Goal: Task Accomplishment & Management: Complete application form

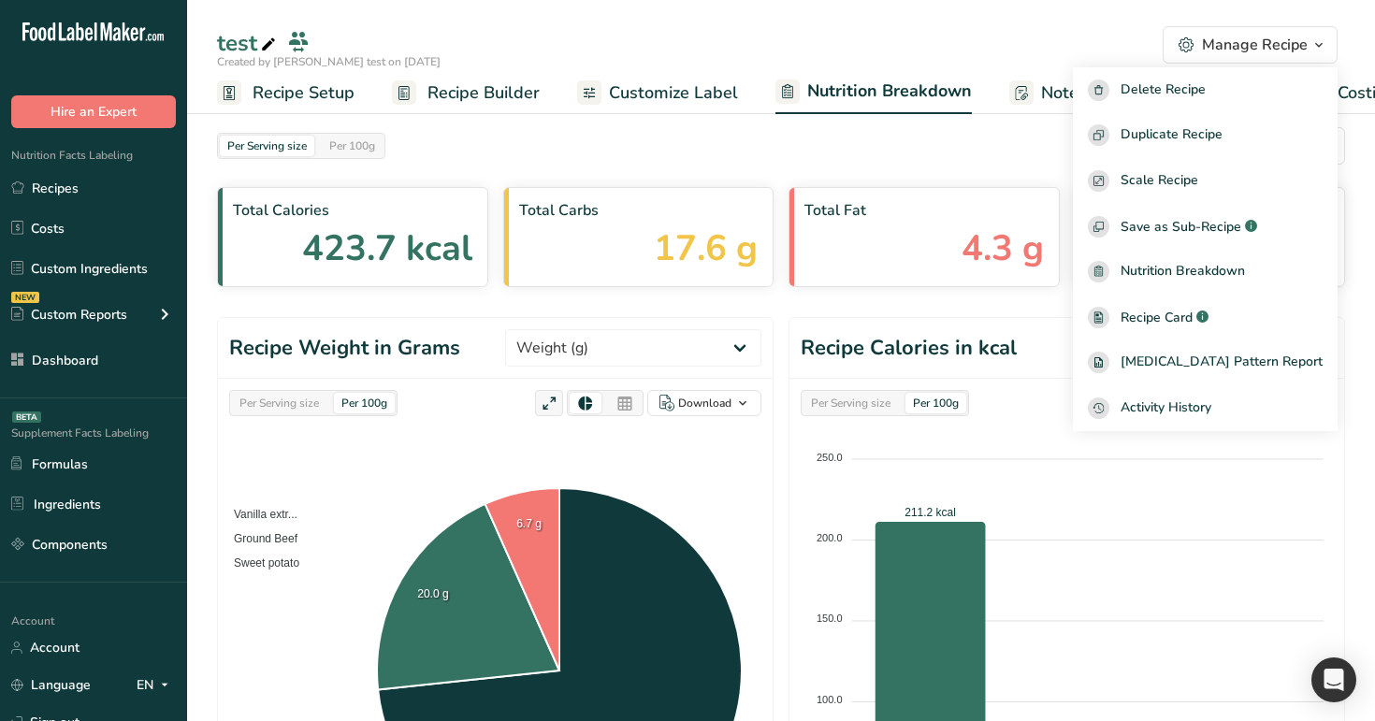
select select "Calories"
click at [892, 38] on div "test" at bounding box center [781, 43] width 1188 height 34
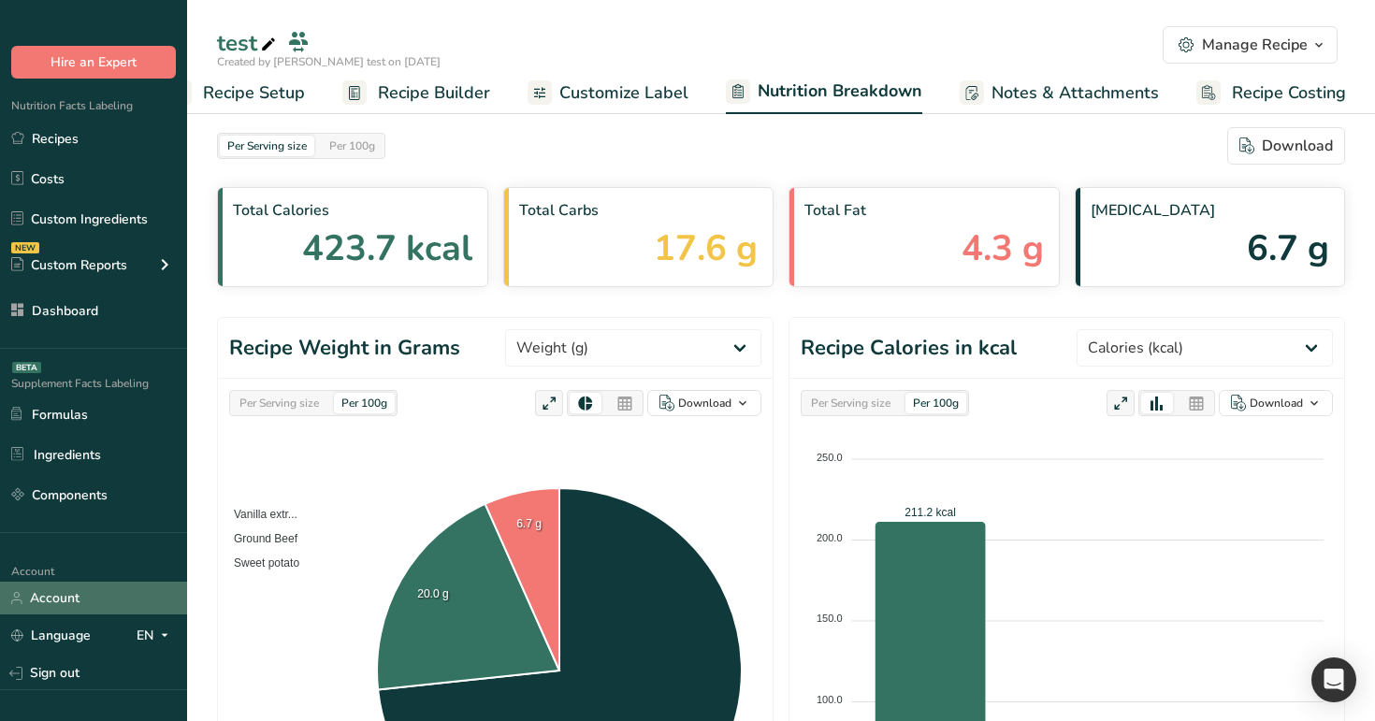
scroll to position [80, 0]
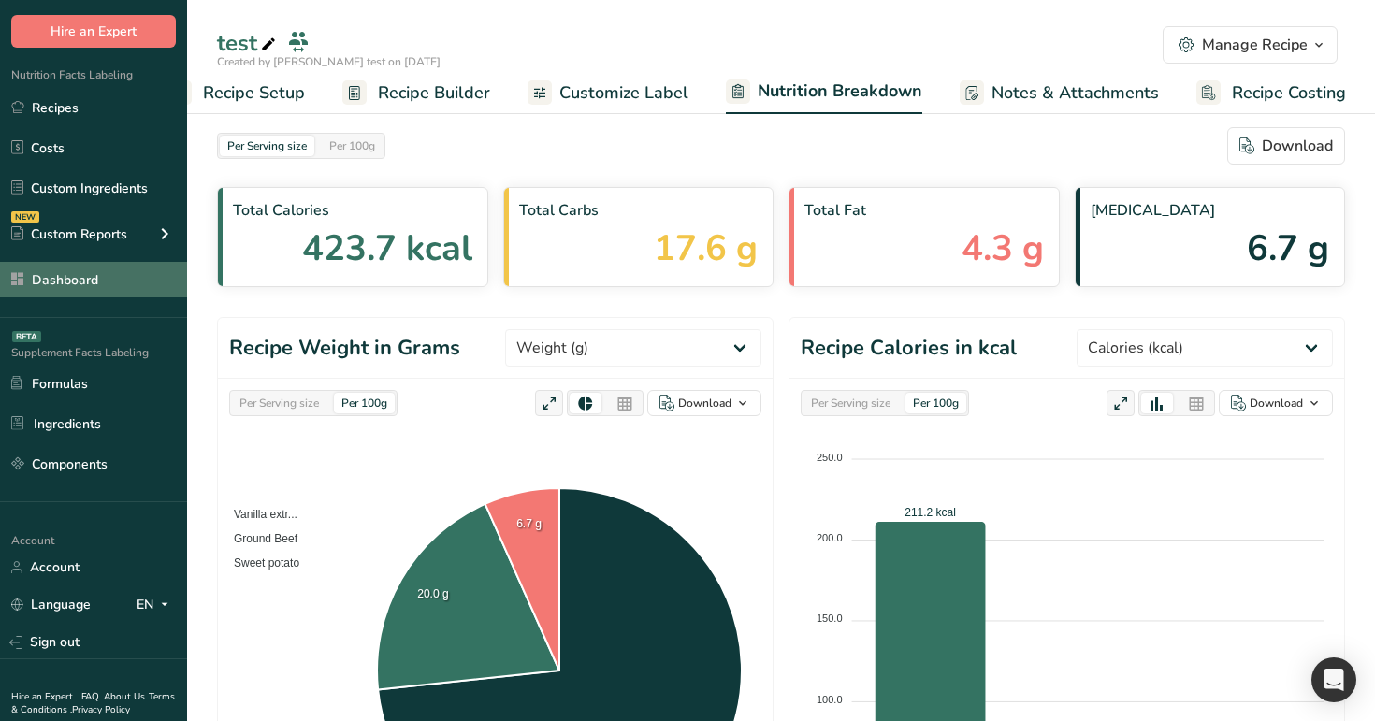
click at [86, 287] on link "Dashboard" at bounding box center [93, 280] width 187 height 36
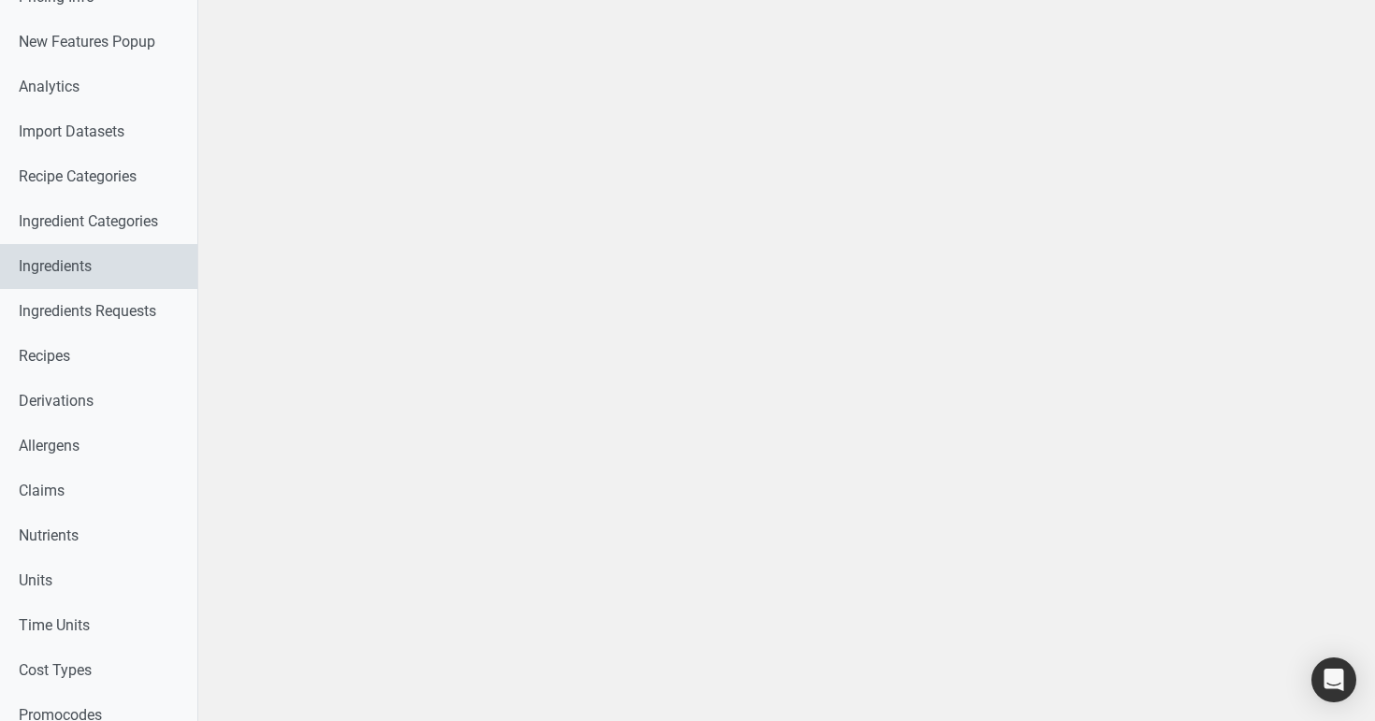
scroll to position [655, 0]
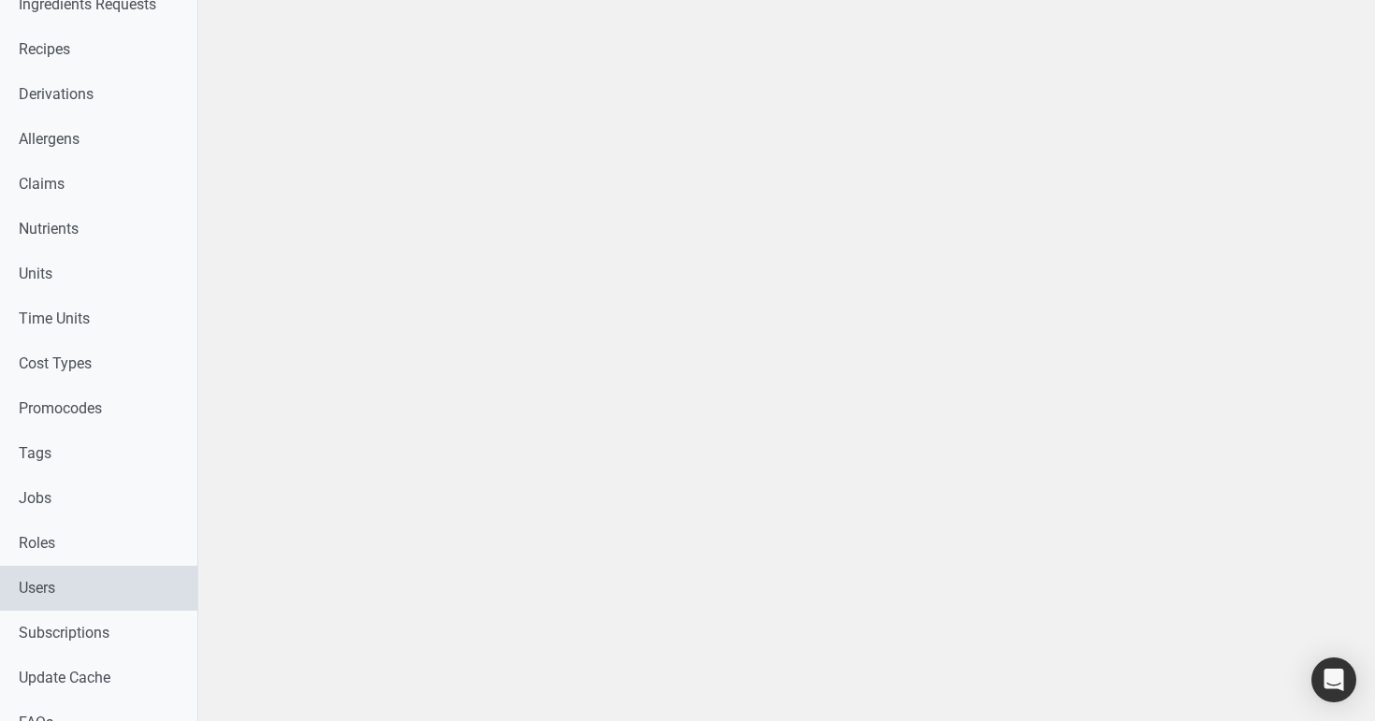
click at [53, 588] on link "Users" at bounding box center [98, 588] width 197 height 45
select select
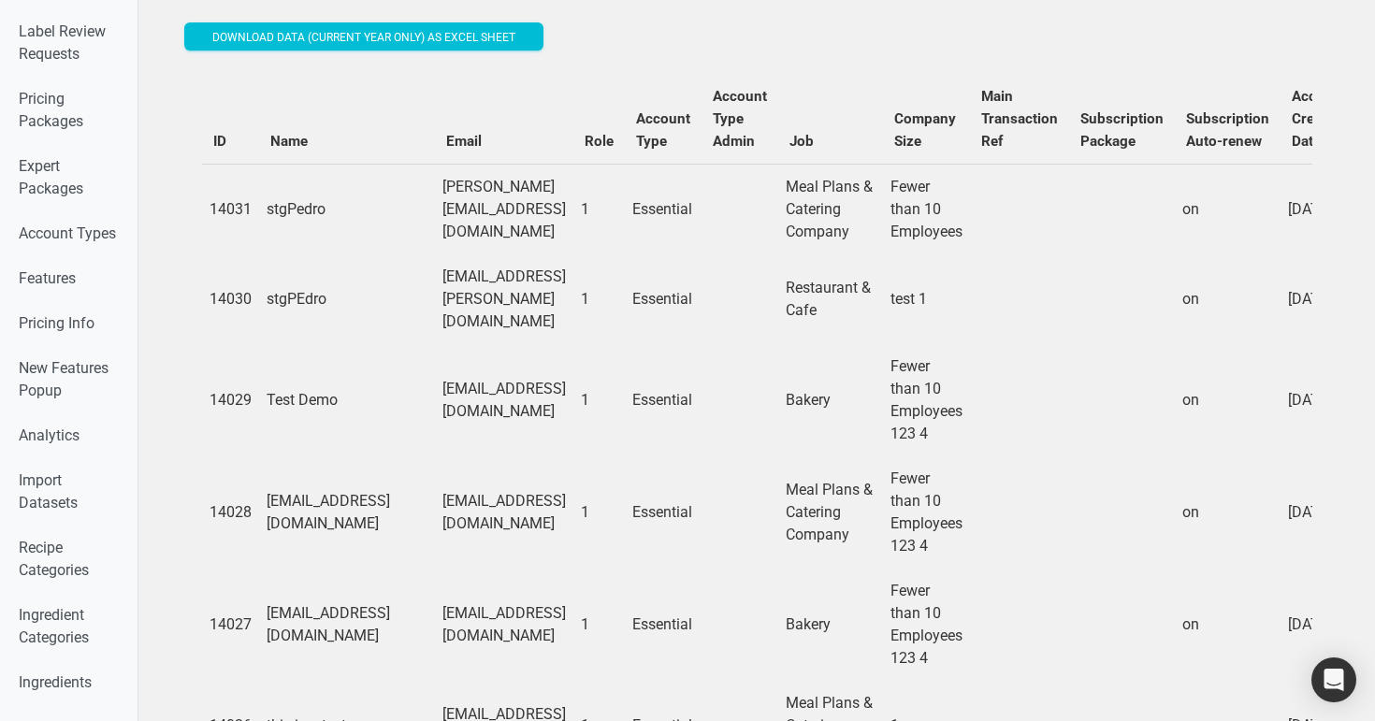
scroll to position [113, 0]
drag, startPoint x: 535, startPoint y: 489, endPoint x: 449, endPoint y: 484, distance: 86.2
click at [445, 485] on td "[EMAIL_ADDRESS][DOMAIN_NAME]" at bounding box center [504, 510] width 138 height 112
copy td "[EMAIL_ADDRESS][DOMAIN_NAME]"
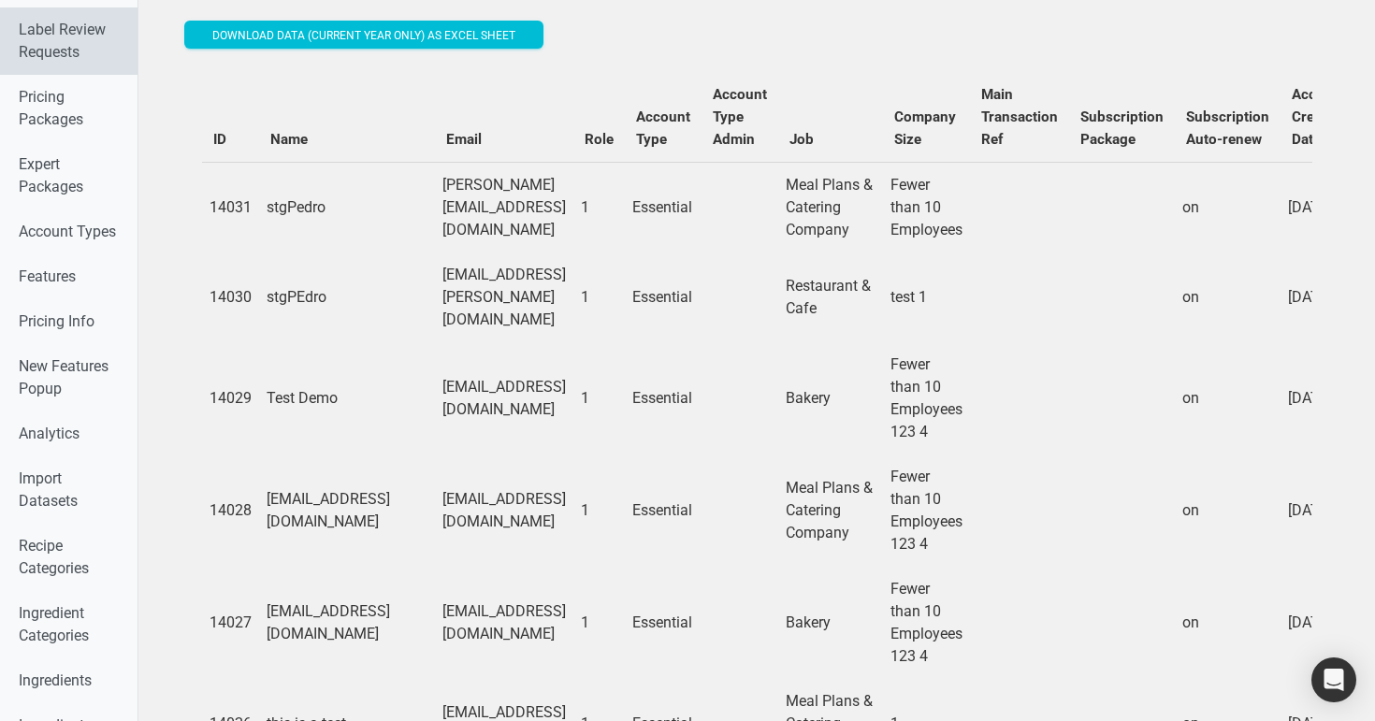
scroll to position [0, 0]
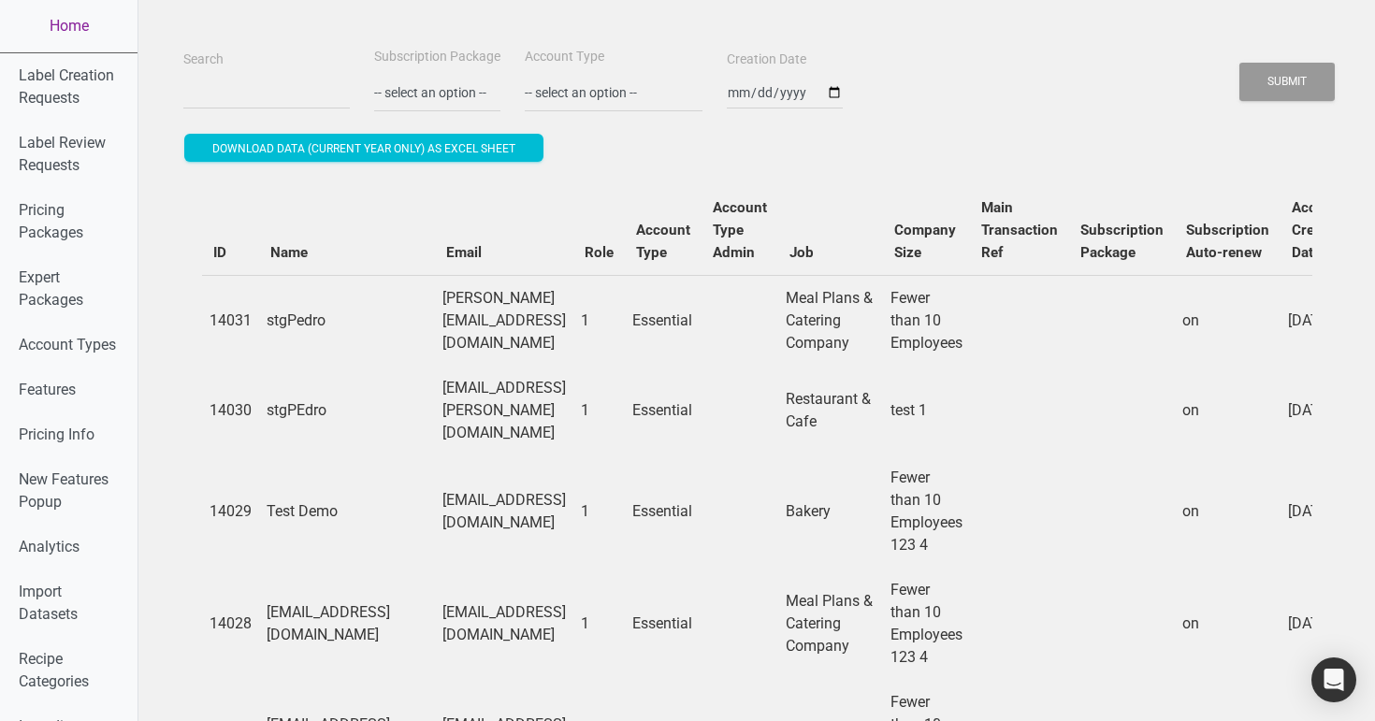
click at [99, 32] on link "Home" at bounding box center [68, 26] width 137 height 52
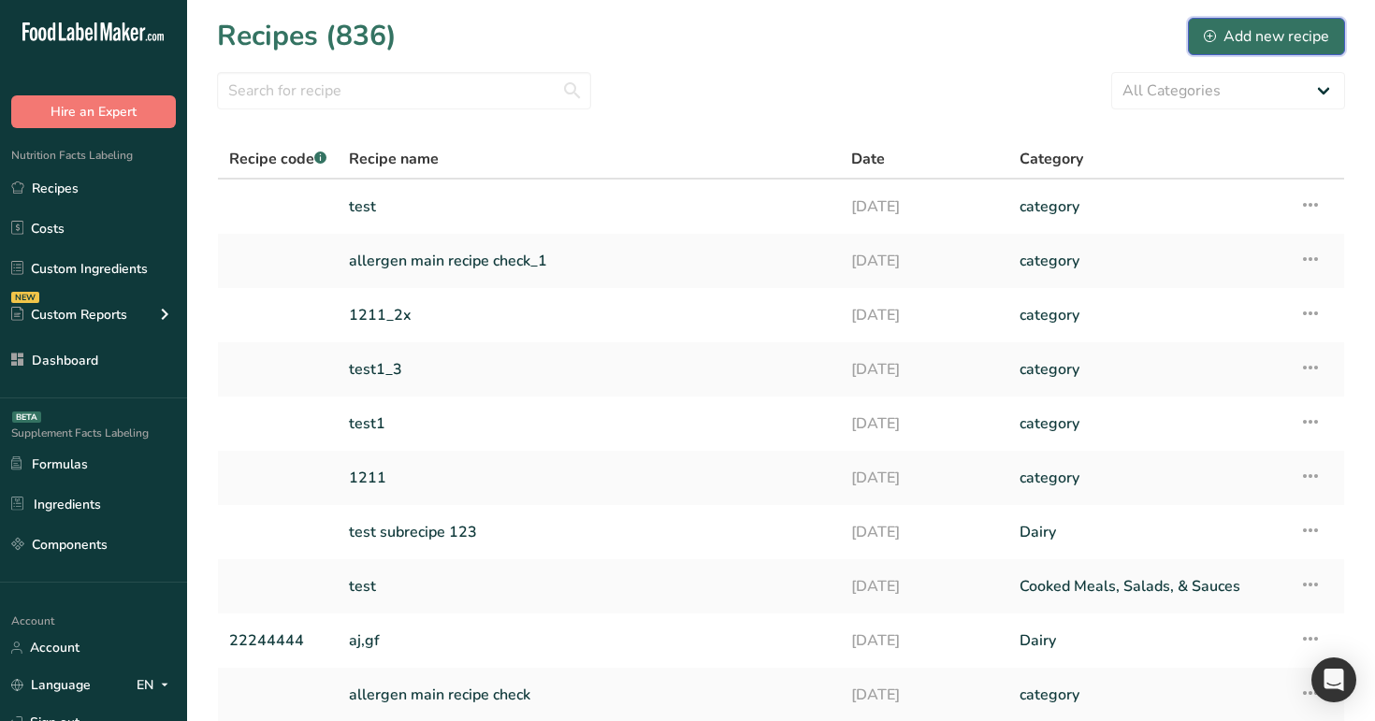
click at [1273, 30] on div "Add new recipe" at bounding box center [1266, 36] width 125 height 22
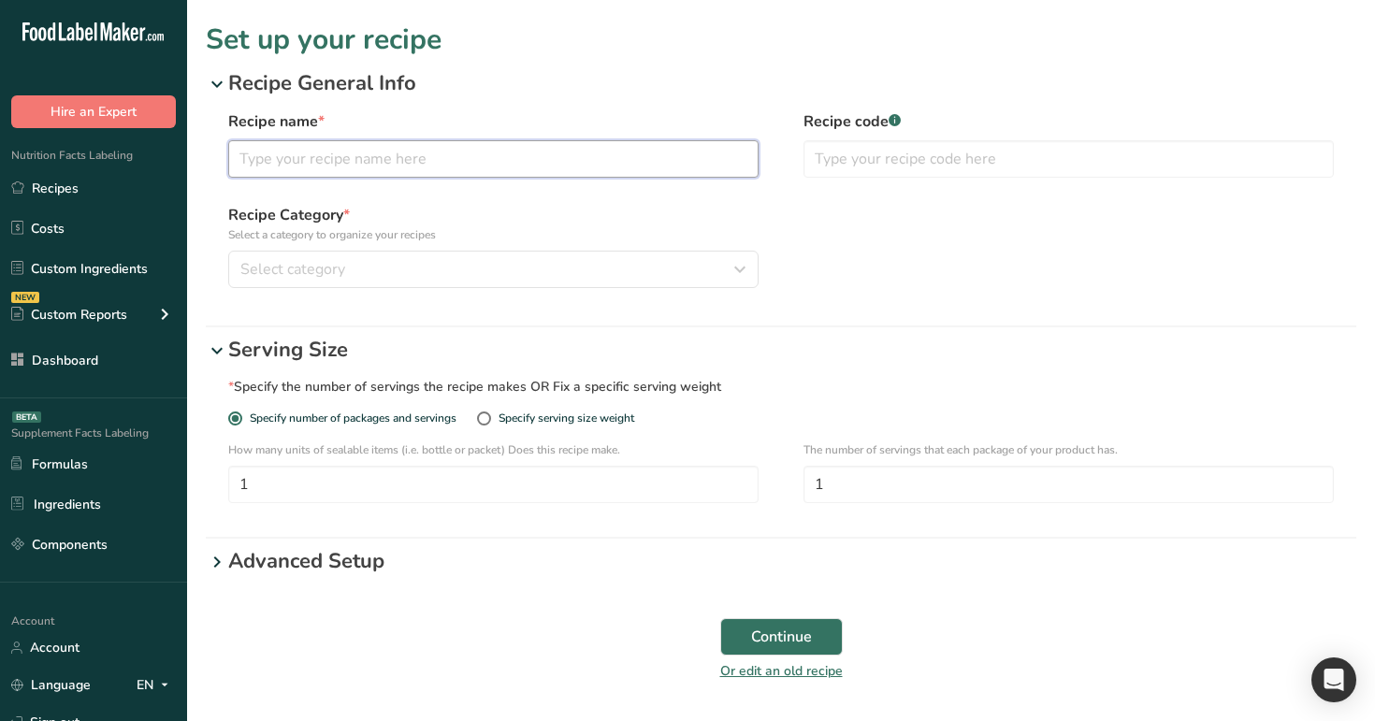
click at [535, 171] on input "text" at bounding box center [493, 158] width 530 height 37
type input "test"
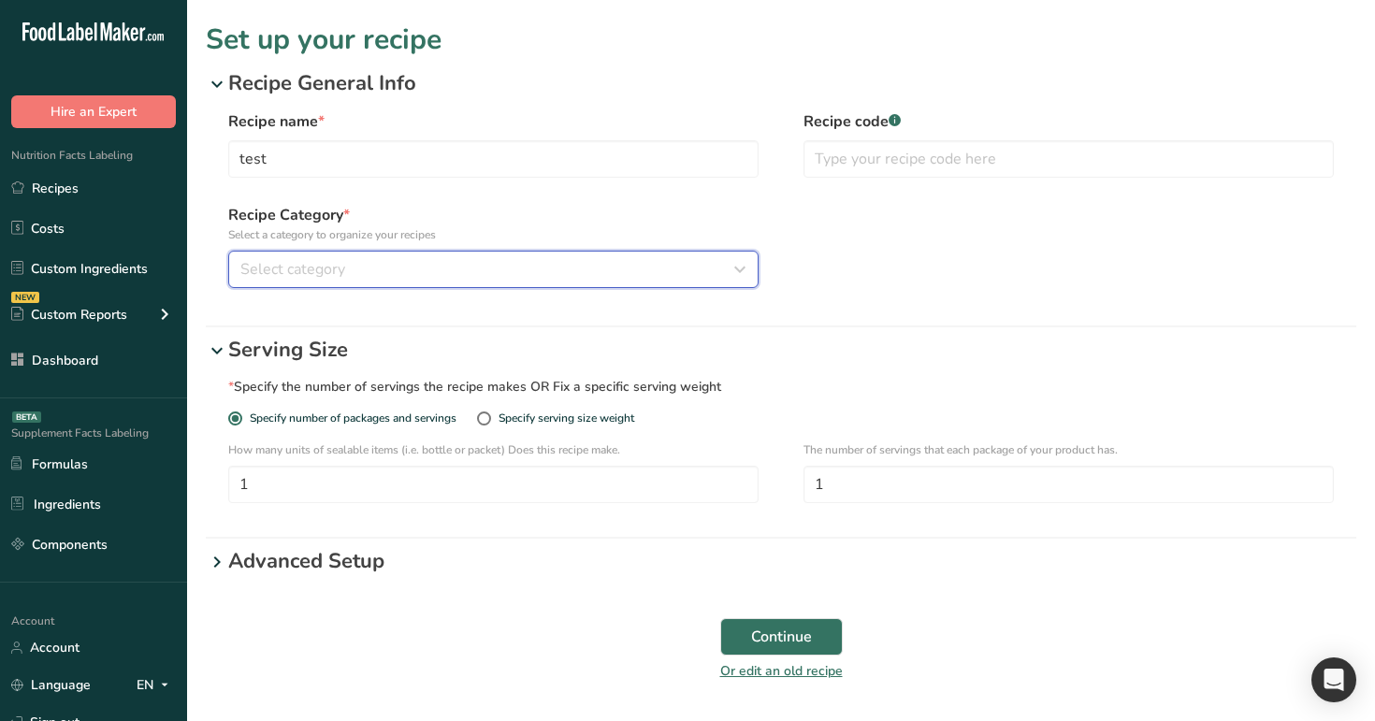
click at [549, 273] on div "Select category" at bounding box center [487, 269] width 495 height 22
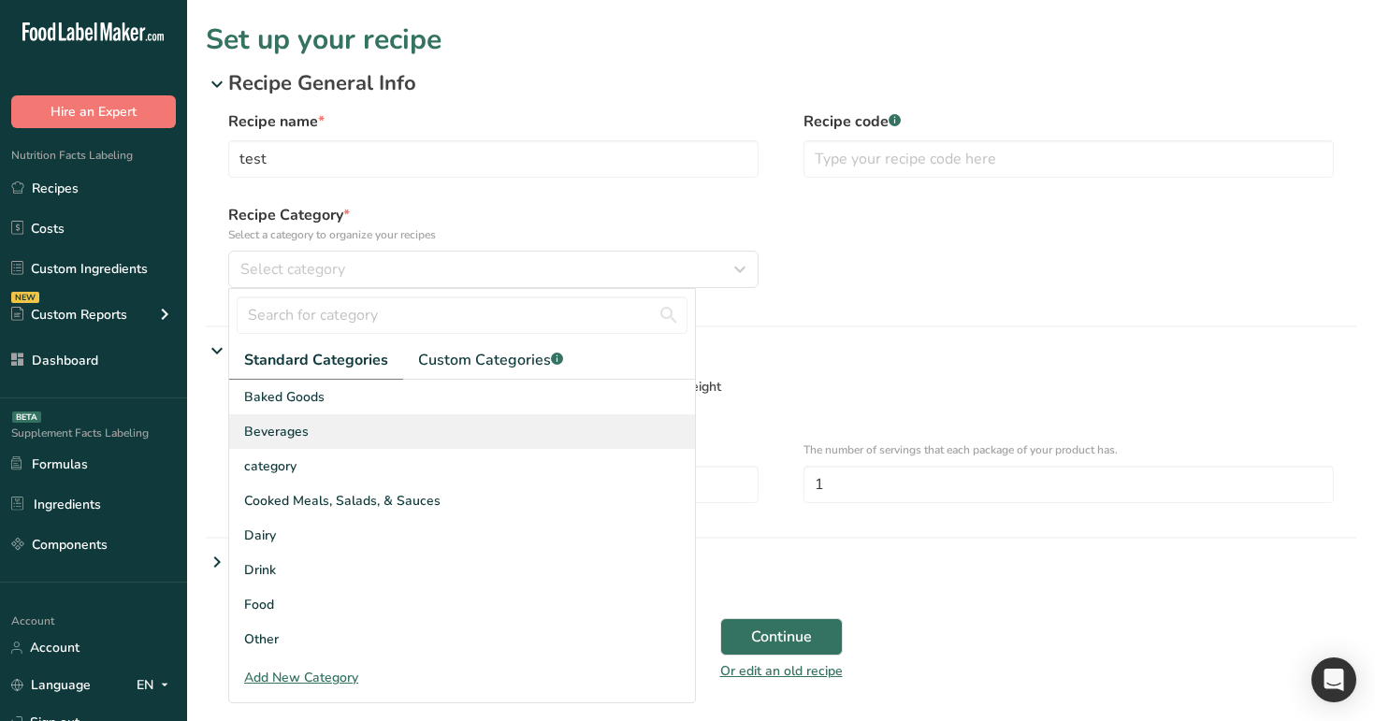
click at [535, 420] on div "Beverages" at bounding box center [462, 431] width 466 height 35
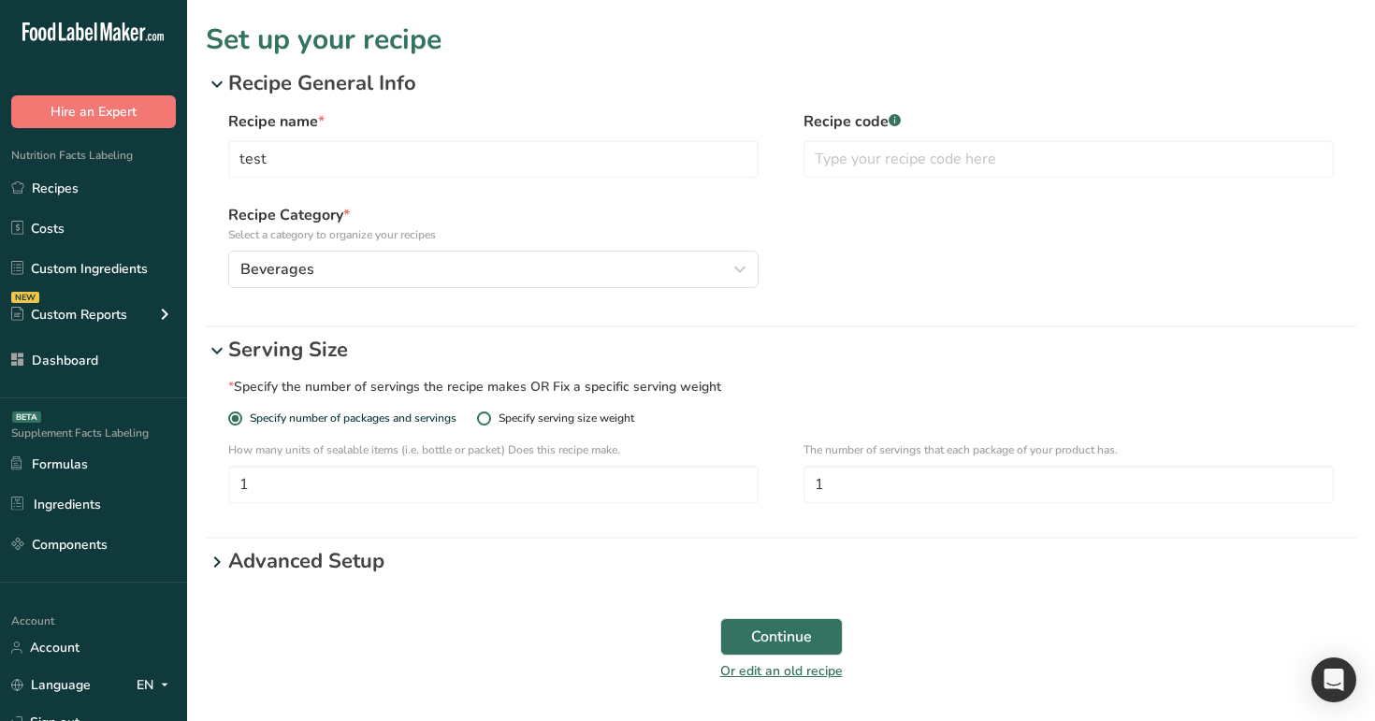
click at [593, 425] on div "Specify serving size weight" at bounding box center [566, 418] width 136 height 14
click at [489, 425] on input "Specify serving size weight" at bounding box center [483, 418] width 12 height 12
radio input "true"
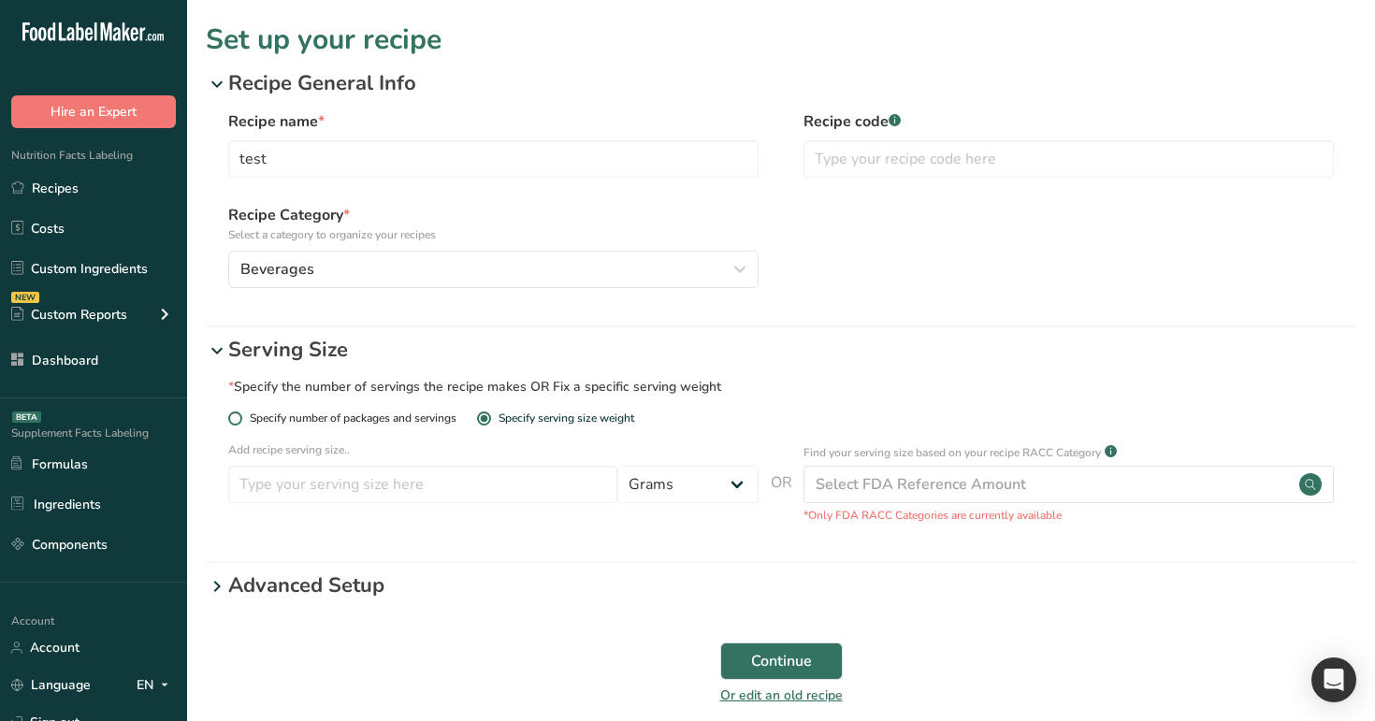
click at [353, 414] on span "Specify number of packages and servings" at bounding box center [349, 418] width 214 height 14
click at [240, 414] on input "Specify number of packages and servings" at bounding box center [234, 418] width 12 height 12
radio input "true"
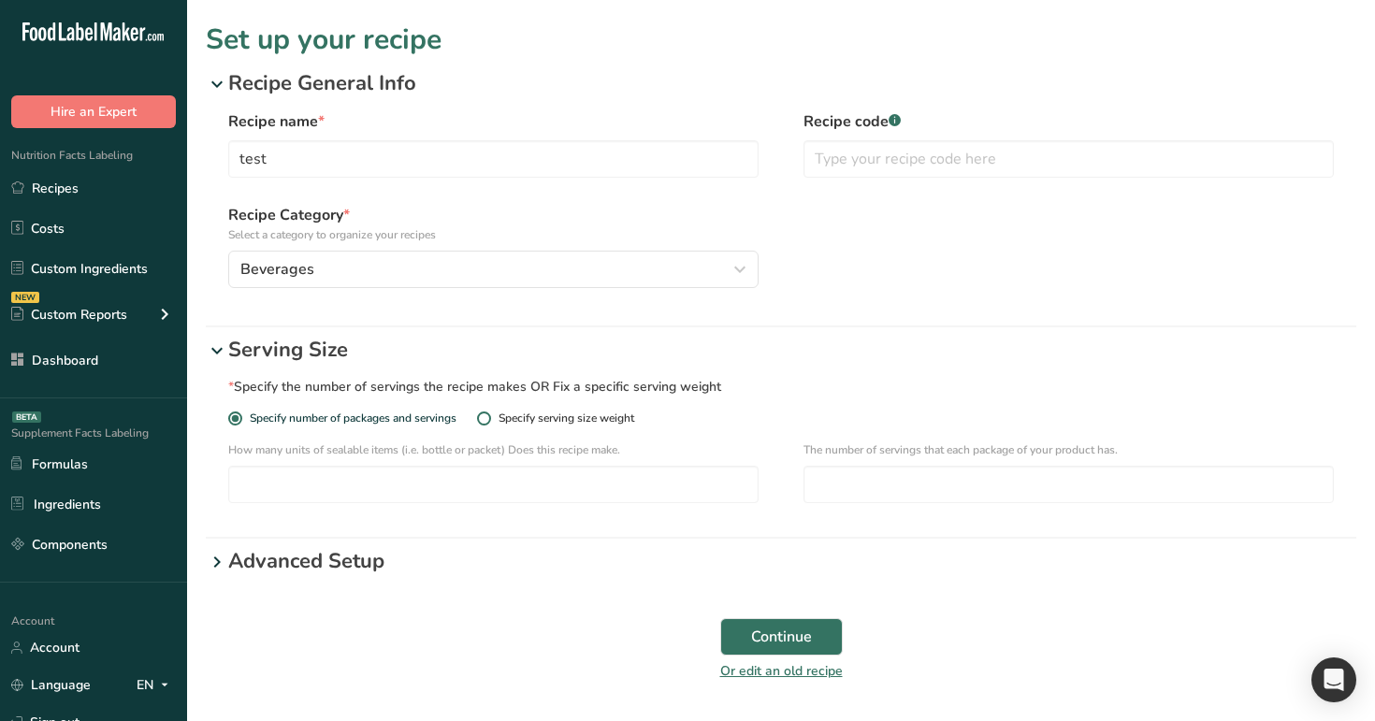
click at [566, 424] on div "Specify serving size weight" at bounding box center [566, 418] width 136 height 14
click at [489, 424] on input "Specify serving size weight" at bounding box center [483, 418] width 12 height 12
radio input "true"
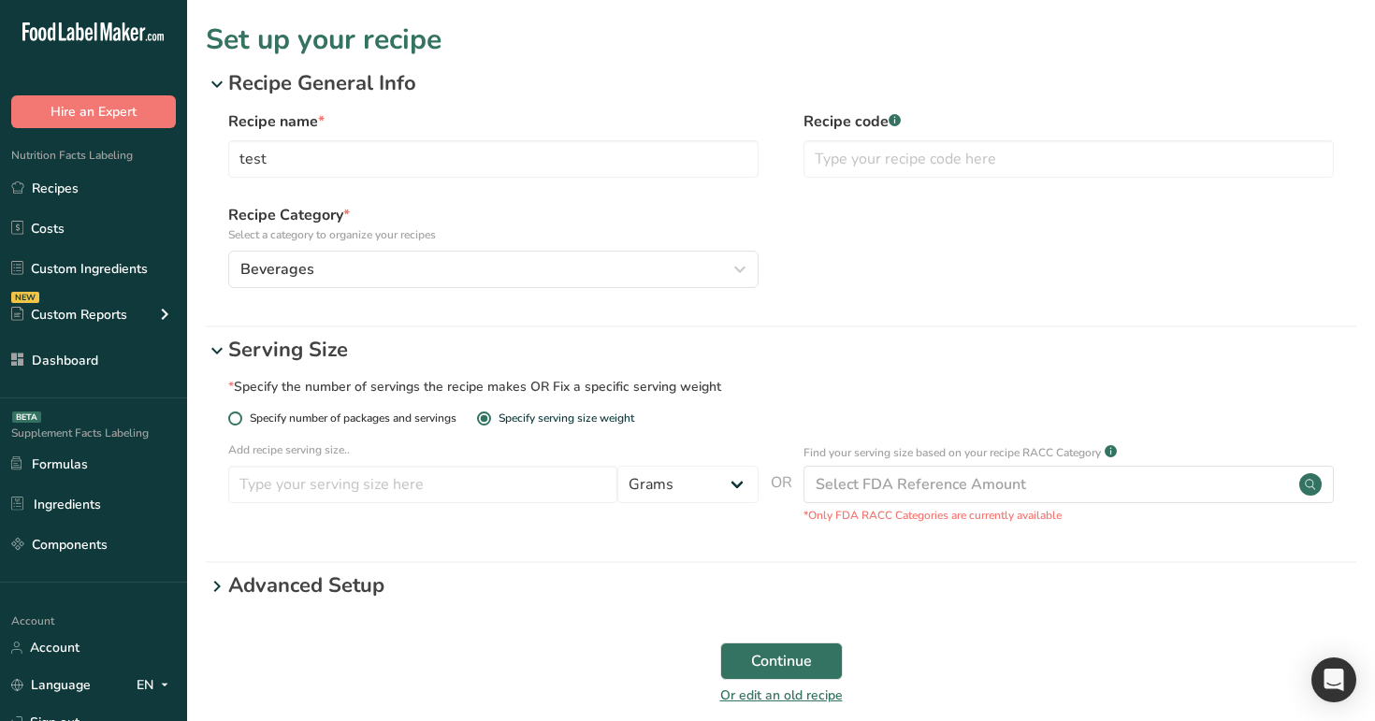
click at [376, 420] on span "Specify number of packages and servings" at bounding box center [349, 418] width 214 height 14
click at [240, 420] on input "Specify number of packages and servings" at bounding box center [234, 418] width 12 height 12
radio input "true"
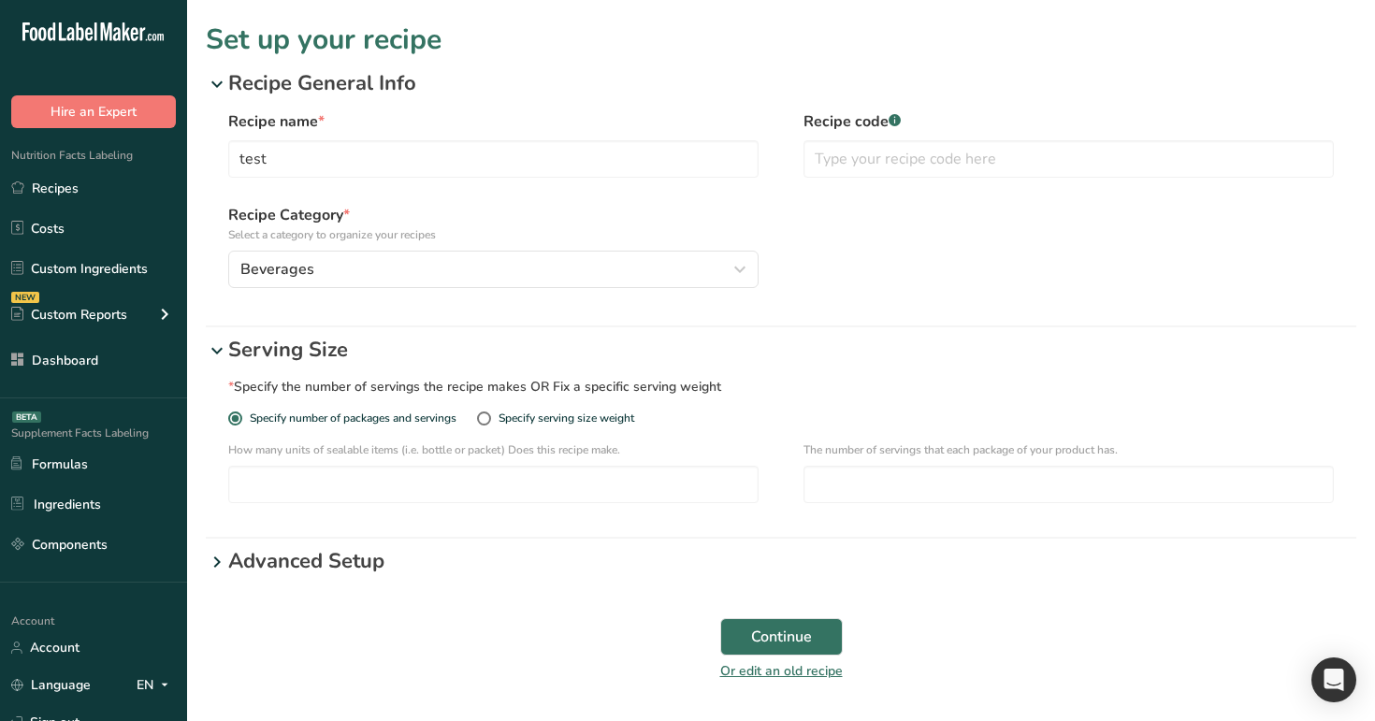
click at [551, 428] on div "Specify serving size weight" at bounding box center [558, 426] width 163 height 30
click at [572, 416] on div "Specify serving size weight" at bounding box center [566, 418] width 136 height 14
click at [489, 416] on input "Specify serving size weight" at bounding box center [483, 418] width 12 height 12
radio input "true"
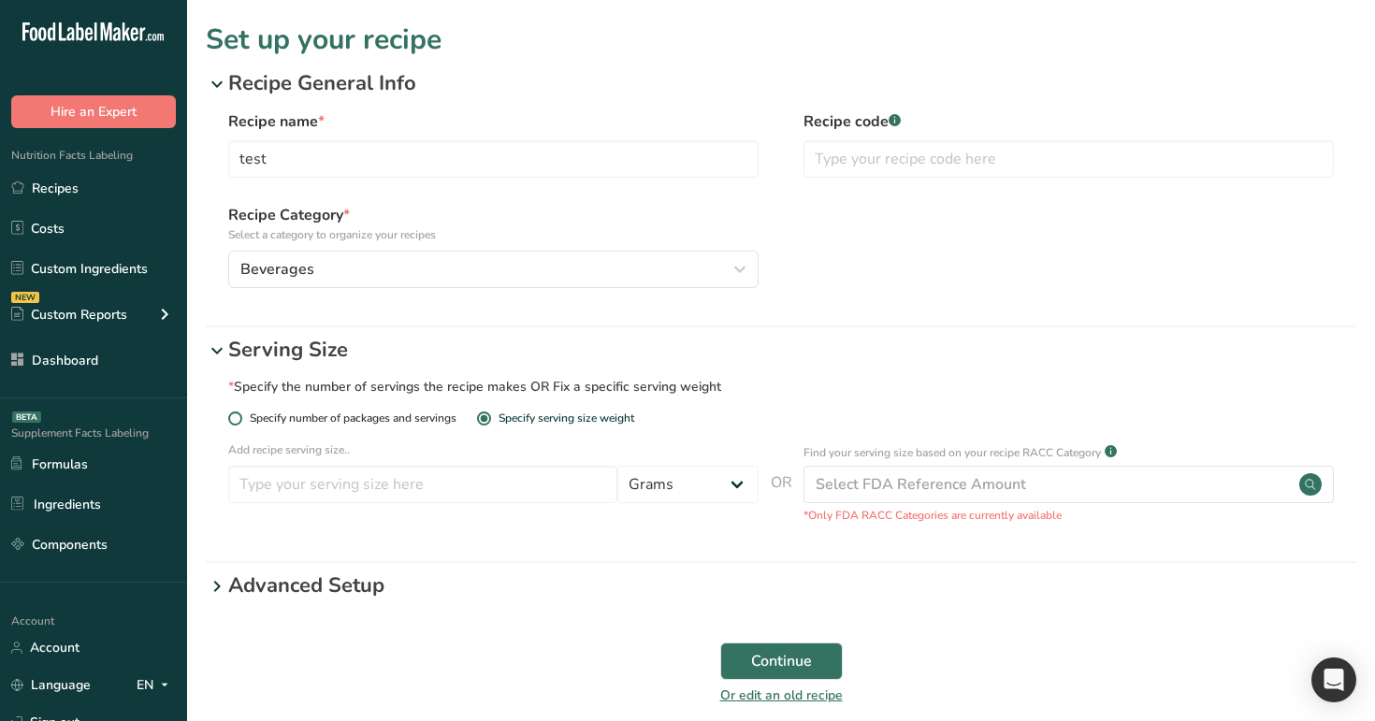
click at [343, 414] on span "Specify number of packages and servings" at bounding box center [349, 418] width 214 height 14
click at [240, 414] on input "Specify number of packages and servings" at bounding box center [234, 418] width 12 height 12
radio input "true"
radio input "false"
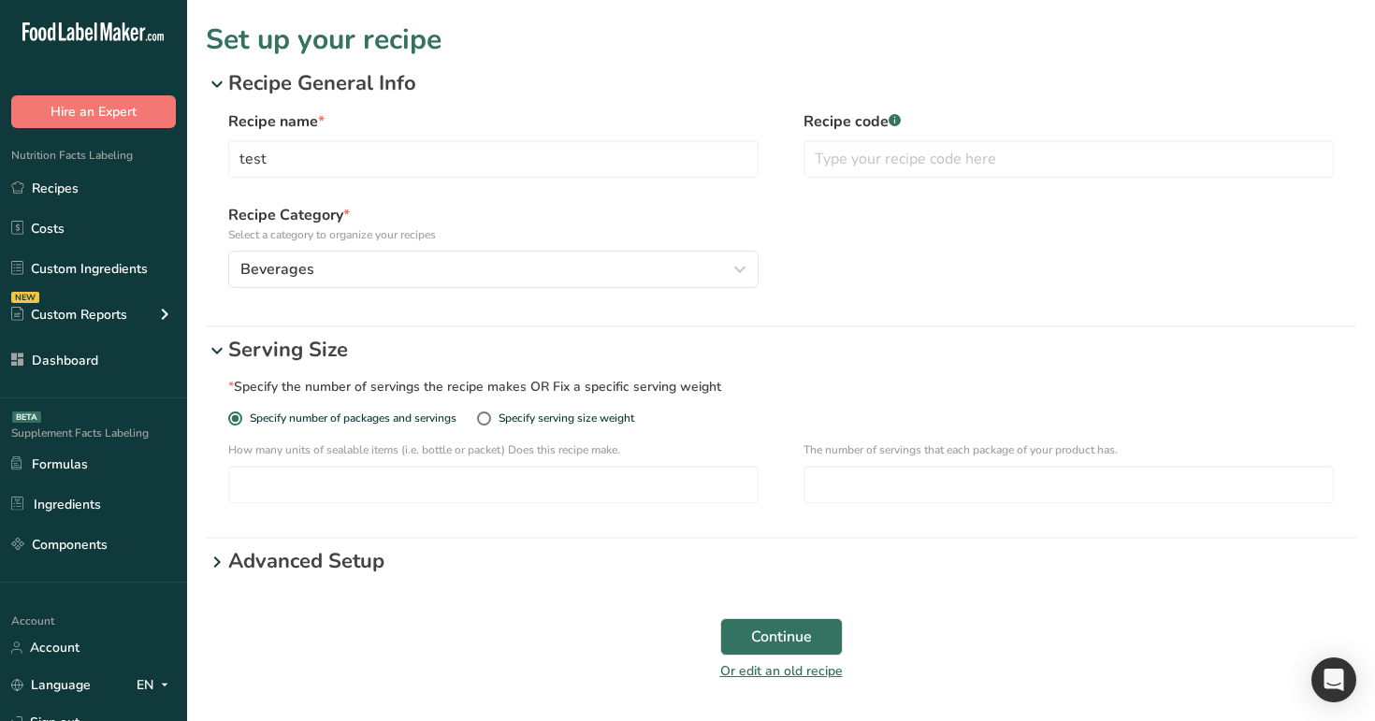
click at [626, 288] on div "Recipe name * test Recipe code .a-a{fill:#347362;}.b-a{fill:#fff;} Recipe Categ…" at bounding box center [781, 208] width 1150 height 219
click at [109, 171] on link "Recipes" at bounding box center [93, 188] width 187 height 36
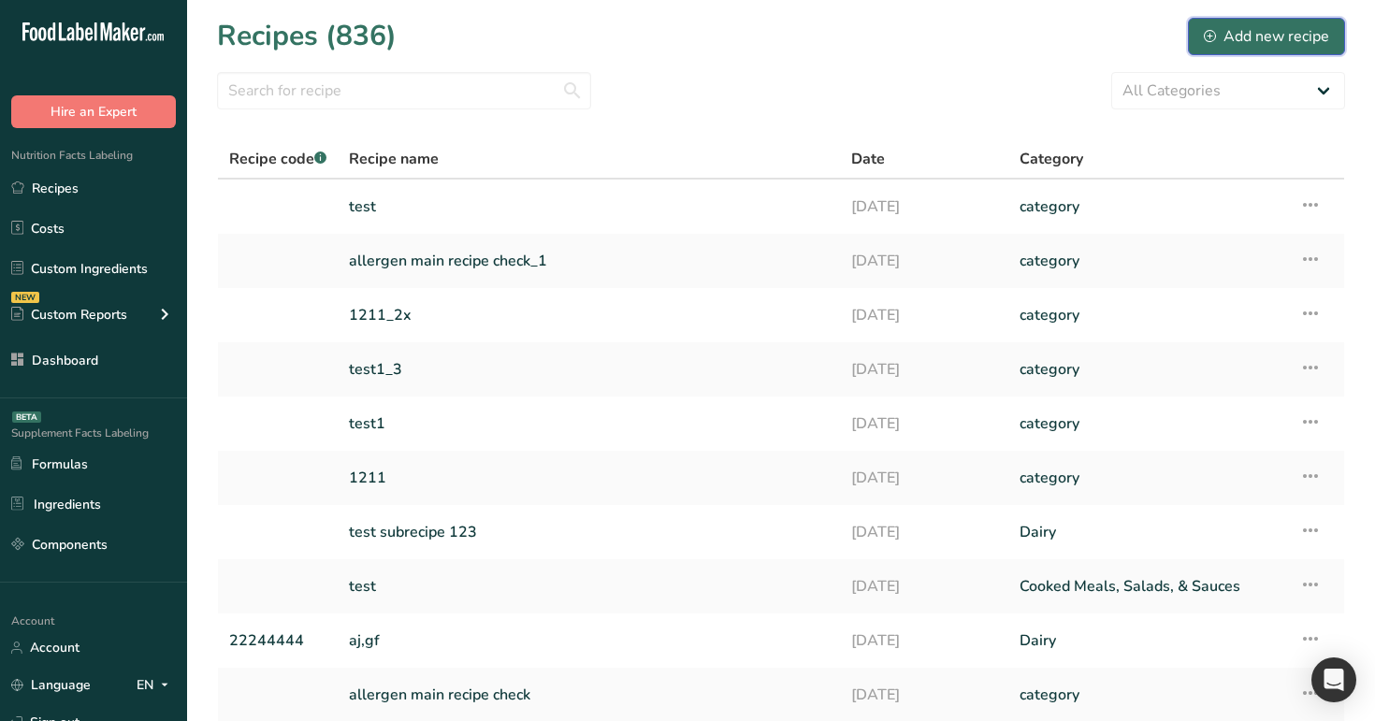
click at [1271, 36] on div "Add new recipe" at bounding box center [1266, 36] width 125 height 22
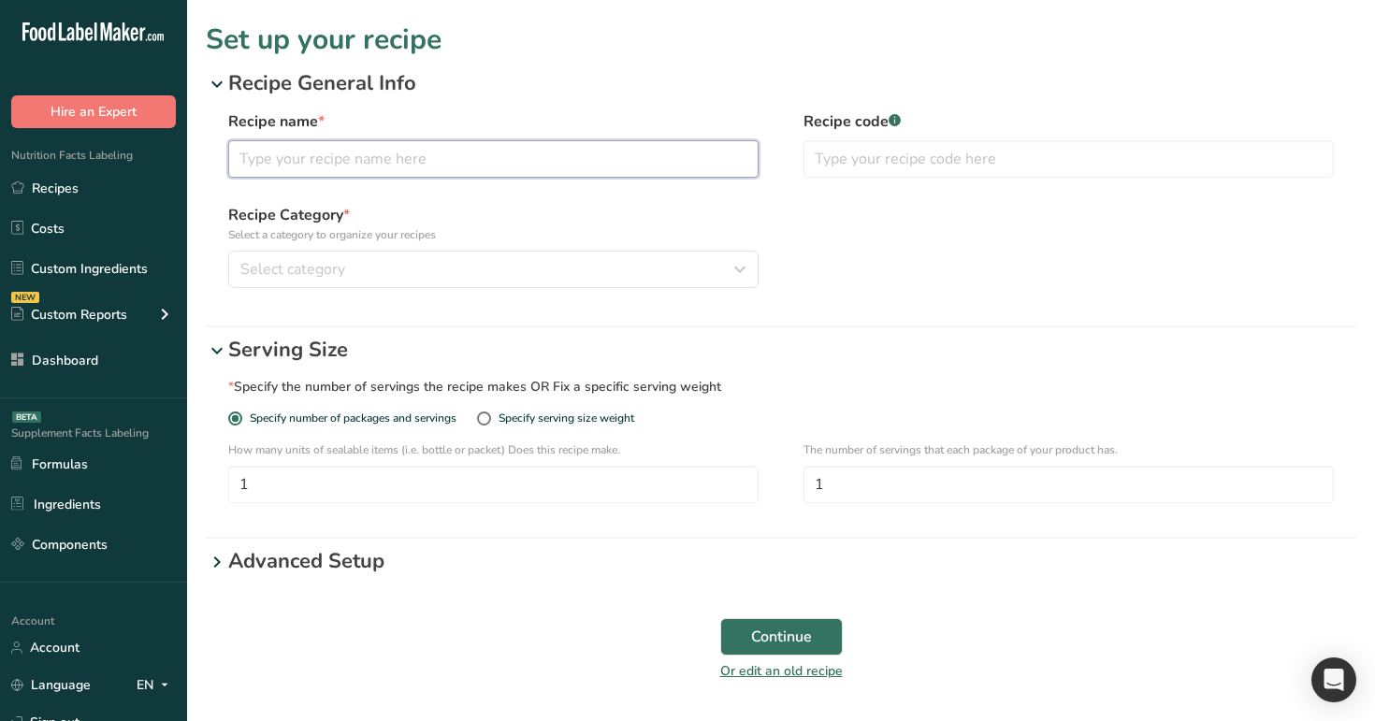
click at [626, 166] on input "text" at bounding box center [493, 158] width 530 height 37
type input "test"
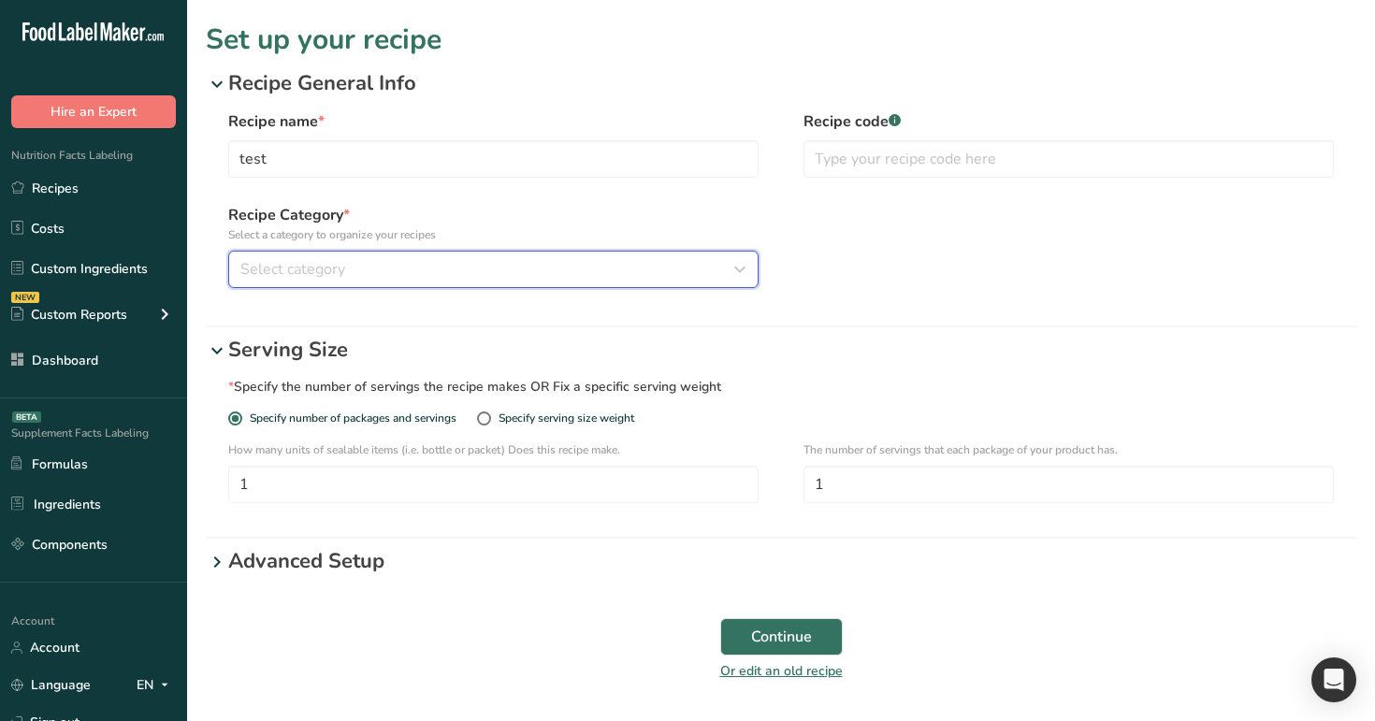
click at [578, 281] on button "Select category" at bounding box center [493, 269] width 530 height 37
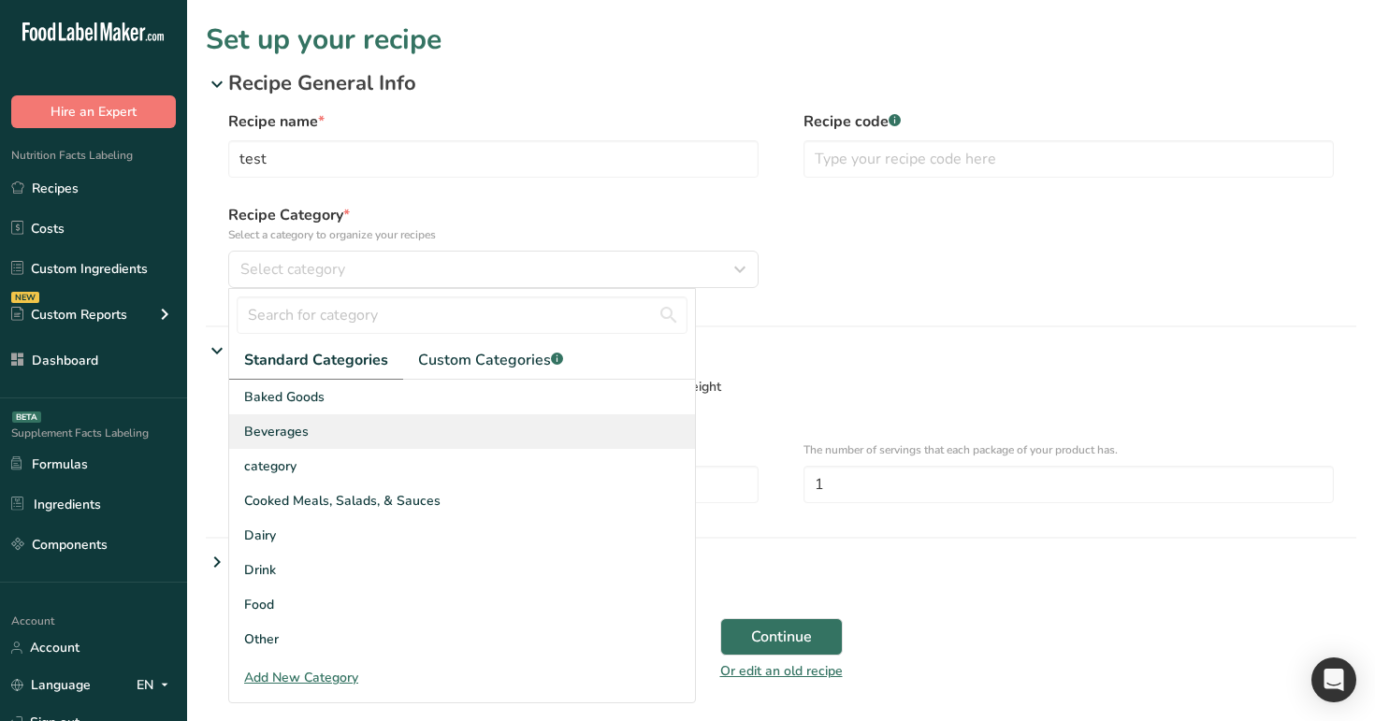
click at [472, 440] on div "Beverages" at bounding box center [462, 431] width 466 height 35
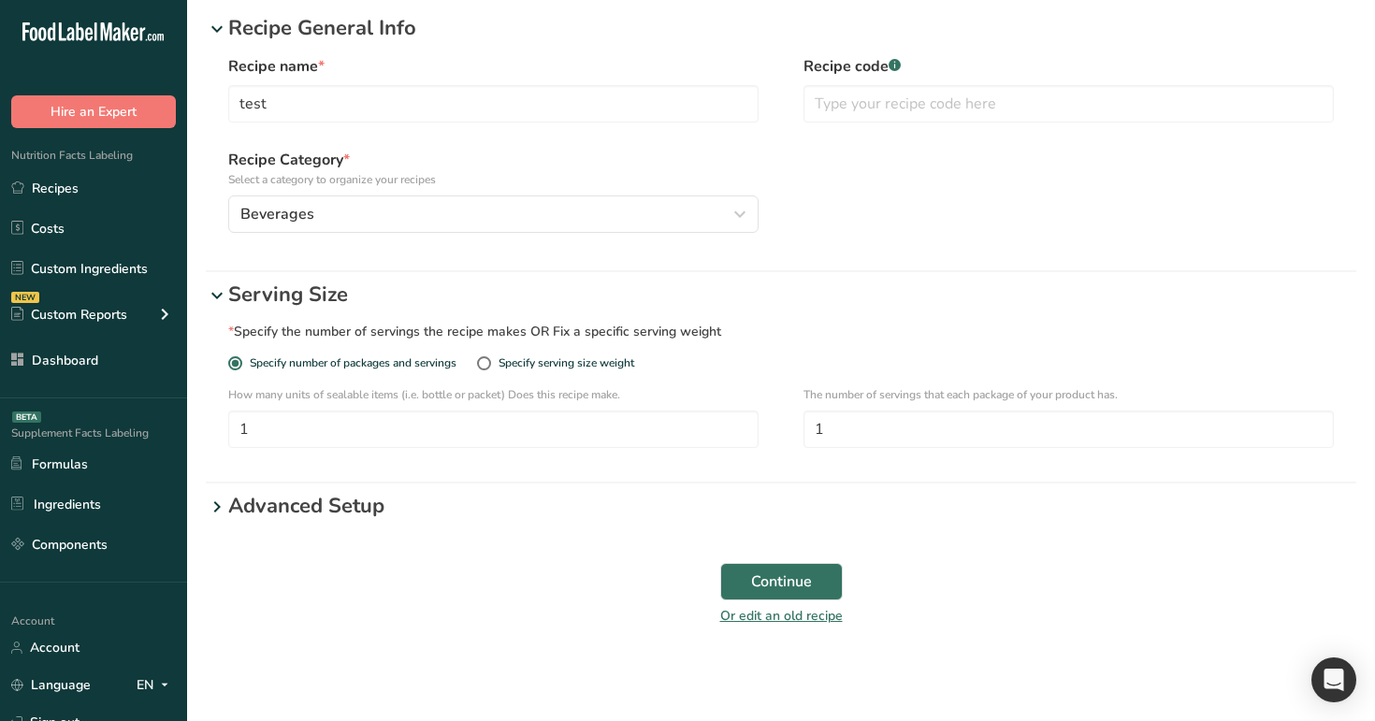
scroll to position [62, 0]
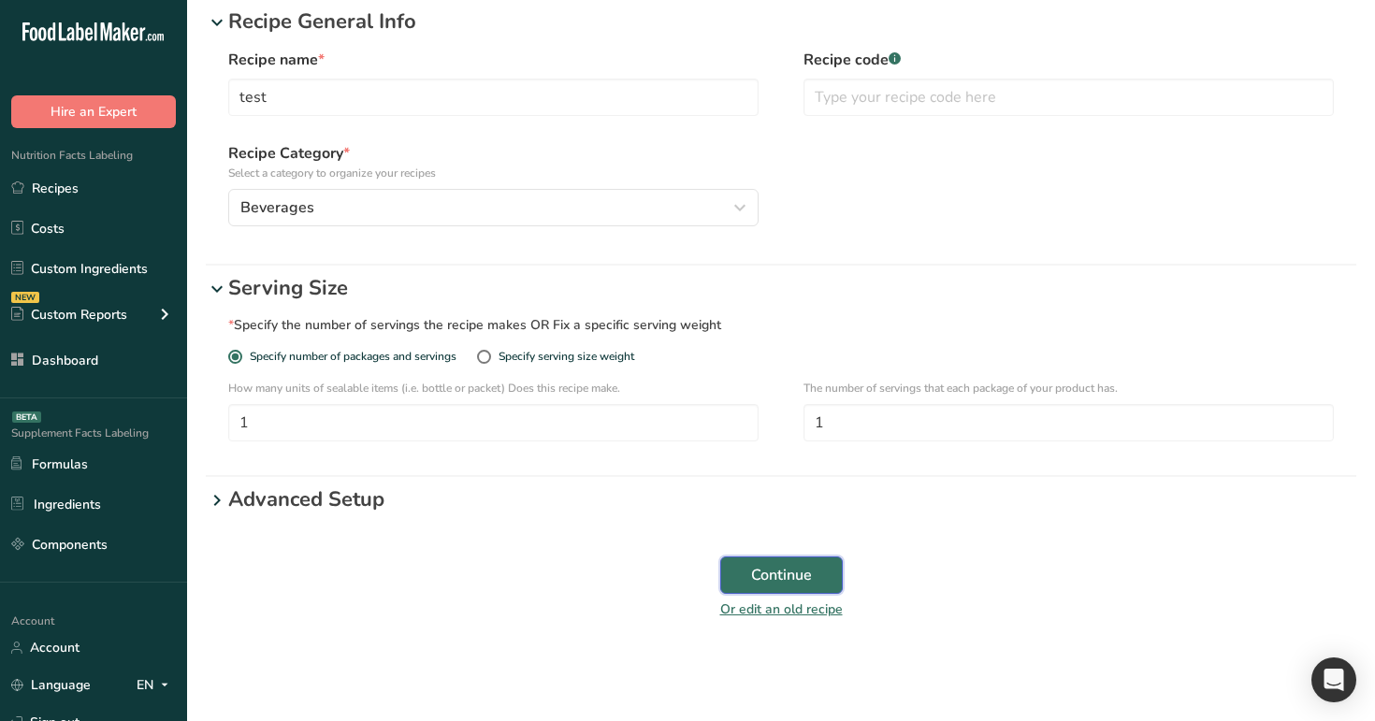
click at [831, 579] on button "Continue" at bounding box center [781, 574] width 123 height 37
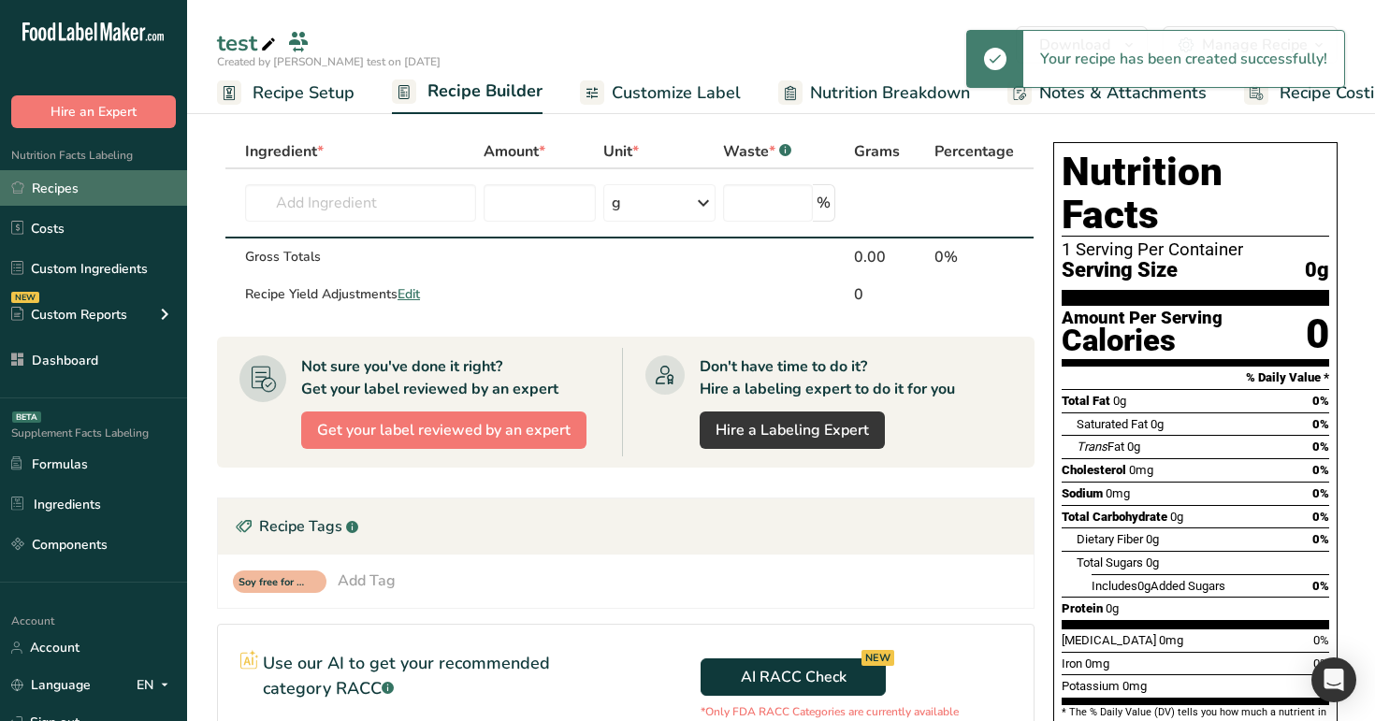
click at [113, 187] on link "Recipes" at bounding box center [93, 188] width 187 height 36
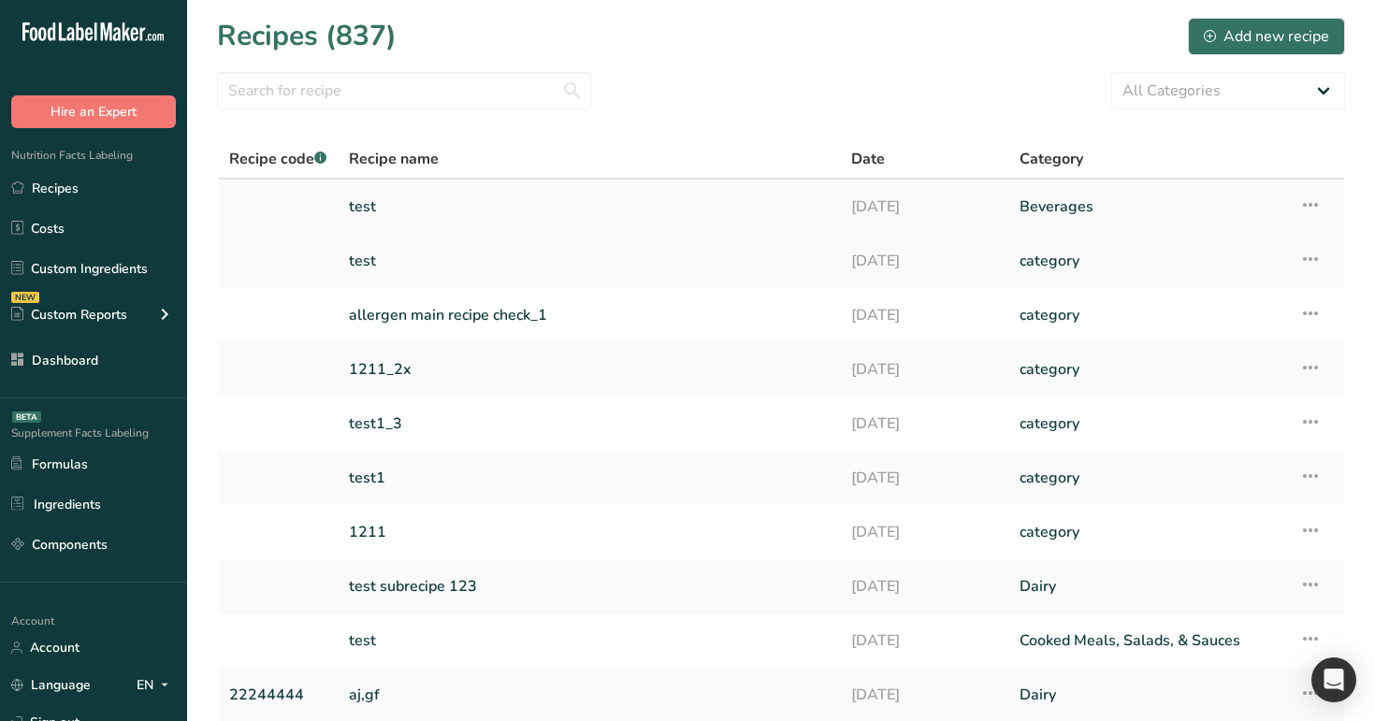
click at [1303, 199] on icon at bounding box center [1310, 205] width 22 height 34
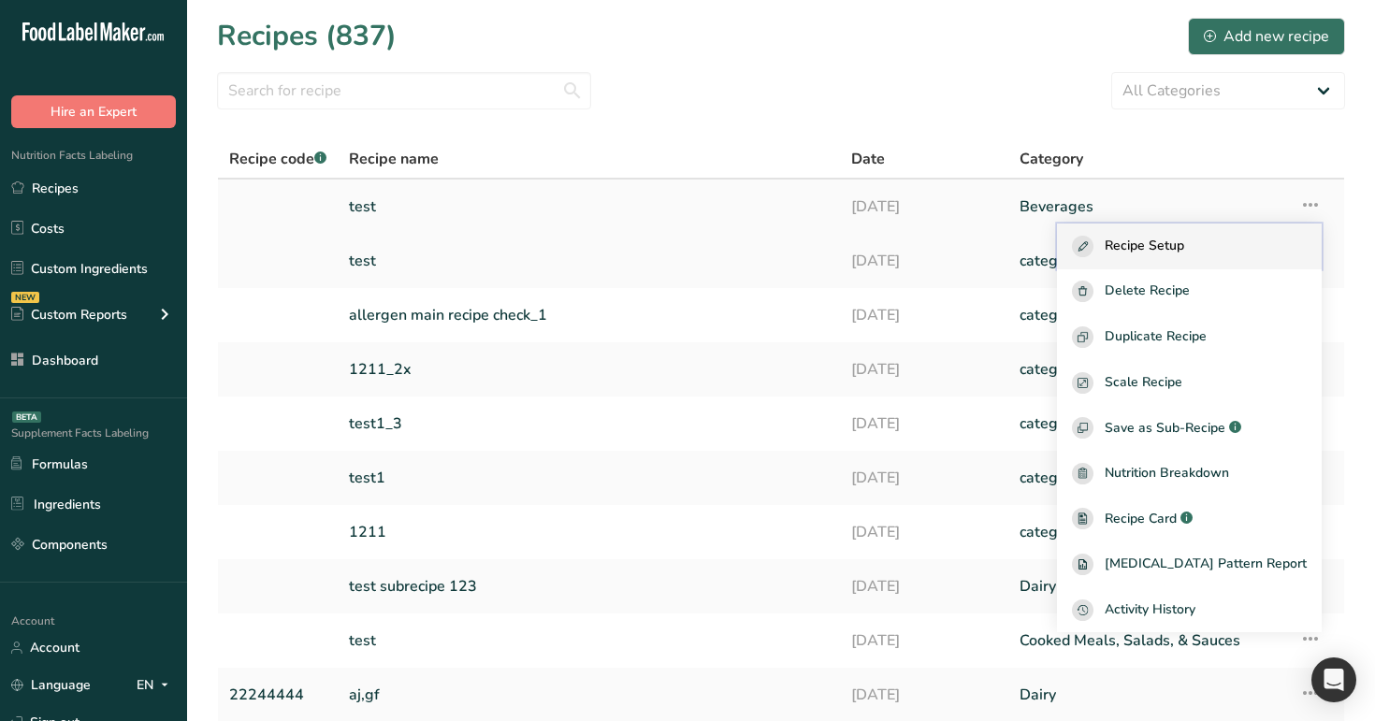
click at [1218, 243] on div "Recipe Setup" at bounding box center [1189, 247] width 235 height 22
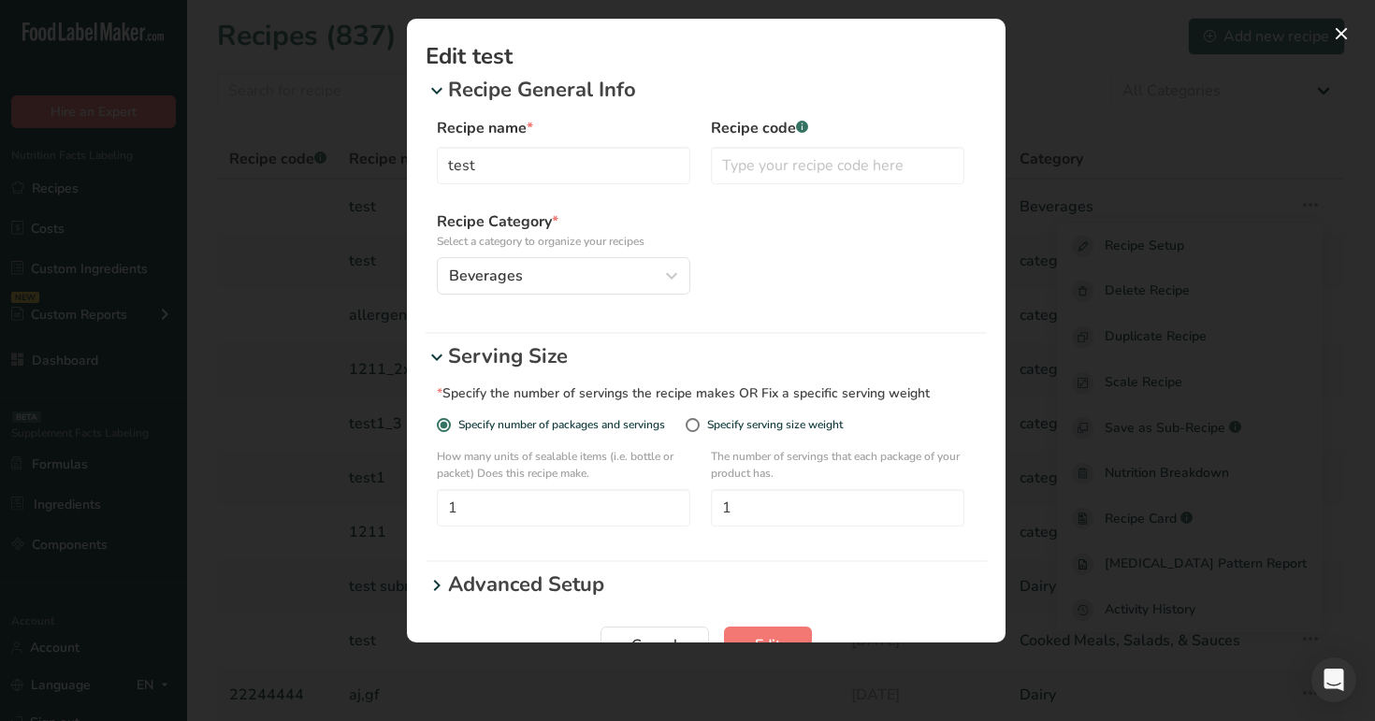
scroll to position [51, 0]
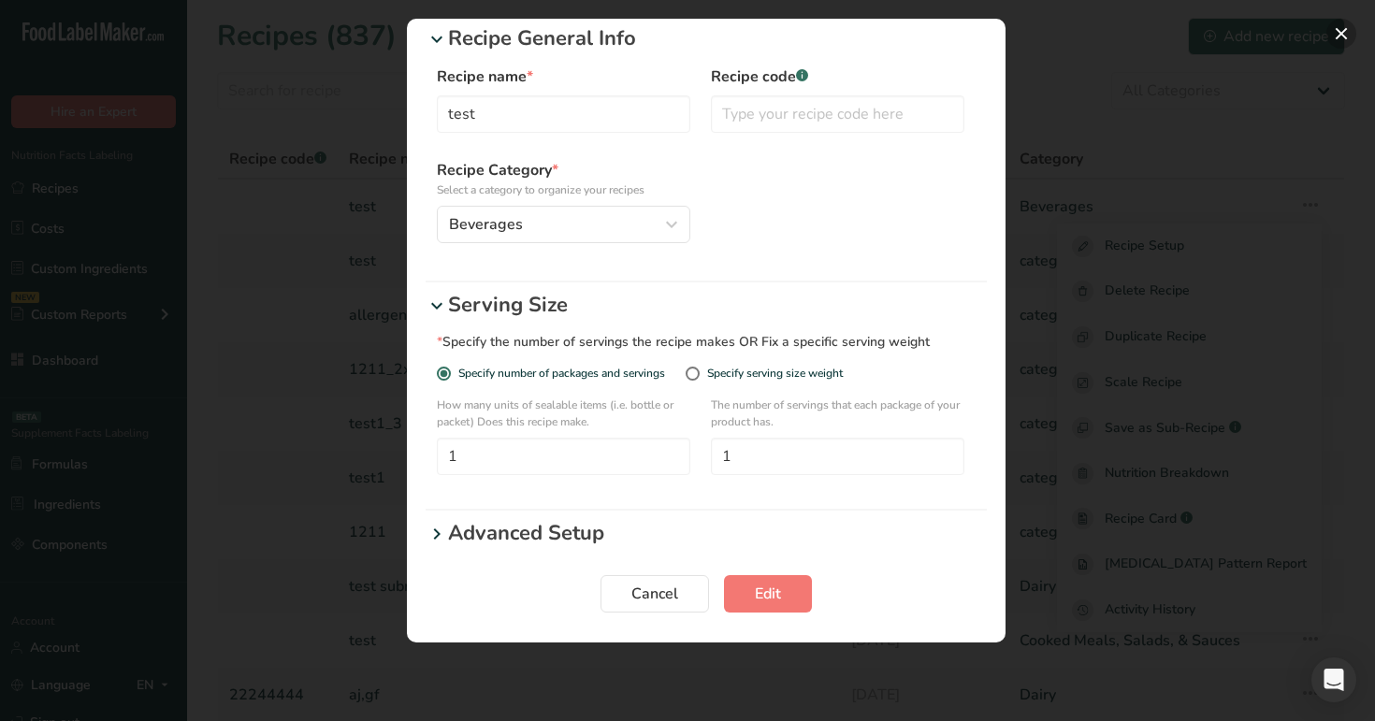
click at [1337, 39] on button "Edit Recipe Modal" at bounding box center [1341, 34] width 30 height 30
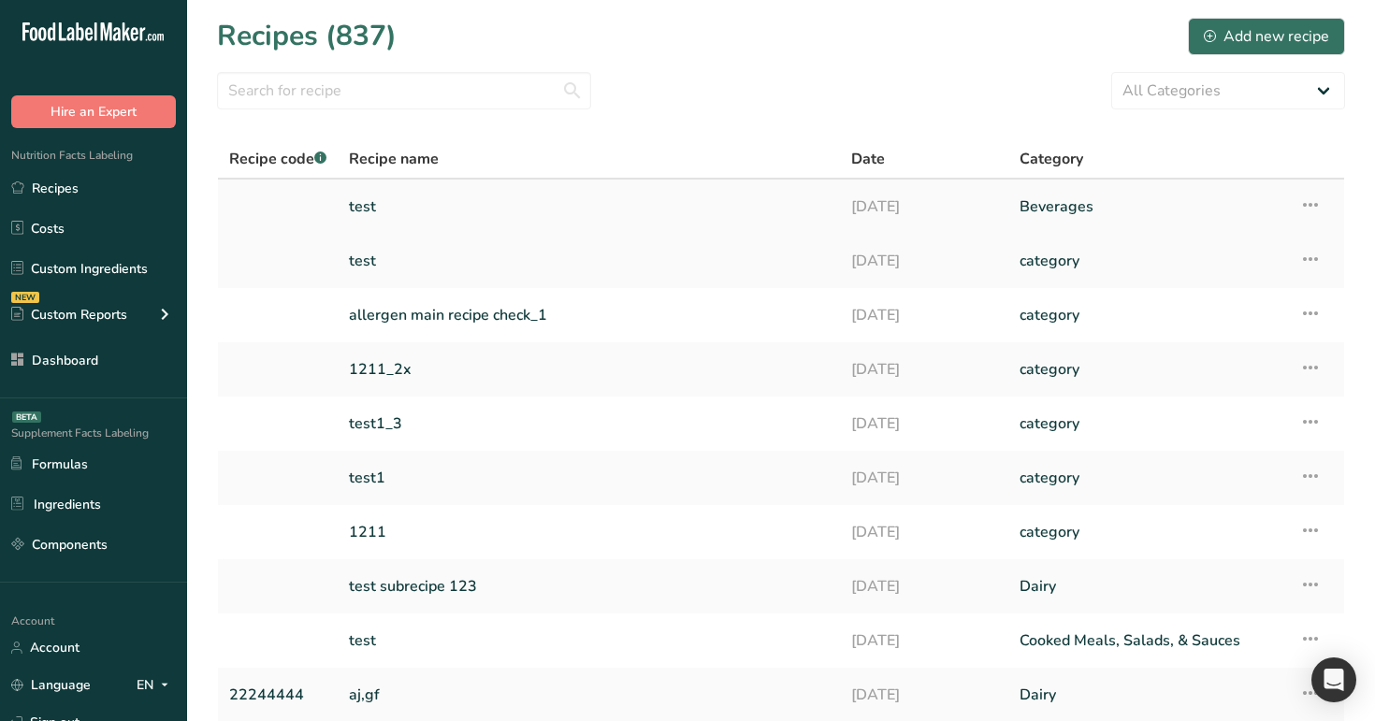
click at [584, 201] on link "test" at bounding box center [589, 206] width 480 height 39
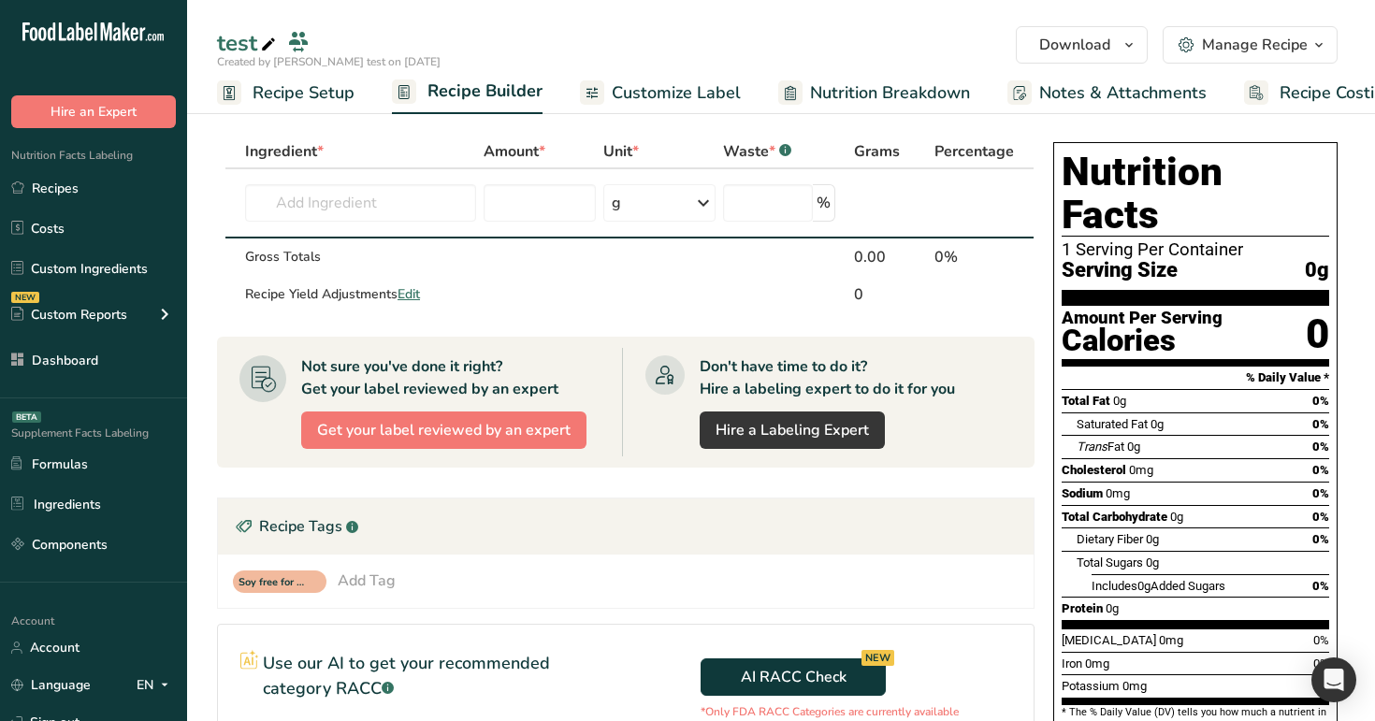
click at [296, 90] on span "Recipe Setup" at bounding box center [303, 92] width 102 height 25
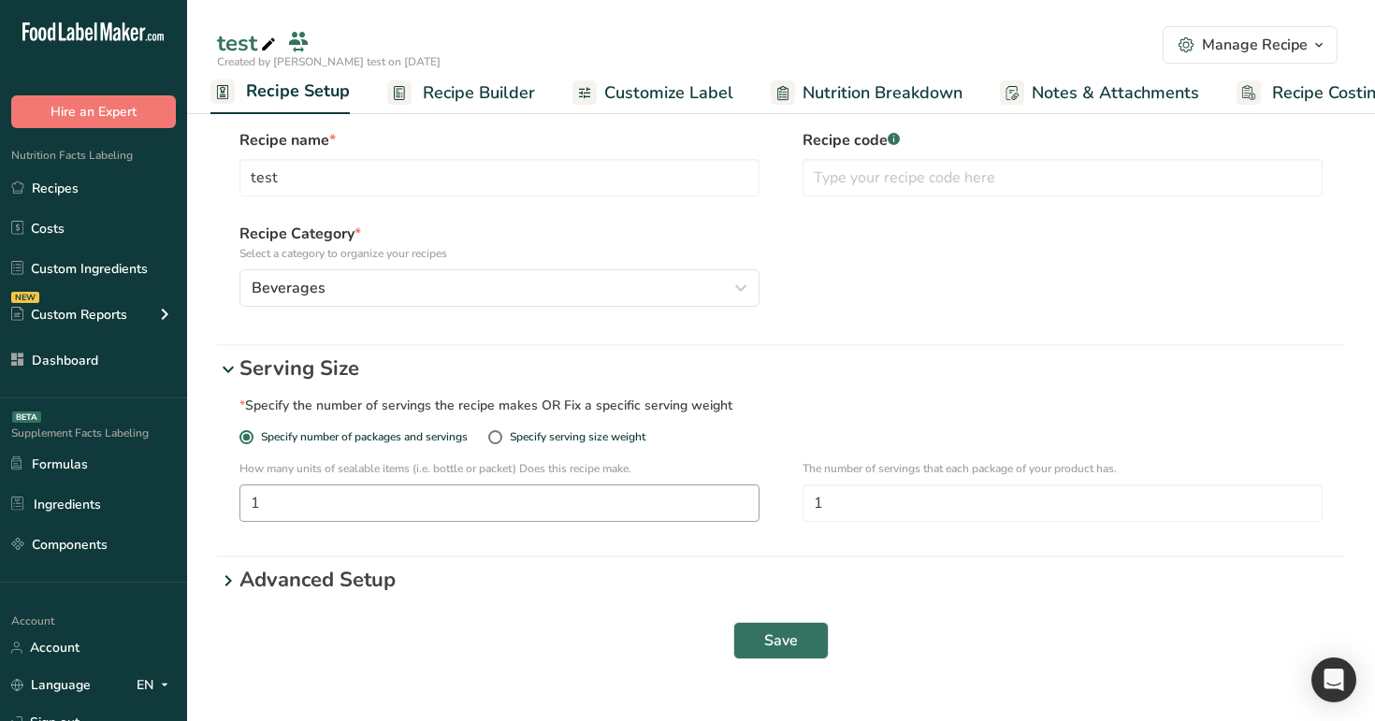
scroll to position [53, 0]
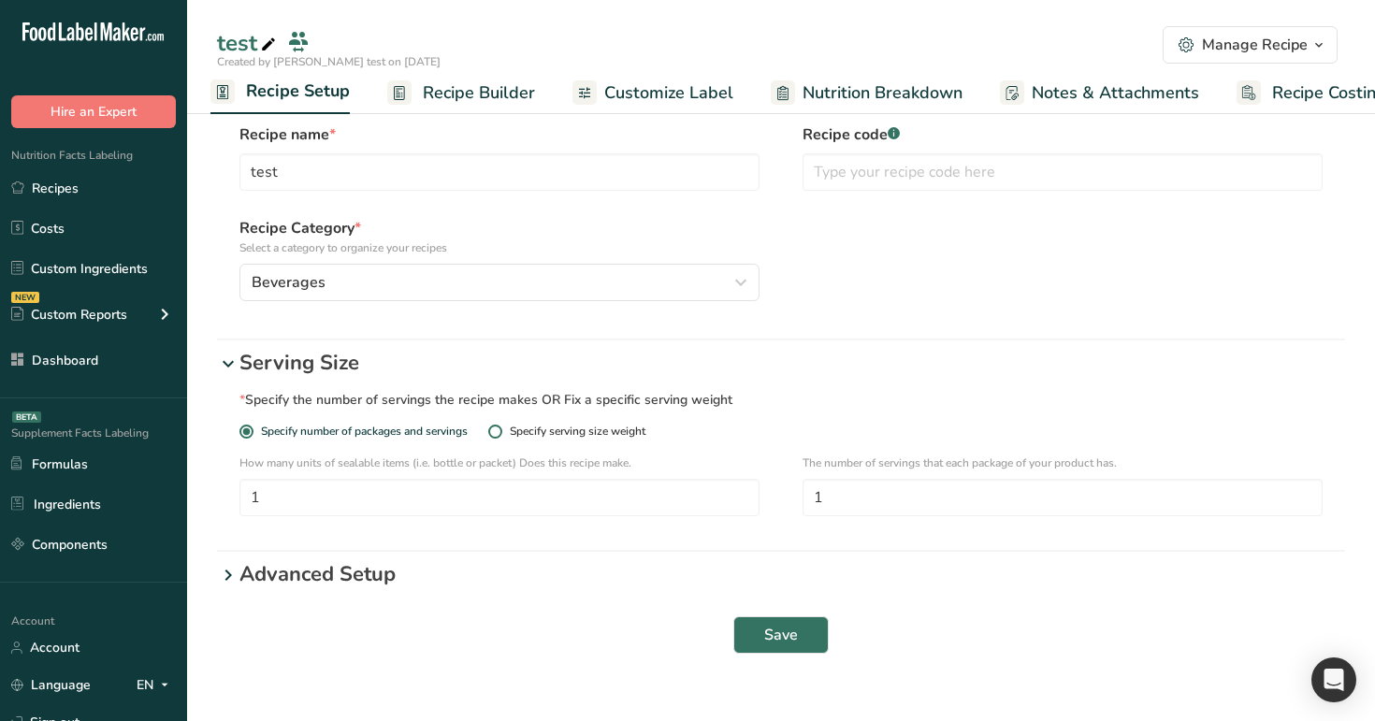
click at [574, 436] on div "Specify serving size weight" at bounding box center [578, 432] width 136 height 14
click at [500, 436] on input "Specify serving size weight" at bounding box center [494, 431] width 12 height 12
radio input "true"
radio input "false"
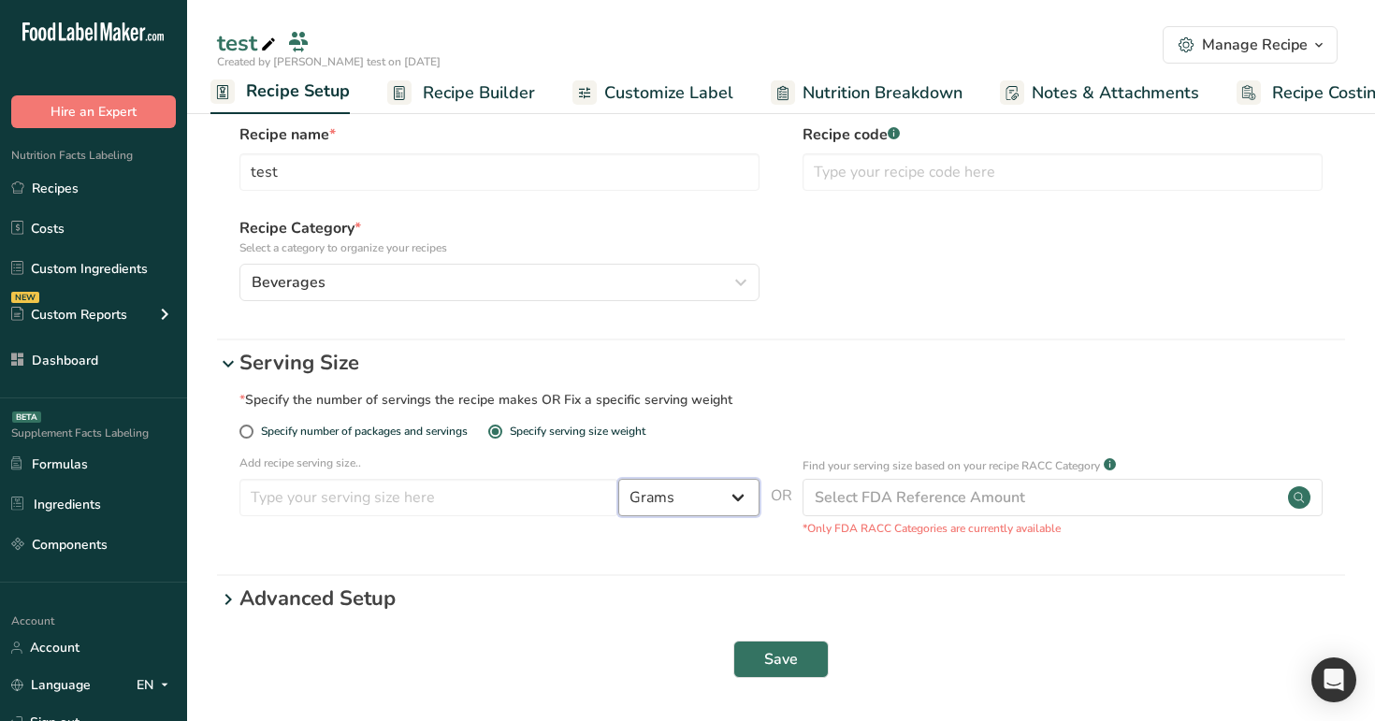
click at [739, 492] on select "Grams ppm ug kg mg mcg lb oz quarter cup half cup l ml fl oz tbsp tsp cup qt ga…" at bounding box center [688, 497] width 141 height 37
select select "28"
click at [618, 479] on select "Grams ppm ug kg mg mcg lb oz quarter cup half cup l ml fl oz tbsp tsp cup qt ga…" at bounding box center [688, 497] width 141 height 37
select select "29"
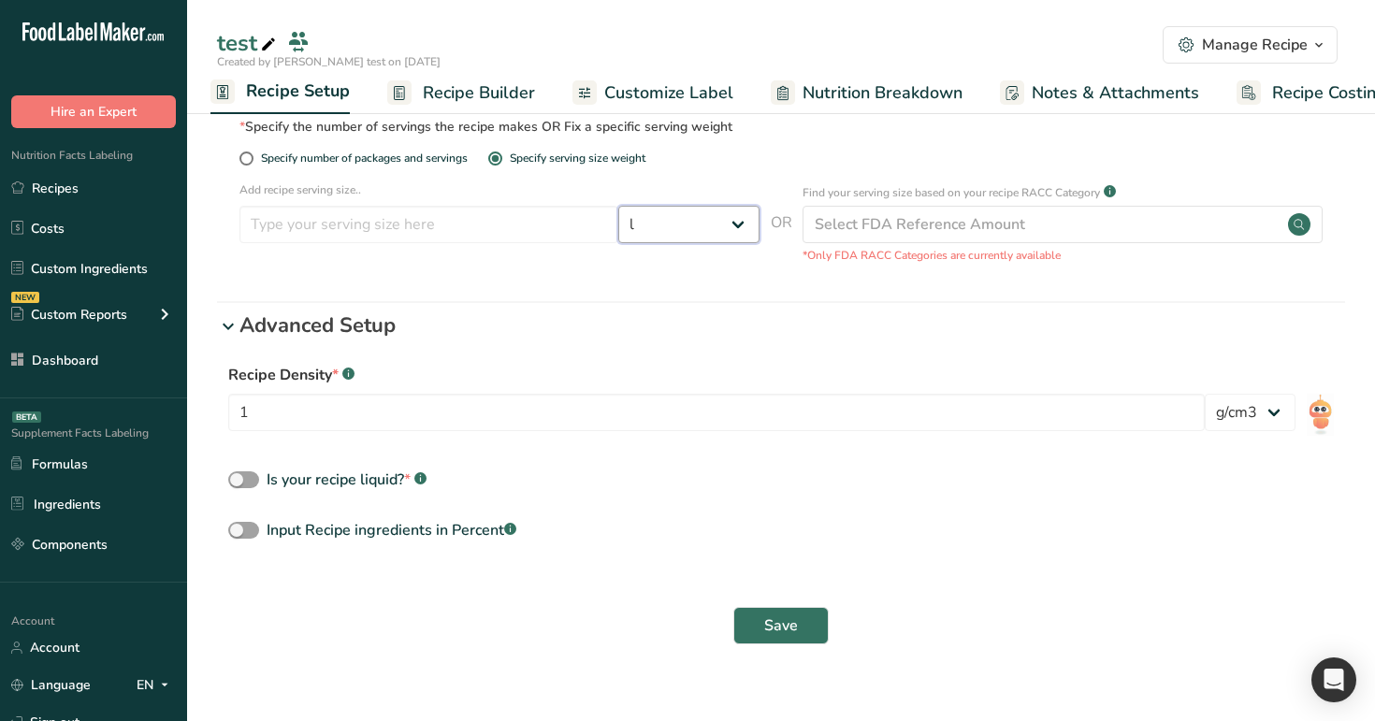
scroll to position [351, 0]
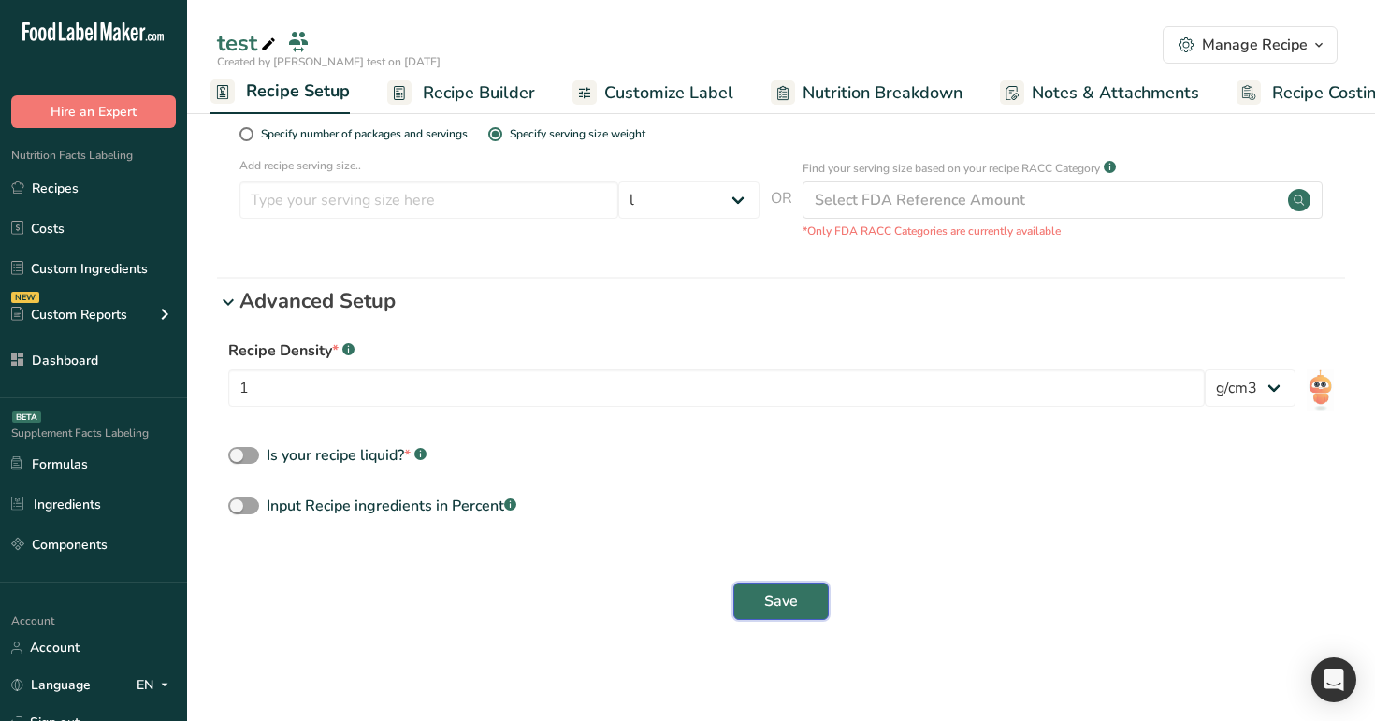
click at [800, 619] on button "Save" at bounding box center [780, 601] width 95 height 37
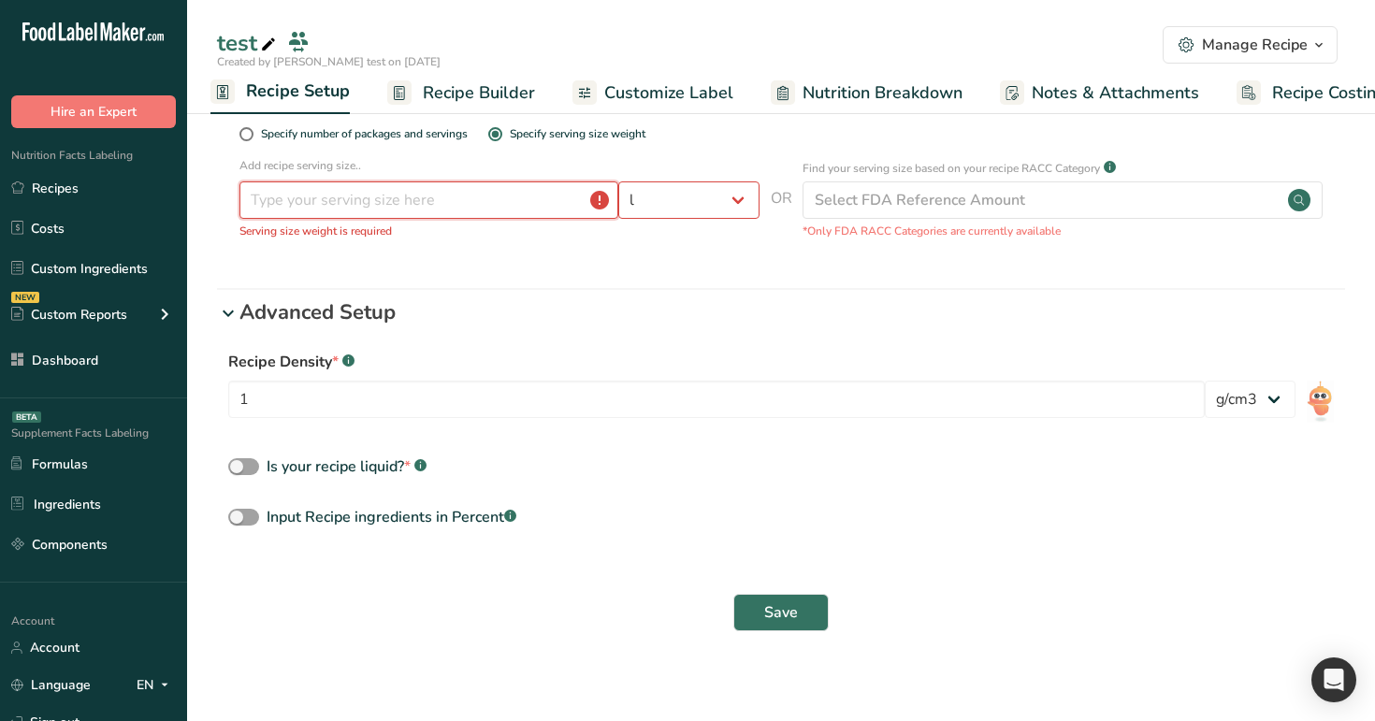
click at [488, 209] on input "number" at bounding box center [428, 199] width 379 height 37
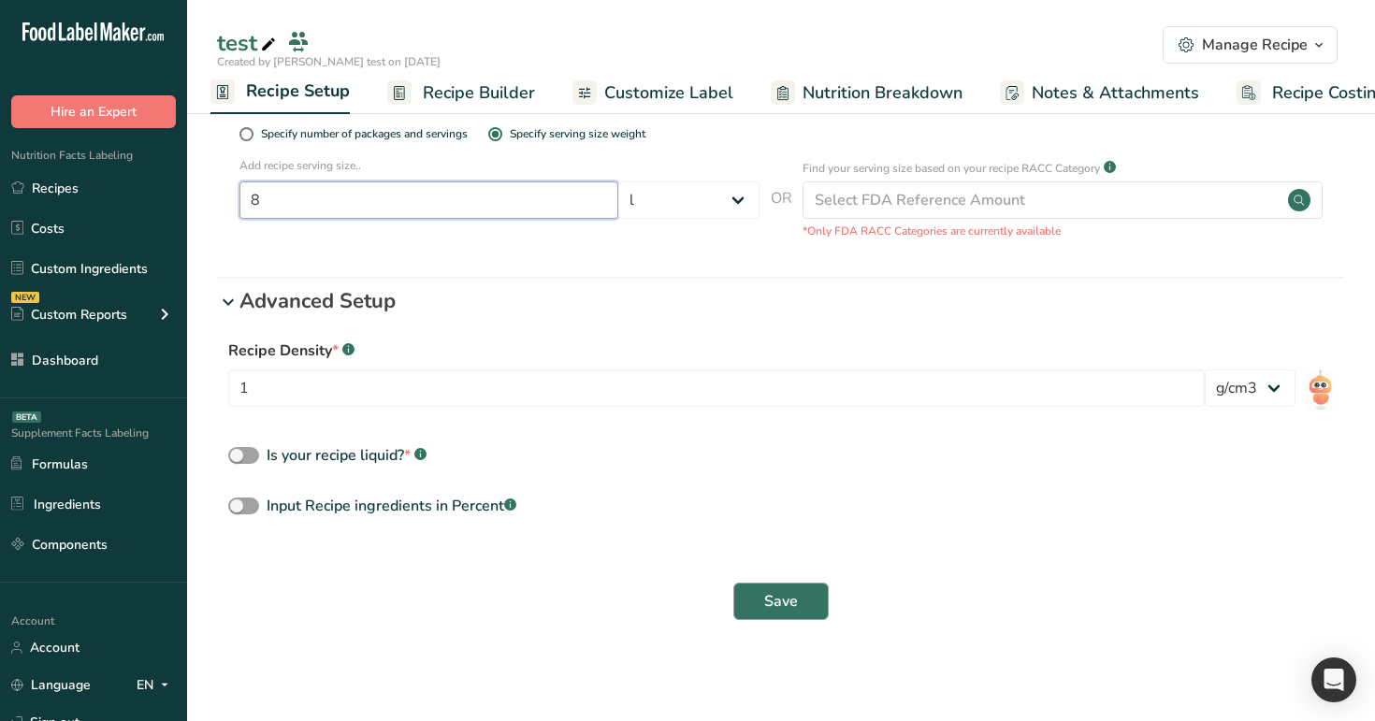
type input "8"
click at [760, 604] on button "Save" at bounding box center [780, 601] width 95 height 37
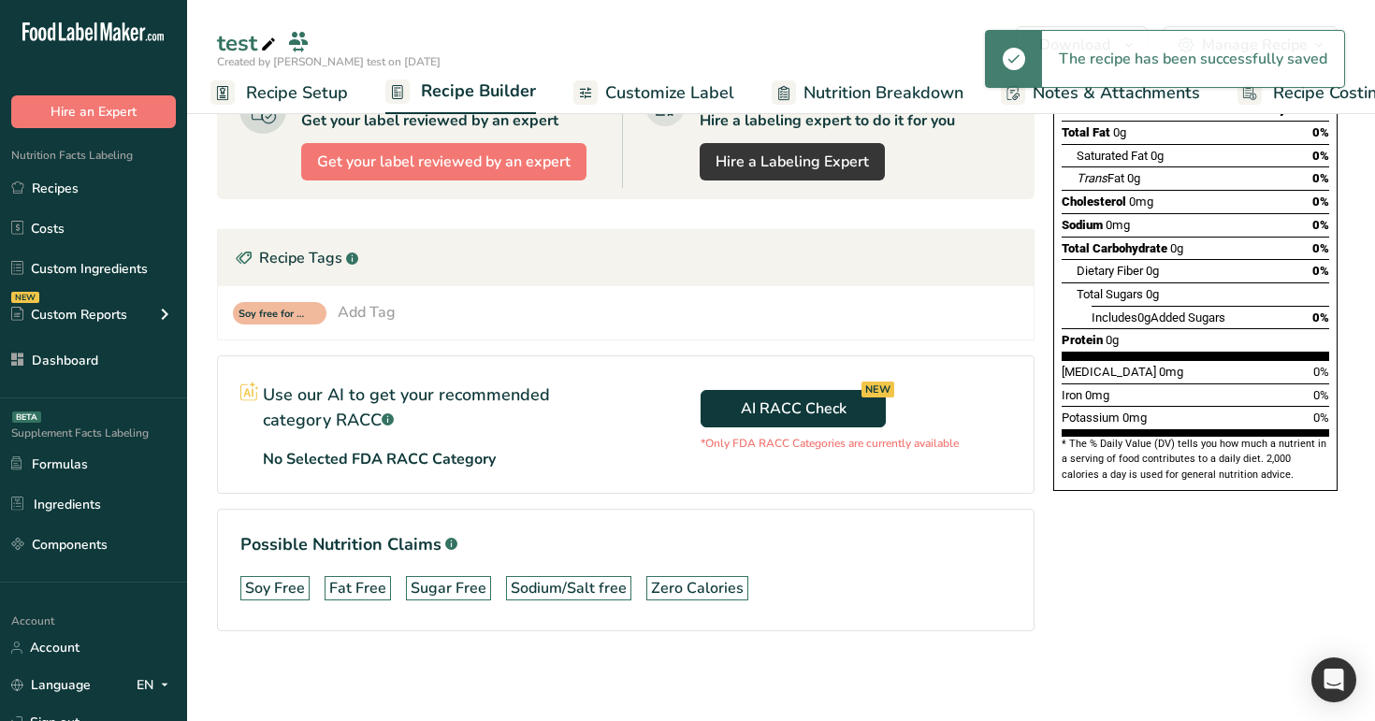
scroll to position [268, 0]
click at [282, 79] on link "Recipe Setup" at bounding box center [278, 93] width 137 height 42
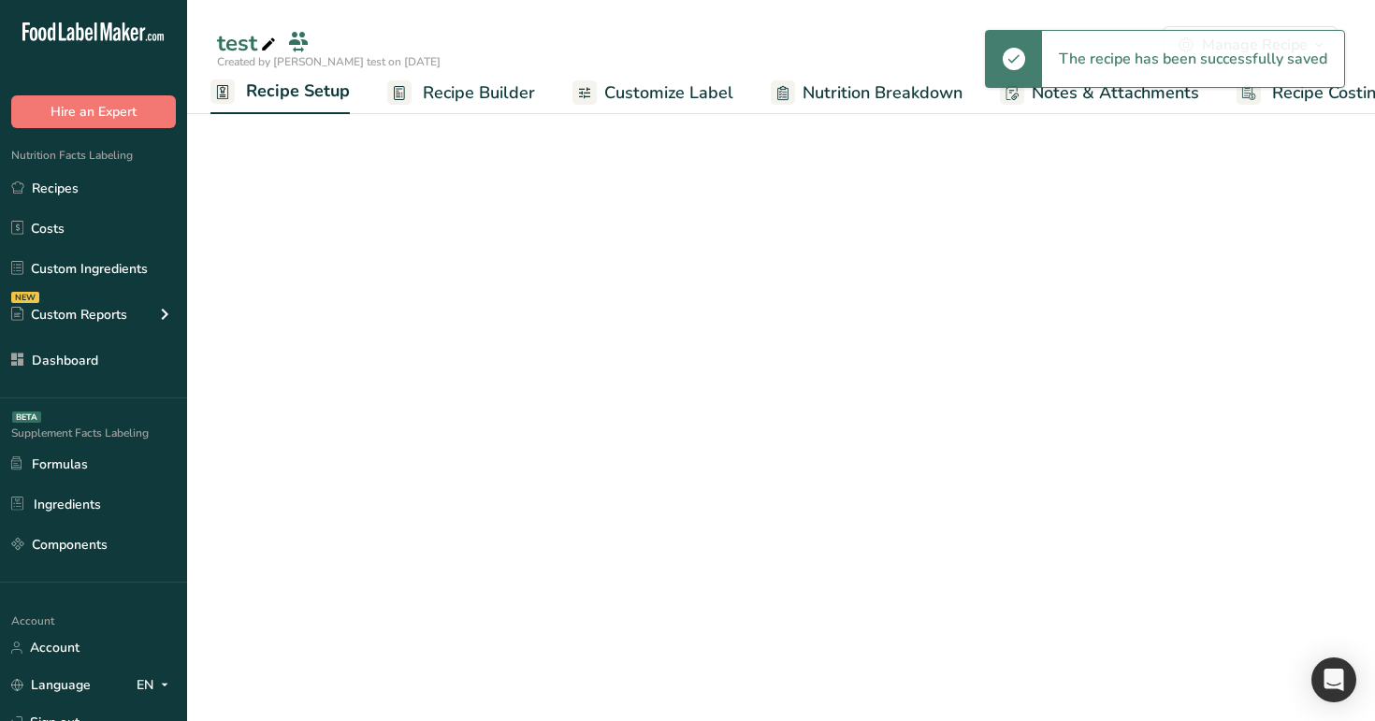
select select "28"
select select "29"
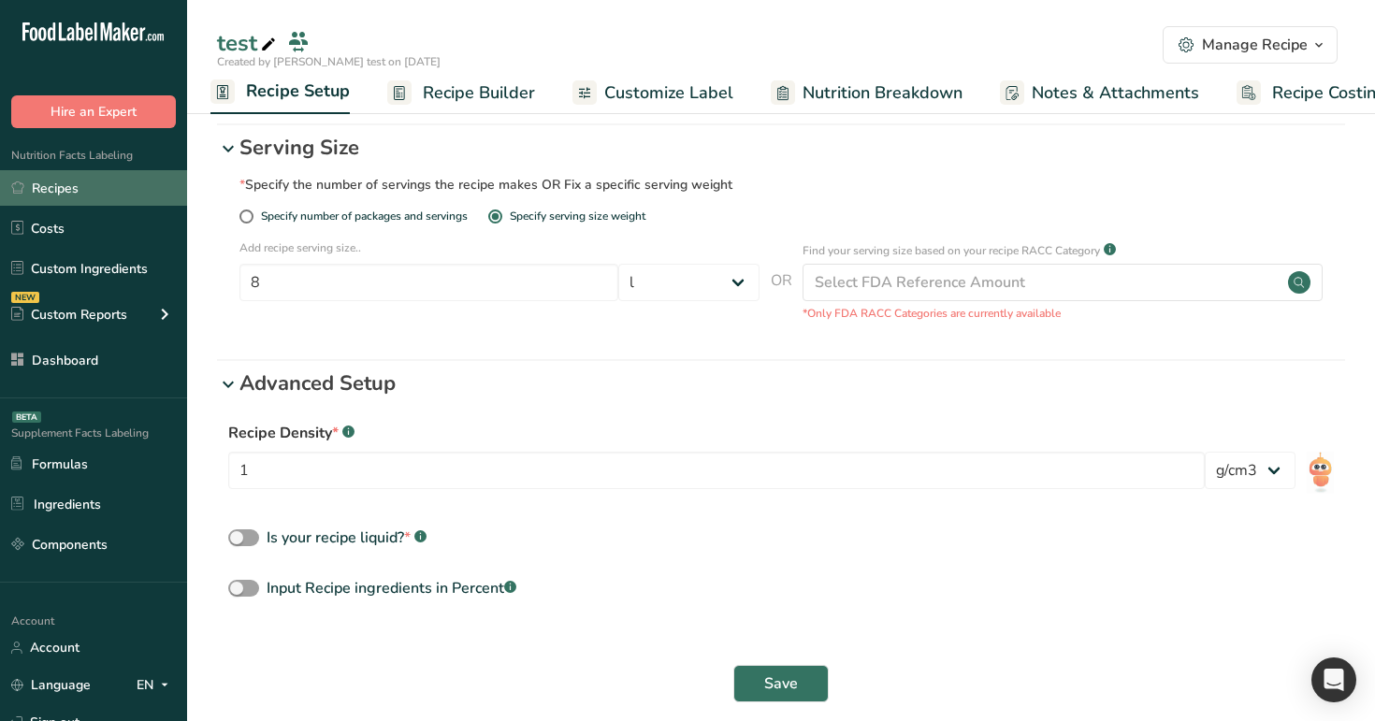
click at [81, 182] on link "Recipes" at bounding box center [93, 188] width 187 height 36
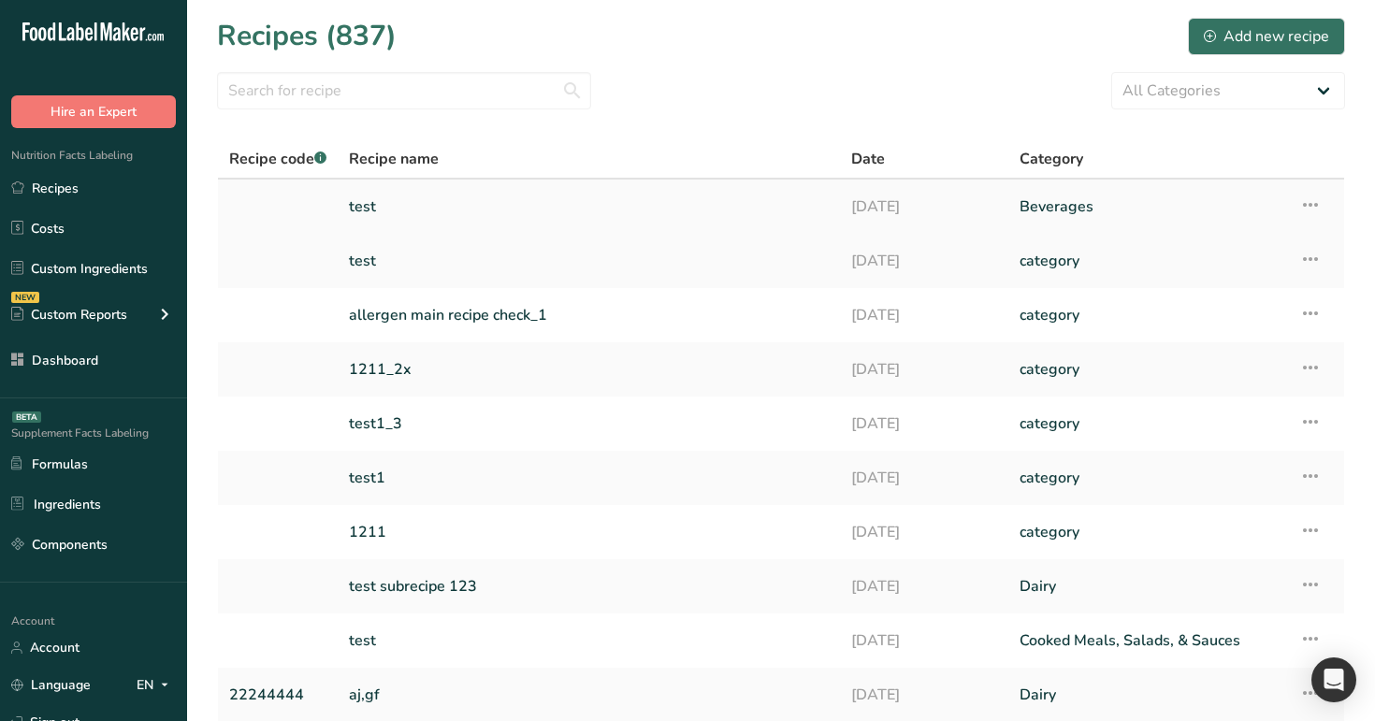
click at [1311, 209] on icon at bounding box center [1310, 205] width 22 height 34
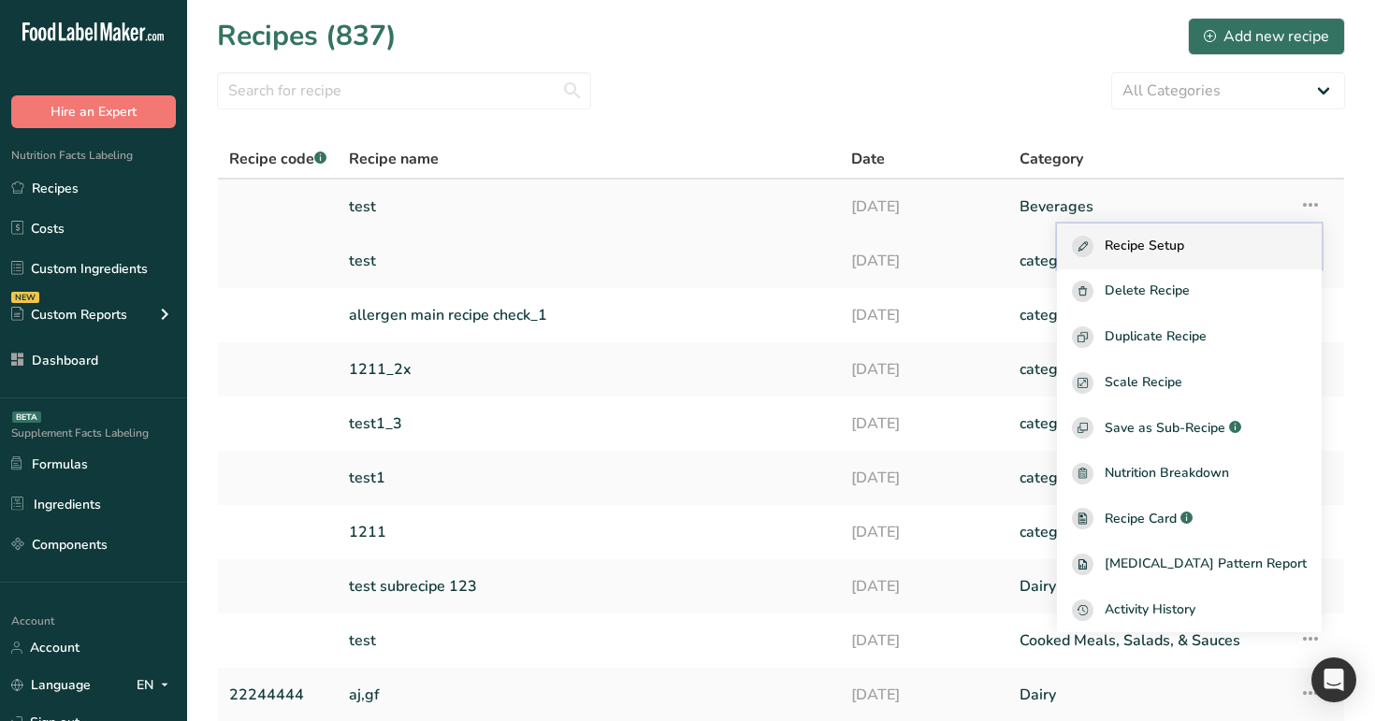
click at [1184, 252] on span "Recipe Setup" at bounding box center [1143, 247] width 79 height 22
select select "28"
select select "29"
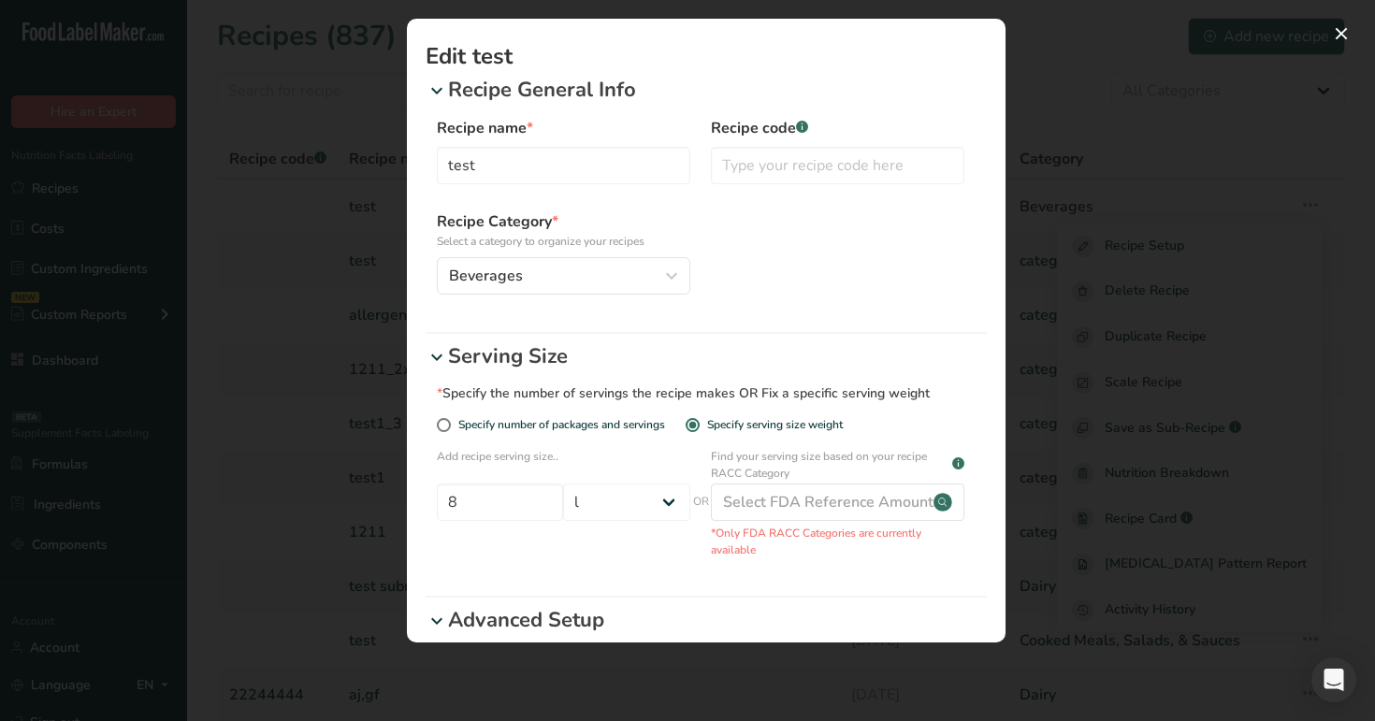
scroll to position [326, 0]
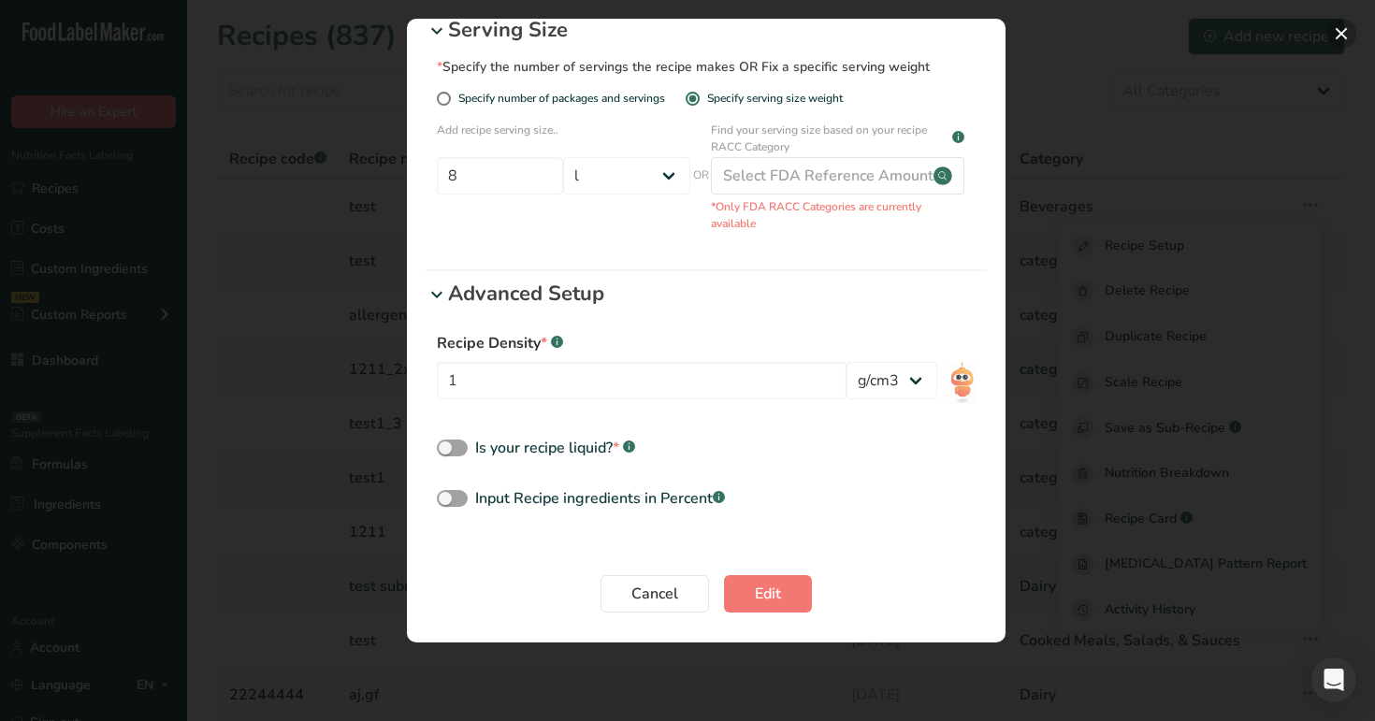
click at [1341, 31] on button "Edit Recipe Modal" at bounding box center [1341, 34] width 30 height 30
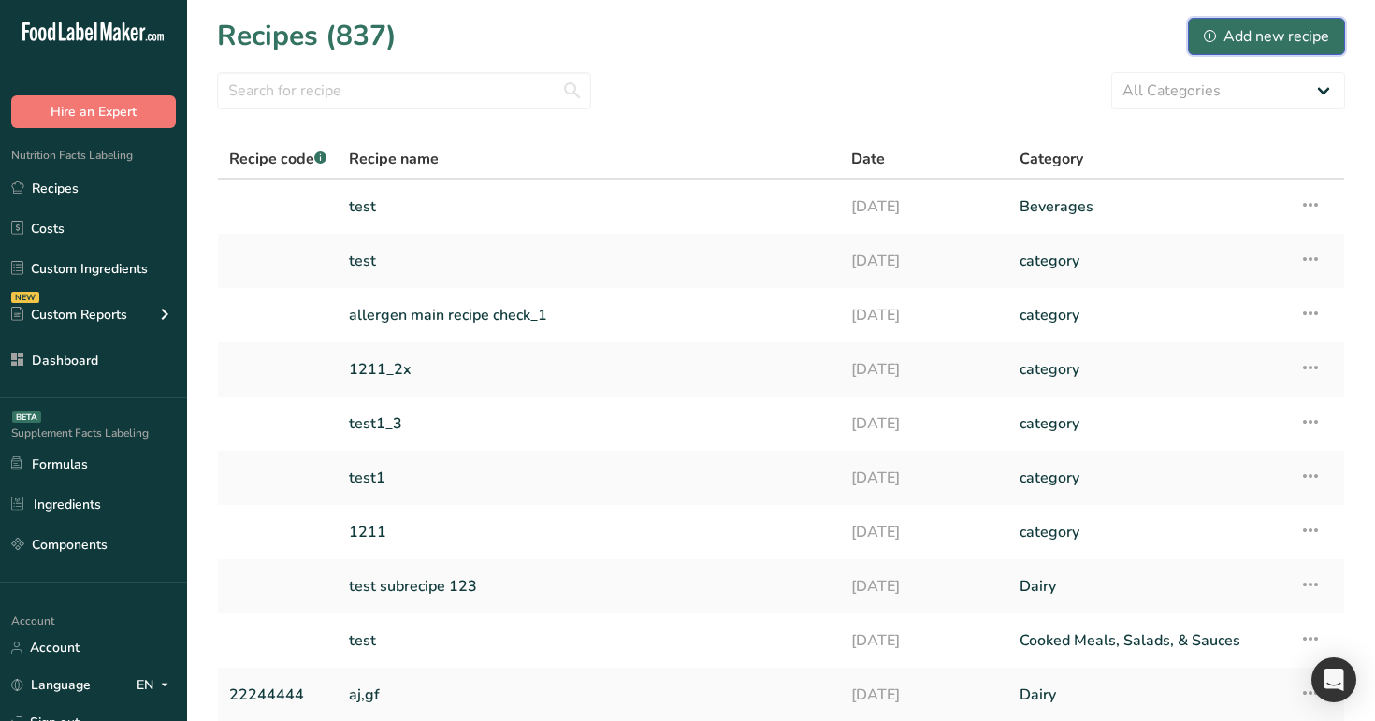
click at [1263, 31] on div "Add new recipe" at bounding box center [1266, 36] width 125 height 22
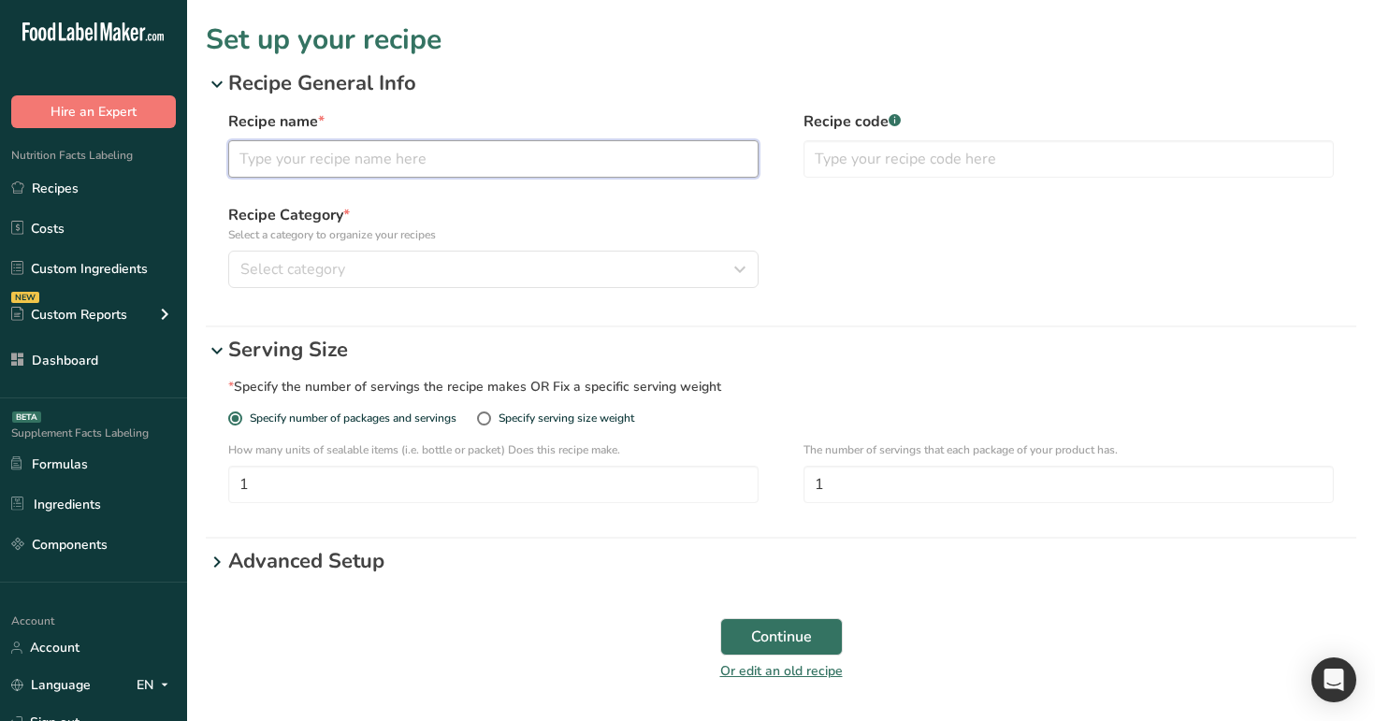
click at [606, 166] on input "text" at bounding box center [493, 158] width 530 height 37
type input "m"
click at [574, 289] on div "Recipe name * m Recipe code .a-a{fill:#347362;}.b-a{fill:#fff;} Recipe Category…" at bounding box center [781, 208] width 1150 height 219
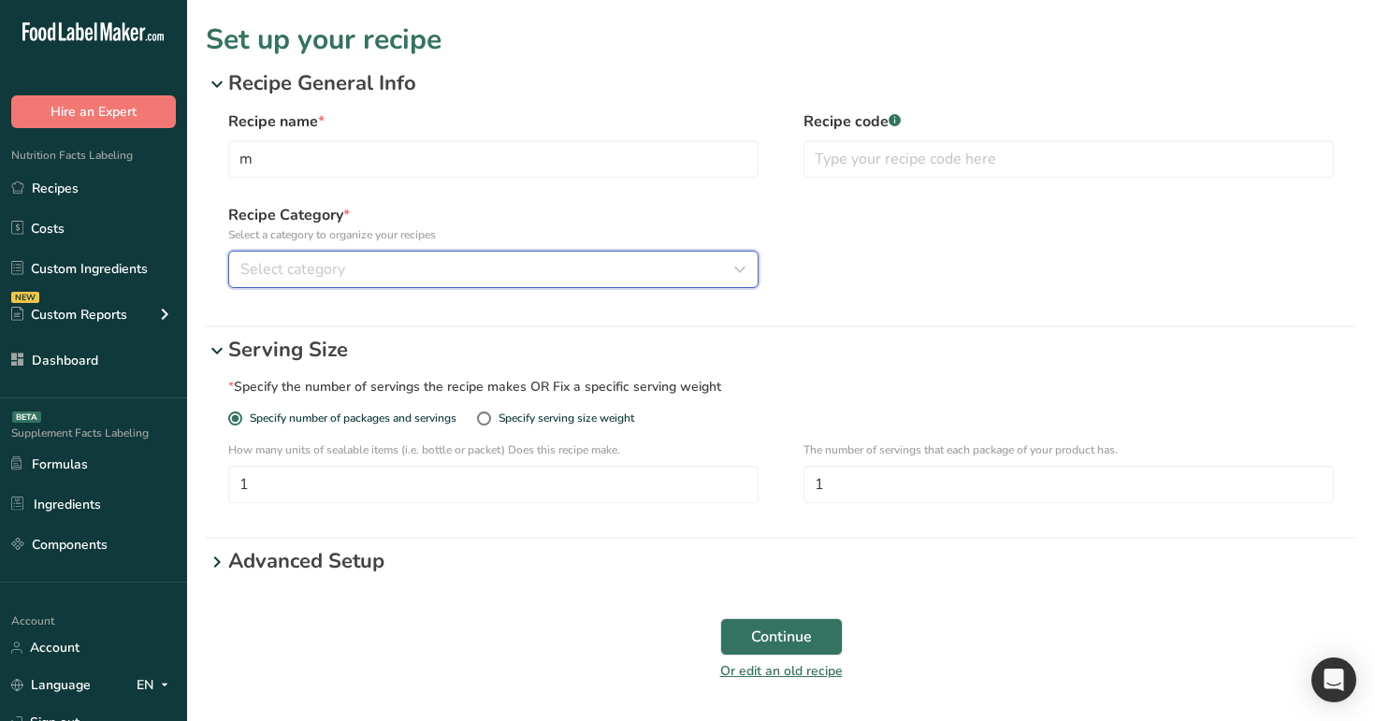
click at [586, 271] on div "Select category" at bounding box center [487, 269] width 495 height 22
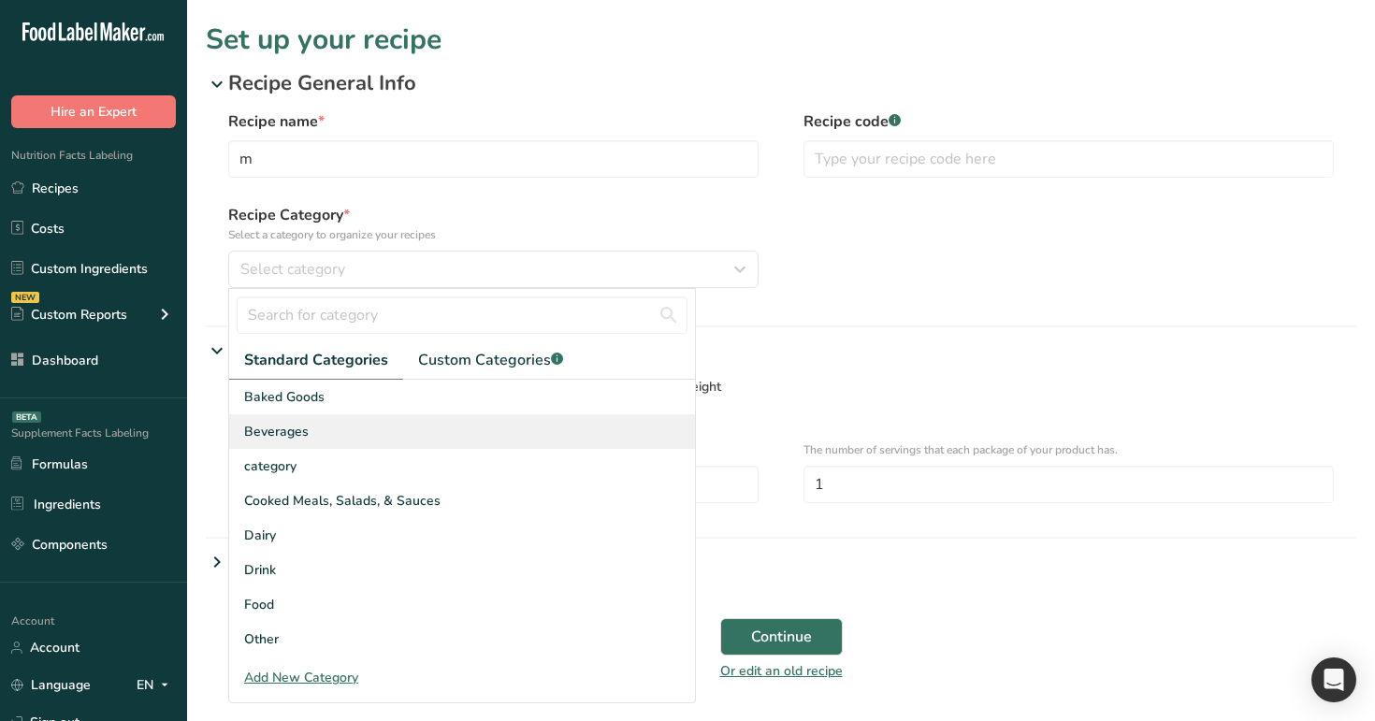
click at [573, 422] on div "Beverages" at bounding box center [462, 431] width 466 height 35
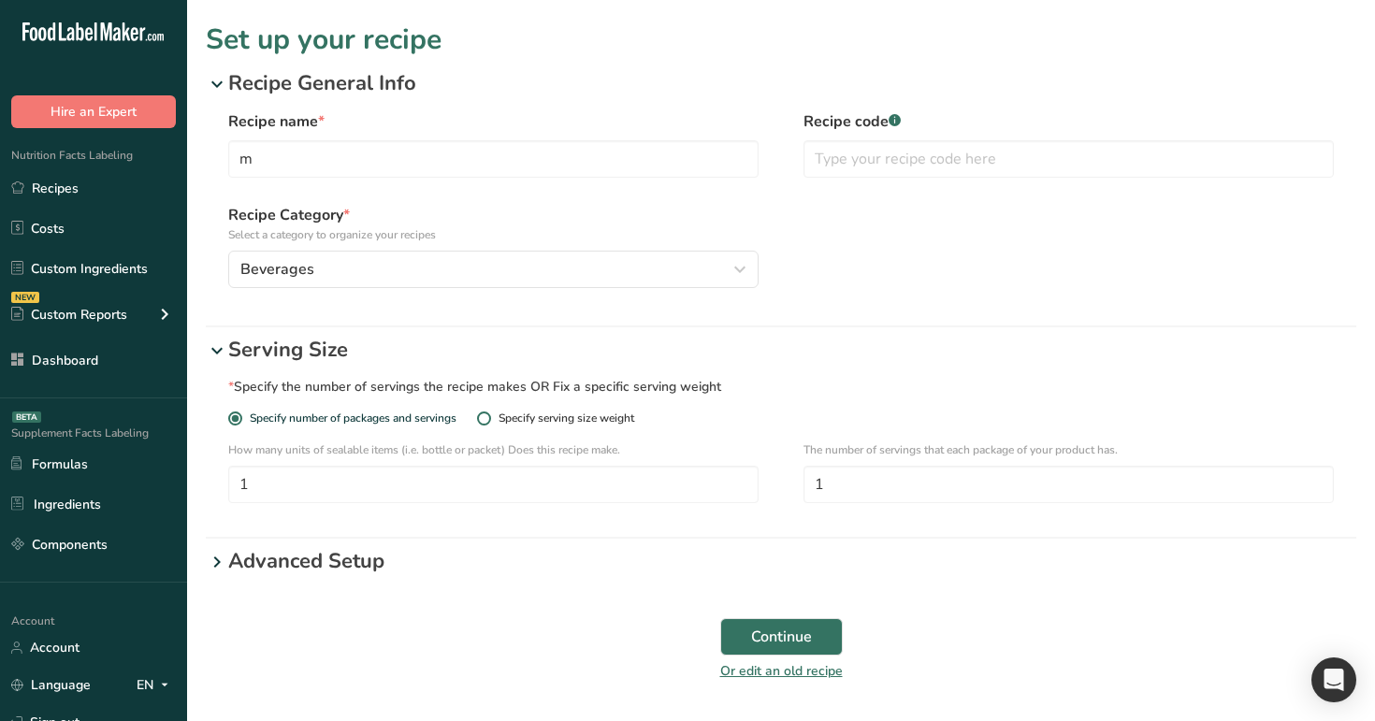
click at [517, 413] on div "Specify serving size weight" at bounding box center [566, 418] width 136 height 14
click at [489, 413] on input "Specify serving size weight" at bounding box center [483, 418] width 12 height 12
radio input "true"
radio input "false"
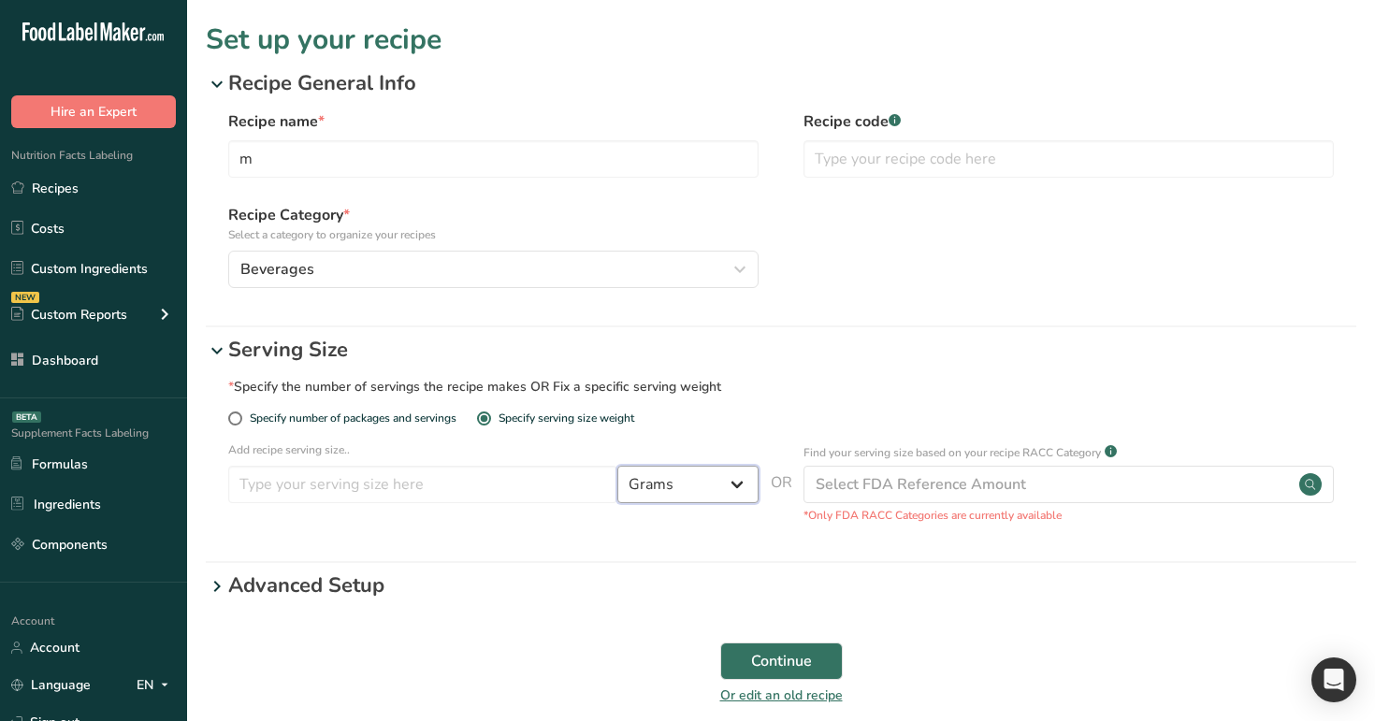
click at [686, 484] on select "Grams ppm ug kg mg mcg lb oz quarter cup half cup l ml fl oz tbsp tsp cup qt ga…" at bounding box center [687, 484] width 141 height 37
select select "25"
click at [617, 466] on select "Grams ppm ug kg mg mcg lb oz quarter cup half cup l ml fl oz tbsp tsp cup qt ga…" at bounding box center [687, 484] width 141 height 37
select select "29"
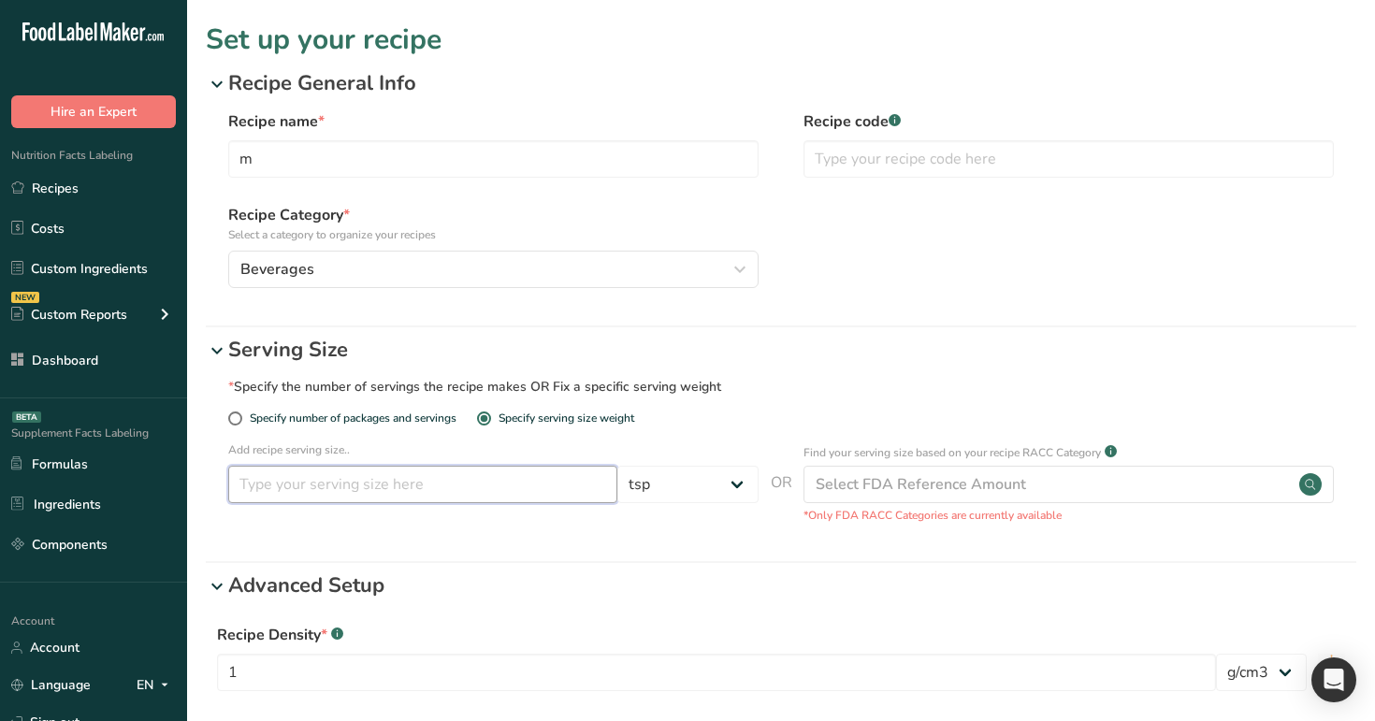
click at [542, 487] on input "number" at bounding box center [422, 484] width 389 height 37
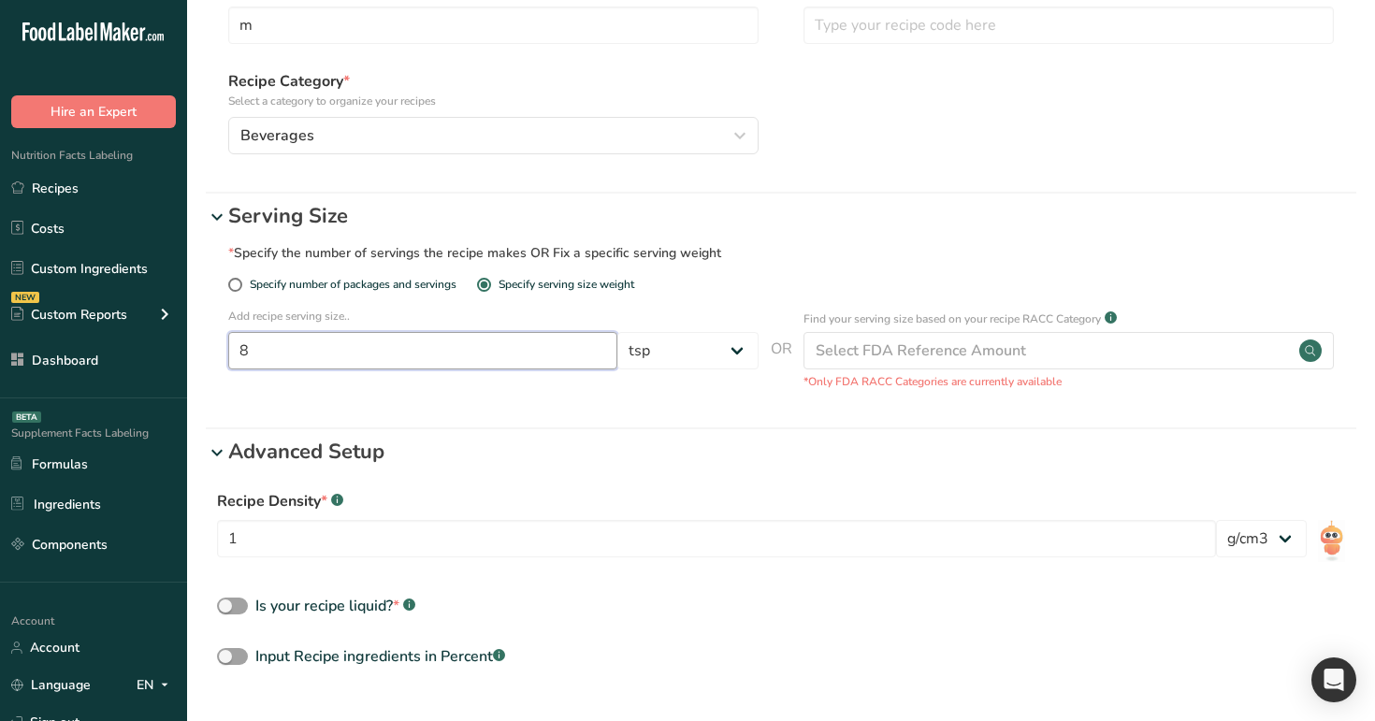
scroll to position [288, 0]
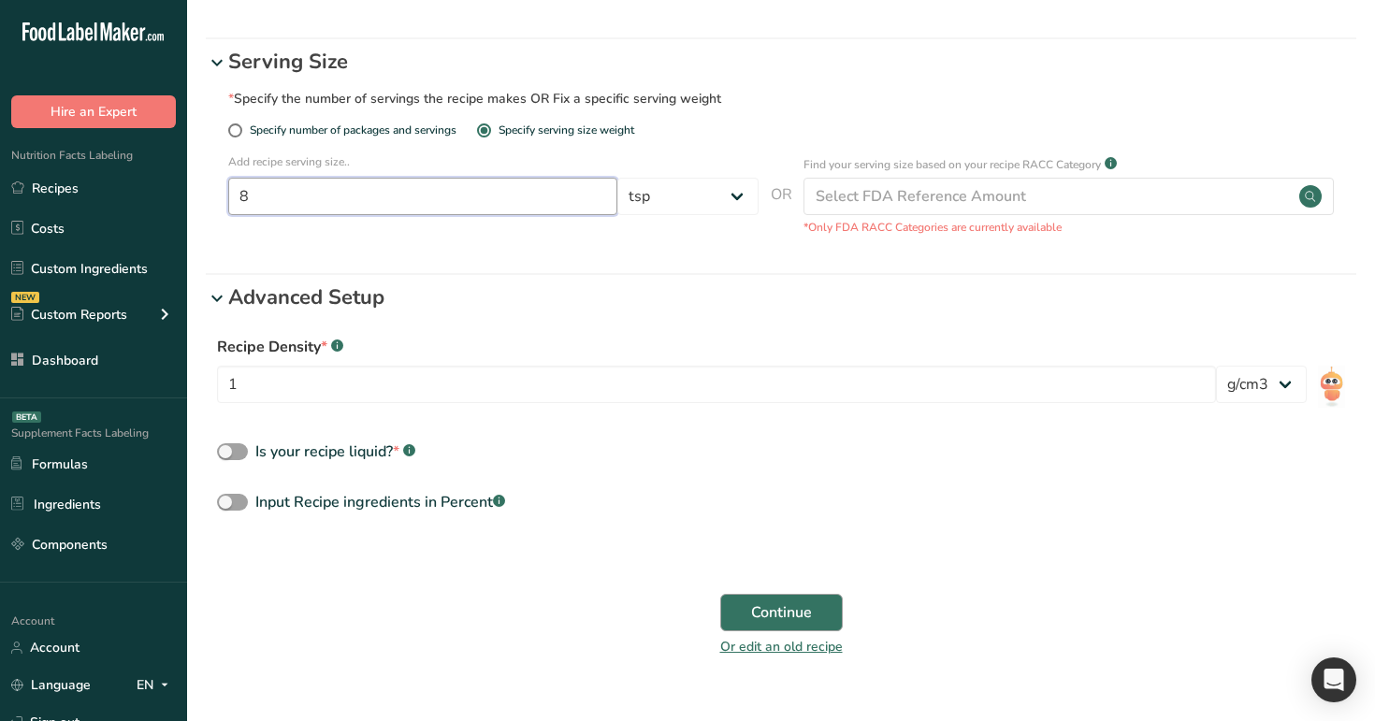
type input "8"
click at [790, 621] on span "Continue" at bounding box center [781, 612] width 61 height 22
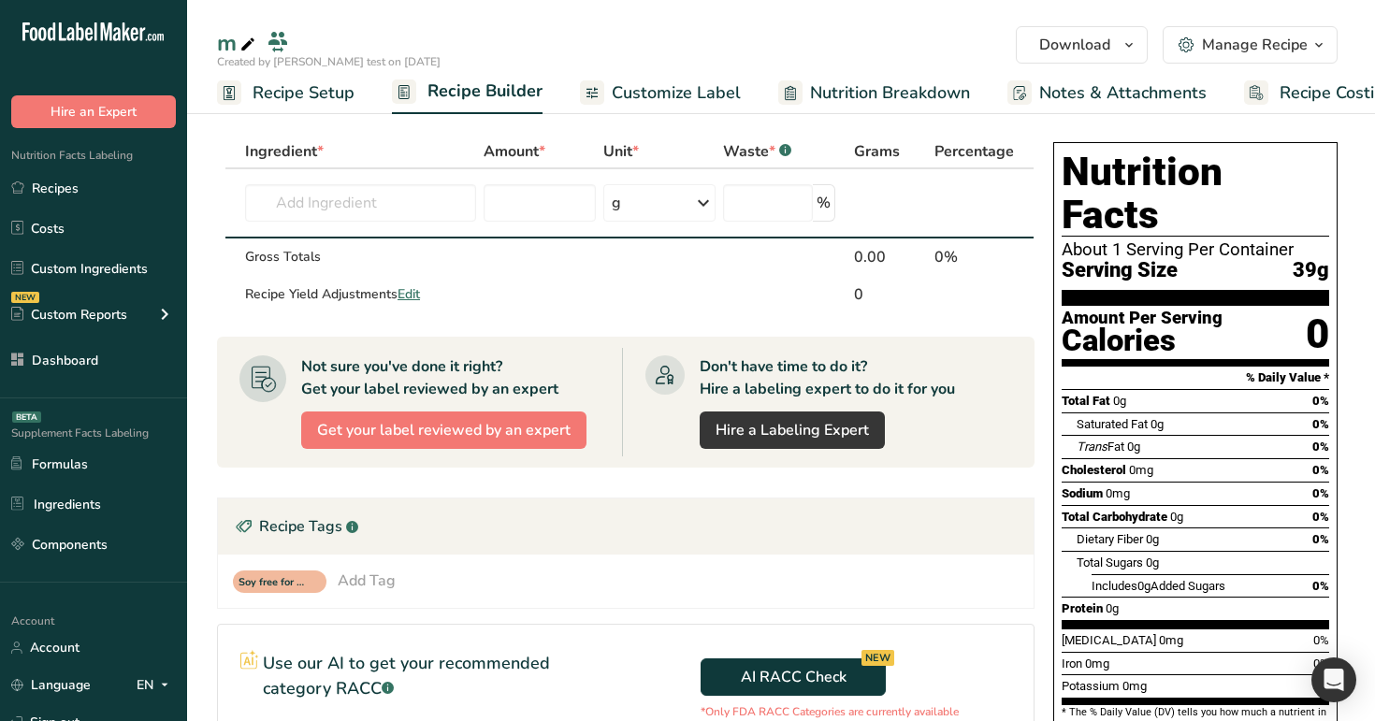
click at [239, 45] on icon at bounding box center [247, 45] width 17 height 26
type input "m edit"
click at [368, 146] on div "Ingredient *" at bounding box center [360, 151] width 231 height 22
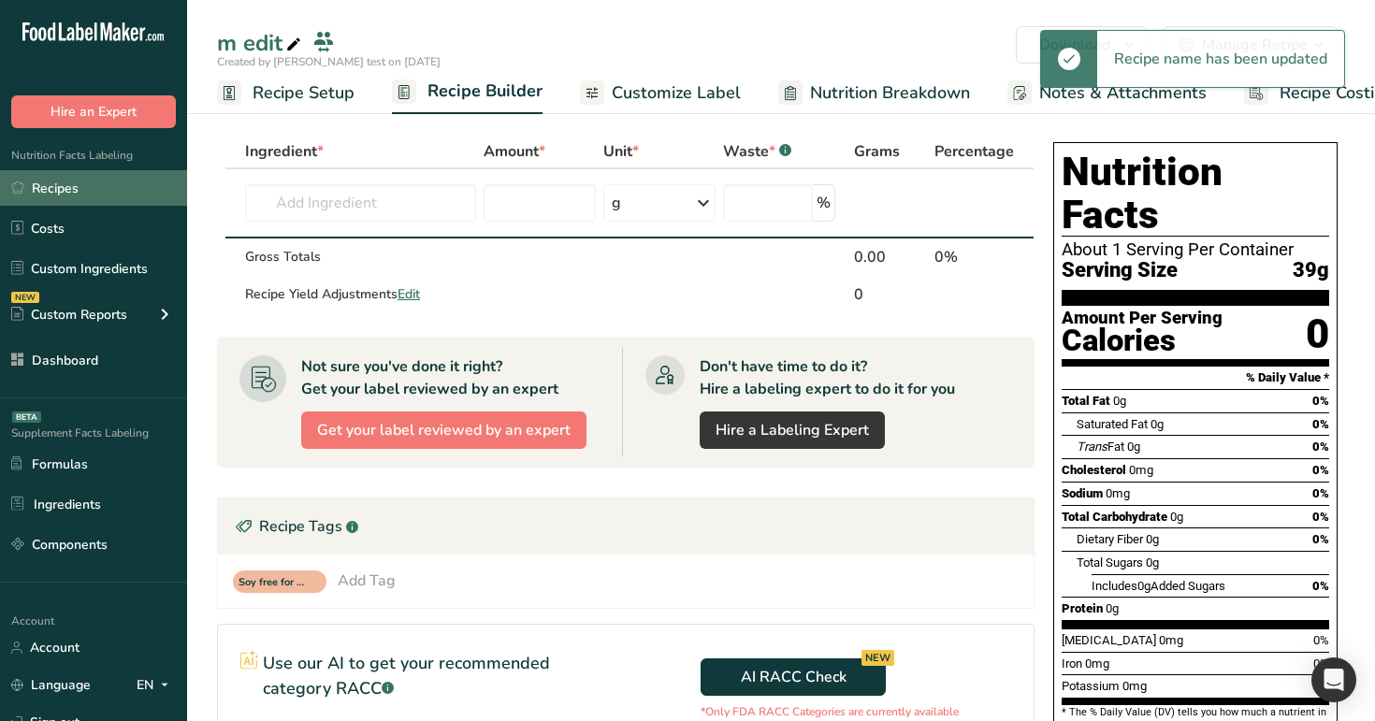
click at [133, 180] on link "Recipes" at bounding box center [93, 188] width 187 height 36
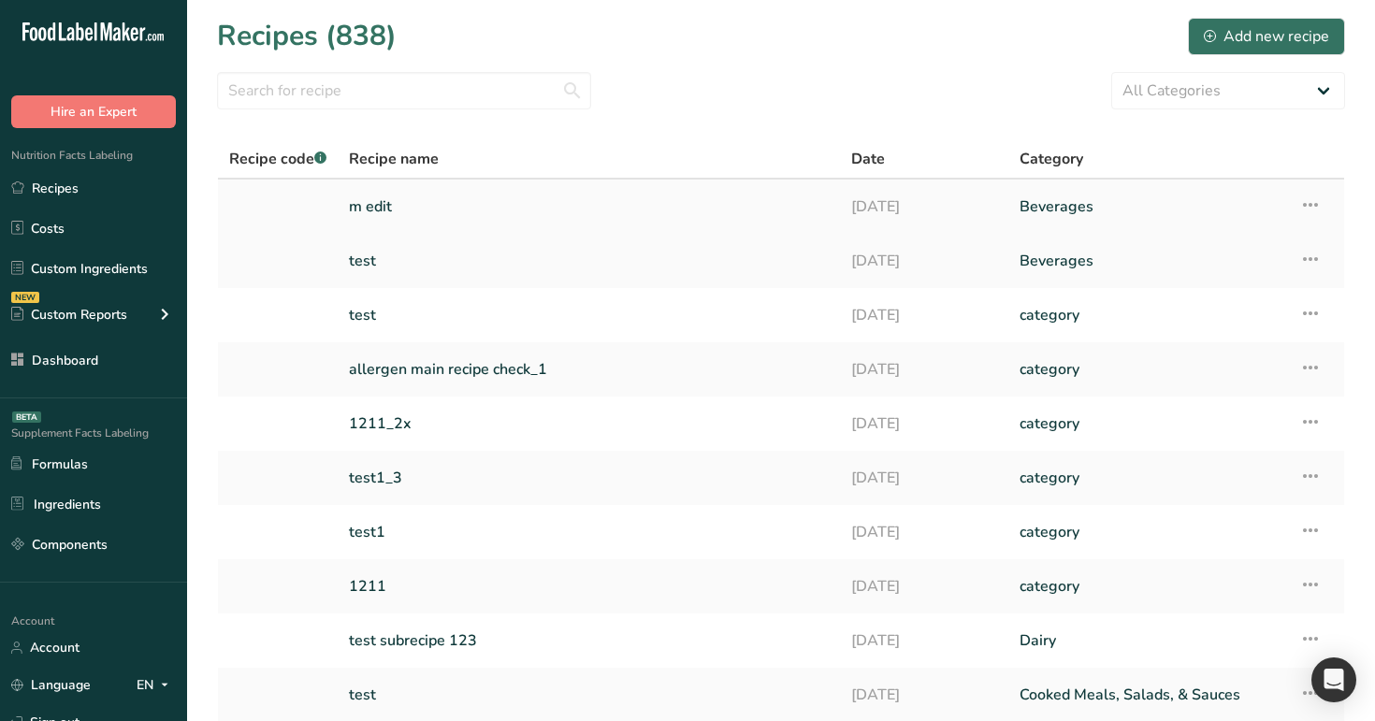
click at [684, 197] on link "m edit" at bounding box center [589, 206] width 480 height 39
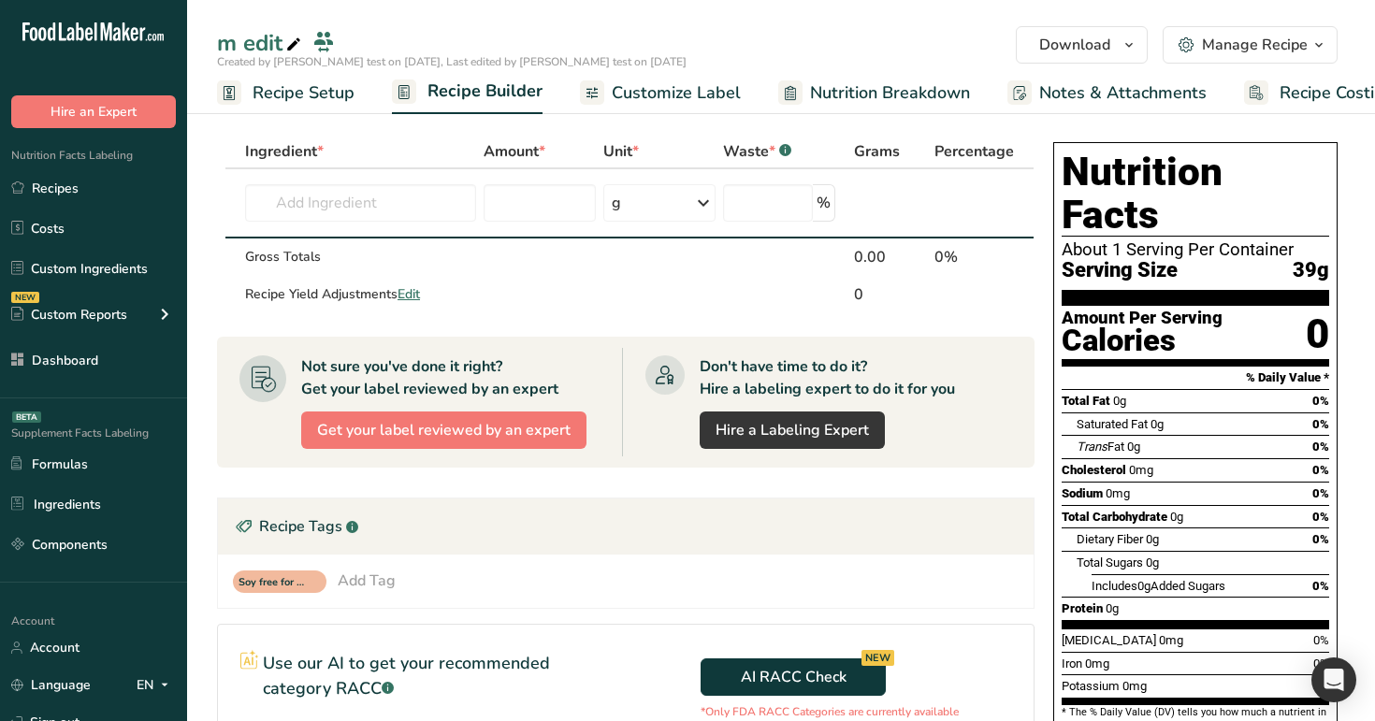
click at [276, 79] on link "Recipe Setup" at bounding box center [285, 93] width 137 height 42
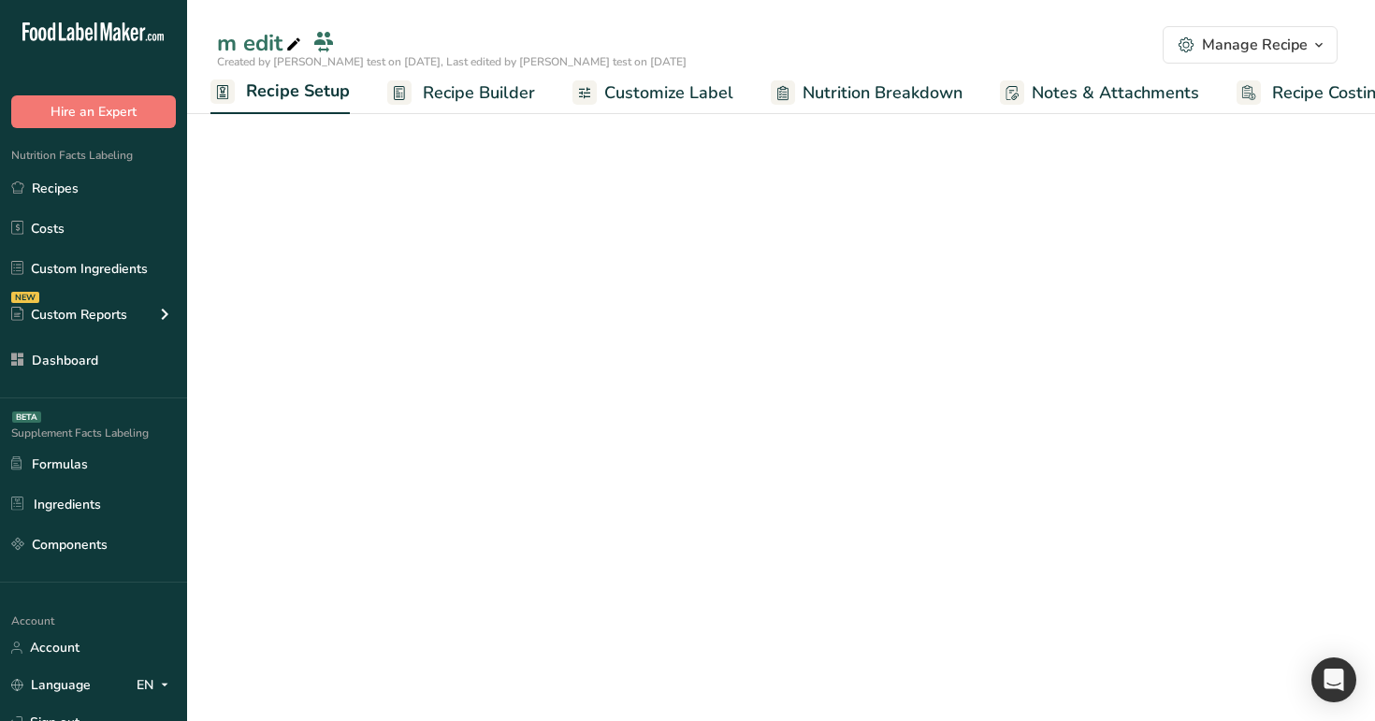
select select "25"
select select "29"
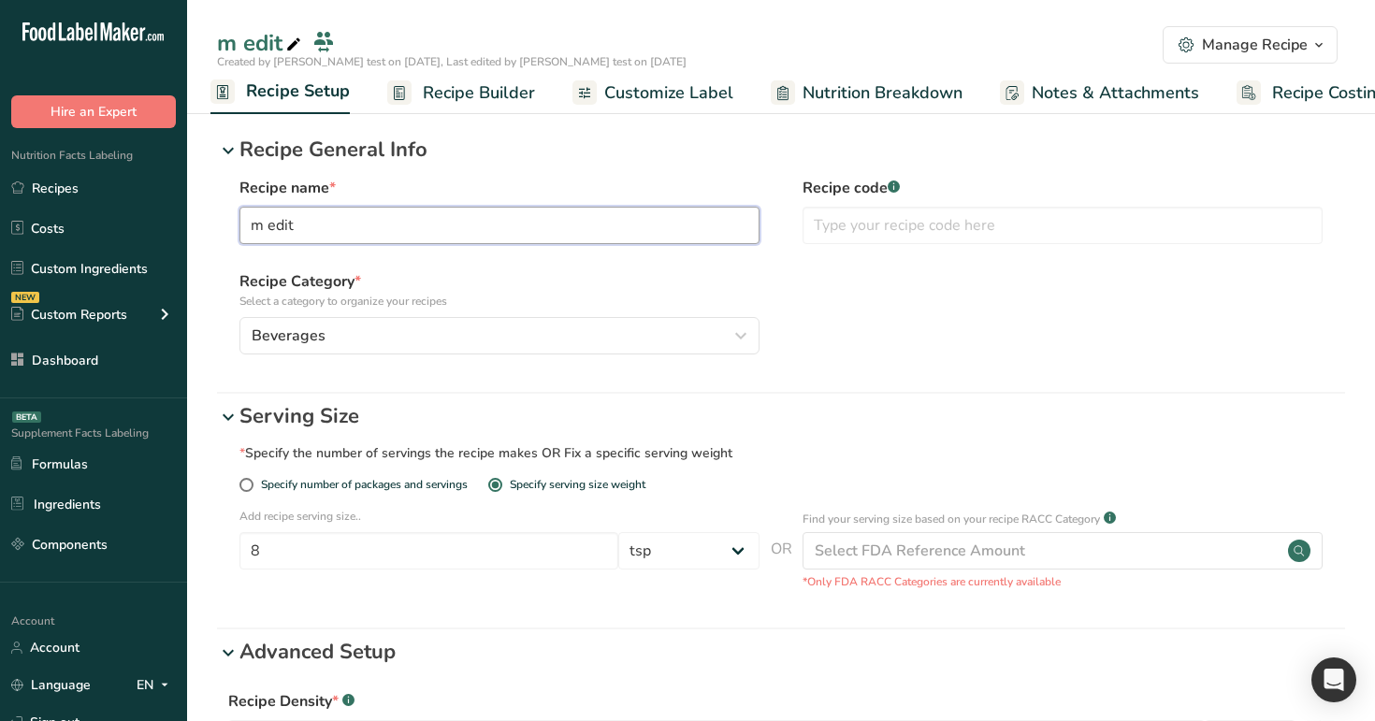
click at [344, 221] on input "m edit" at bounding box center [499, 225] width 520 height 37
type input "m edit 1"
click at [655, 354] on div "Recipe name * m edit 1 Recipe code .a-a{fill:#347362;}.b-a{fill:#fff;} Recipe C…" at bounding box center [781, 275] width 1128 height 219
click at [908, 224] on input "text" at bounding box center [1062, 225] width 520 height 37
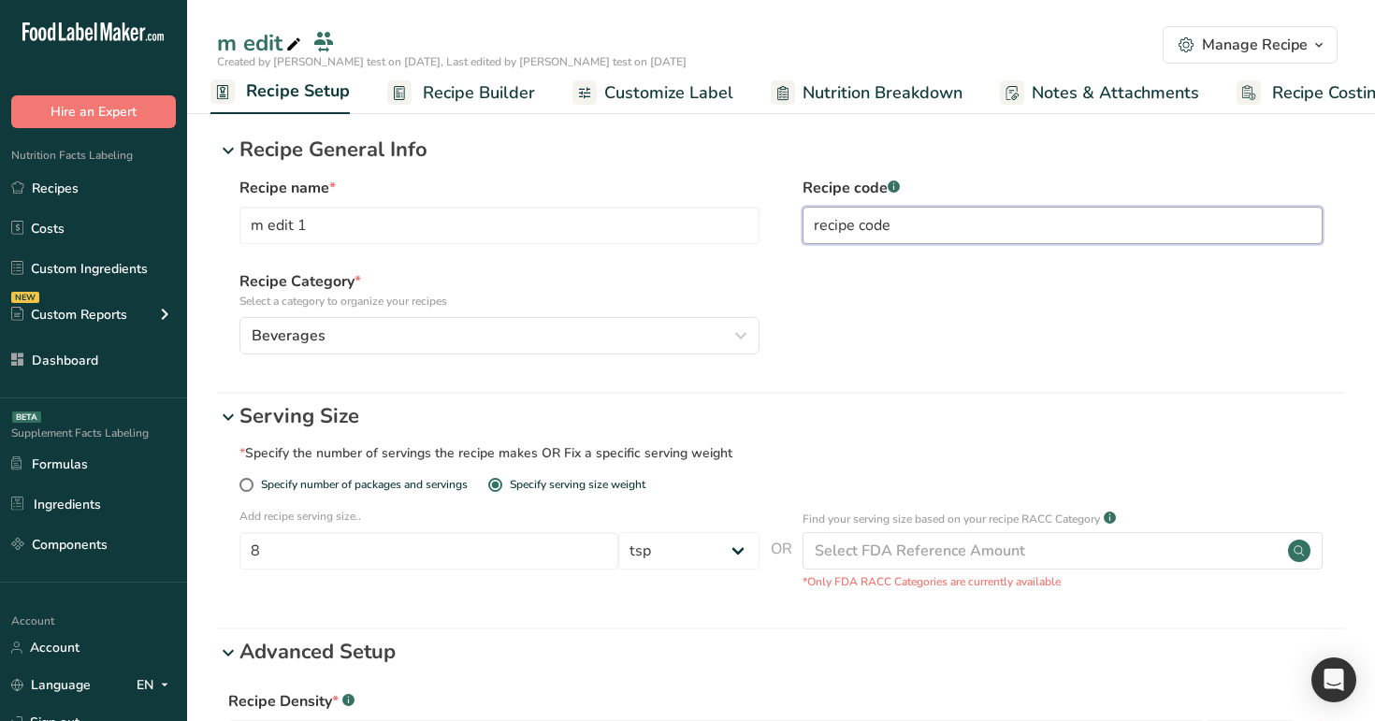
type input "recipe code"
click at [318, 493] on div "Specify number of packages and servings" at bounding box center [356, 487] width 234 height 19
click at [333, 488] on span "Specify number of packages and servings" at bounding box center [360, 485] width 214 height 14
click at [252, 488] on input "Specify number of packages and servings" at bounding box center [245, 485] width 12 height 12
radio input "true"
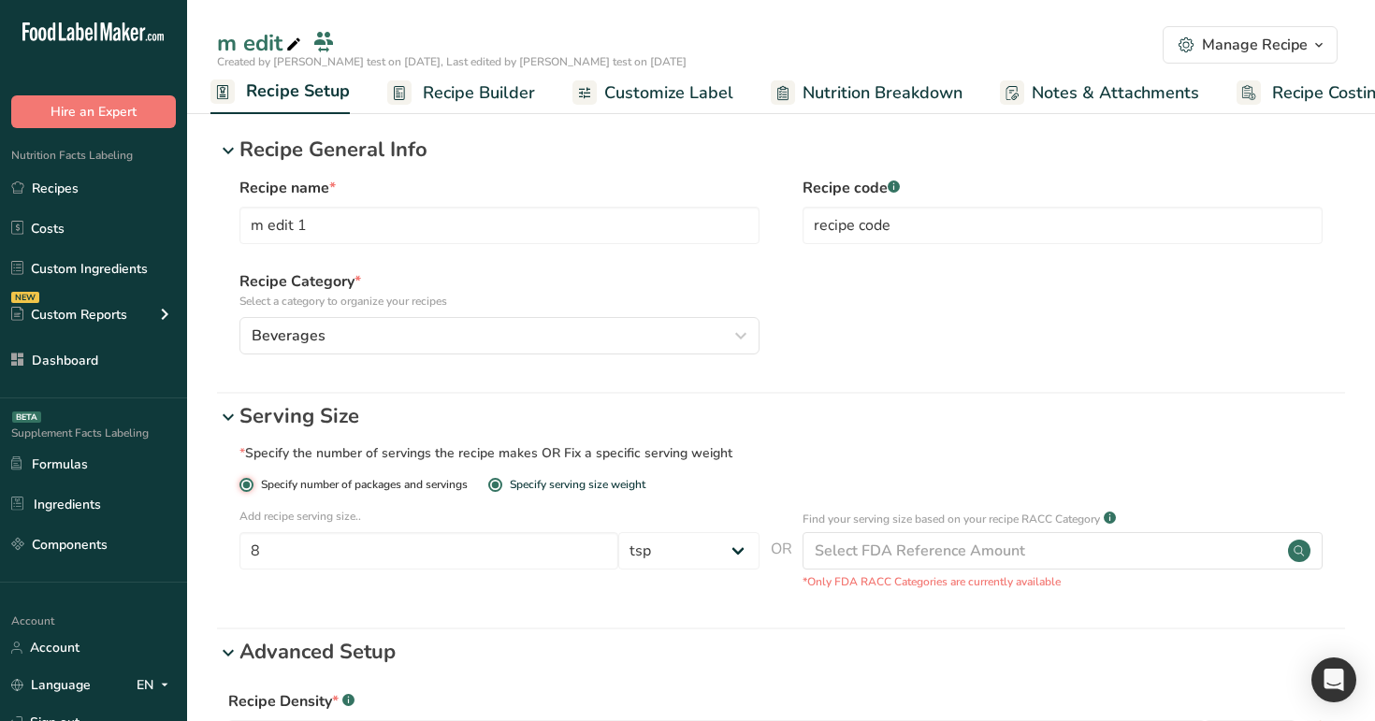
radio input "false"
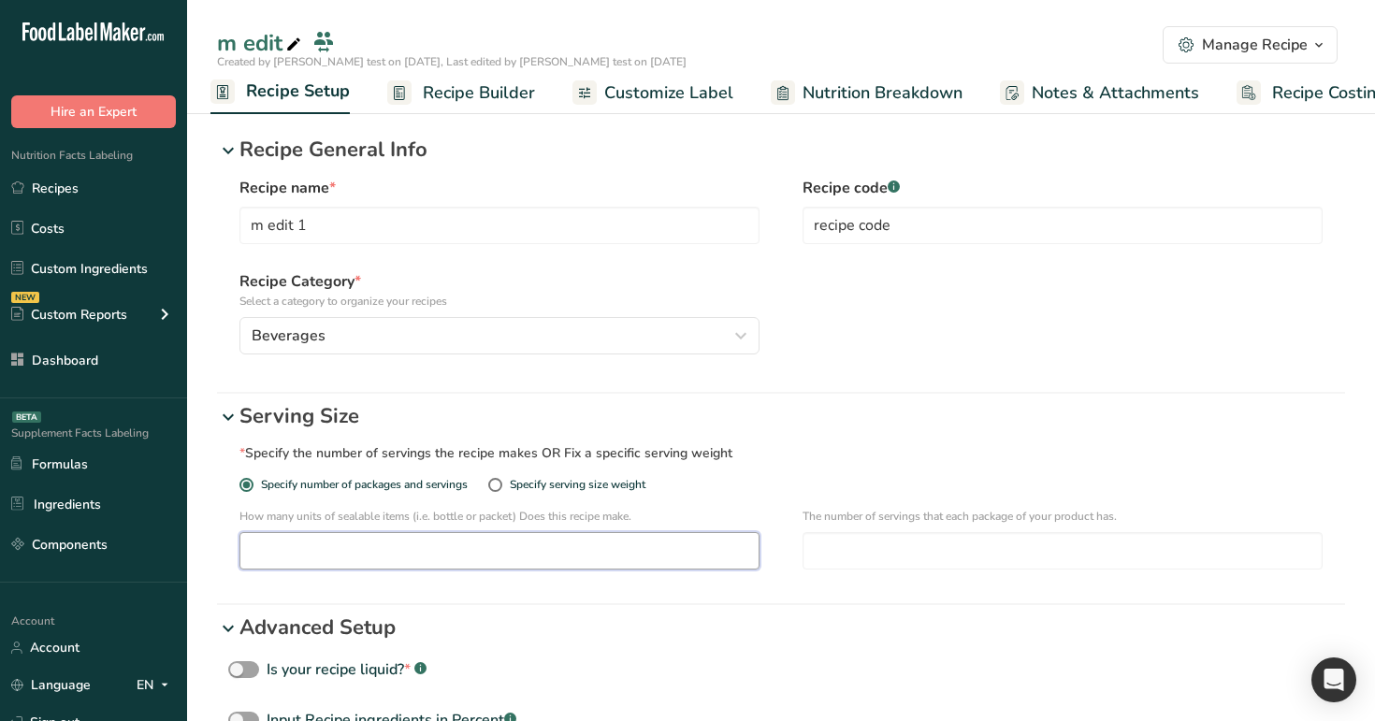
click at [368, 555] on input "number" at bounding box center [499, 550] width 520 height 37
type input "1"
click at [837, 557] on input "number" at bounding box center [1062, 550] width 520 height 37
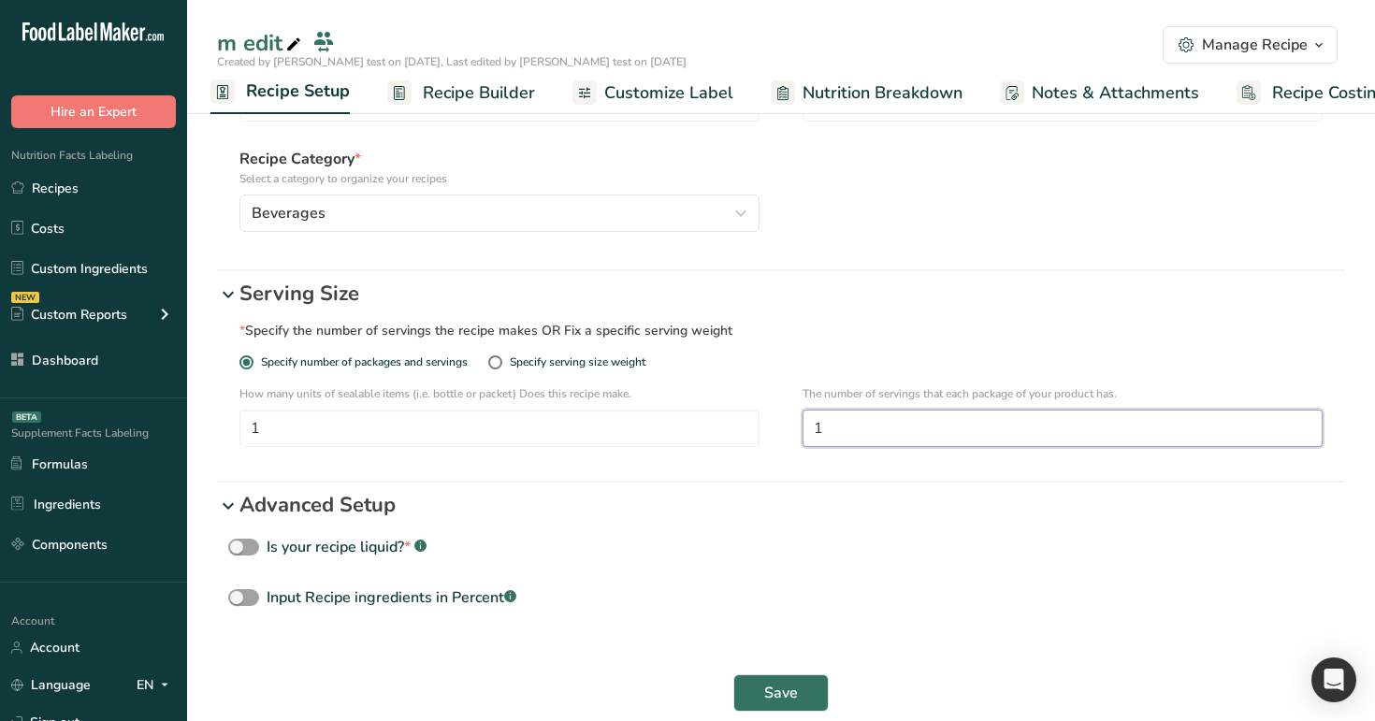
scroll to position [214, 0]
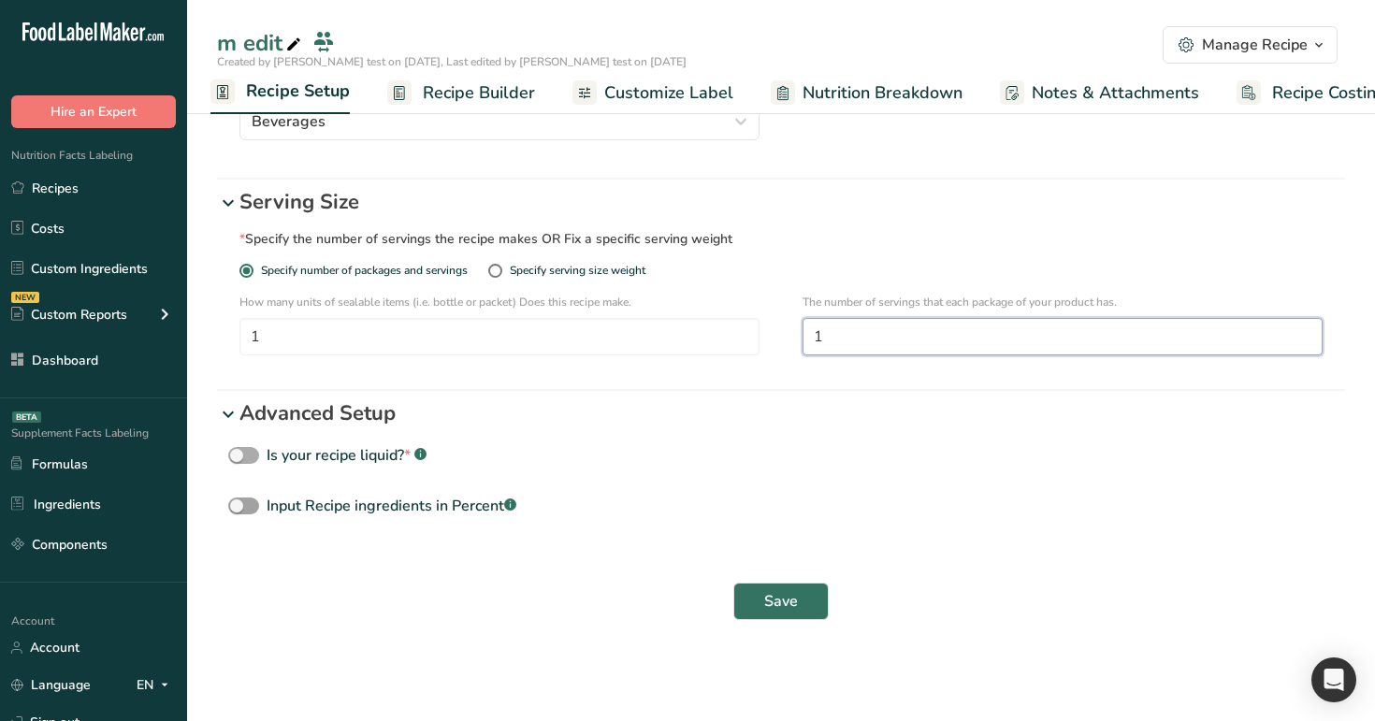
type input "1"
click at [339, 455] on div "Is your recipe liquid? * .a-a{fill:#347362;}.b-a{fill:#fff;}" at bounding box center [347, 455] width 160 height 22
click at [240, 455] on input "Is your recipe liquid? * .a-a{fill:#347362;}.b-a{fill:#fff;}" at bounding box center [234, 456] width 12 height 12
checkbox input "true"
select select "29"
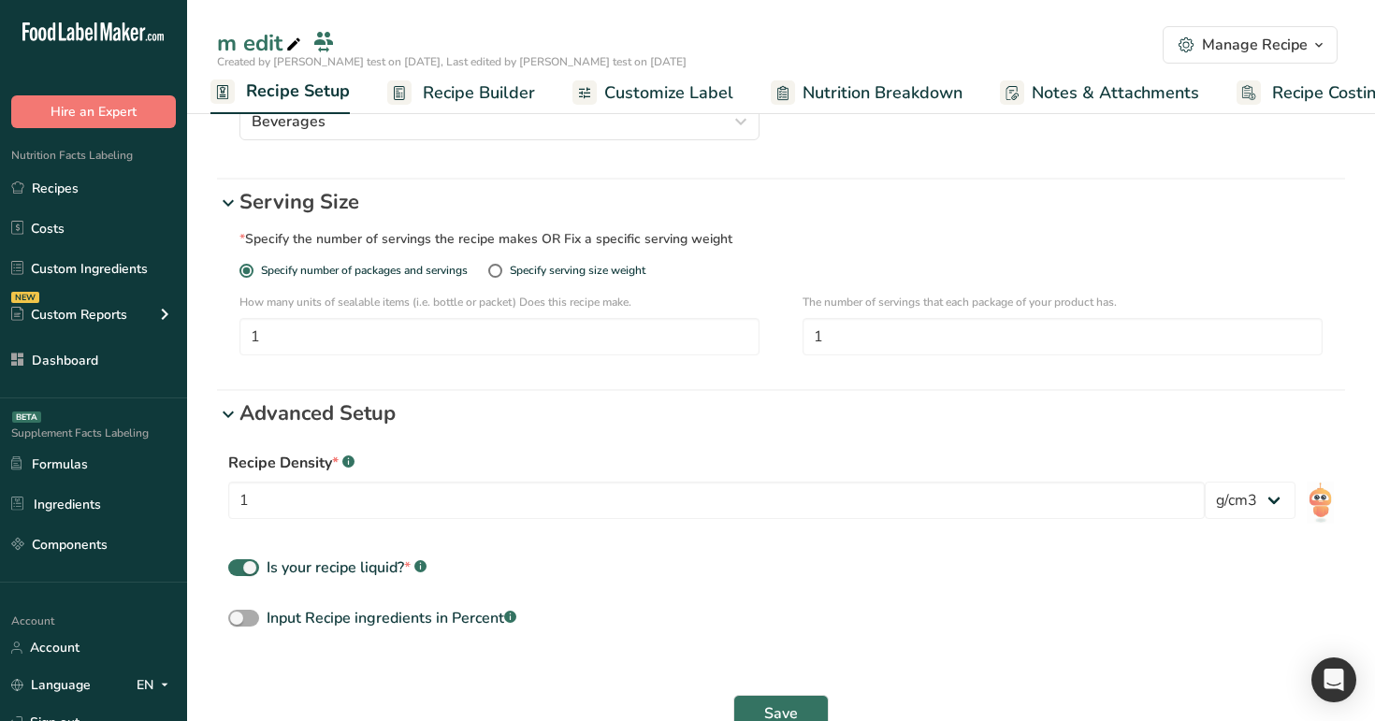
click at [406, 627] on div "Input Recipe ingredients in Percent .a-a{fill:#347362;}.b-a{fill:#fff;}" at bounding box center [392, 618] width 250 height 22
click at [240, 625] on input "Input Recipe ingredients in Percent .a-a{fill:#347362;}.b-a{fill:#fff;}" at bounding box center [234, 619] width 12 height 12
checkbox input "true"
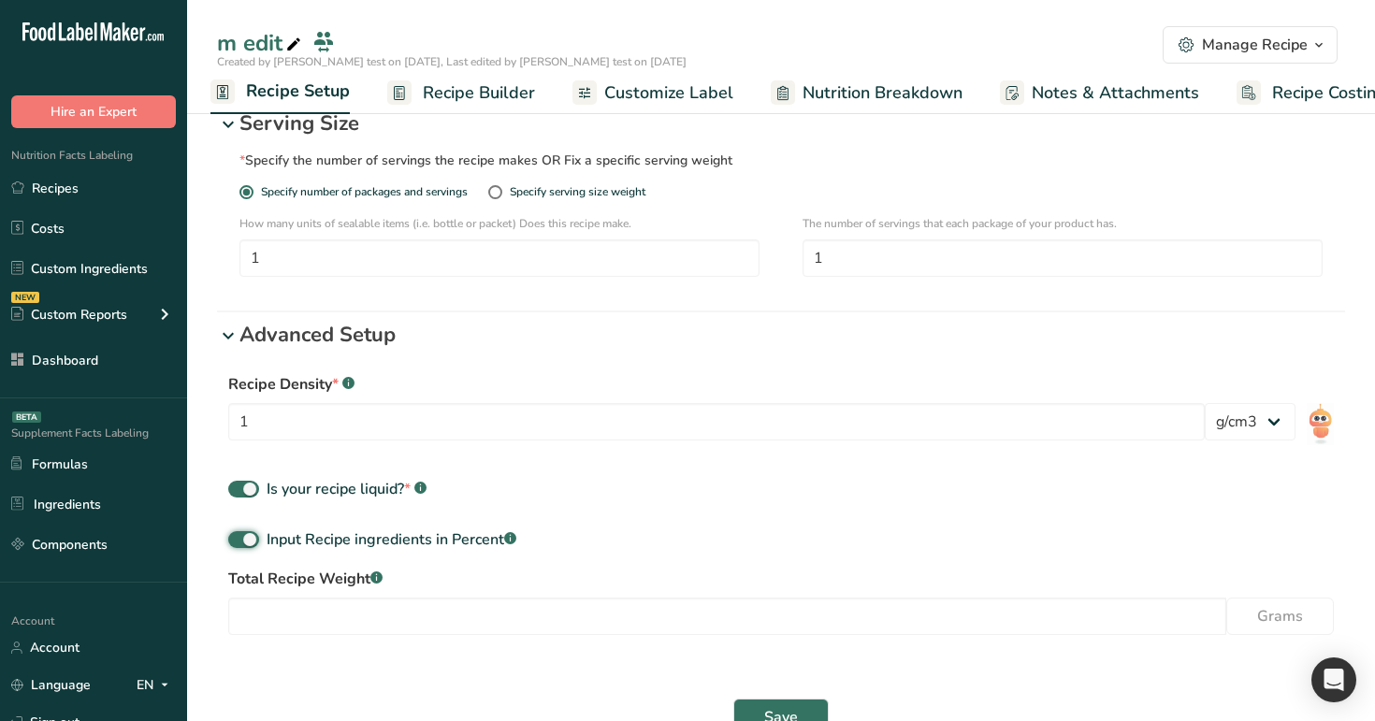
scroll to position [376, 0]
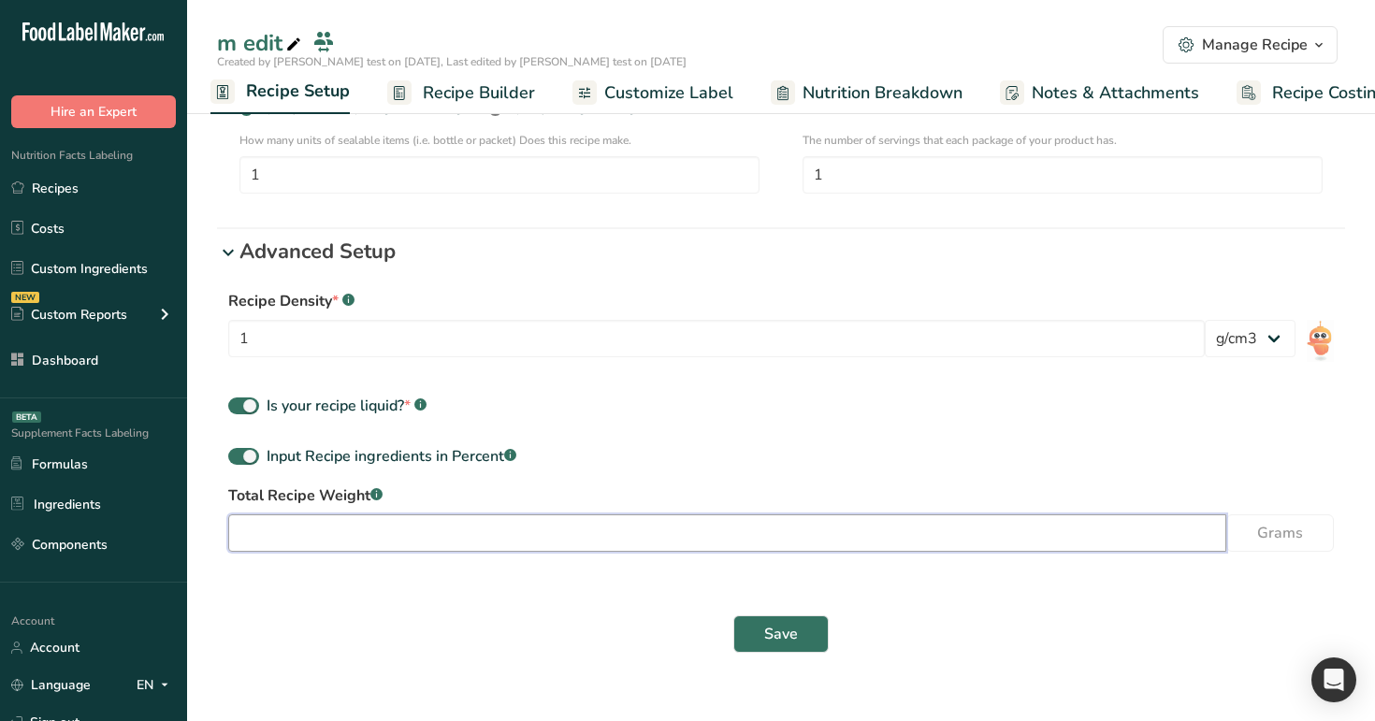
click at [642, 540] on input "number" at bounding box center [727, 532] width 998 height 37
type input "100"
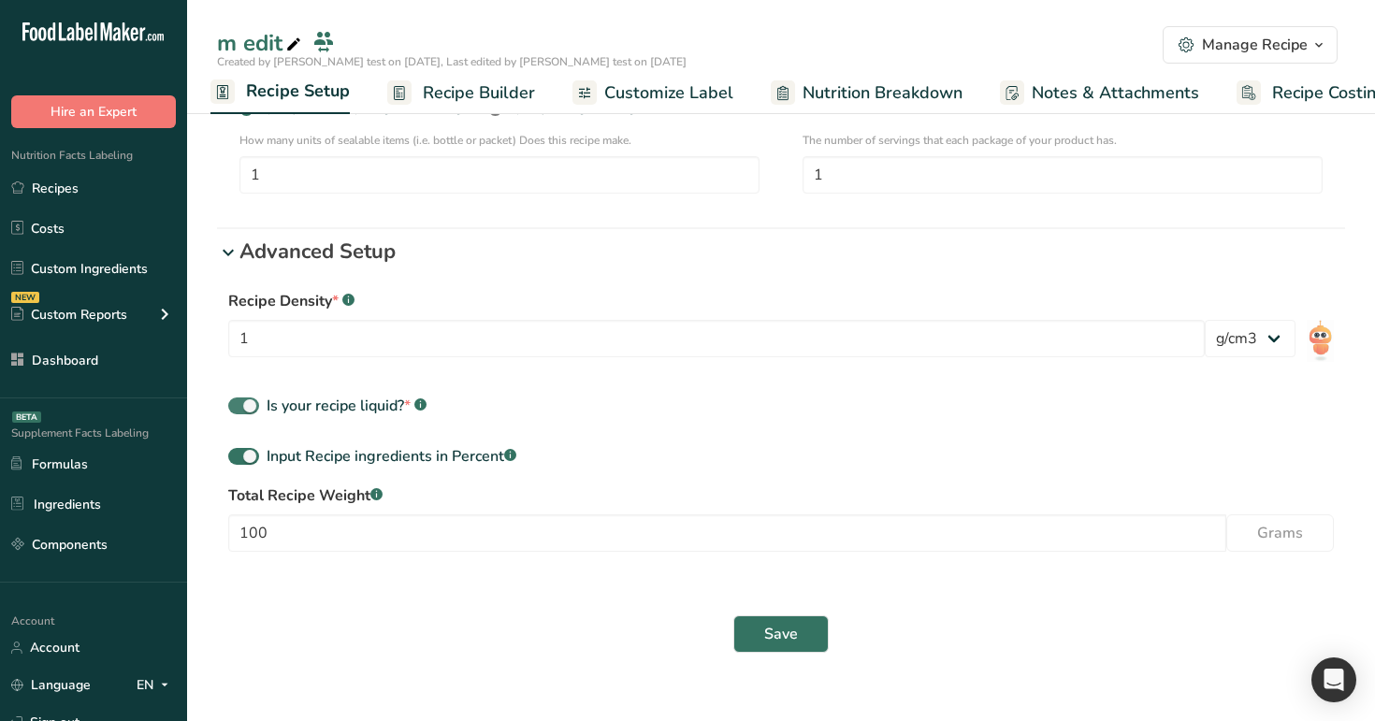
click at [404, 406] on div "Is your recipe liquid? * .a-a{fill:#347362;}.b-a{fill:#fff;}" at bounding box center [347, 406] width 160 height 22
click at [240, 406] on input "Is your recipe liquid? * .a-a{fill:#347362;}.b-a{fill:#fff;}" at bounding box center [234, 406] width 12 height 12
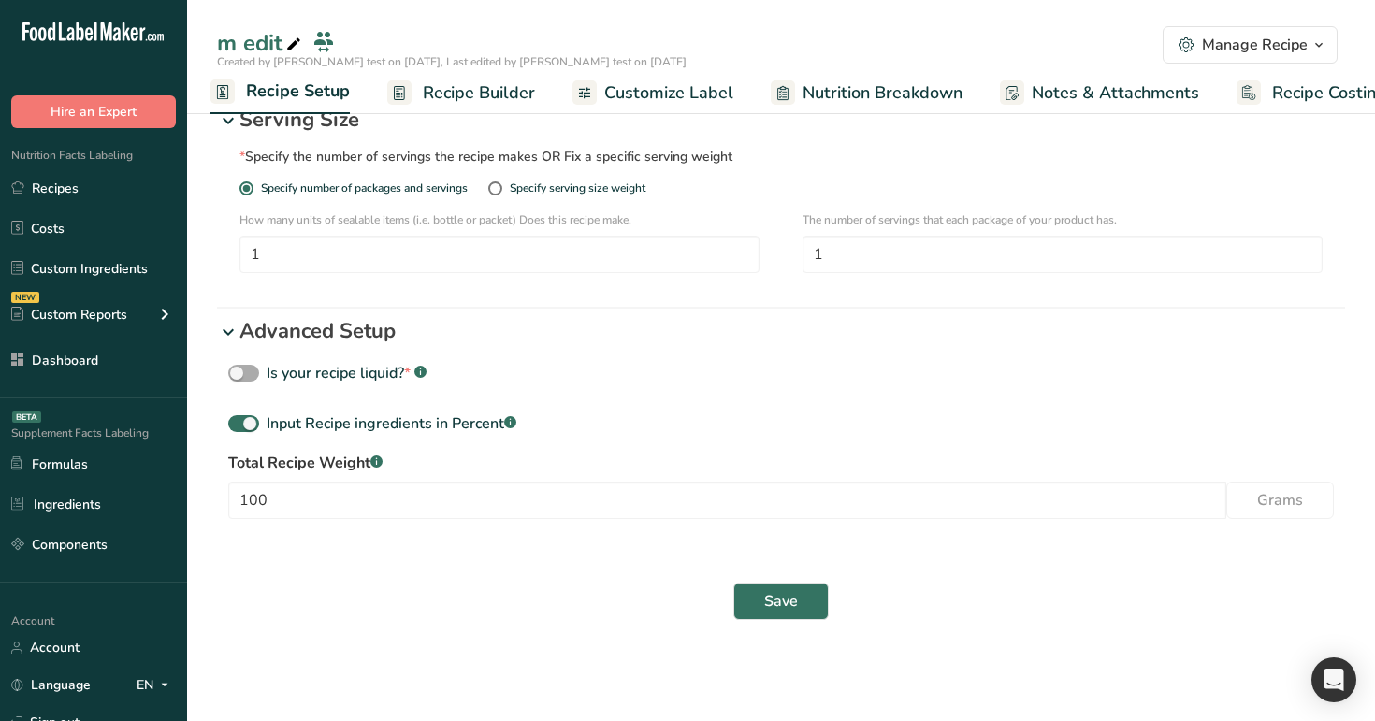
click at [386, 382] on div "Is your recipe liquid? * .a-a{fill:#347362;}.b-a{fill:#fff;}" at bounding box center [347, 373] width 160 height 22
click at [240, 380] on input "Is your recipe liquid? * .a-a{fill:#347362;}.b-a{fill:#fff;}" at bounding box center [234, 374] width 12 height 12
checkbox input "true"
select select "29"
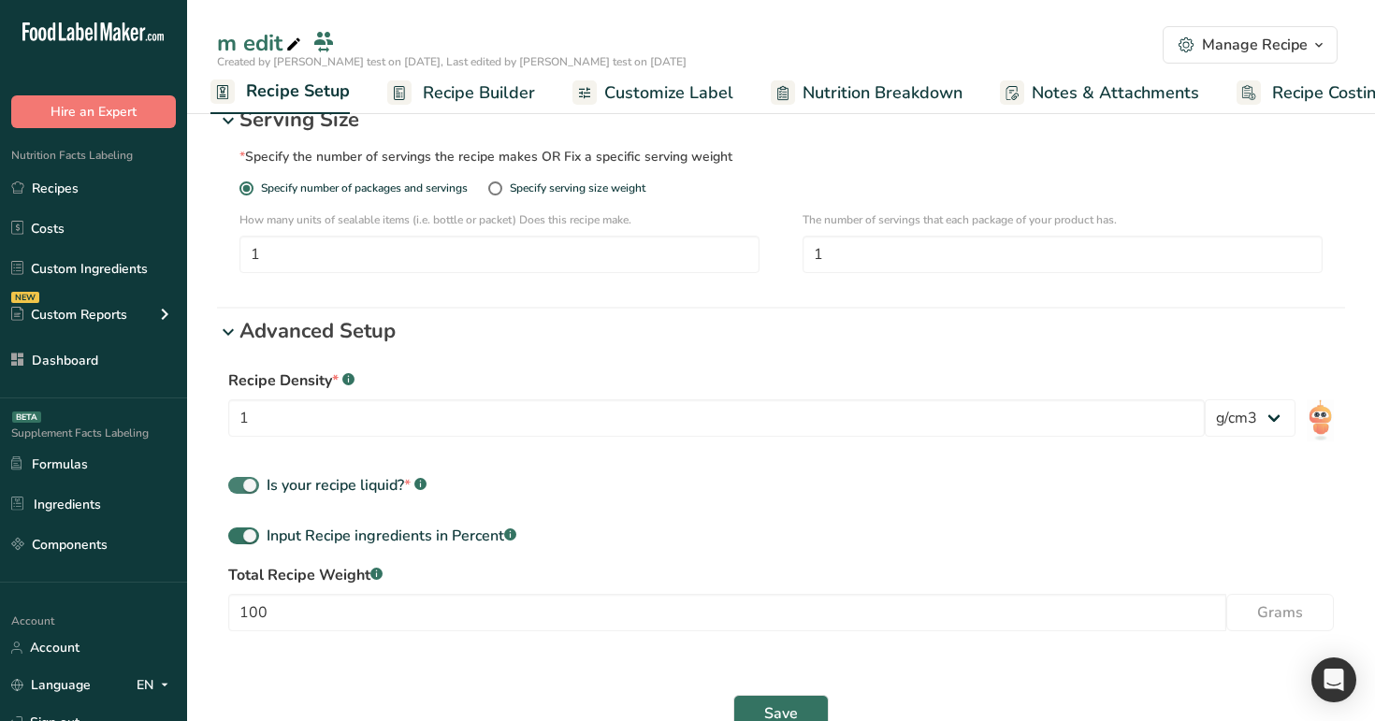
click at [403, 482] on div "Is your recipe liquid? * .a-a{fill:#347362;}.b-a{fill:#fff;}" at bounding box center [347, 485] width 160 height 22
click at [240, 482] on input "Is your recipe liquid? * .a-a{fill:#347362;}.b-a{fill:#fff;}" at bounding box center [234, 486] width 12 height 12
checkbox input "false"
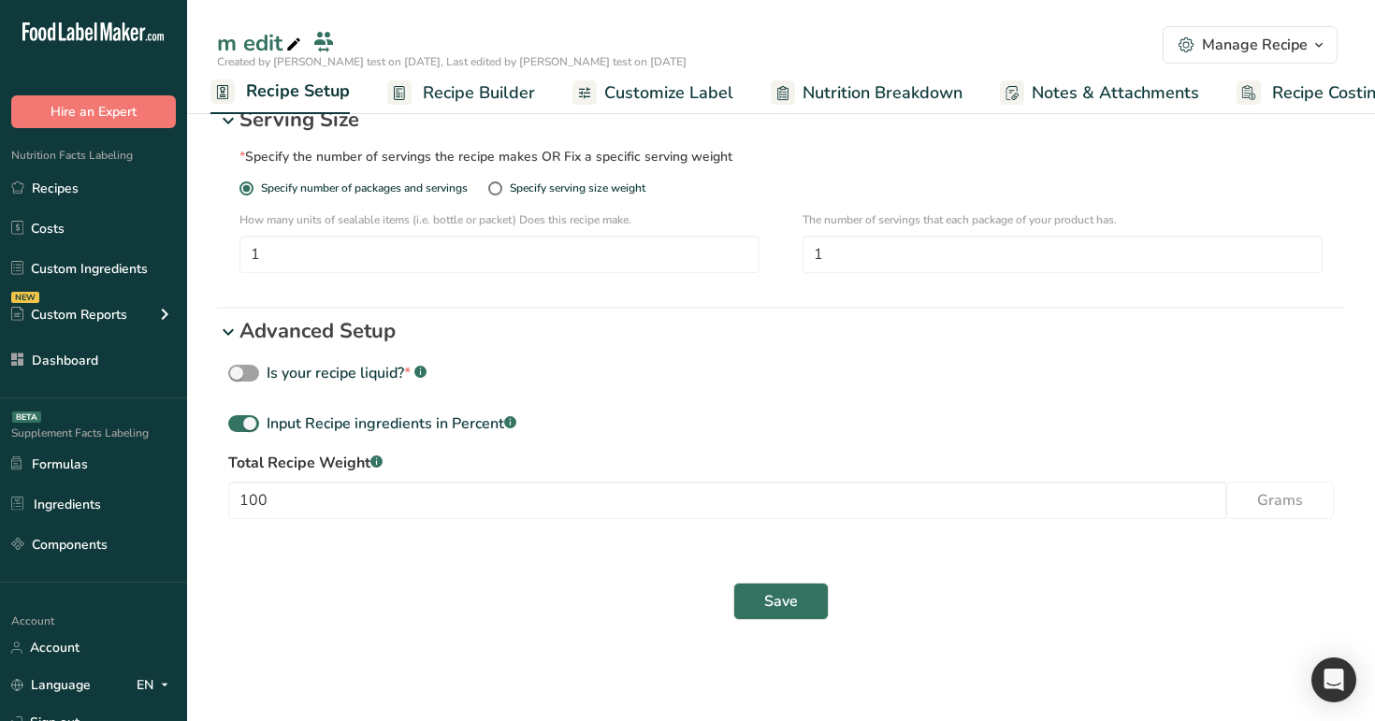
click at [526, 197] on div "Specify serving size weight" at bounding box center [569, 196] width 163 height 30
click at [566, 183] on div "Specify serving size weight" at bounding box center [578, 188] width 136 height 14
click at [500, 183] on input "Specify serving size weight" at bounding box center [494, 188] width 12 height 12
radio input "true"
radio input "false"
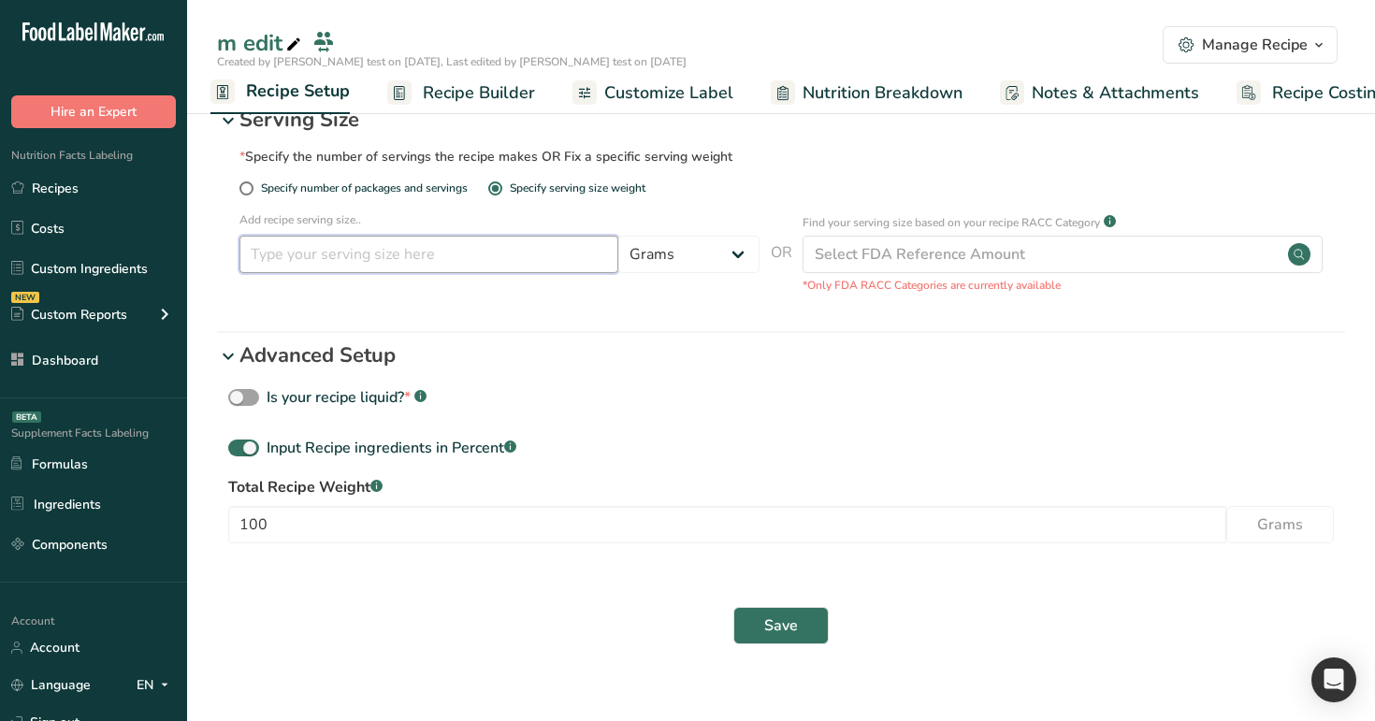
click at [548, 256] on input "number" at bounding box center [428, 254] width 379 height 37
type input "1"
click at [694, 267] on select "Grams ppm ug kg mg mcg lb oz quarter cup half cup l ml fl oz tbsp tsp cup qt ga…" at bounding box center [688, 254] width 141 height 37
select select "28"
click at [618, 236] on select "Grams ppm ug kg mg mcg lb oz quarter cup half cup l ml fl oz tbsp tsp cup qt ga…" at bounding box center [688, 254] width 141 height 37
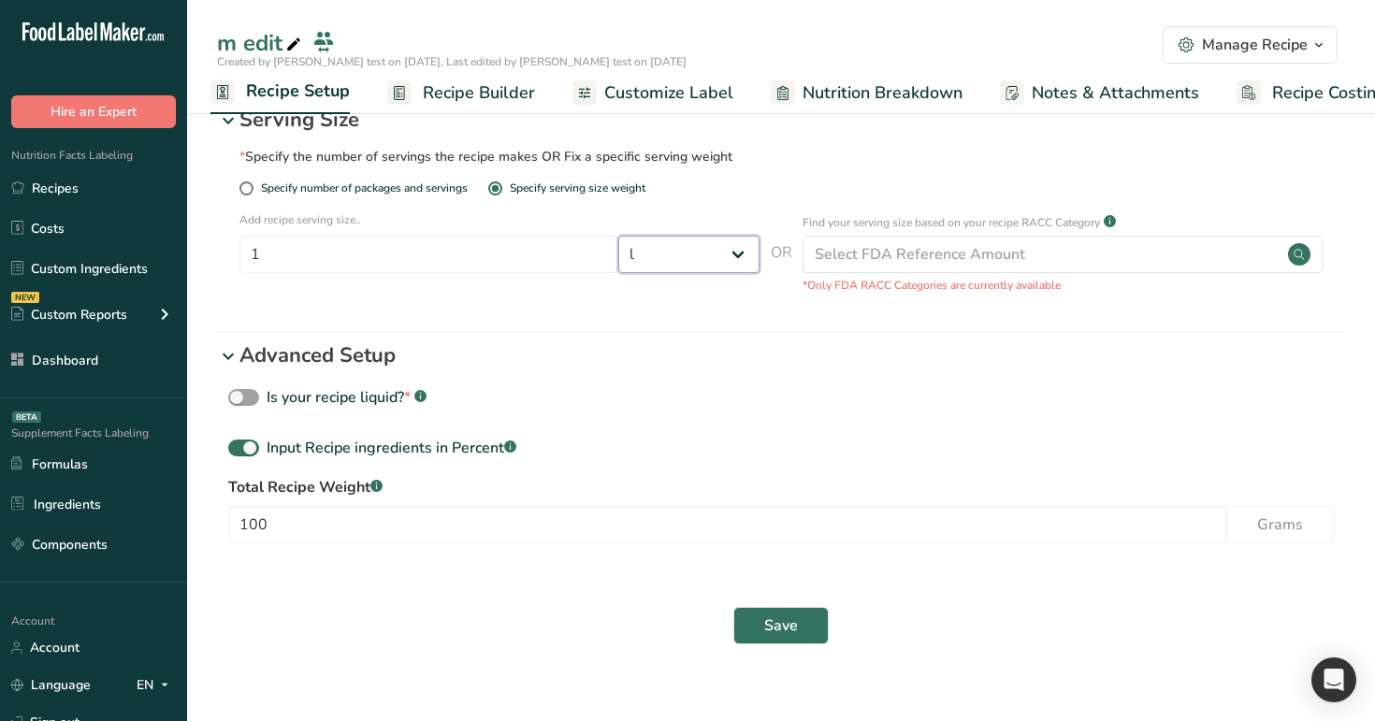
select select "29"
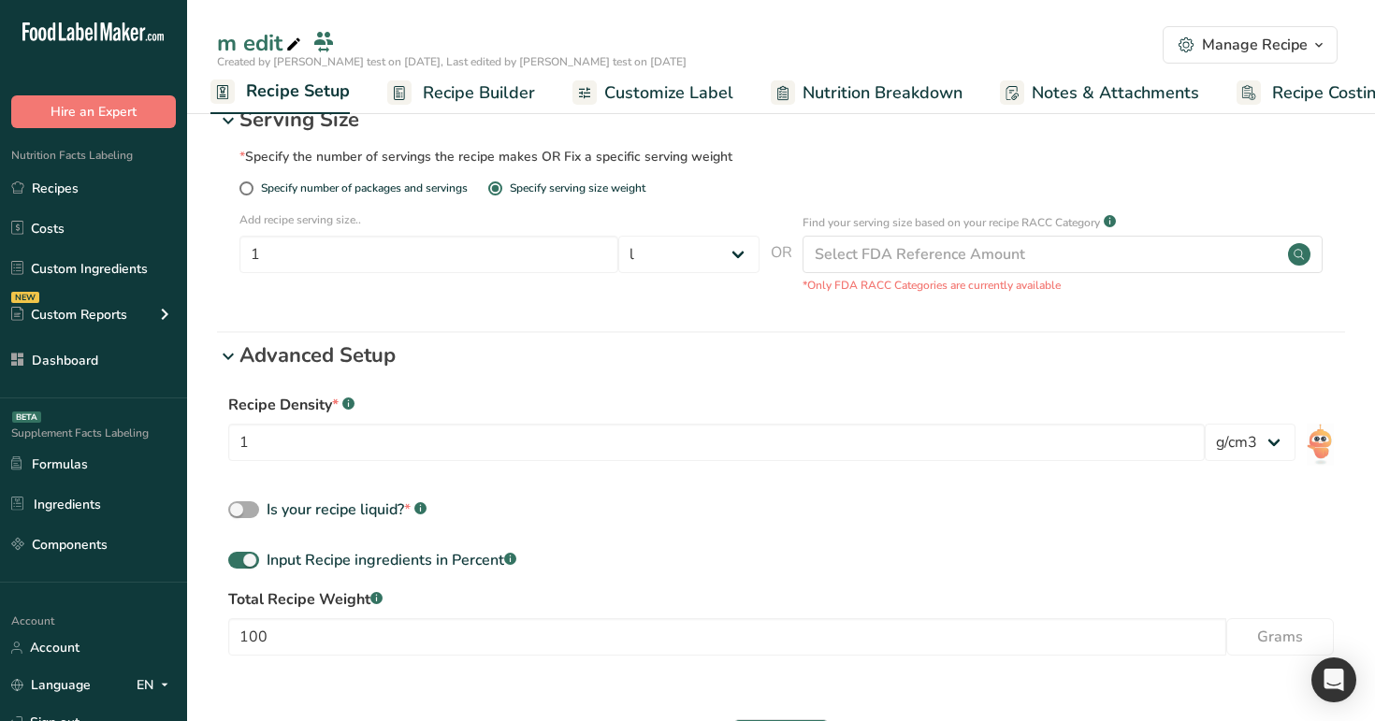
click at [406, 508] on span "*" at bounding box center [407, 509] width 7 height 21
click at [240, 508] on input "Is your recipe liquid? * .a-a{fill:#347362;}.b-a{fill:#fff;}" at bounding box center [234, 510] width 12 height 12
click at [406, 508] on span "*" at bounding box center [407, 509] width 7 height 21
click at [240, 508] on input "Is your recipe liquid? * .a-a{fill:#347362;}.b-a{fill:#fff;}" at bounding box center [234, 510] width 12 height 12
click at [406, 508] on span "*" at bounding box center [407, 509] width 7 height 21
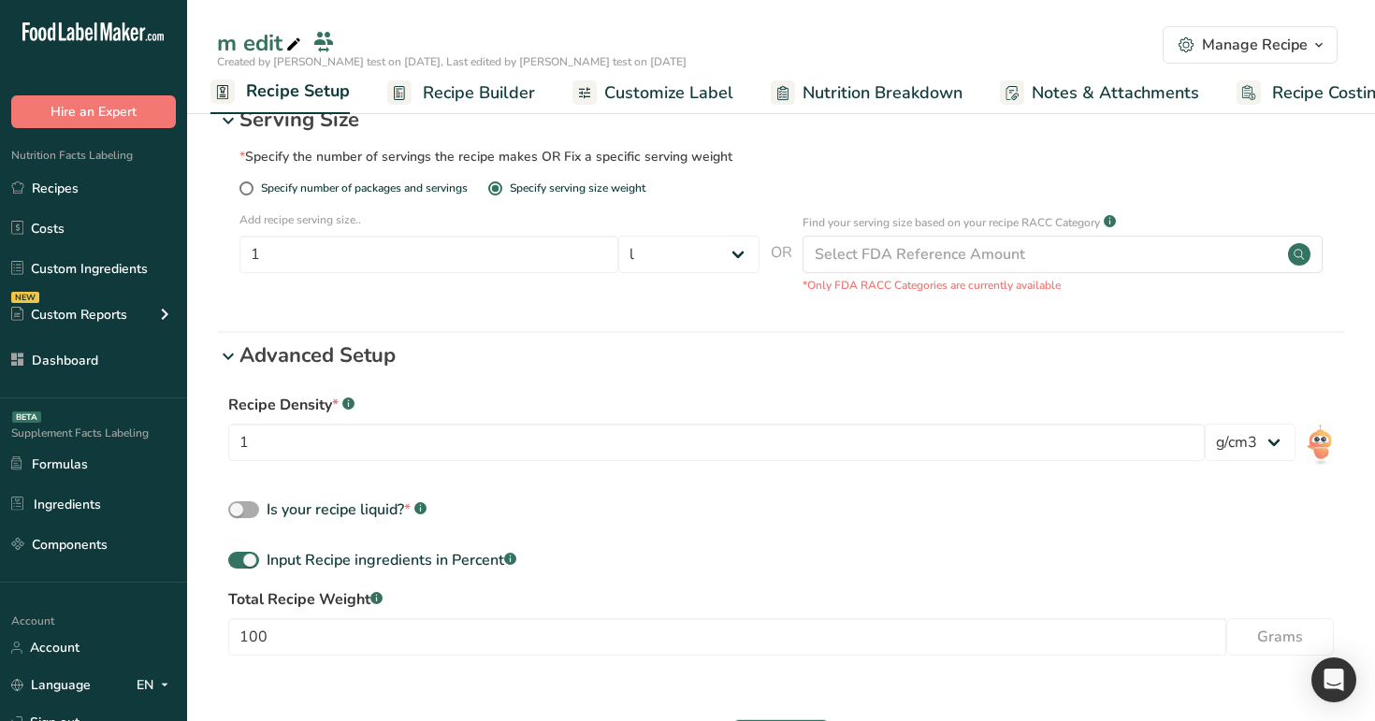
click at [240, 508] on input "Is your recipe liquid? * .a-a{fill:#347362;}.b-a{fill:#fff;}" at bounding box center [234, 510] width 12 height 12
checkbox input "true"
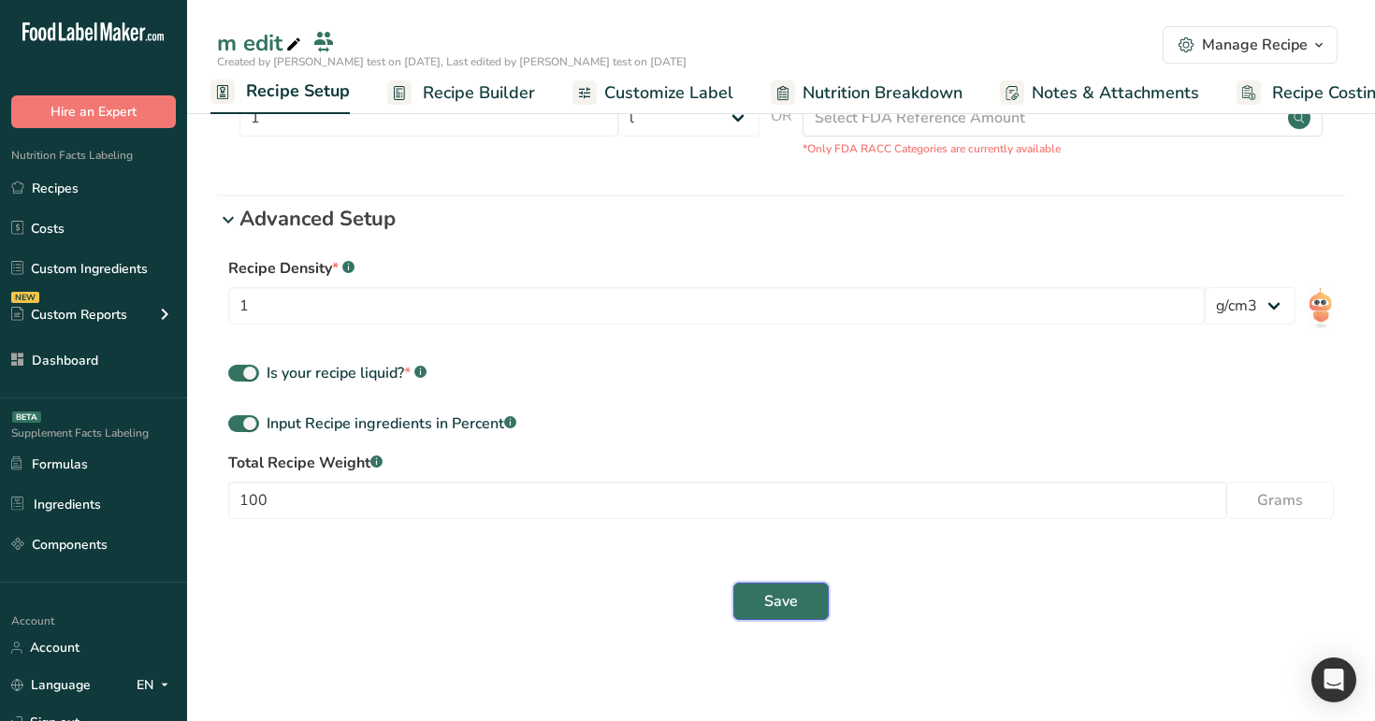
click at [793, 591] on span "Save" at bounding box center [781, 601] width 34 height 22
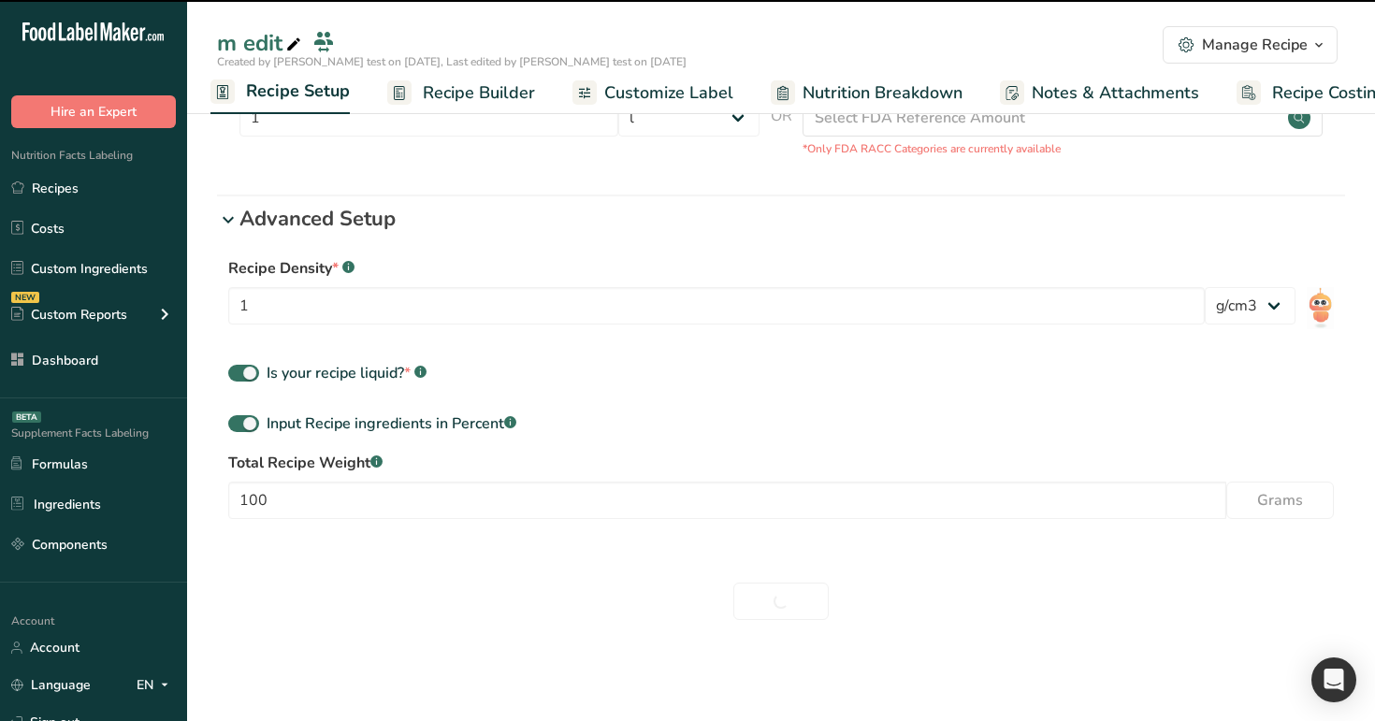
type input "recipe code"
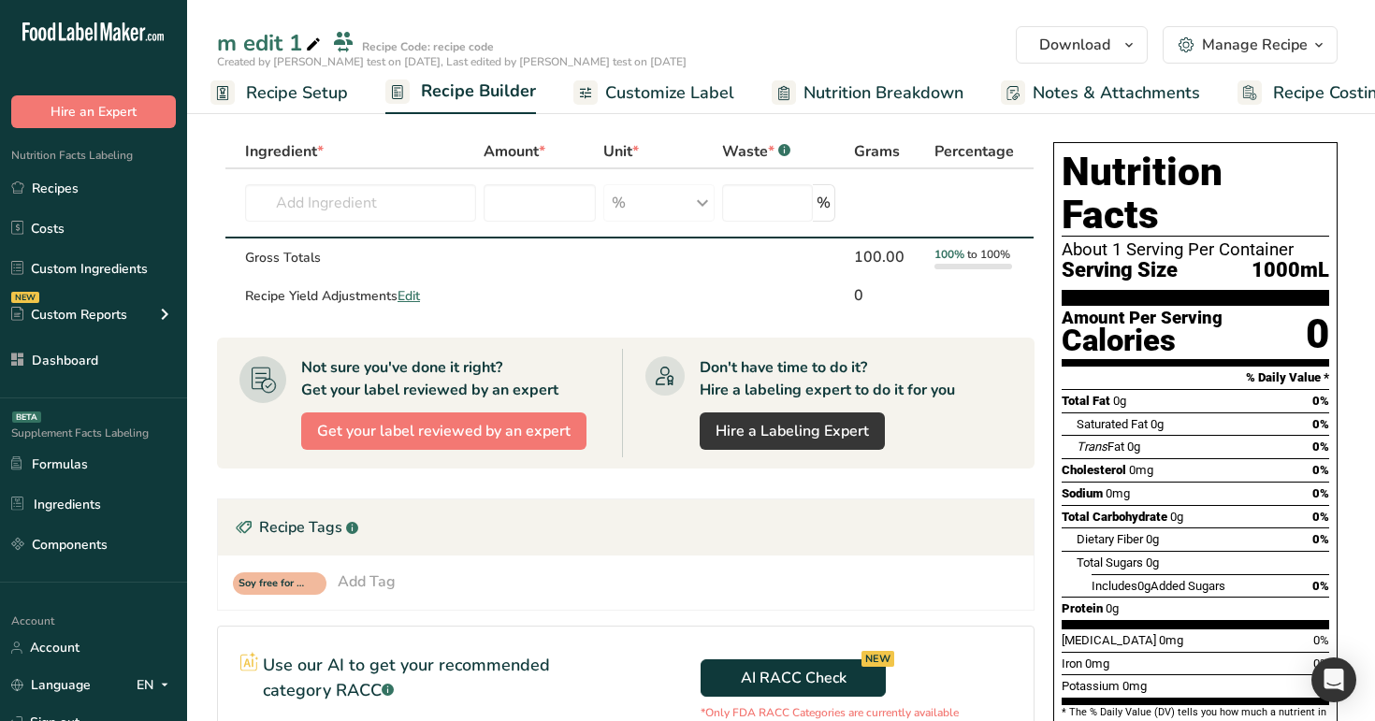
click at [275, 94] on span "Recipe Setup" at bounding box center [297, 92] width 102 height 25
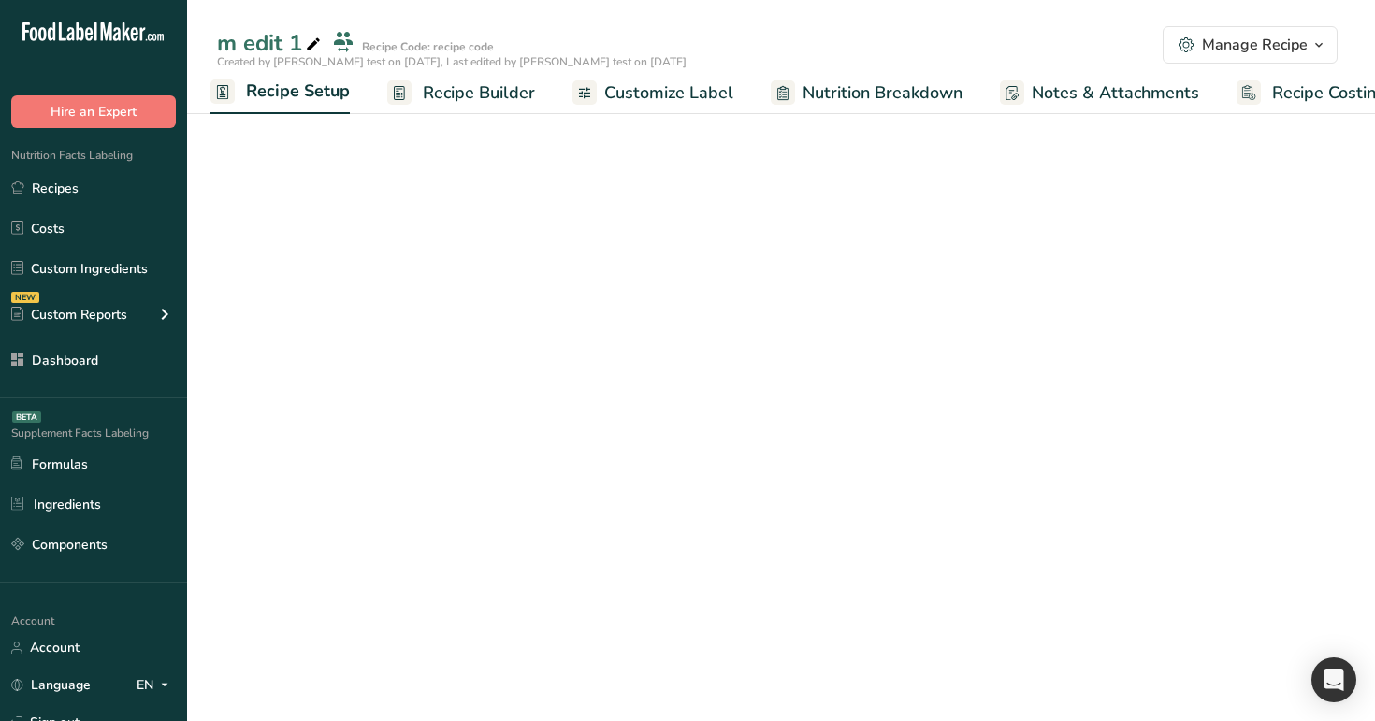
select select "28"
select select "29"
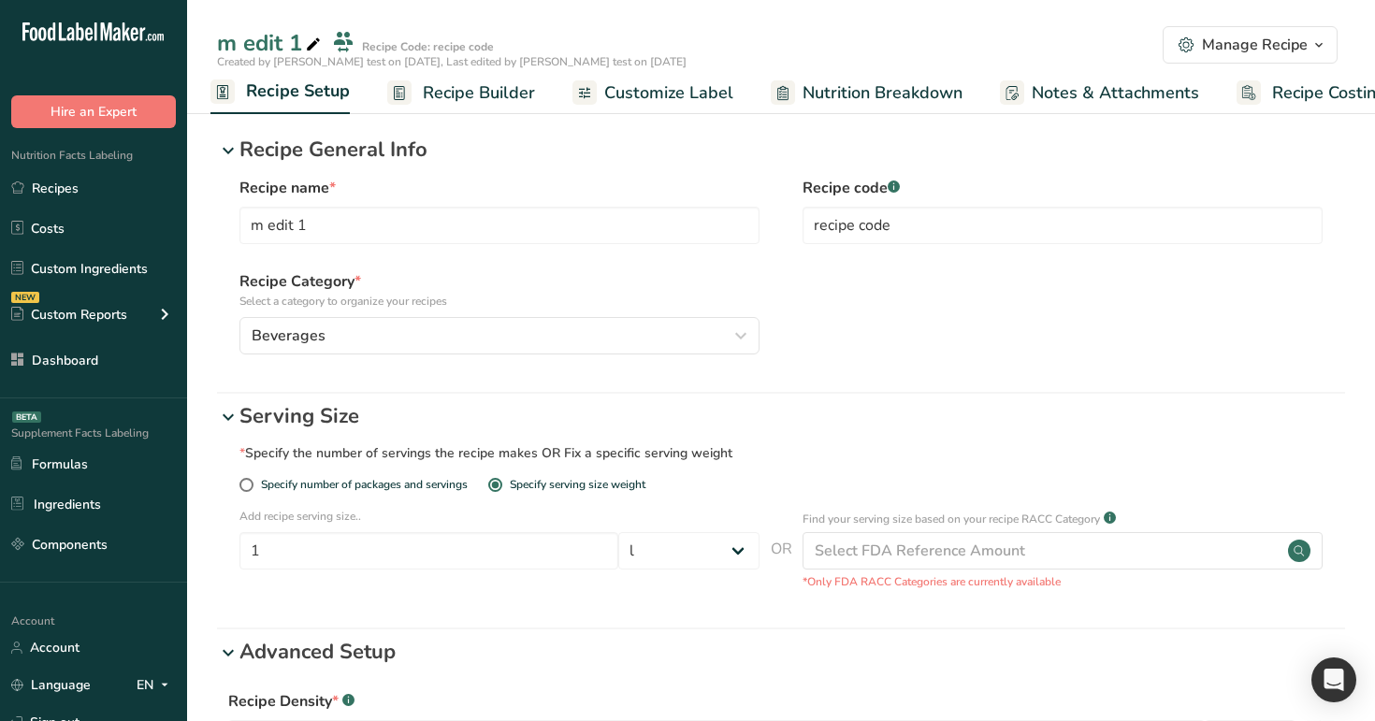
click at [1255, 36] on div "Manage Recipe" at bounding box center [1255, 45] width 106 height 22
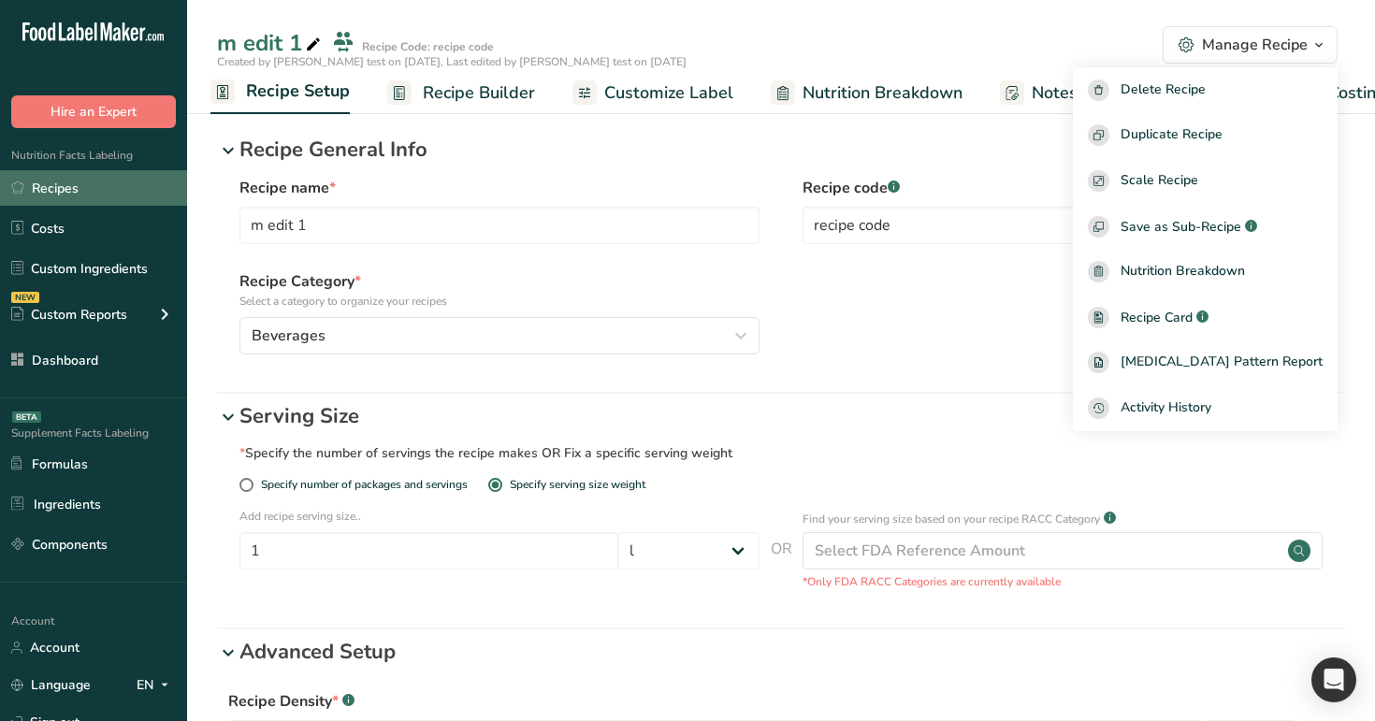
click at [79, 187] on link "Recipes" at bounding box center [93, 188] width 187 height 36
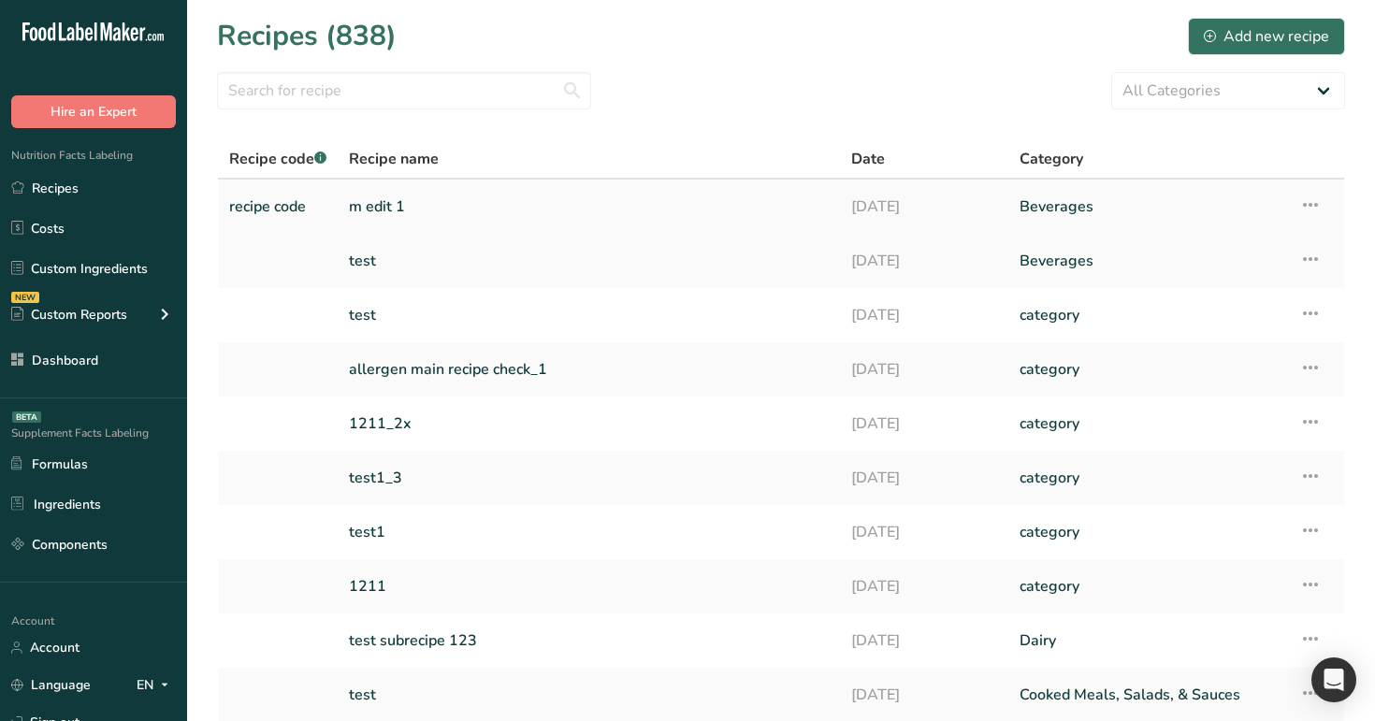
click at [1313, 212] on icon at bounding box center [1310, 205] width 22 height 34
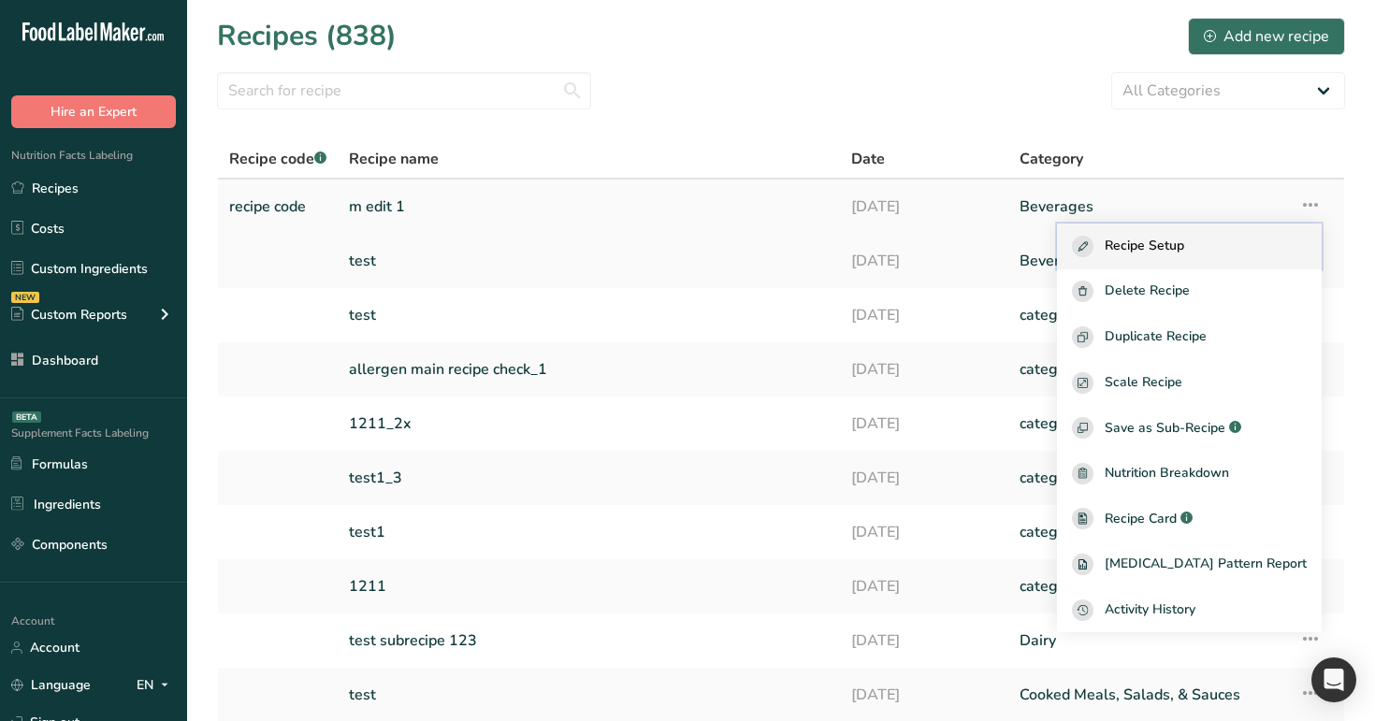
click at [1231, 244] on div "Recipe Setup" at bounding box center [1189, 247] width 235 height 22
select select "28"
select select "29"
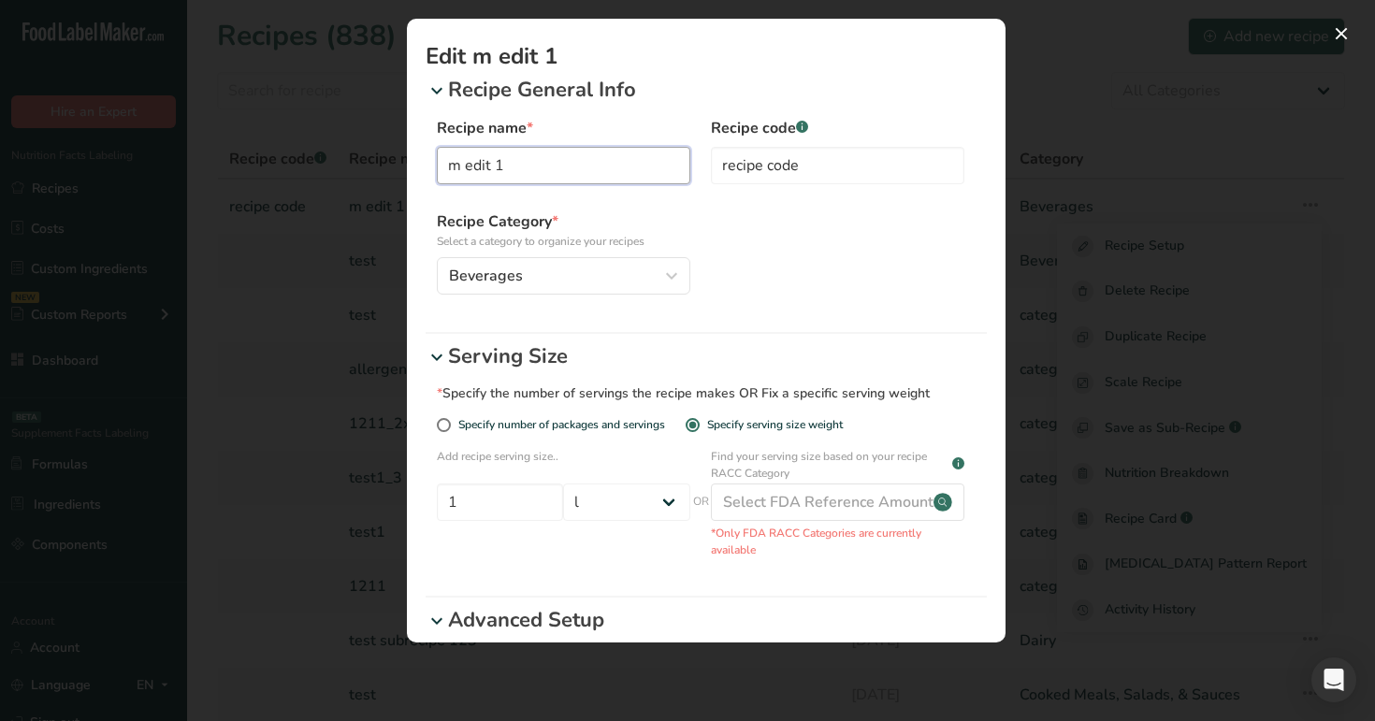
click at [568, 164] on input "m edit 1" at bounding box center [563, 165] width 253 height 37
type input "m edit 1 pop up"
click at [831, 160] on input "recipe code" at bounding box center [837, 165] width 253 height 37
type input "recipe code pop up"
click at [647, 267] on div "Beverages" at bounding box center [558, 276] width 218 height 22
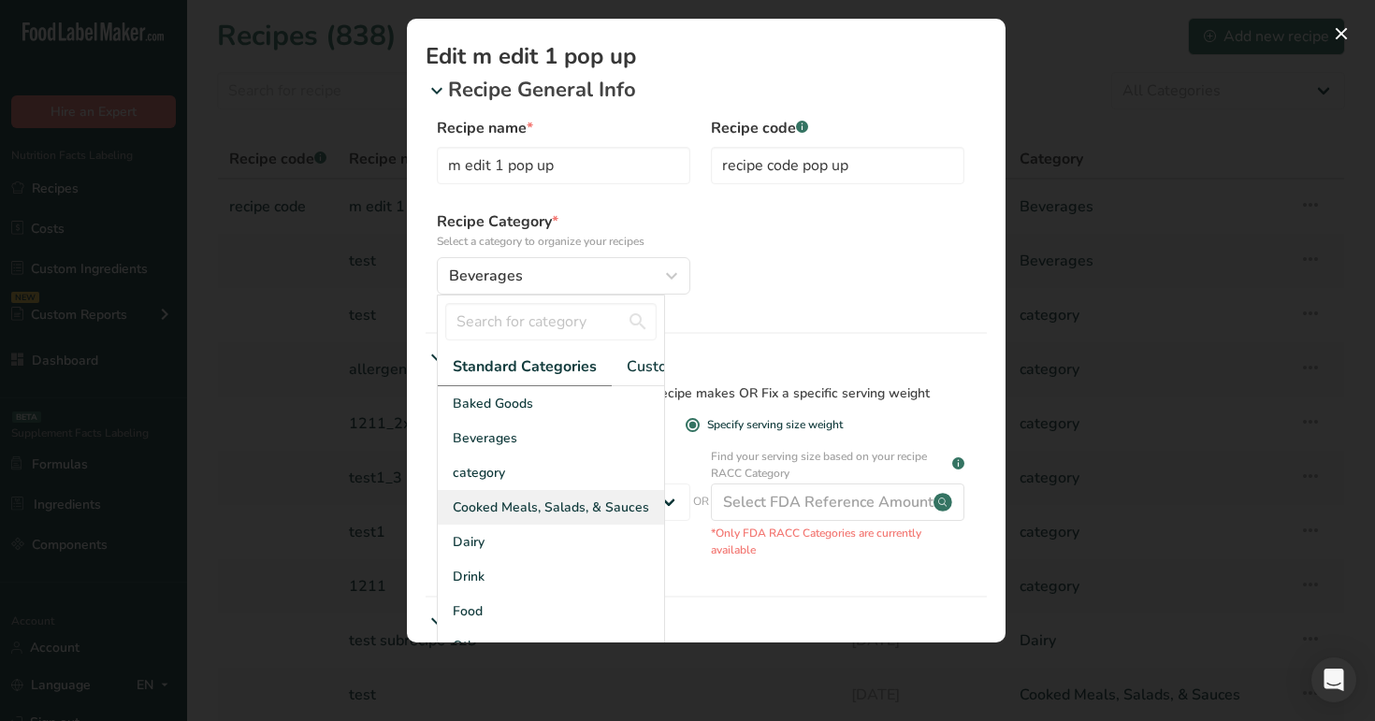
click at [575, 495] on div "Cooked Meals, Salads, & Sauces" at bounding box center [551, 507] width 226 height 35
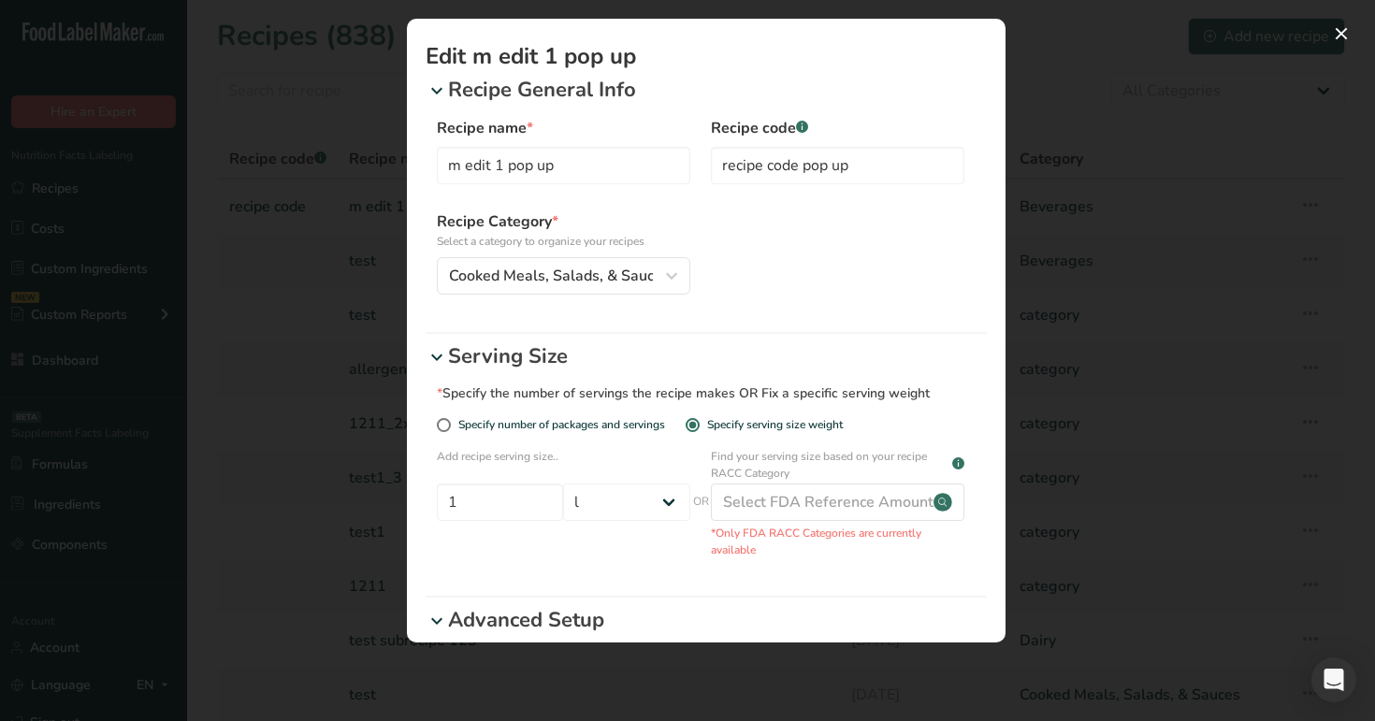
click at [777, 274] on div "Recipe Category * Select a category to organize your recipes Cooked Meals, Sala…" at bounding box center [700, 252] width 527 height 84
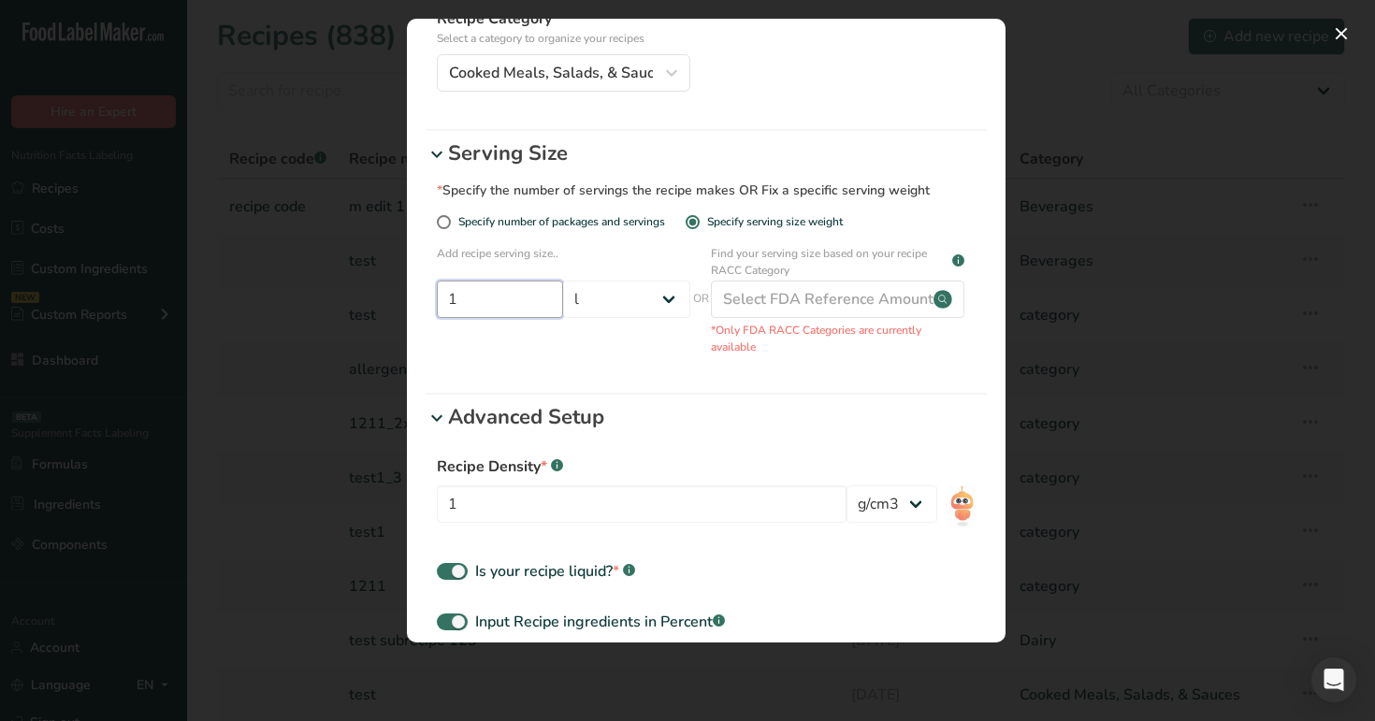
click at [524, 307] on input "1" at bounding box center [500, 299] width 126 height 37
type input "10"
click at [666, 303] on select "Grams ppm ug kg mg mcg lb oz quarter cup half cup l ml fl oz tbsp tsp cup qt ga…" at bounding box center [626, 299] width 126 height 37
select select "26"
click at [563, 281] on select "Grams ppm ug kg mg mcg lb oz quarter cup half cup l ml fl oz tbsp tsp cup qt ga…" at bounding box center [626, 299] width 126 height 37
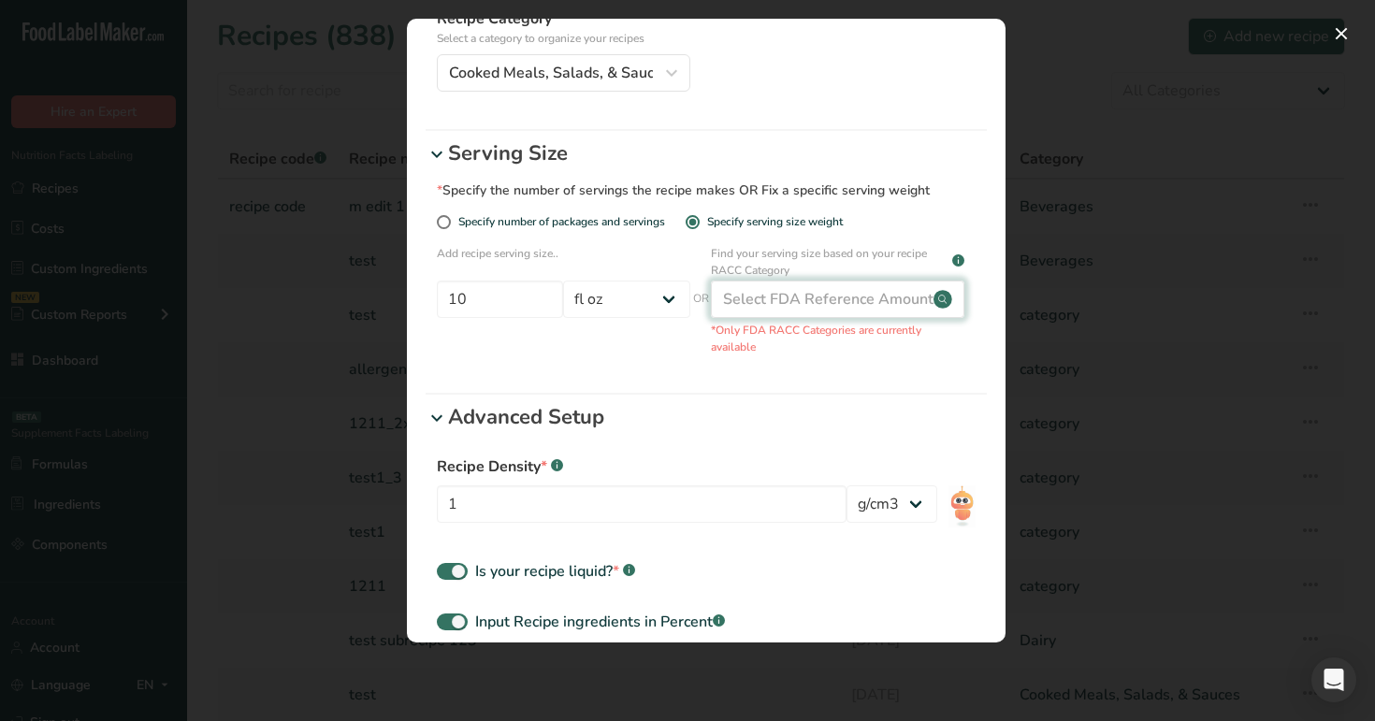
click at [826, 305] on div "Select FDA Reference Amount" at bounding box center [828, 299] width 210 height 22
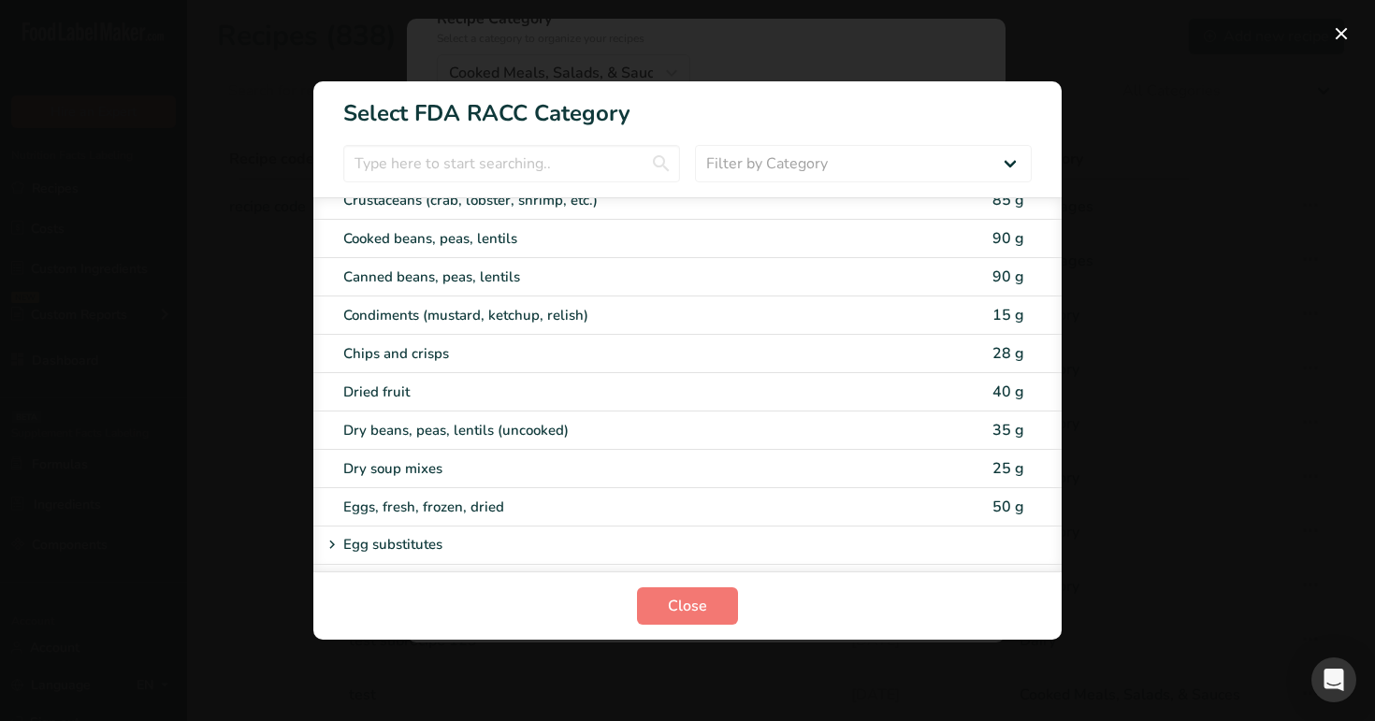
scroll to position [1347, 0]
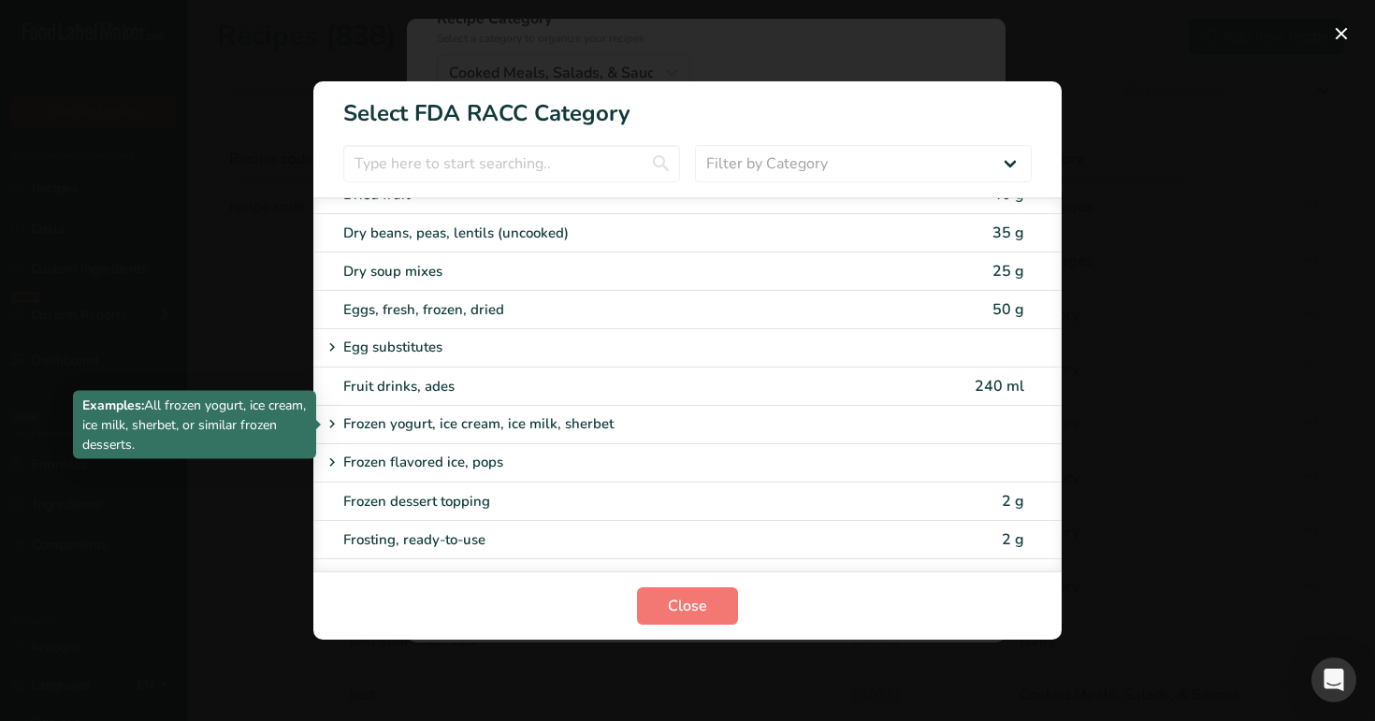
click at [642, 432] on div "Frozen yogurt, ice cream, ice milk, sherbet" at bounding box center [616, 424] width 591 height 22
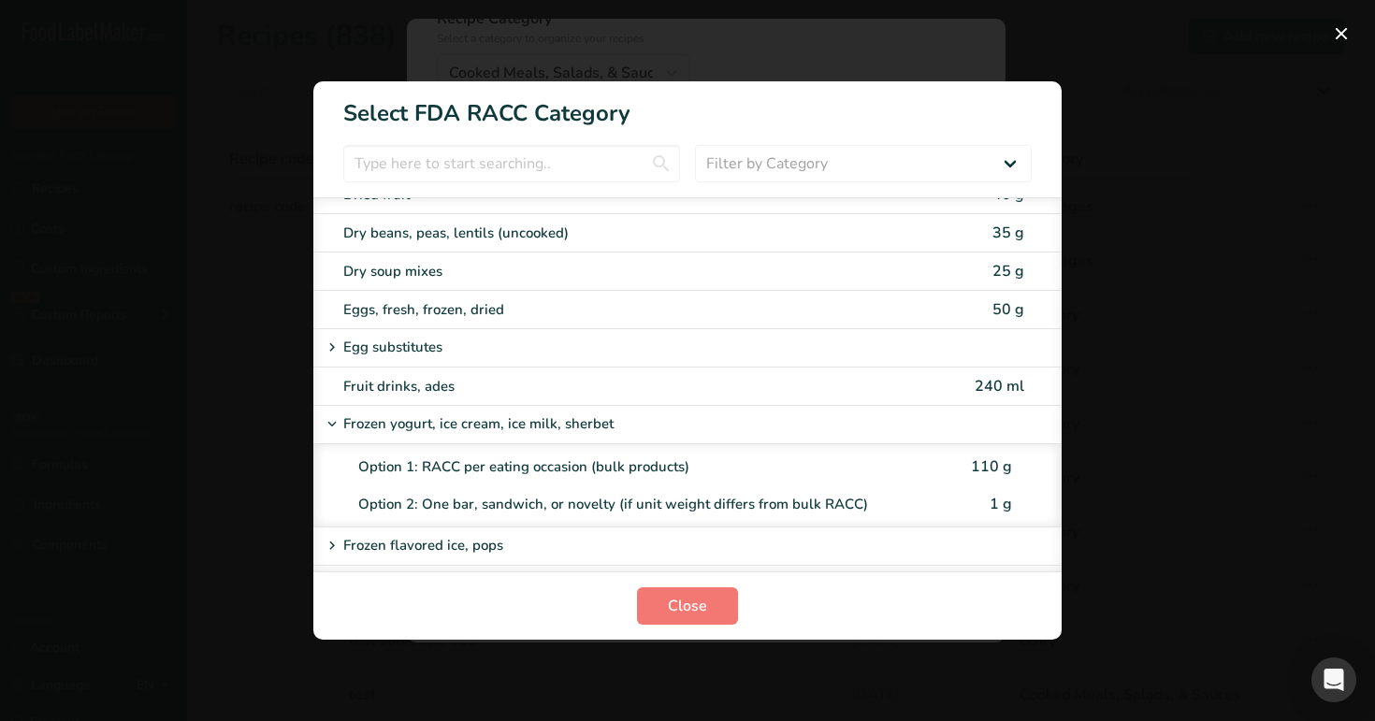
click at [627, 480] on div "Option 1: RACC per eating occasion (bulk products) 110 g" at bounding box center [702, 466] width 718 height 37
type input "110"
select select "0"
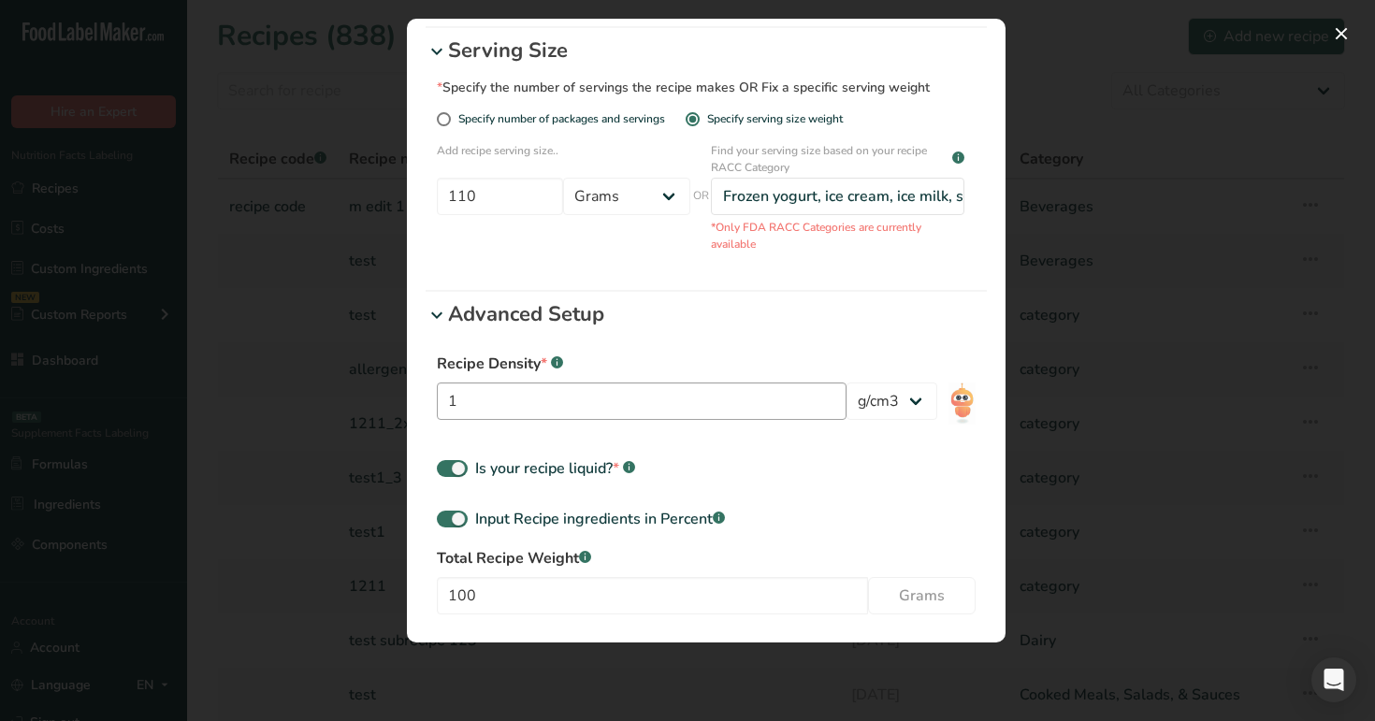
scroll to position [409, 0]
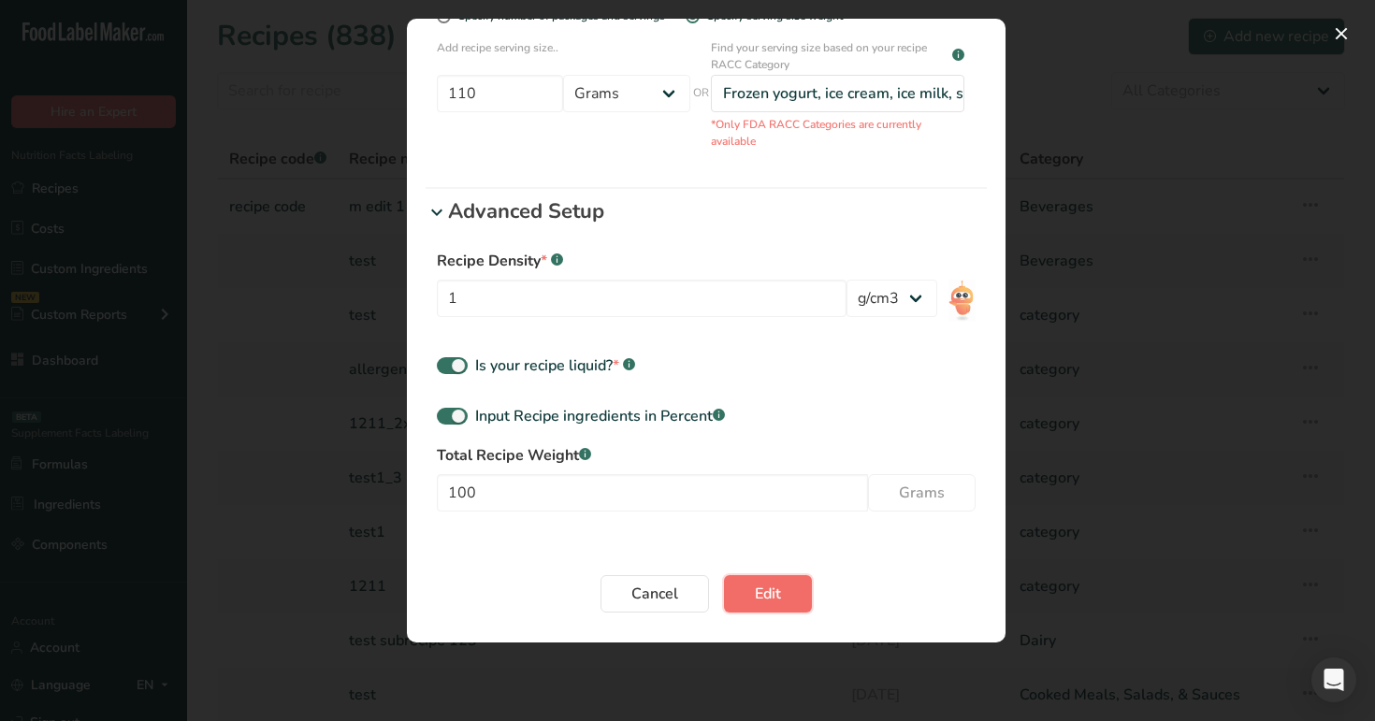
click at [743, 587] on button "Edit" at bounding box center [768, 593] width 88 height 37
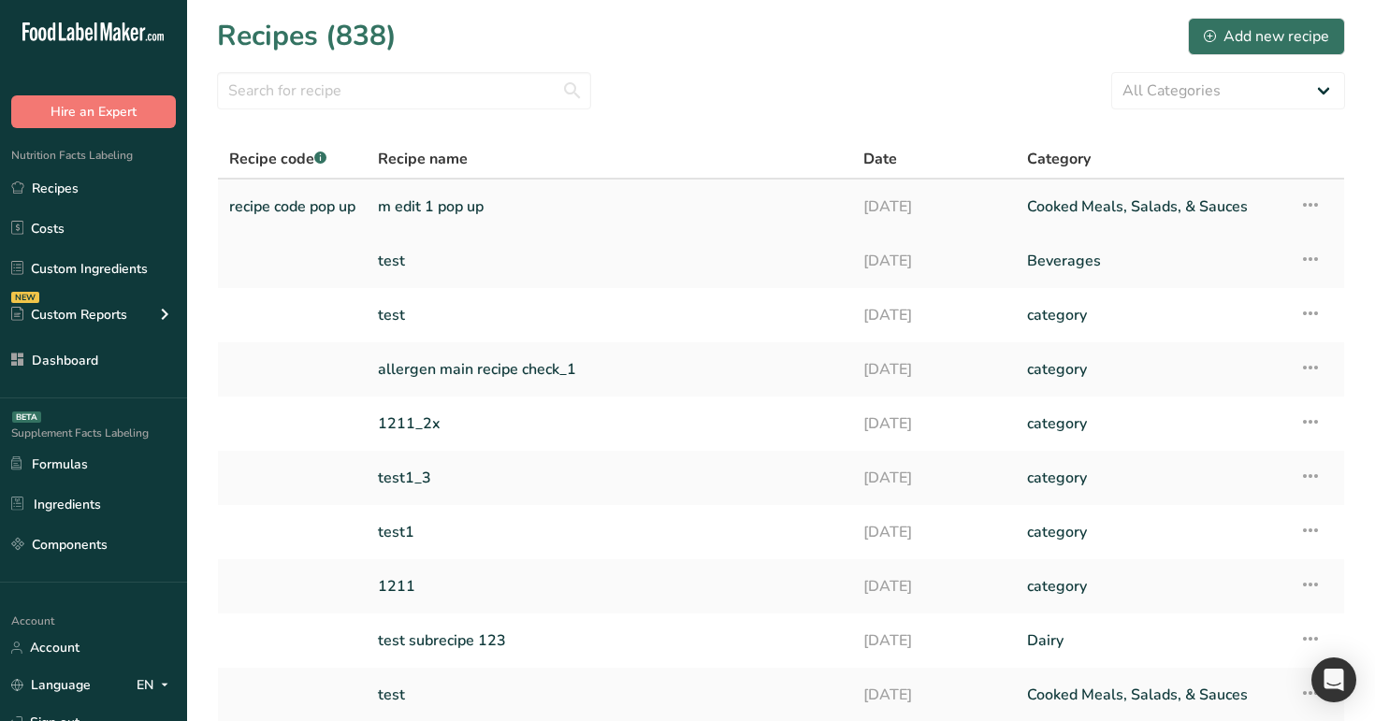
click at [1314, 205] on icon at bounding box center [1310, 205] width 22 height 34
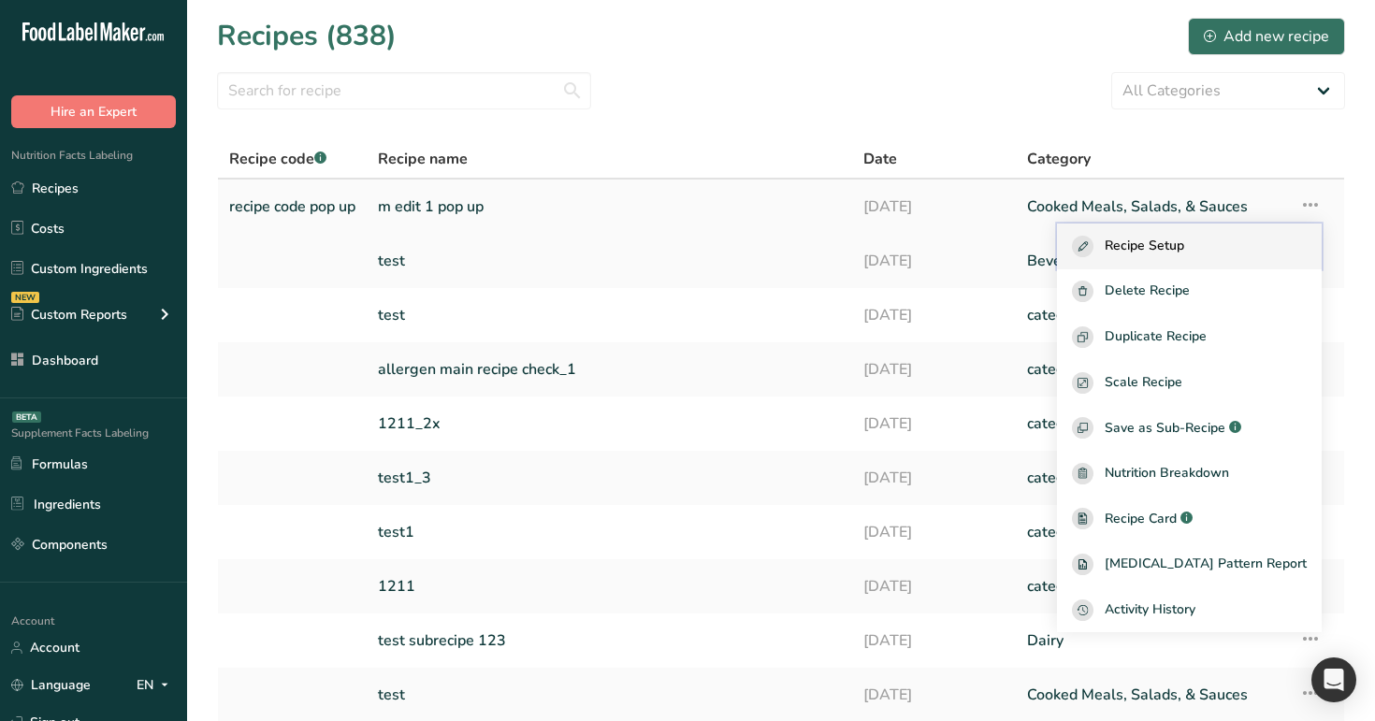
click at [1184, 251] on span "Recipe Setup" at bounding box center [1143, 247] width 79 height 22
select select "29"
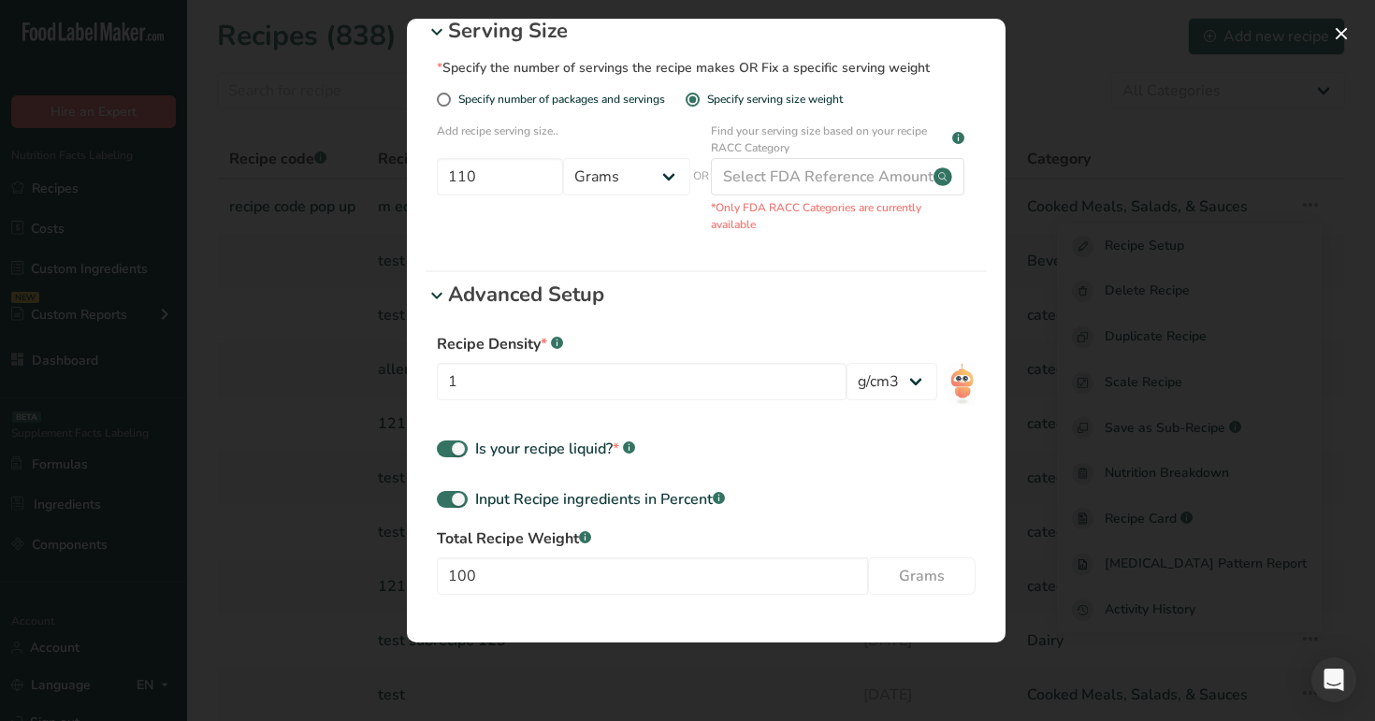
scroll to position [338, 0]
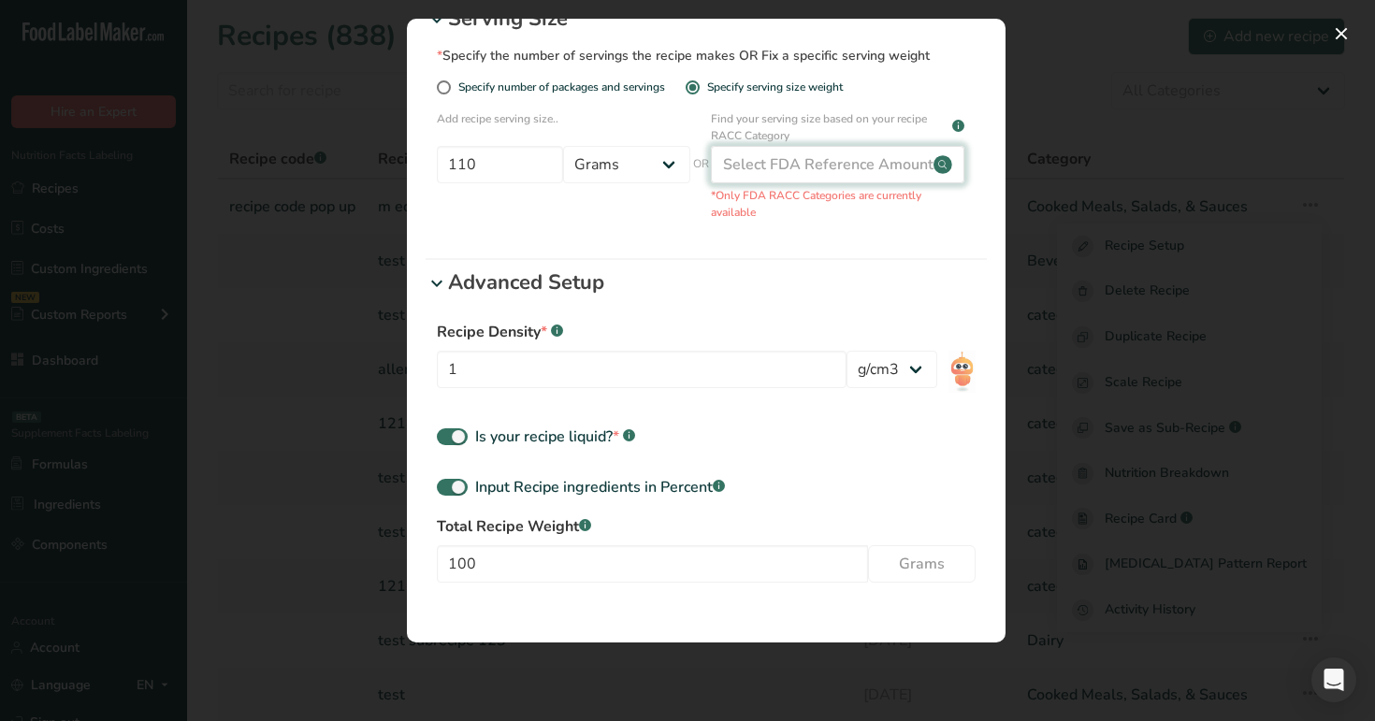
click at [941, 167] on circle "Edit Recipe Modal" at bounding box center [942, 164] width 19 height 19
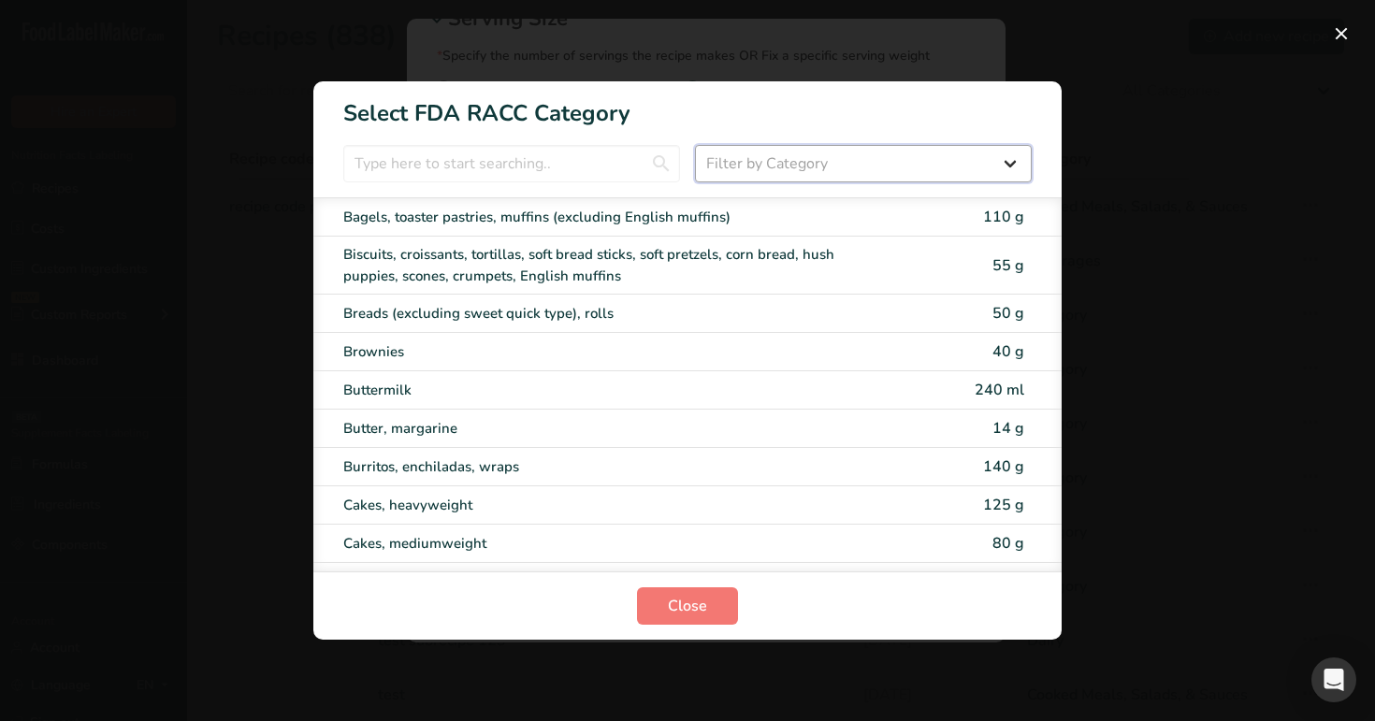
click at [940, 164] on select "Filter by Category All Bakery products [GEOGRAPHIC_DATA] Cereals and other grai…" at bounding box center [863, 163] width 337 height 37
select select "22"
click at [695, 145] on select "Filter by Category All Bakery products [GEOGRAPHIC_DATA] Cereals and other grai…" at bounding box center [863, 163] width 337 height 37
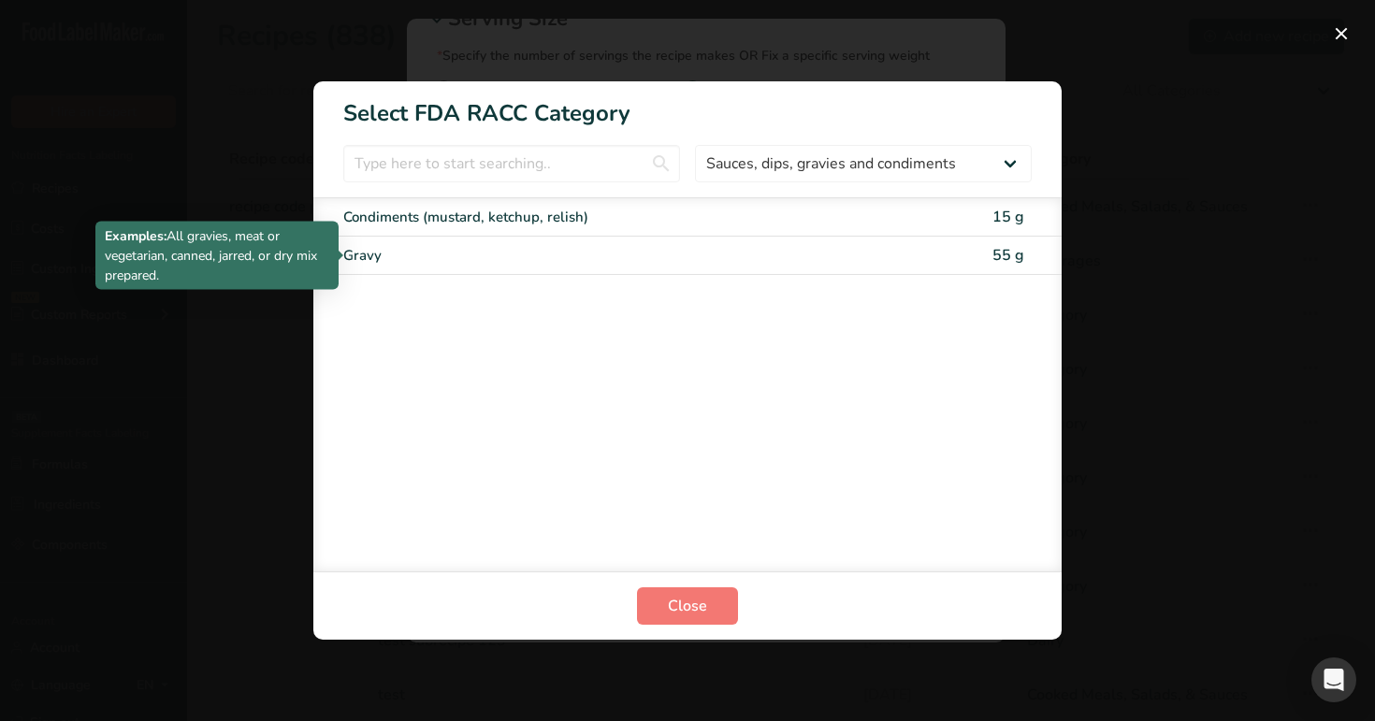
click at [740, 252] on div "Gravy" at bounding box center [608, 256] width 531 height 22
type input "55"
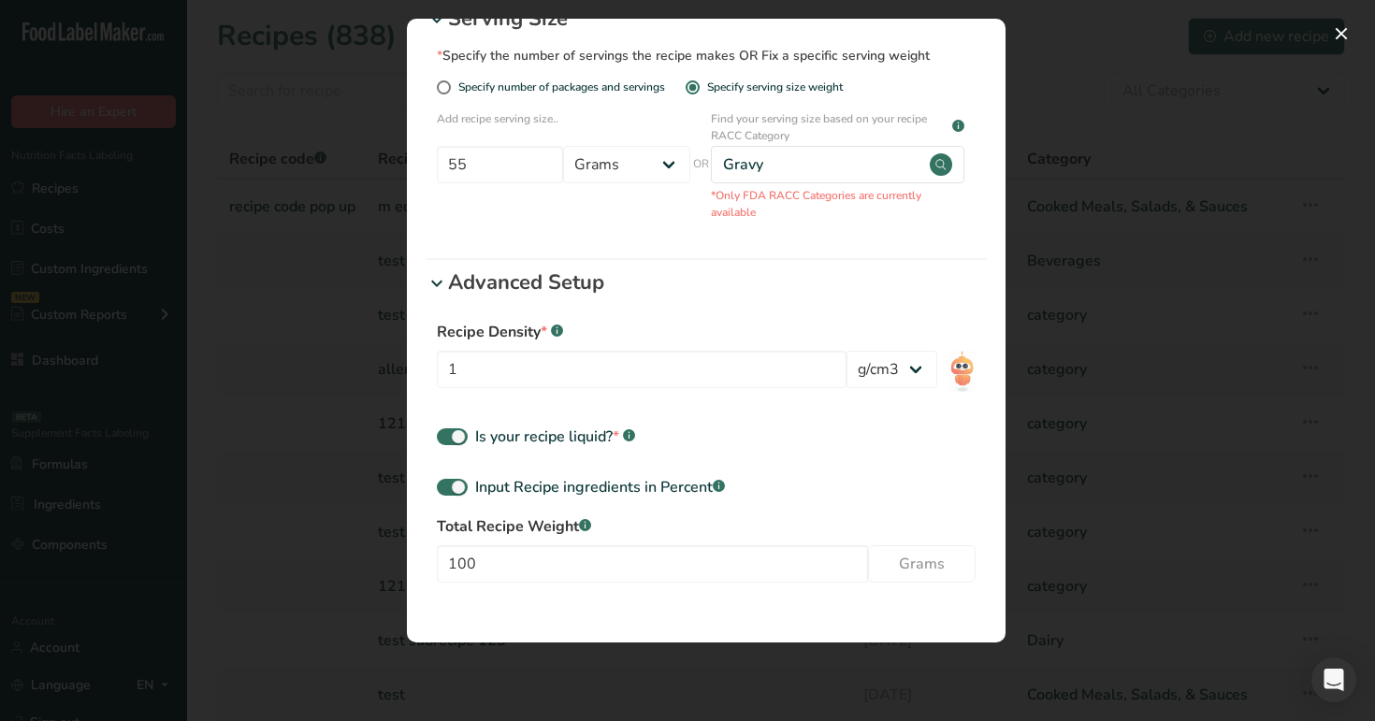
scroll to position [409, 0]
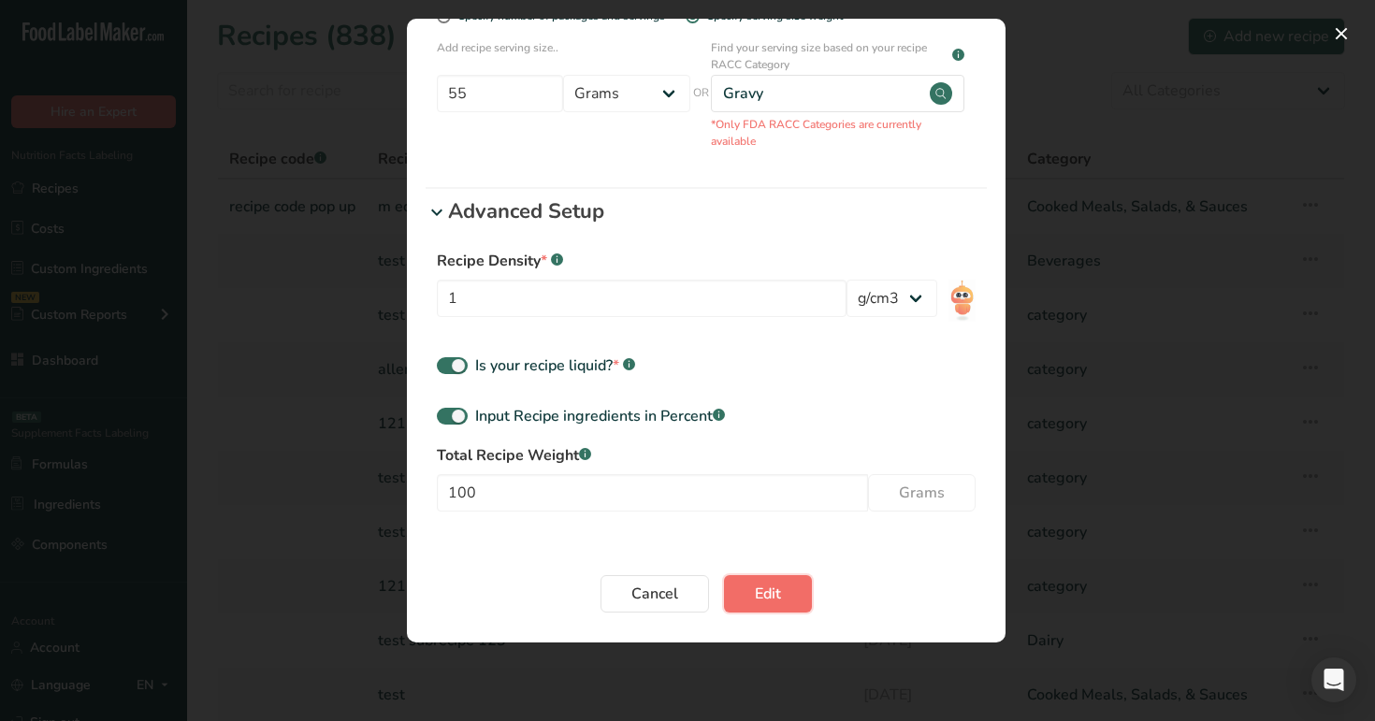
click at [735, 611] on button "Edit" at bounding box center [768, 593] width 88 height 37
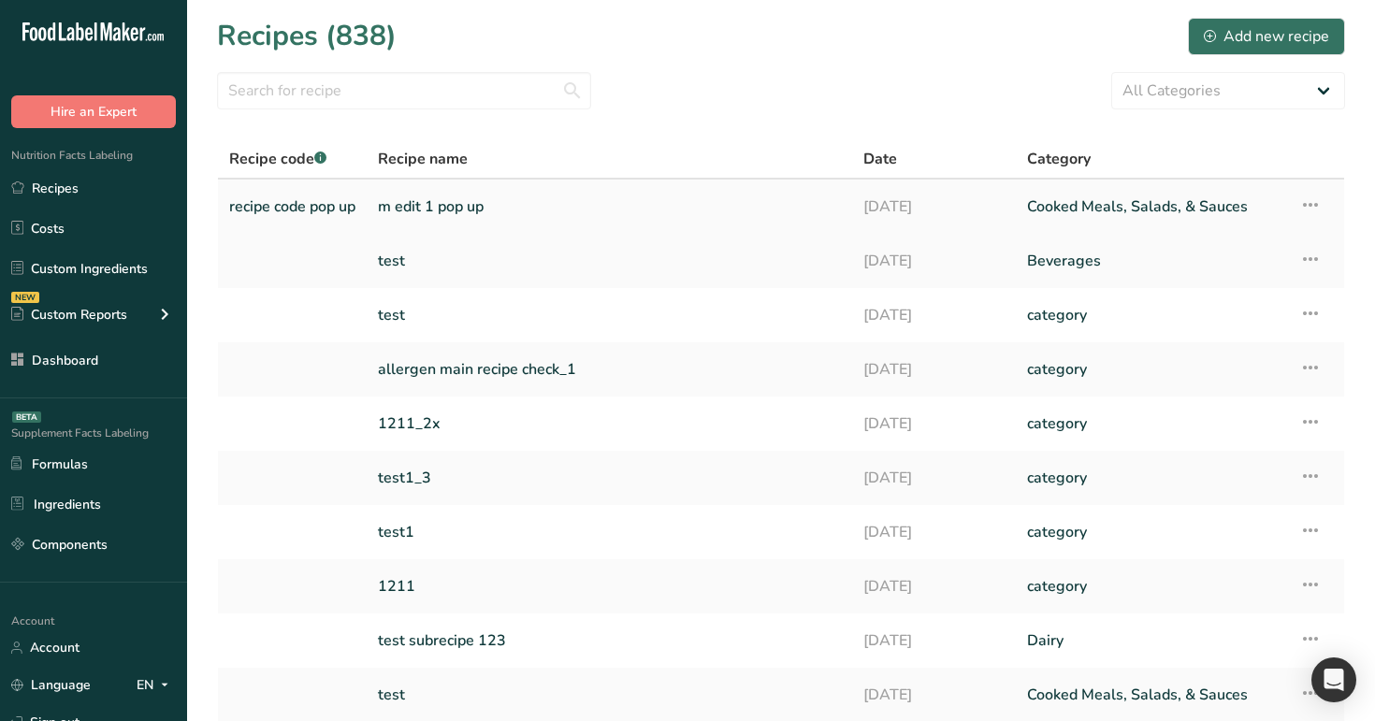
click at [652, 216] on link "m edit 1 pop up" at bounding box center [609, 206] width 463 height 39
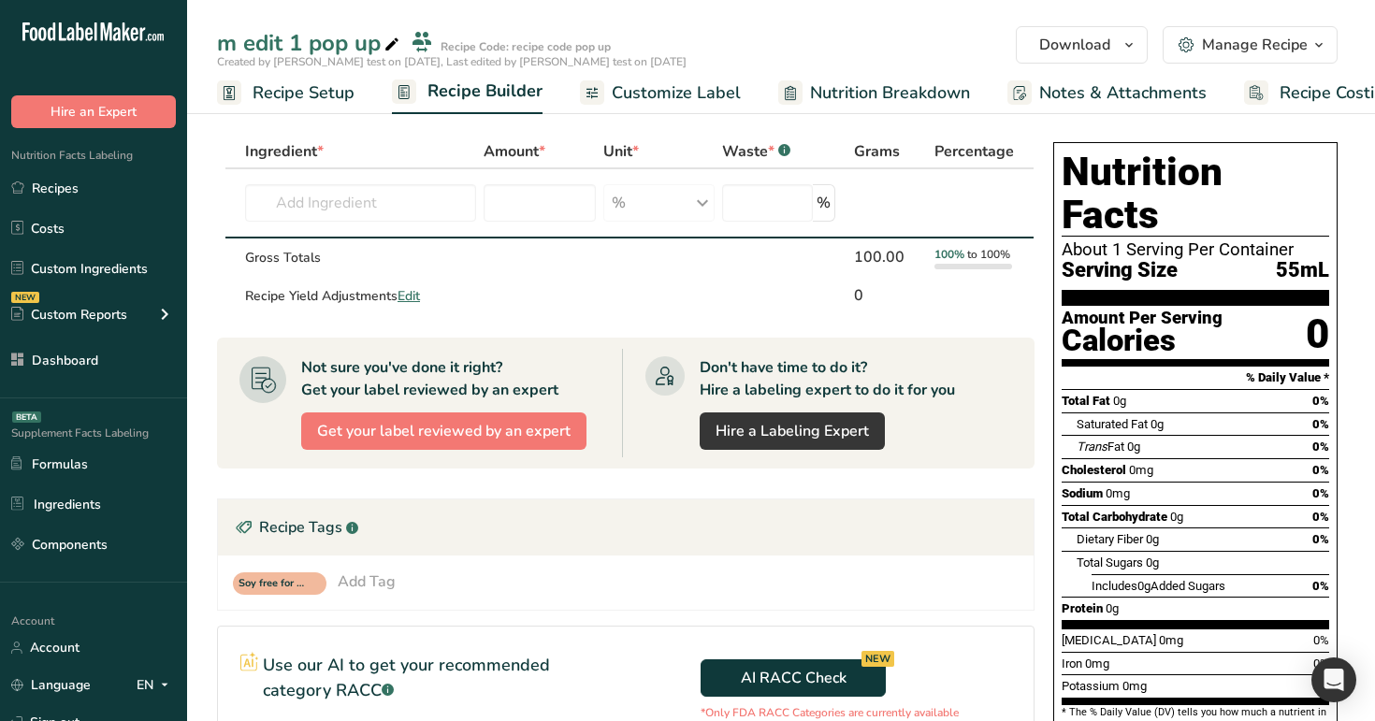
click at [312, 96] on span "Recipe Setup" at bounding box center [303, 92] width 102 height 25
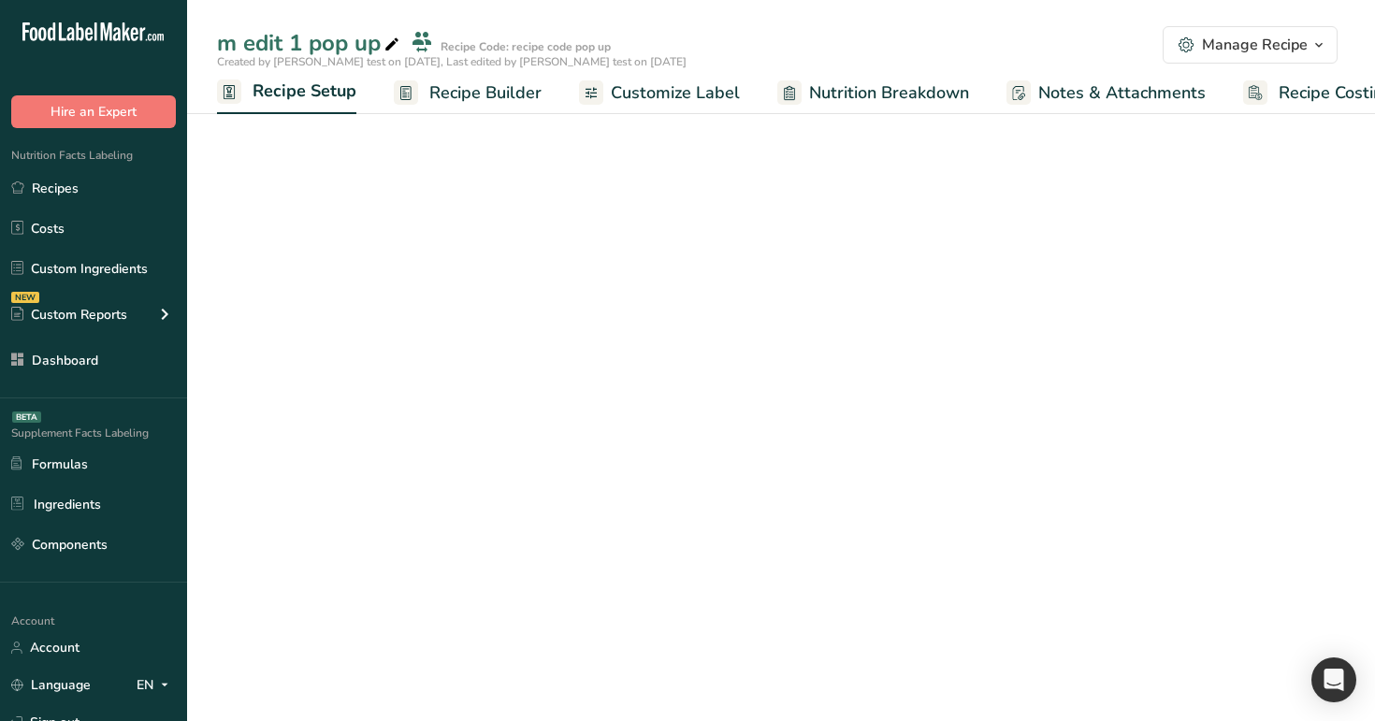
scroll to position [0, 7]
select select "29"
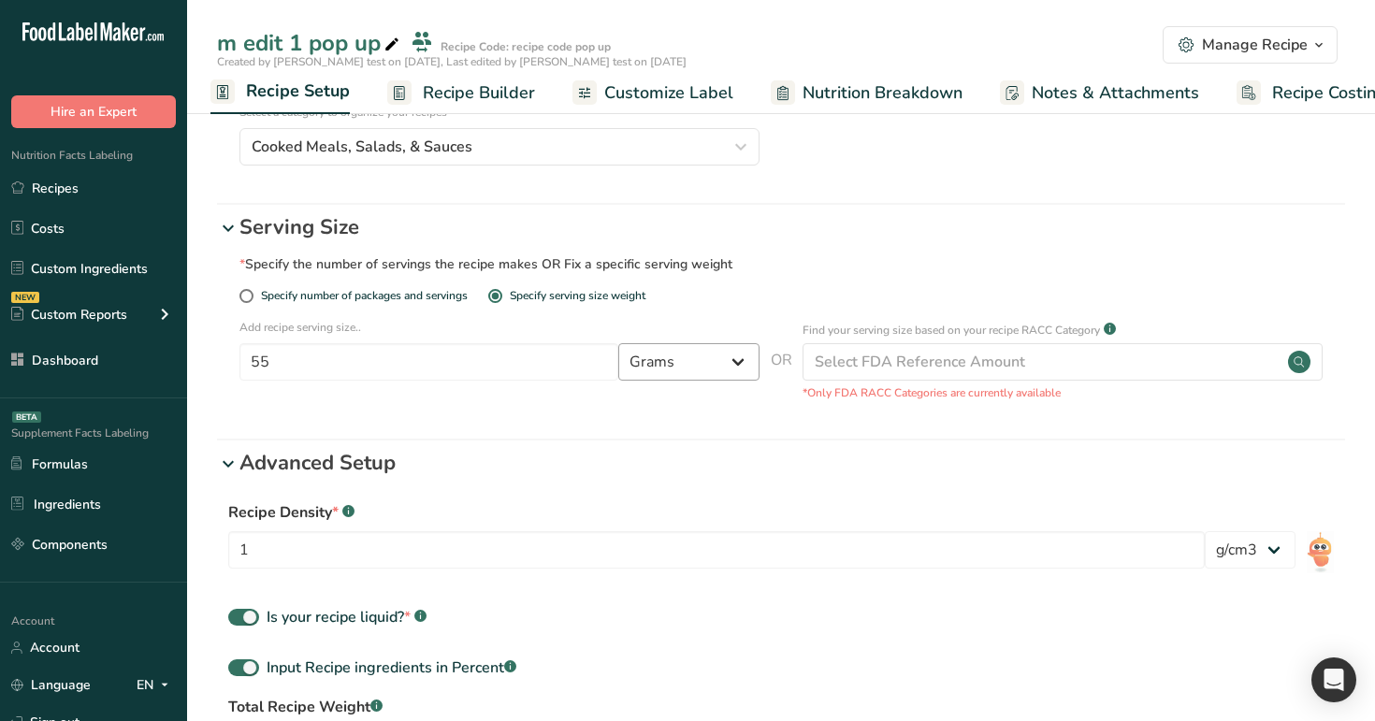
scroll to position [433, 0]
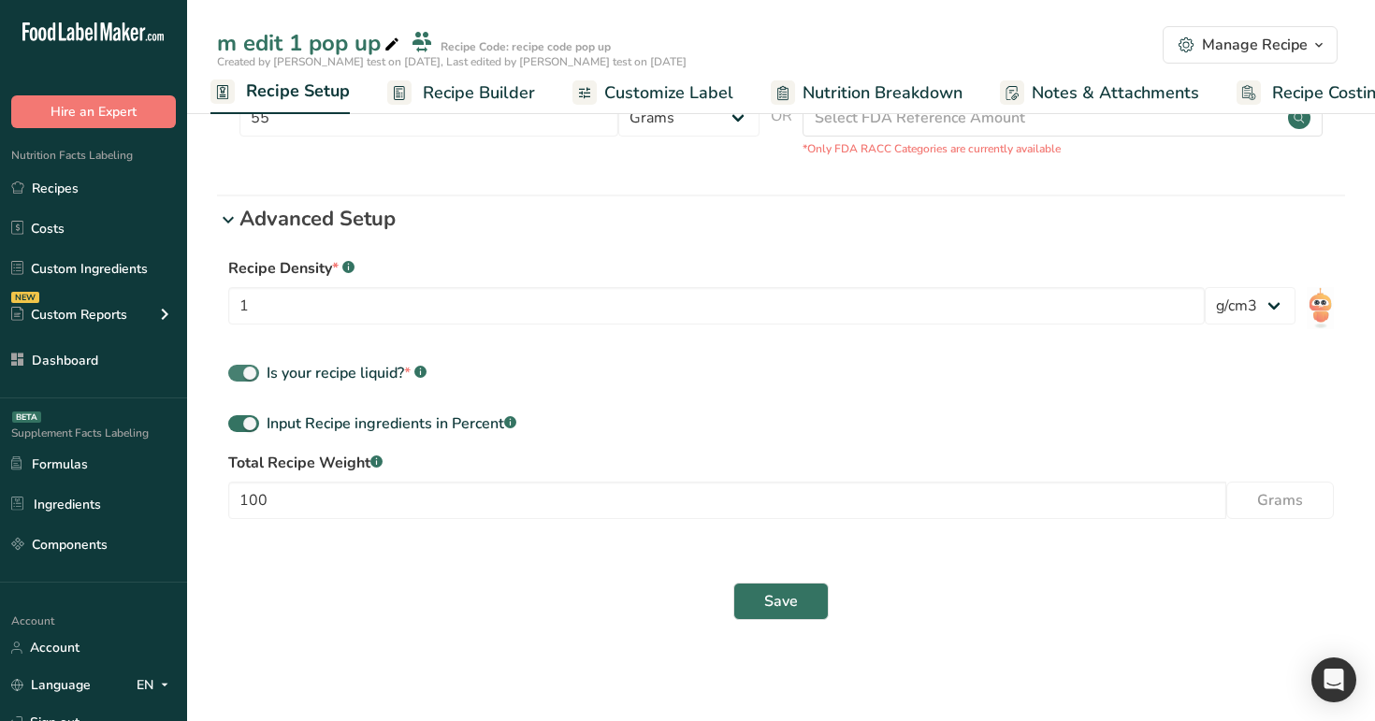
click at [357, 374] on div "Is your recipe liquid? * .a-a{fill:#347362;}.b-a{fill:#fff;}" at bounding box center [347, 373] width 160 height 22
click at [240, 374] on input "Is your recipe liquid? * .a-a{fill:#347362;}.b-a{fill:#fff;}" at bounding box center [234, 374] width 12 height 12
checkbox input "false"
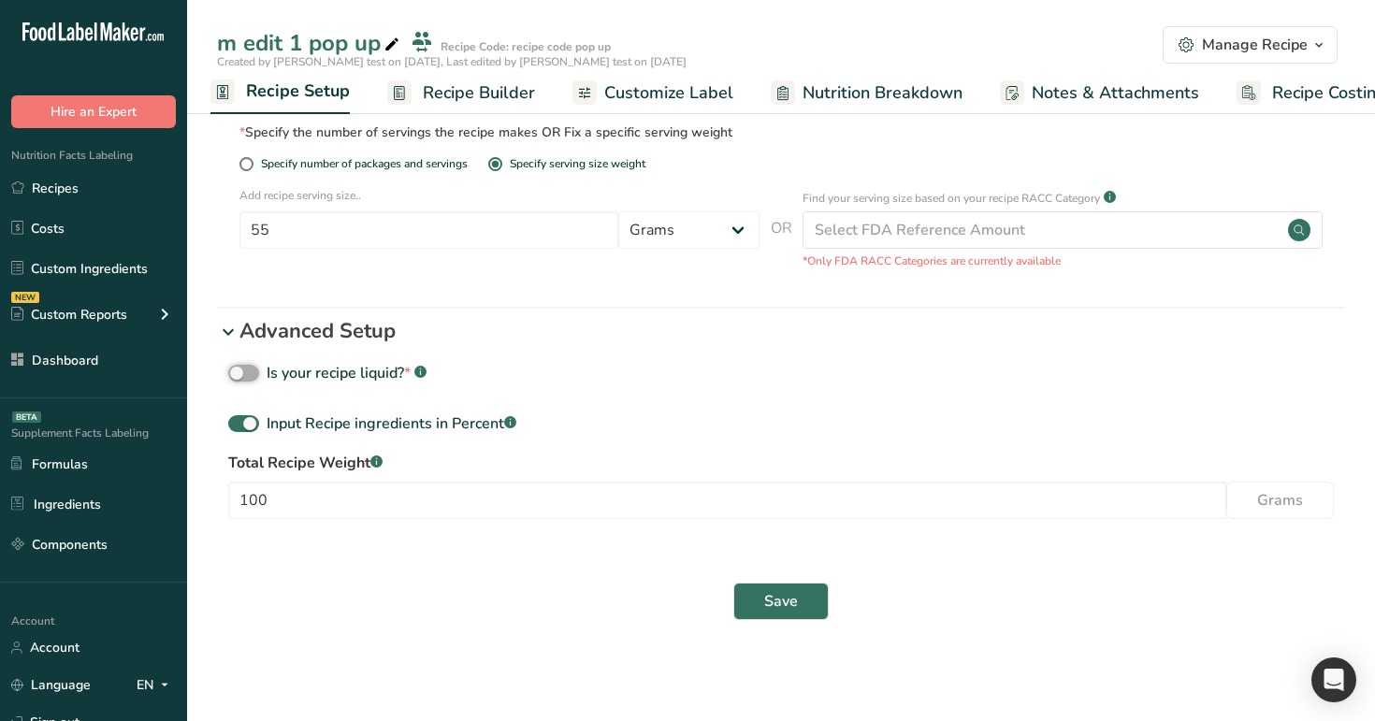
scroll to position [321, 0]
click at [713, 211] on select "Grams ppm ug kg mg mcg lb oz quarter cup half cup l ml fl oz tbsp tsp cup qt ga…" at bounding box center [688, 229] width 141 height 37
select select "13"
click at [618, 211] on select "Grams ppm ug kg mg mcg lb oz quarter cup half cup l ml fl oz tbsp tsp cup qt ga…" at bounding box center [688, 229] width 141 height 37
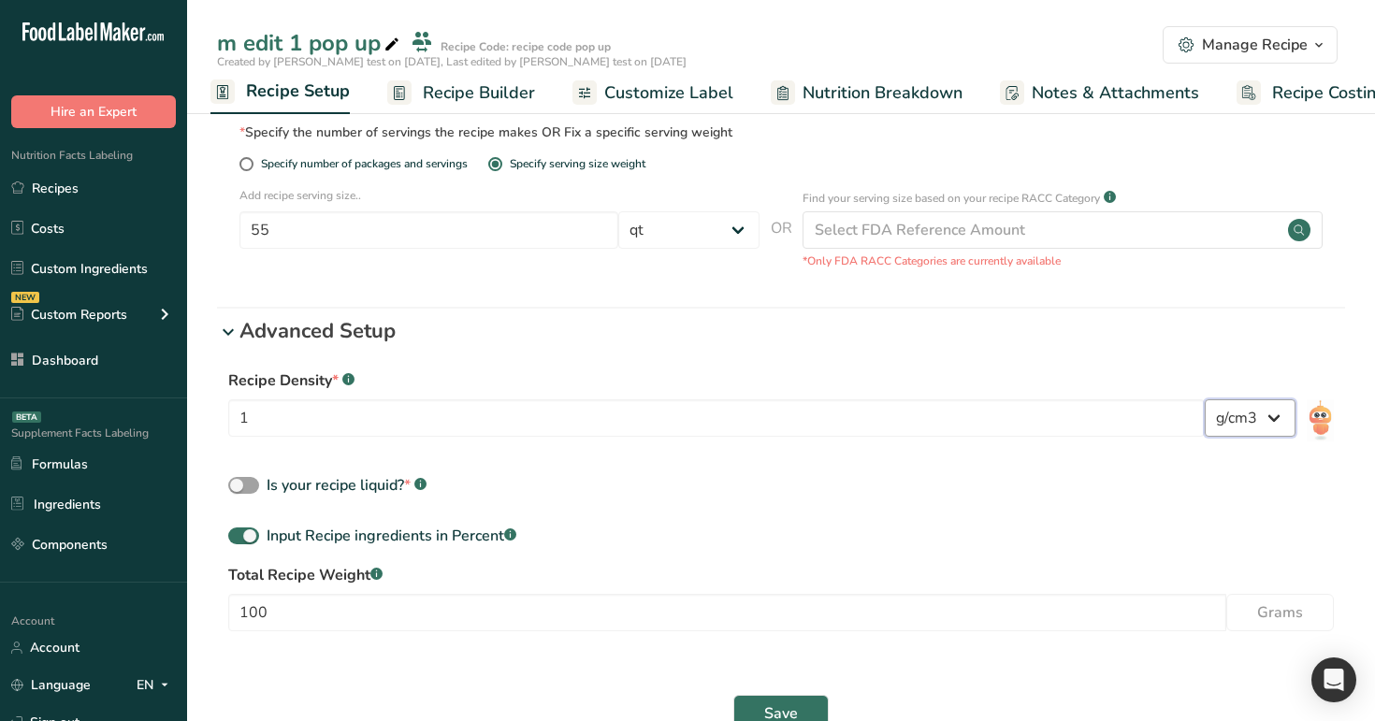
click at [1238, 407] on select "lb/ft3 g/cm3" at bounding box center [1249, 417] width 91 height 37
select select "30"
click at [1204, 399] on select "lb/ft3 g/cm3" at bounding box center [1249, 417] width 91 height 37
click at [796, 705] on span "Save" at bounding box center [781, 713] width 34 height 22
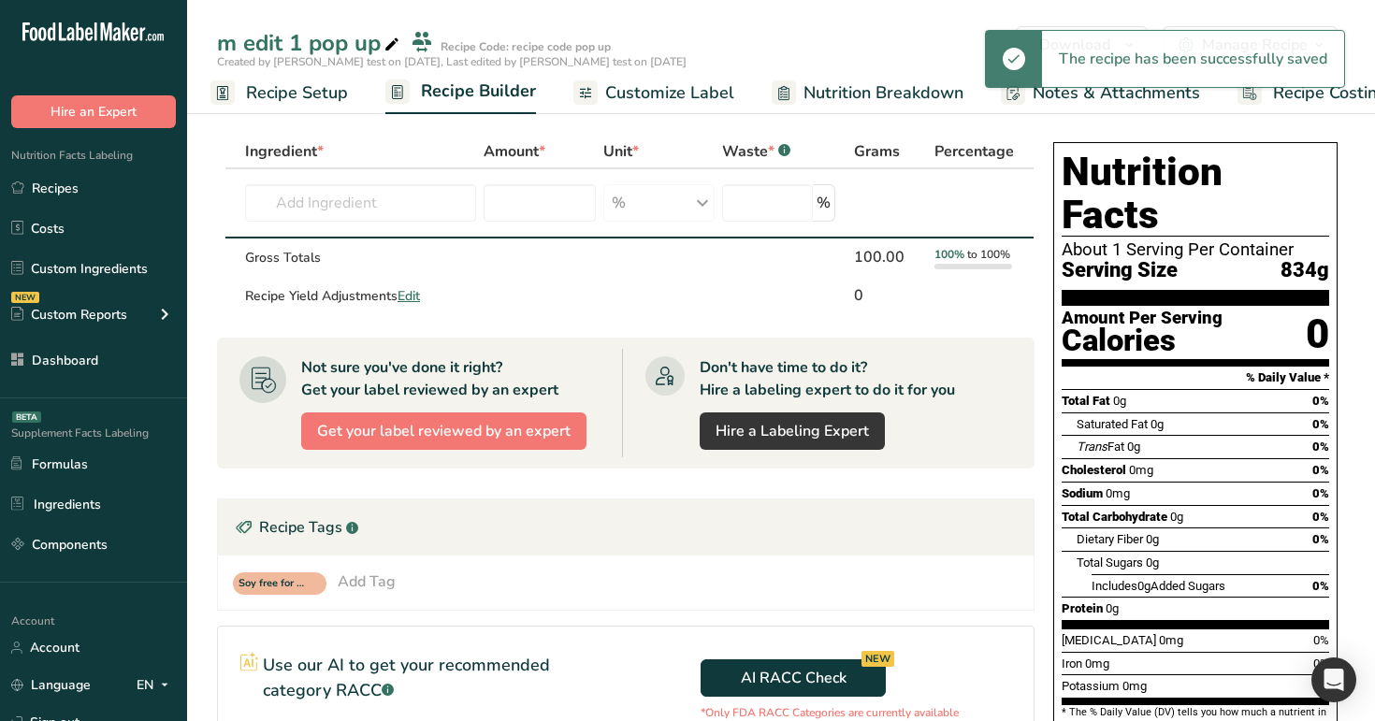
click at [309, 78] on link "Recipe Setup" at bounding box center [278, 93] width 137 height 42
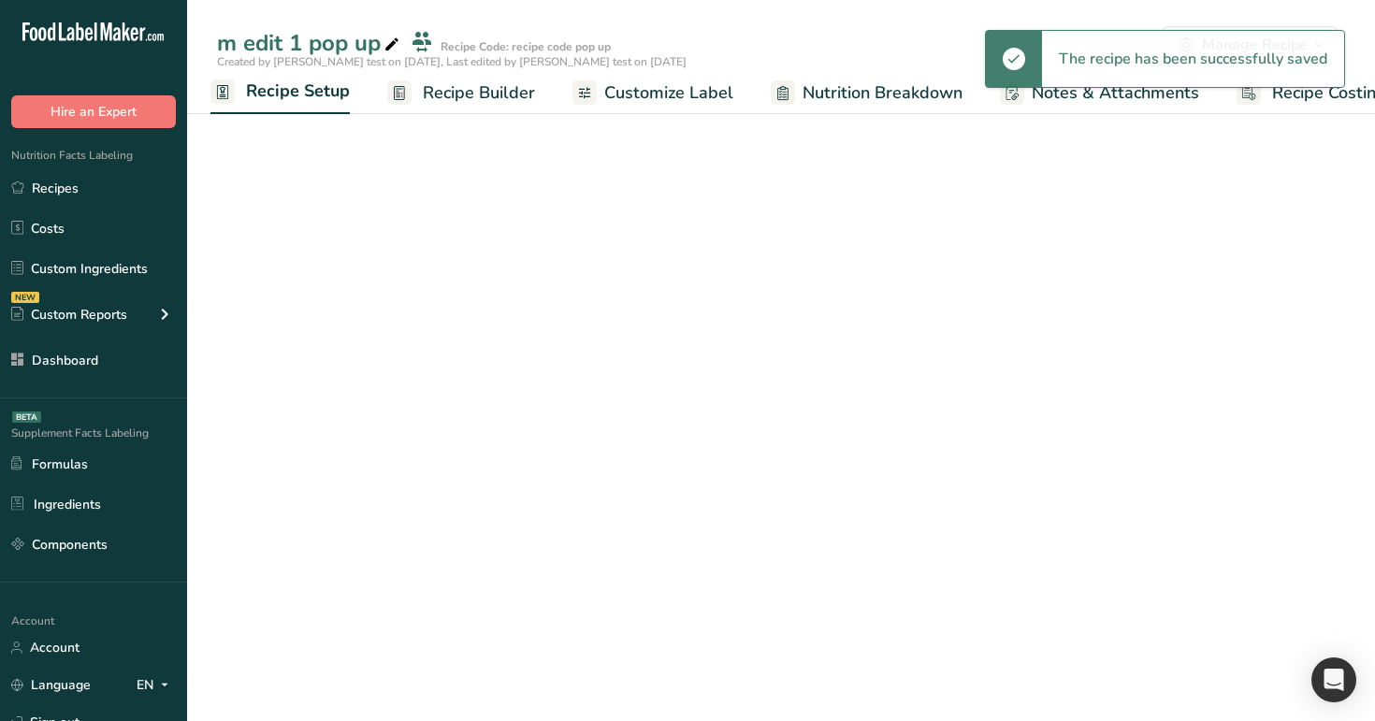
select select "13"
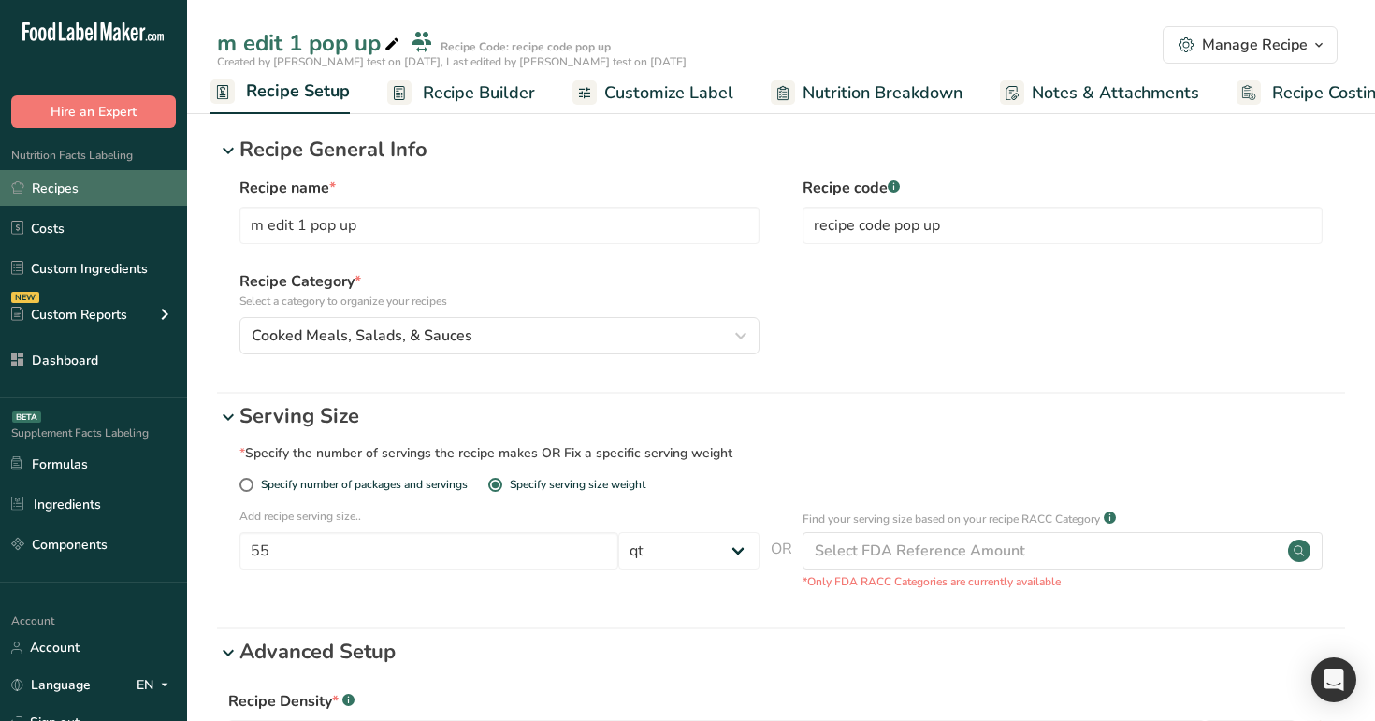
click at [136, 189] on link "Recipes" at bounding box center [93, 188] width 187 height 36
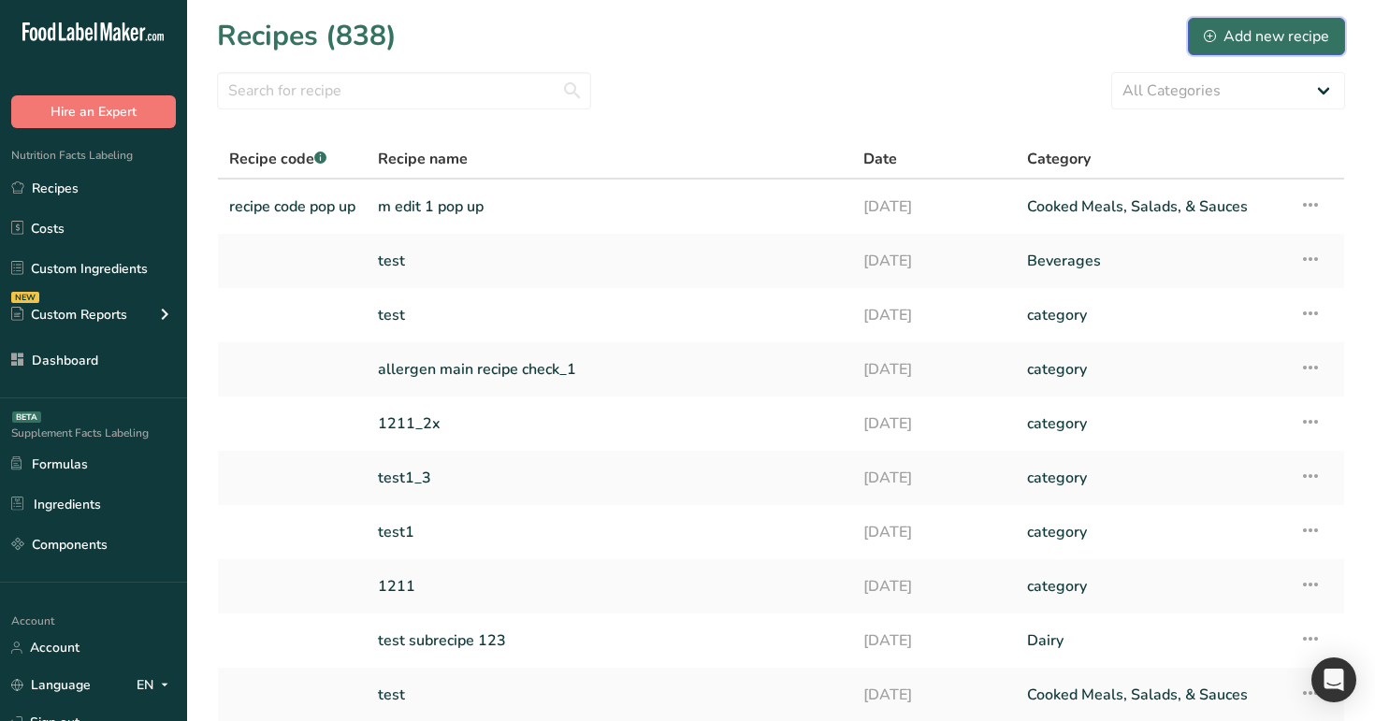
click at [1252, 41] on div "Add new recipe" at bounding box center [1266, 36] width 125 height 22
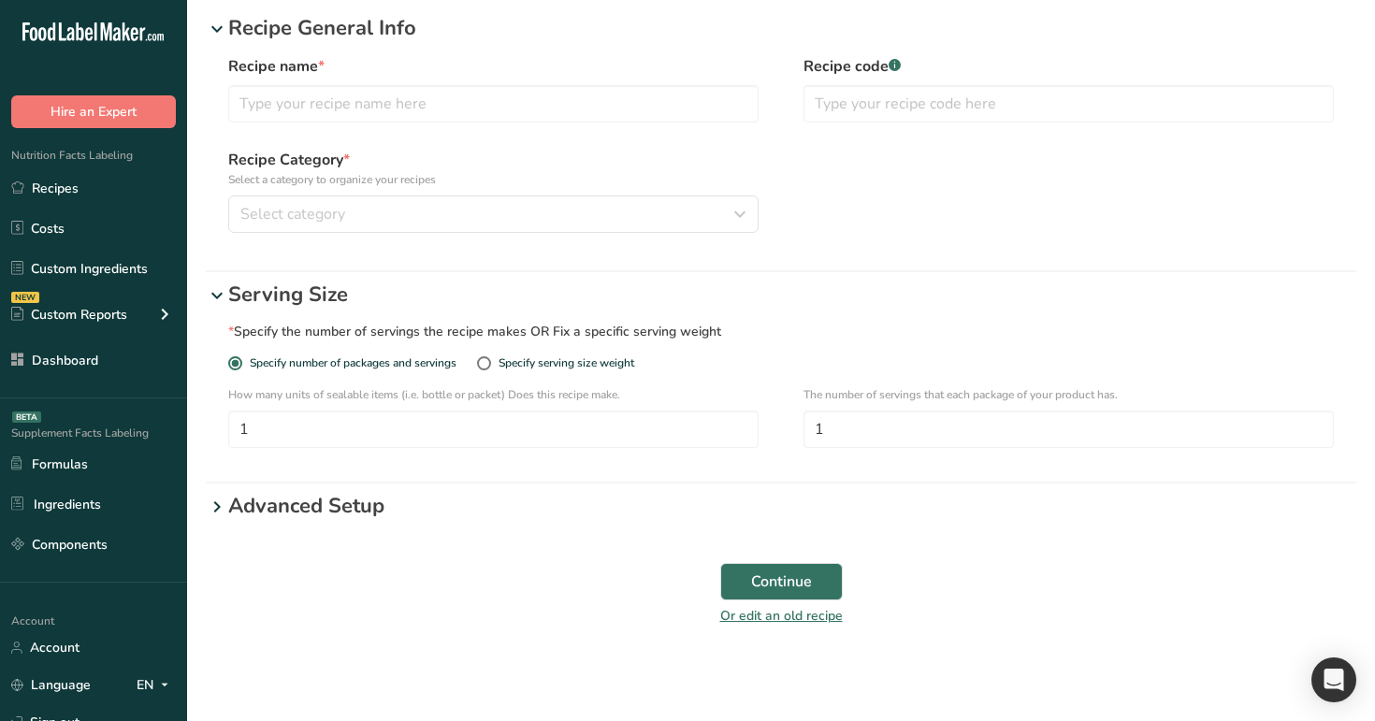
scroll to position [62, 0]
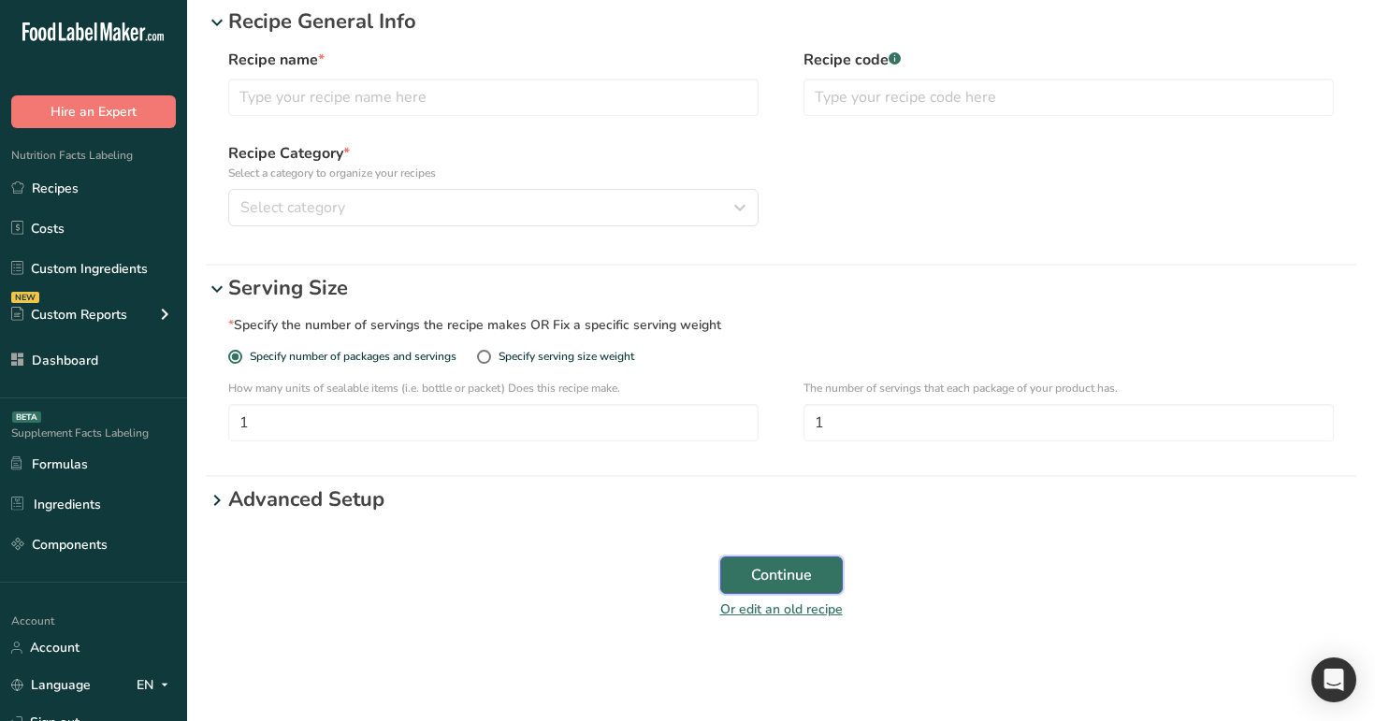
click at [774, 571] on span "Continue" at bounding box center [781, 575] width 61 height 22
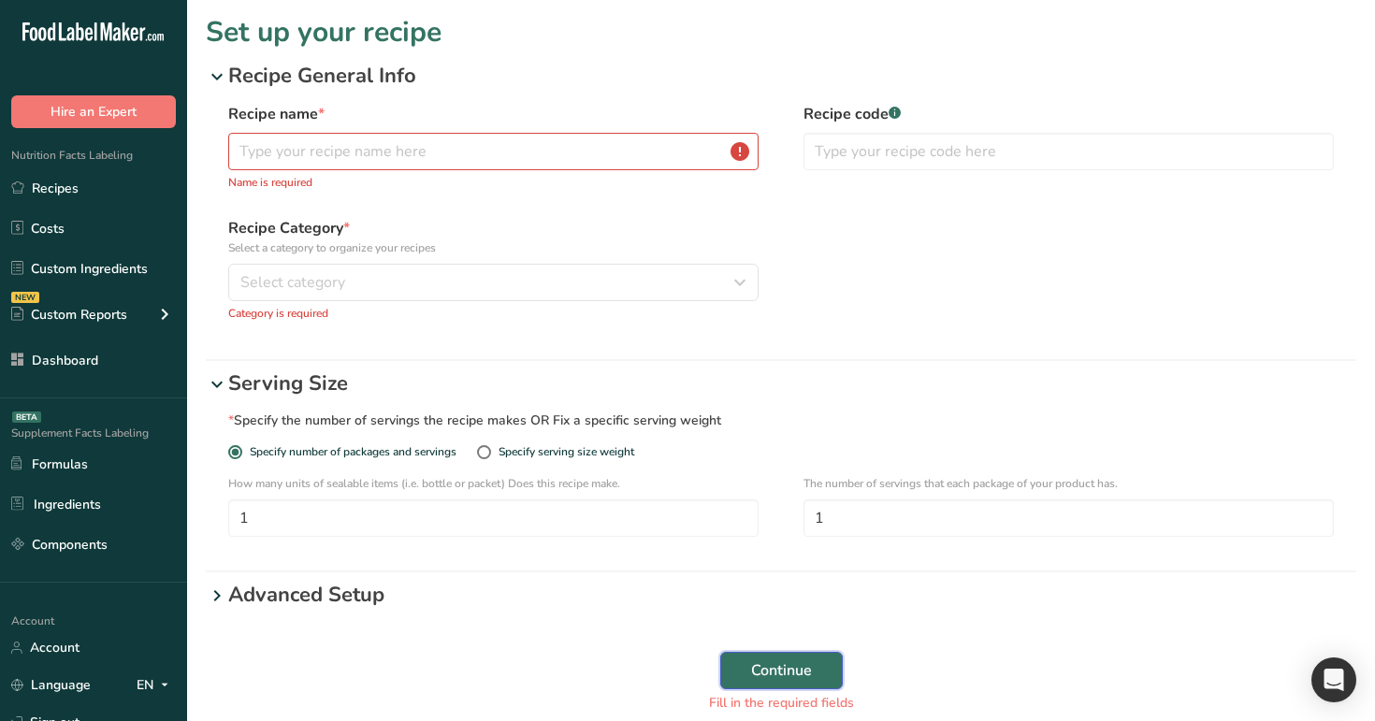
scroll to position [0, 0]
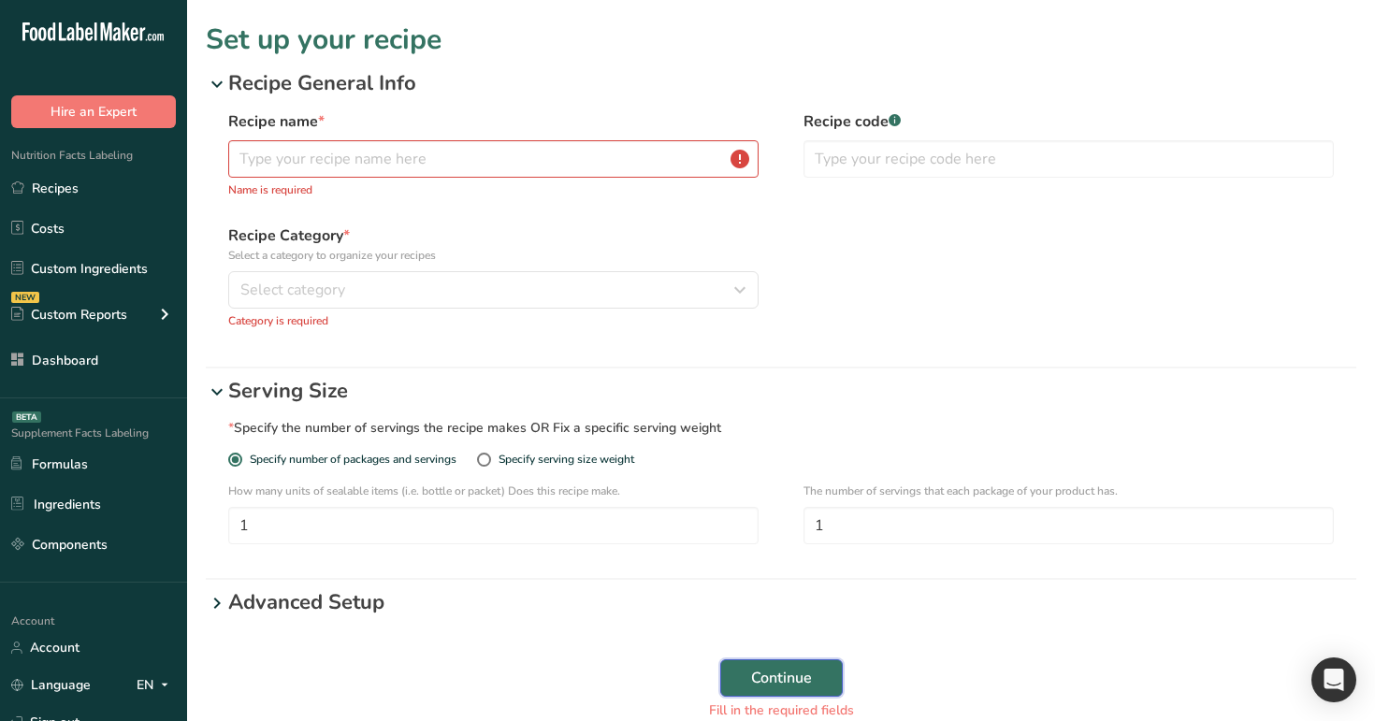
click at [776, 678] on span "Continue" at bounding box center [781, 678] width 61 height 22
click at [444, 605] on p "Advanced Setup" at bounding box center [792, 602] width 1128 height 31
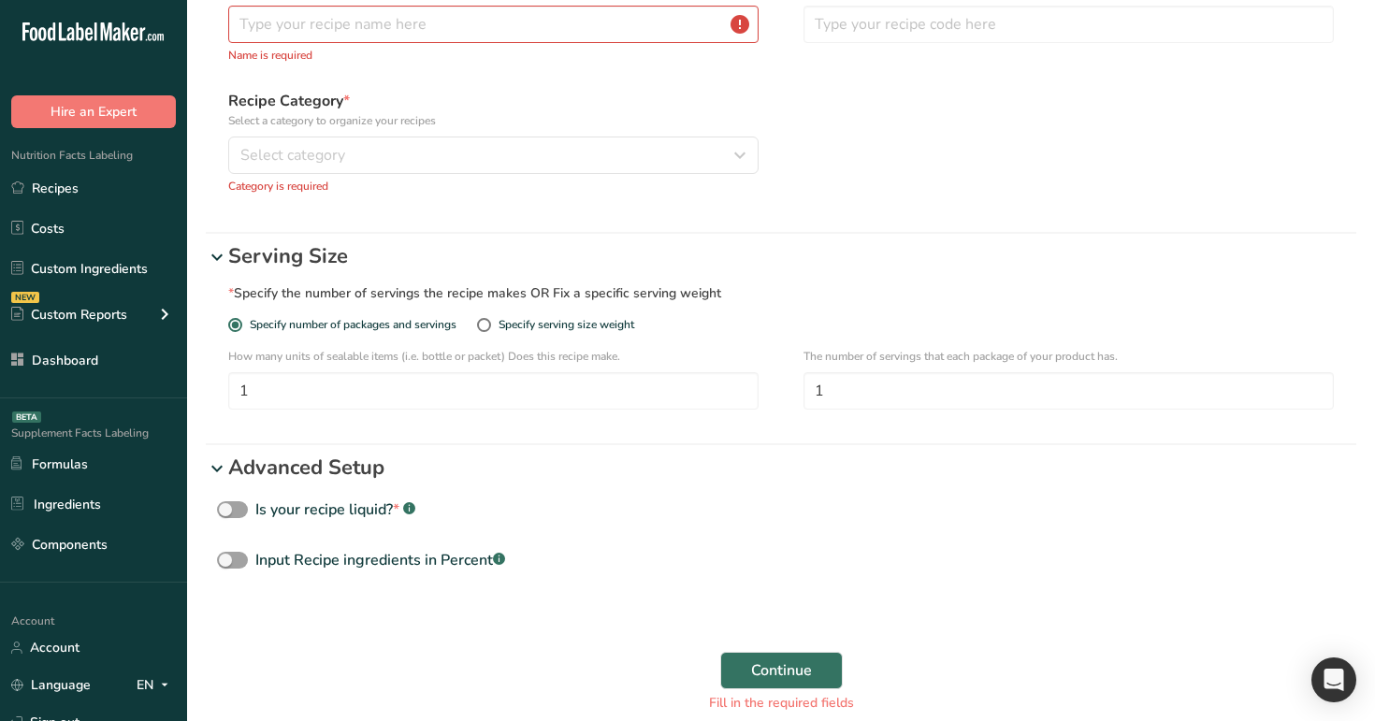
scroll to position [253, 0]
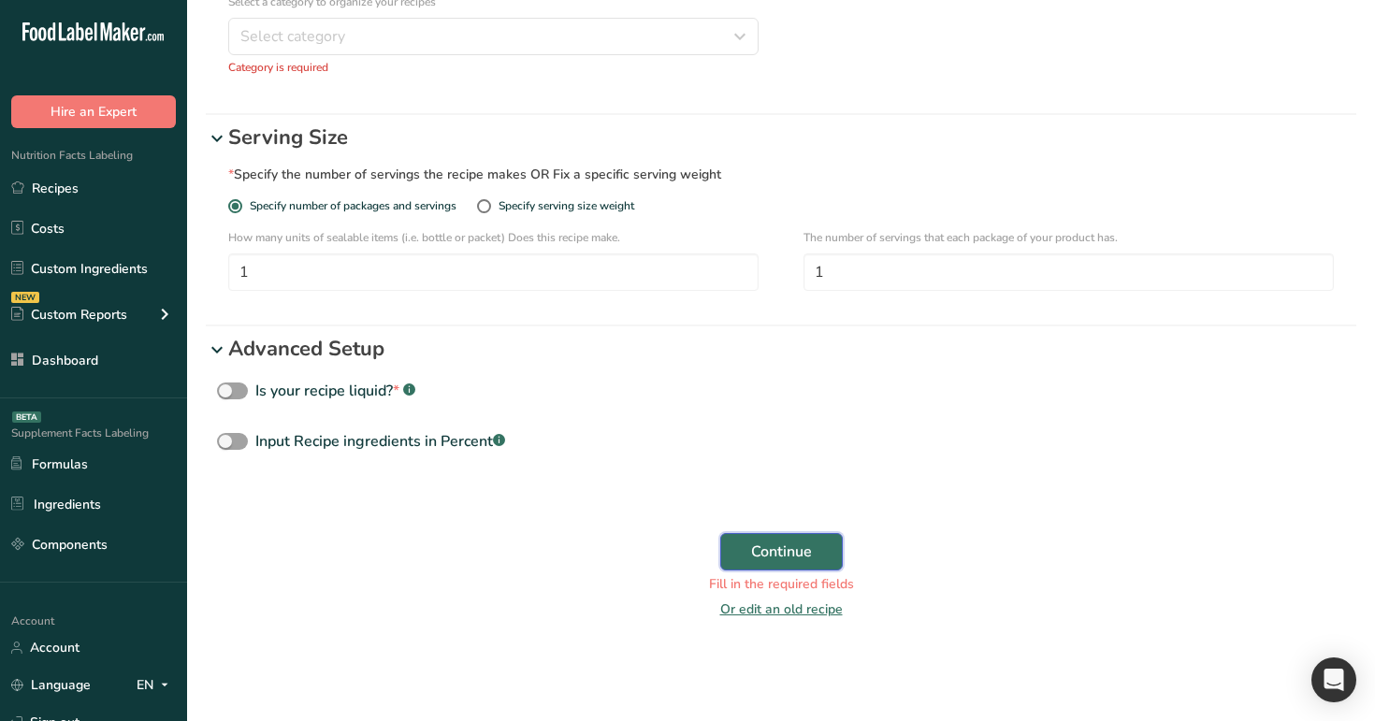
click at [783, 545] on span "Continue" at bounding box center [781, 552] width 61 height 22
drag, startPoint x: 492, startPoint y: 272, endPoint x: 220, endPoint y: 278, distance: 272.2
click at [220, 278] on div "* Specify the number of servings the recipe makes OR Fix a specific serving wei…" at bounding box center [781, 235] width 1150 height 164
drag, startPoint x: 915, startPoint y: 266, endPoint x: 720, endPoint y: 261, distance: 194.6
click at [720, 261] on div "How many units of sealable items (i.e. bottle or packet) Does this recipe make.…" at bounding box center [780, 265] width 1105 height 73
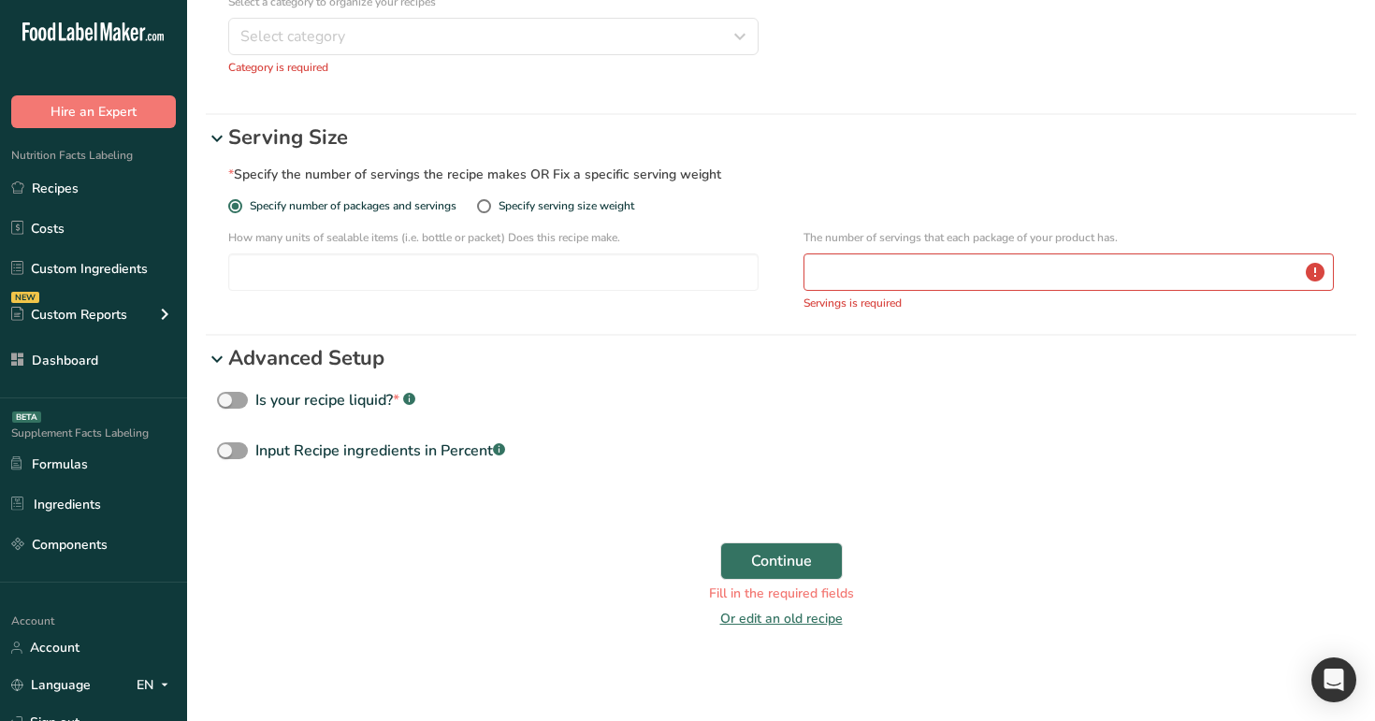
click at [796, 580] on div "Continue Fill in the required fields Or edit an old recipe" at bounding box center [781, 591] width 1128 height 98
click at [797, 569] on span "Continue" at bounding box center [781, 561] width 61 height 22
click at [739, 390] on div "Is your recipe liquid? * .a-a{fill:#347362;}.b-a{fill:#fff;}" at bounding box center [781, 407] width 1150 height 36
click at [540, 201] on div "Specify serving size weight" at bounding box center [566, 206] width 136 height 14
click at [489, 201] on input "Specify serving size weight" at bounding box center [483, 206] width 12 height 12
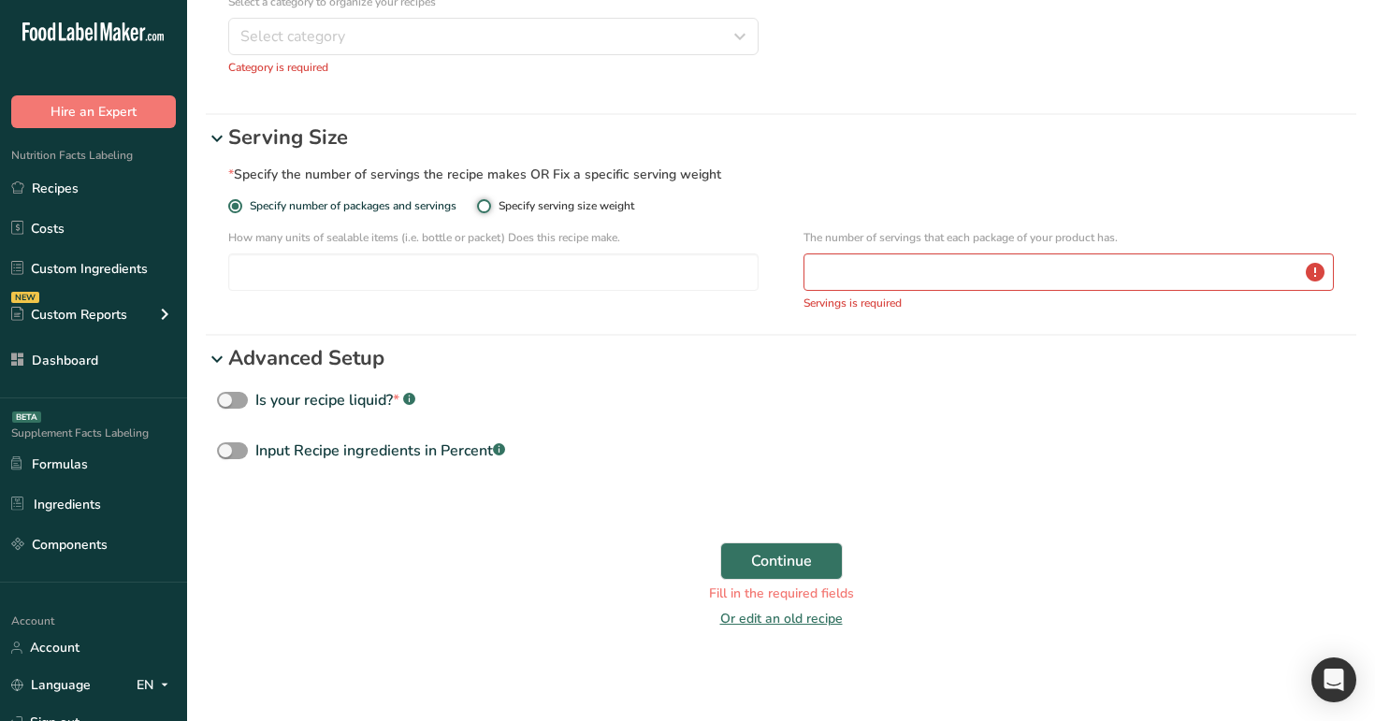
radio input "true"
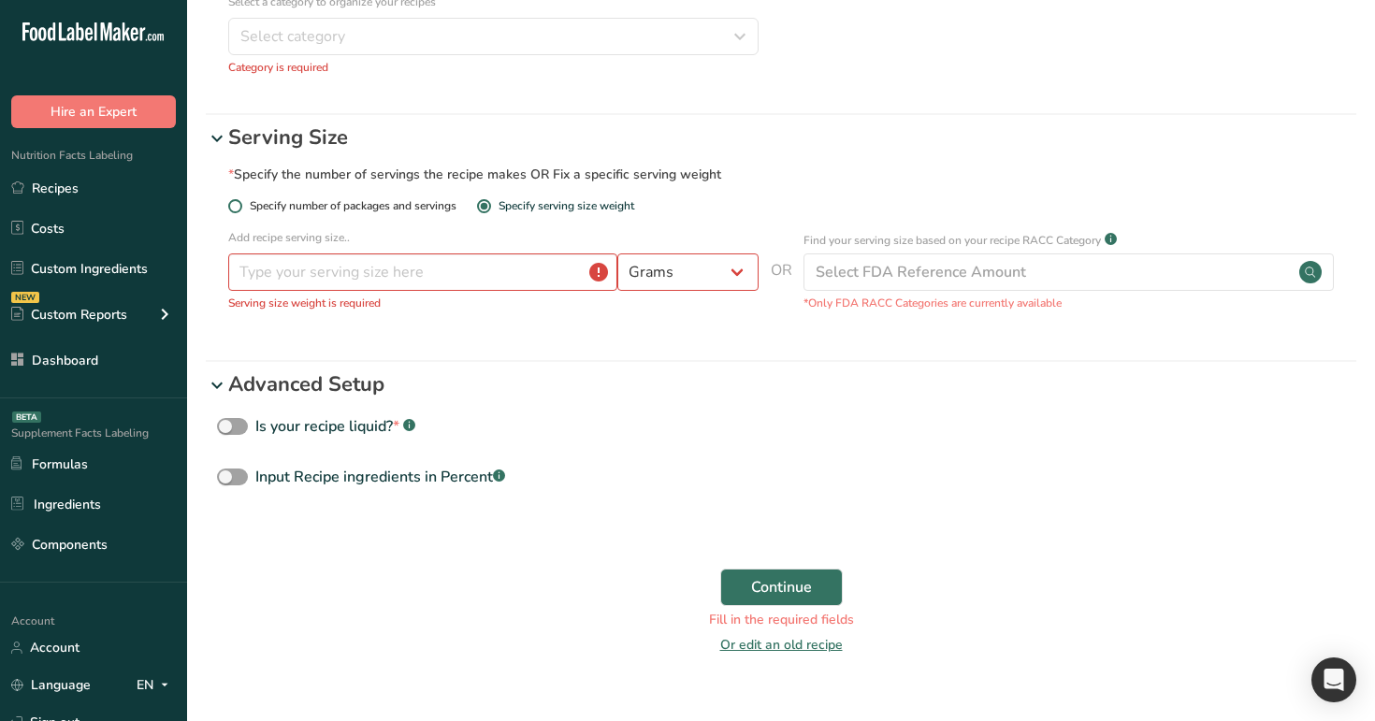
click at [377, 204] on span "Specify number of packages and servings" at bounding box center [349, 206] width 214 height 14
click at [240, 204] on input "Specify number of packages and servings" at bounding box center [234, 206] width 12 height 12
radio input "true"
radio input "false"
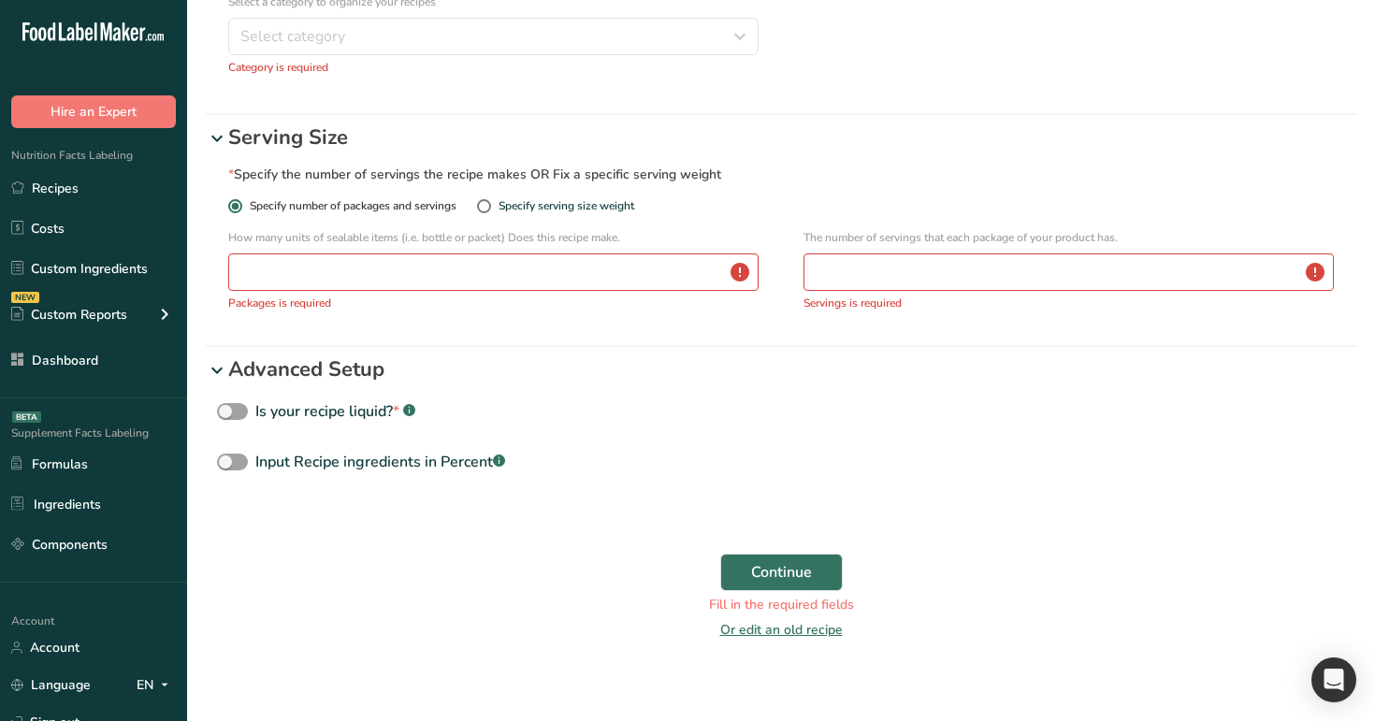
click at [377, 204] on span "Specify number of packages and servings" at bounding box center [349, 206] width 214 height 14
click at [240, 204] on input "Specify number of packages and servings" at bounding box center [234, 206] width 12 height 12
click at [779, 582] on span "Continue" at bounding box center [781, 572] width 61 height 22
click at [106, 173] on link "Recipes" at bounding box center [93, 188] width 187 height 36
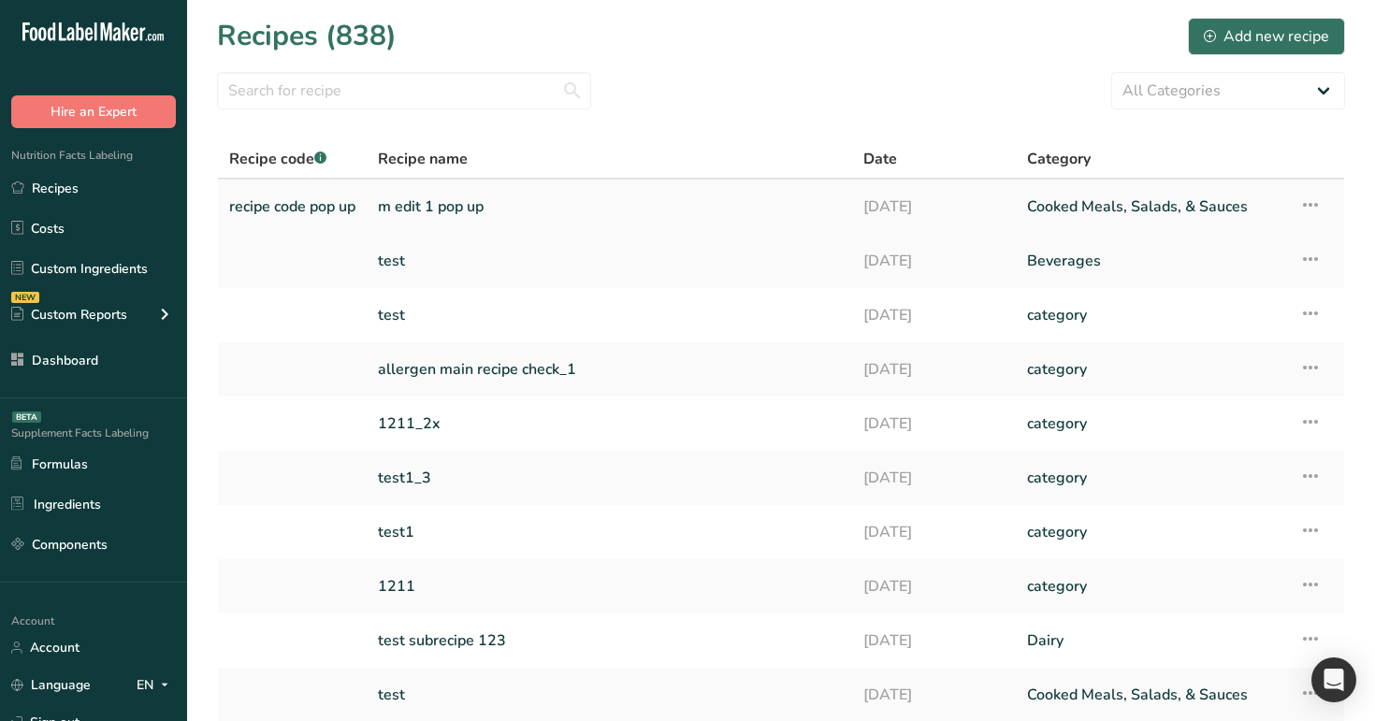
click at [1311, 200] on icon at bounding box center [1310, 205] width 22 height 34
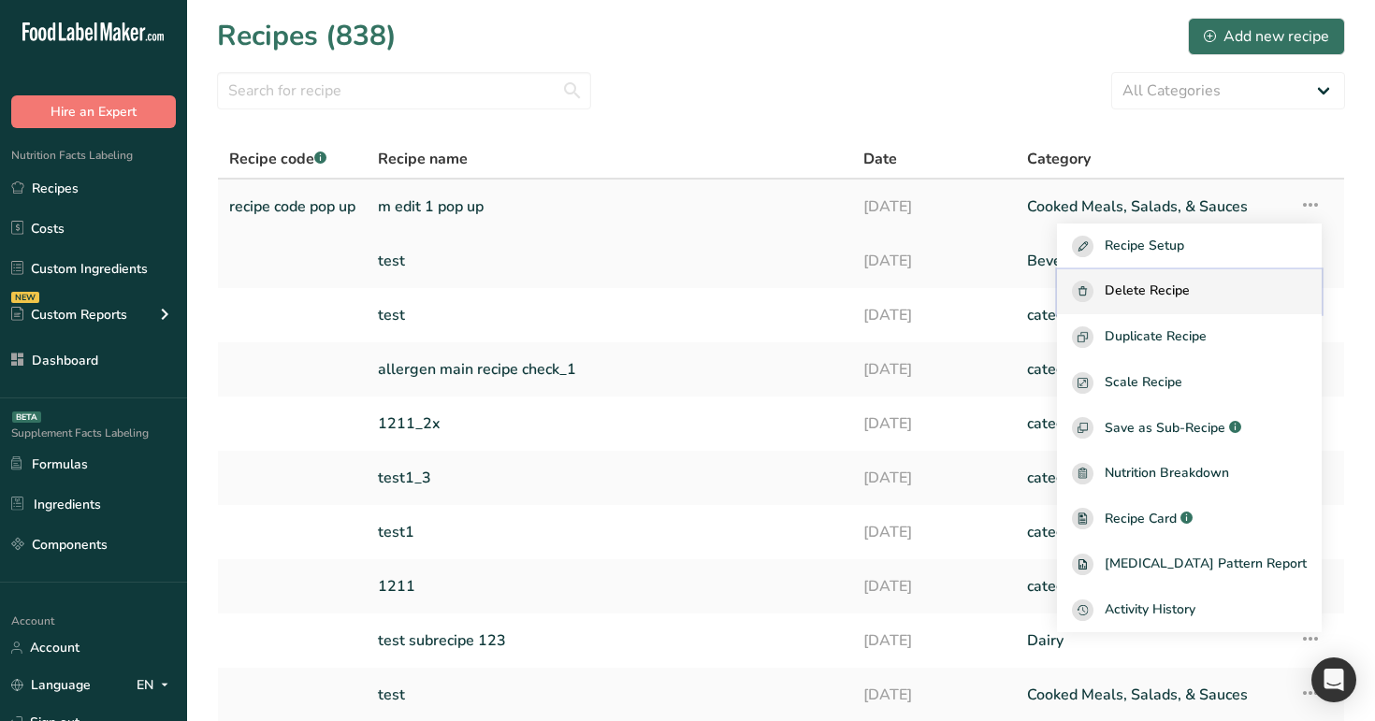
click at [1190, 289] on span "Delete Recipe" at bounding box center [1146, 292] width 85 height 22
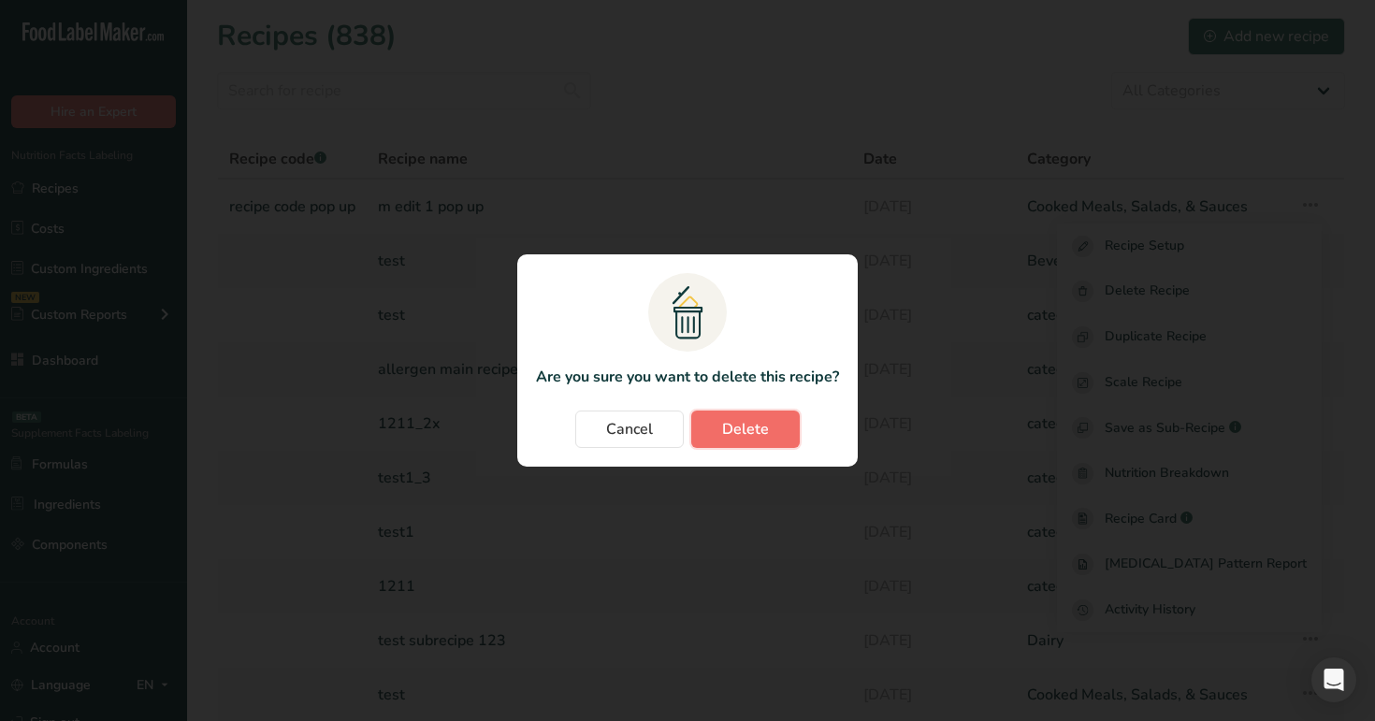
click at [779, 436] on button "Delete" at bounding box center [745, 429] width 108 height 37
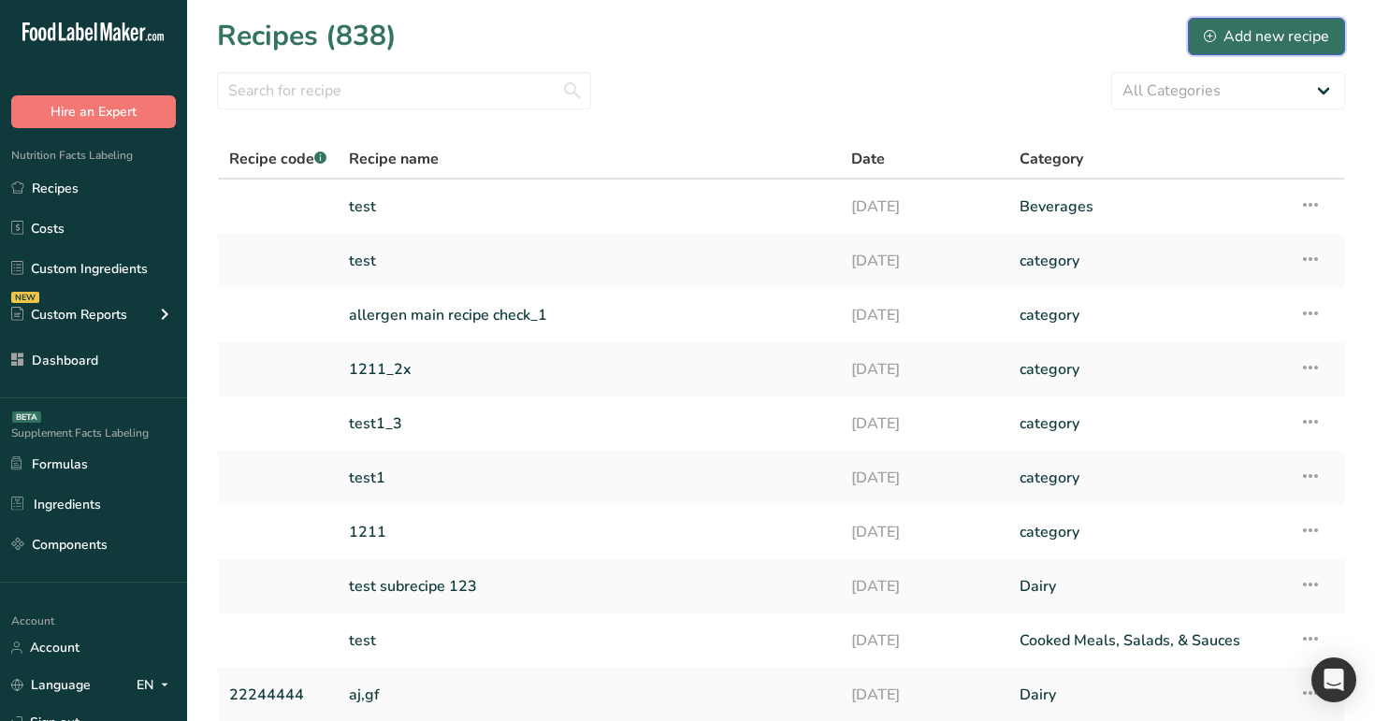
click at [1269, 19] on button "Add new recipe" at bounding box center [1266, 36] width 157 height 37
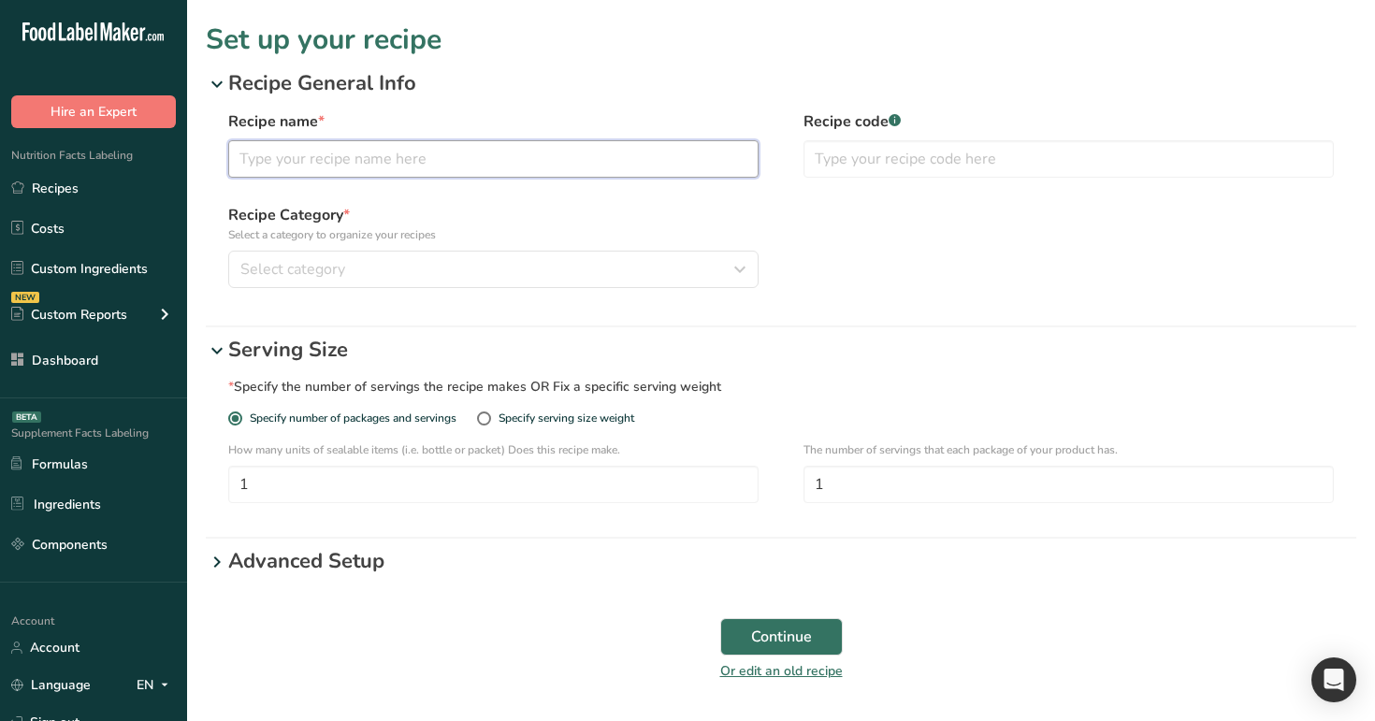
click at [521, 168] on input "text" at bounding box center [493, 158] width 530 height 37
type input "test 1"
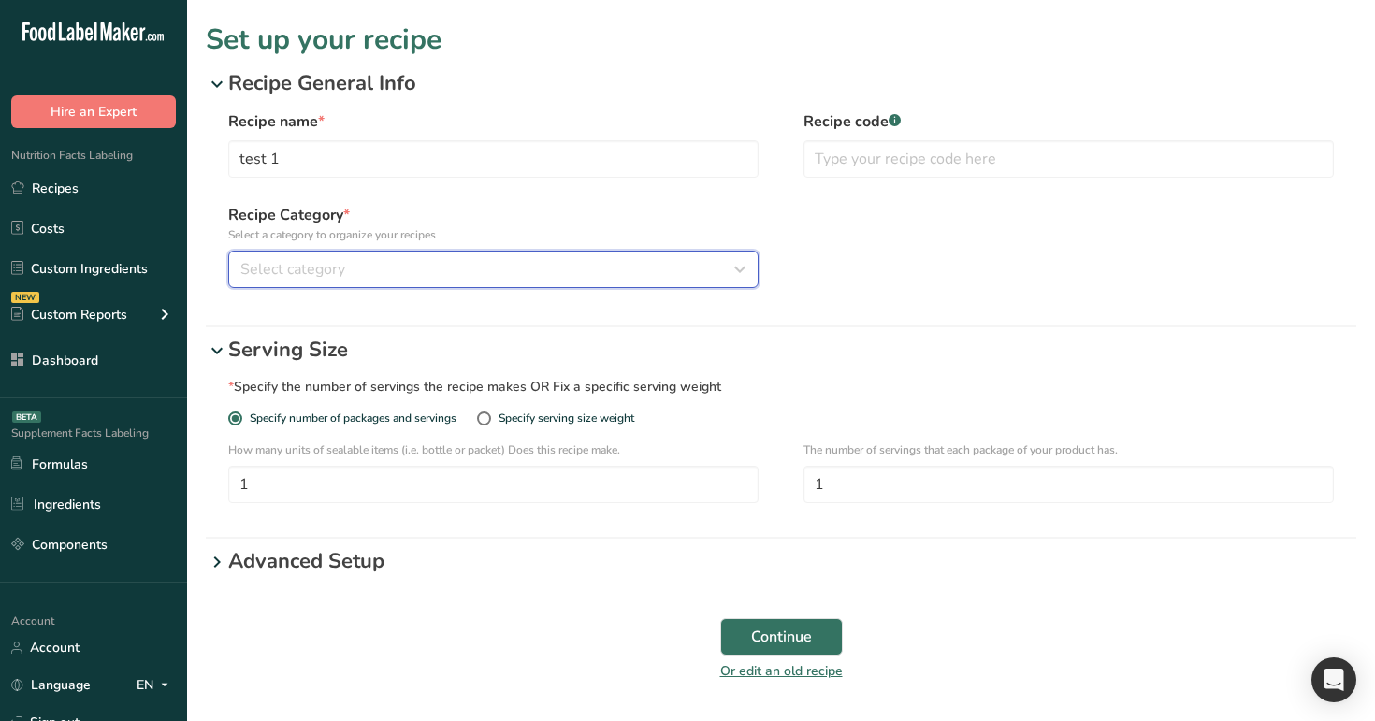
click at [522, 268] on div "Select category" at bounding box center [487, 269] width 495 height 22
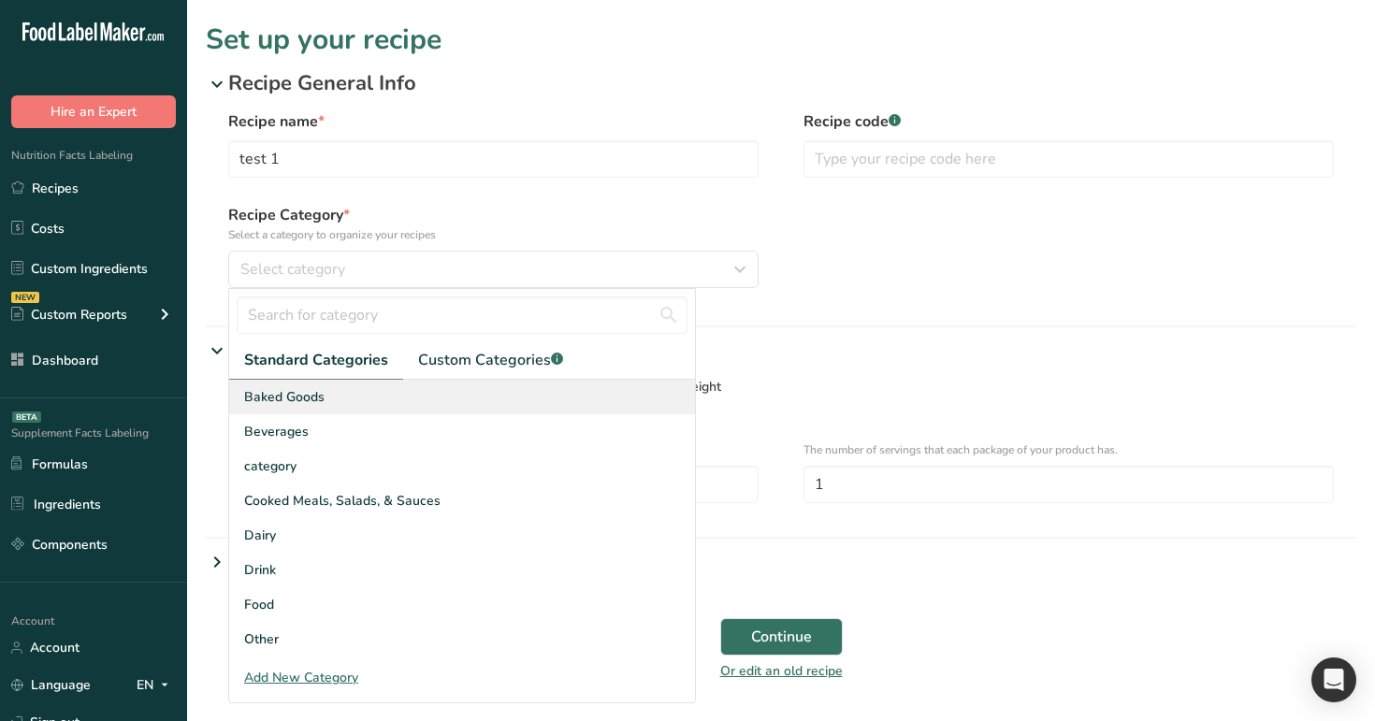
click at [493, 405] on div "Baked Goods" at bounding box center [462, 397] width 466 height 35
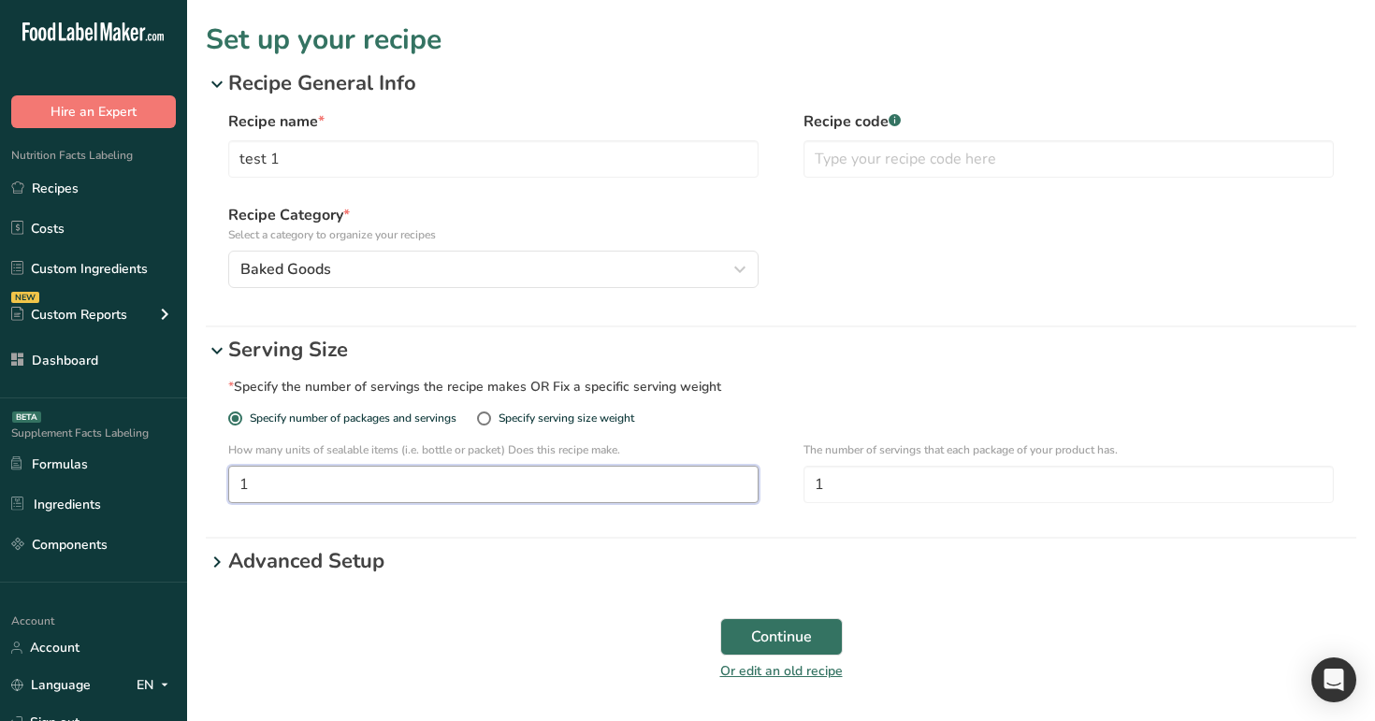
click at [546, 495] on input "1" at bounding box center [493, 484] width 530 height 37
click at [556, 414] on div "Specify serving size weight" at bounding box center [566, 418] width 136 height 14
click at [489, 414] on input "Specify serving size weight" at bounding box center [483, 418] width 12 height 12
radio input "true"
radio input "false"
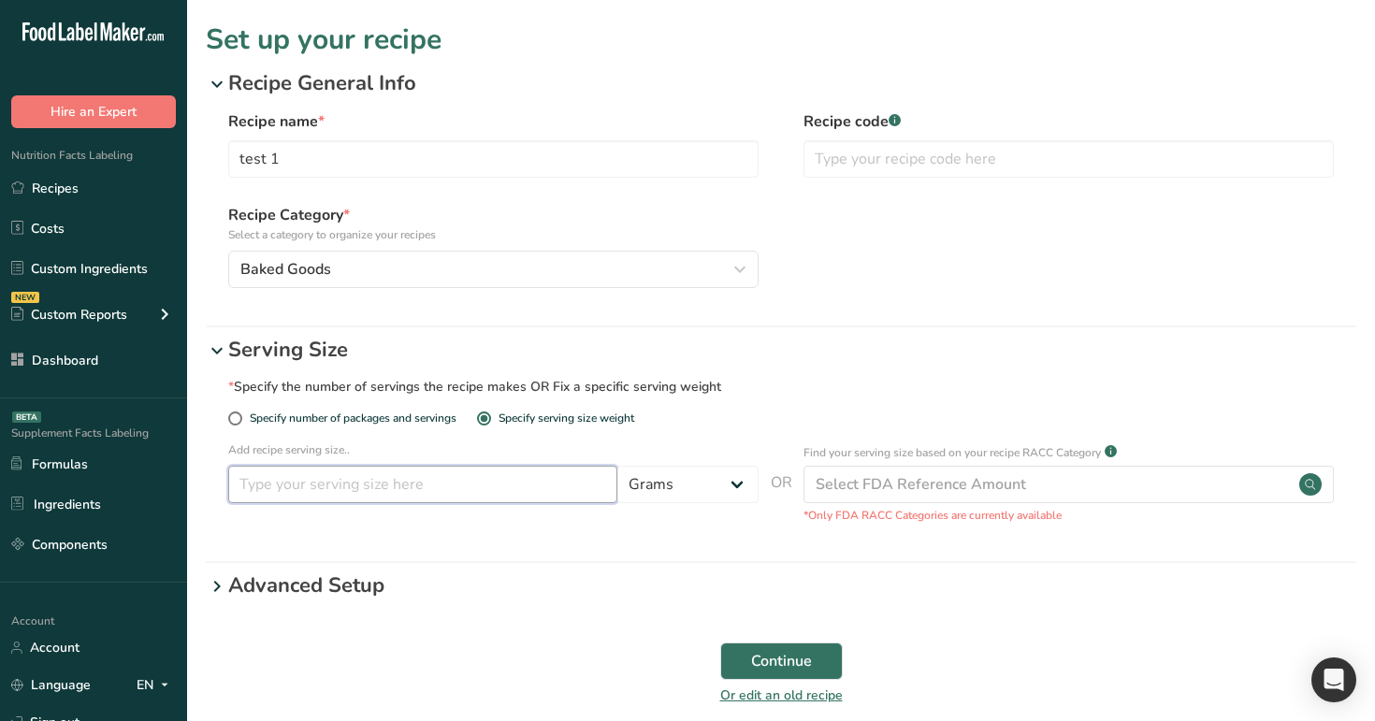
click at [517, 472] on input "number" at bounding box center [422, 484] width 389 height 37
type input "1"
click at [686, 499] on select "Grams ppm ug kg mg mcg lb oz quarter cup half cup l ml fl oz tbsp tsp cup qt ga…" at bounding box center [687, 484] width 141 height 37
select select "13"
click at [617, 466] on select "Grams ppm ug kg mg mcg lb oz quarter cup half cup l ml fl oz tbsp tsp cup qt ga…" at bounding box center [687, 484] width 141 height 37
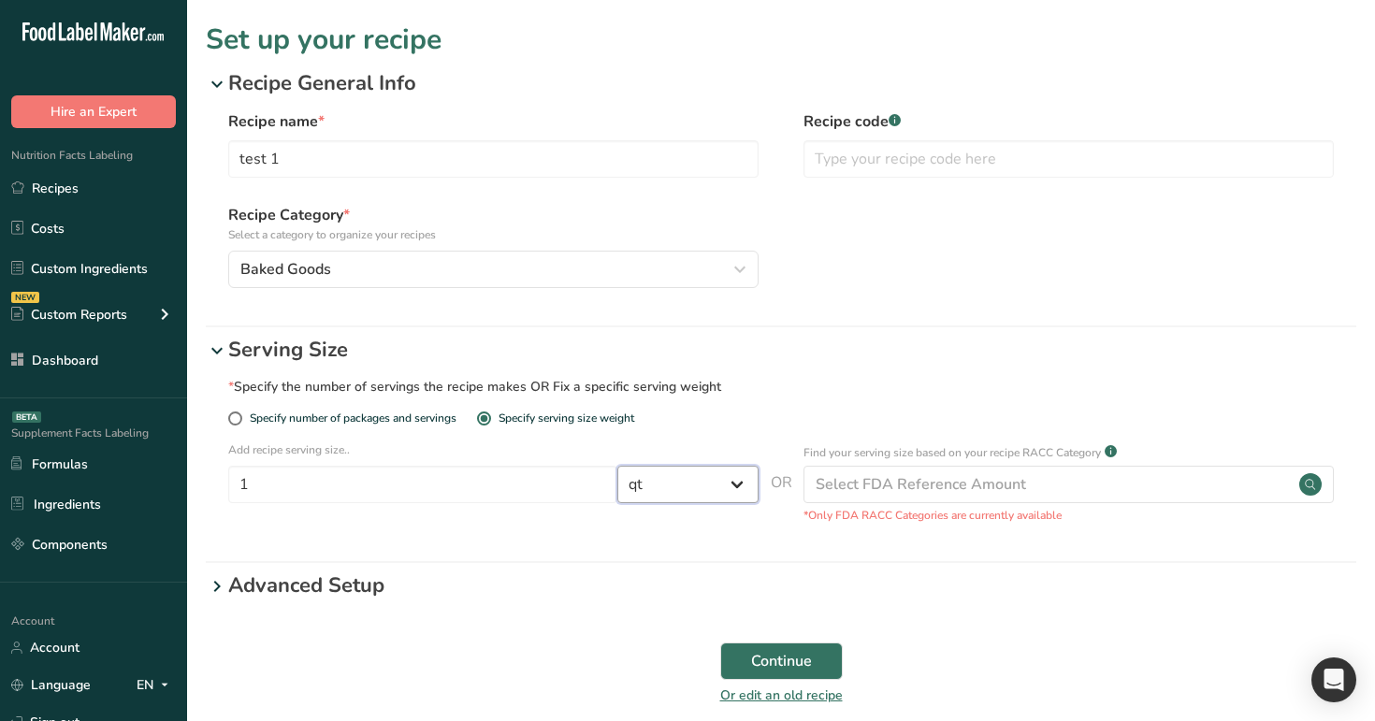
select select "29"
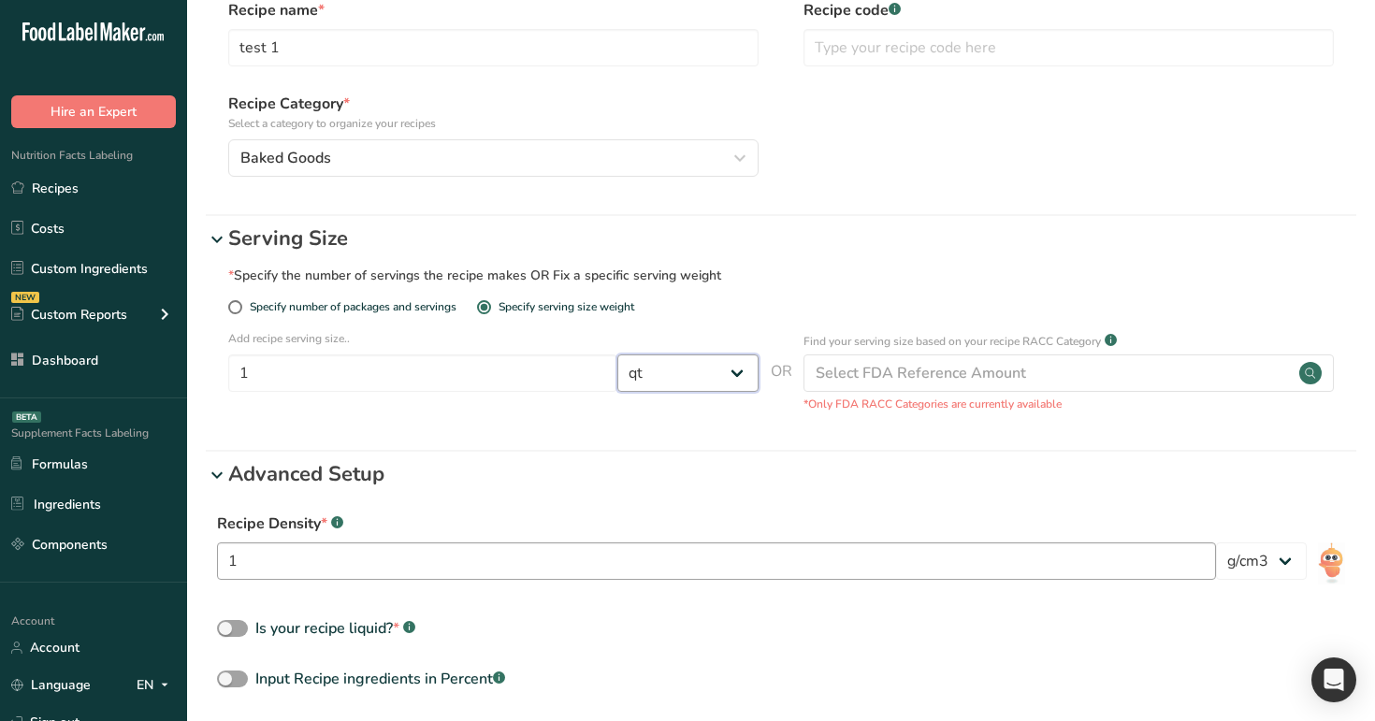
scroll to position [207, 0]
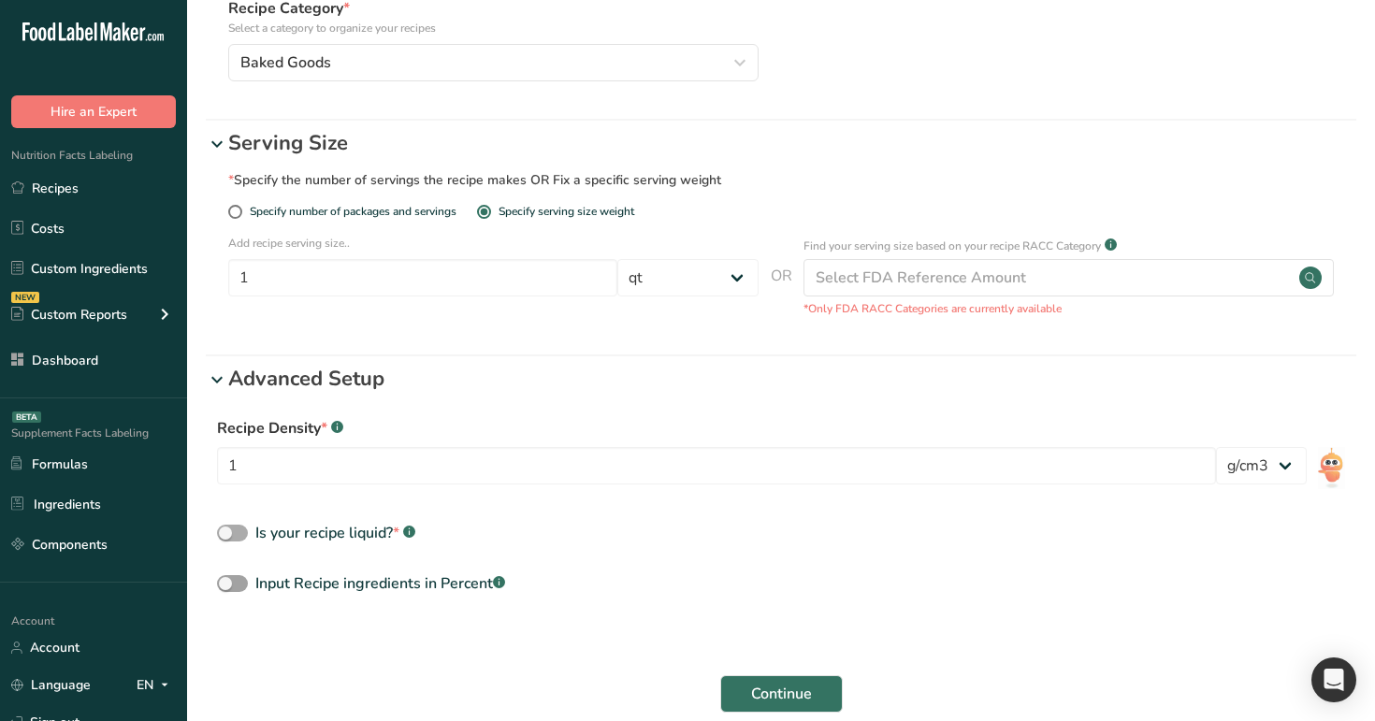
click at [357, 526] on div "Is your recipe liquid? * .a-a{fill:#347362;}.b-a{fill:#fff;}" at bounding box center [335, 533] width 160 height 22
click at [229, 527] on input "Is your recipe liquid? * .a-a{fill:#347362;}.b-a{fill:#fff;}" at bounding box center [223, 533] width 12 height 12
checkbox input "true"
click at [402, 584] on div "Input Recipe ingredients in Percent .a-a{fill:#347362;}.b-a{fill:#fff;}" at bounding box center [380, 583] width 250 height 22
click at [229, 584] on input "Input Recipe ingredients in Percent .a-a{fill:#347362;}.b-a{fill:#fff;}" at bounding box center [223, 584] width 12 height 12
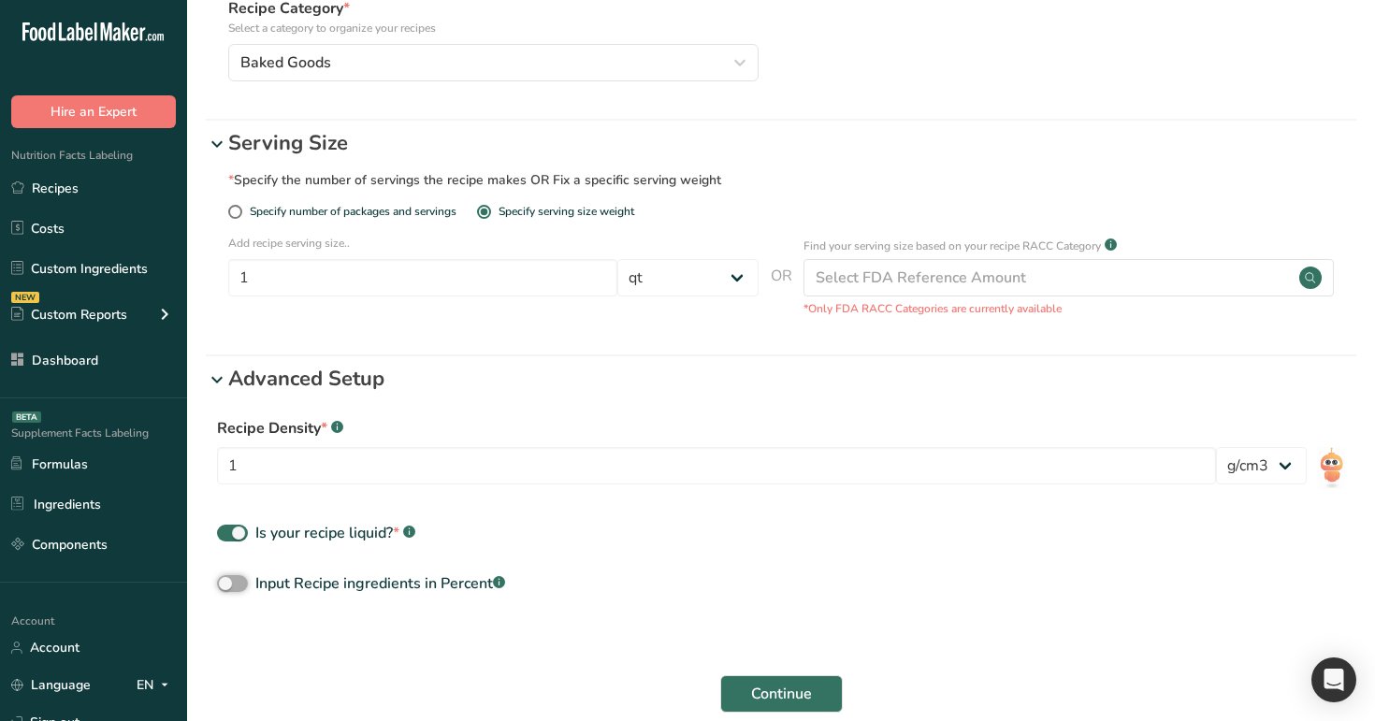
checkbox input "true"
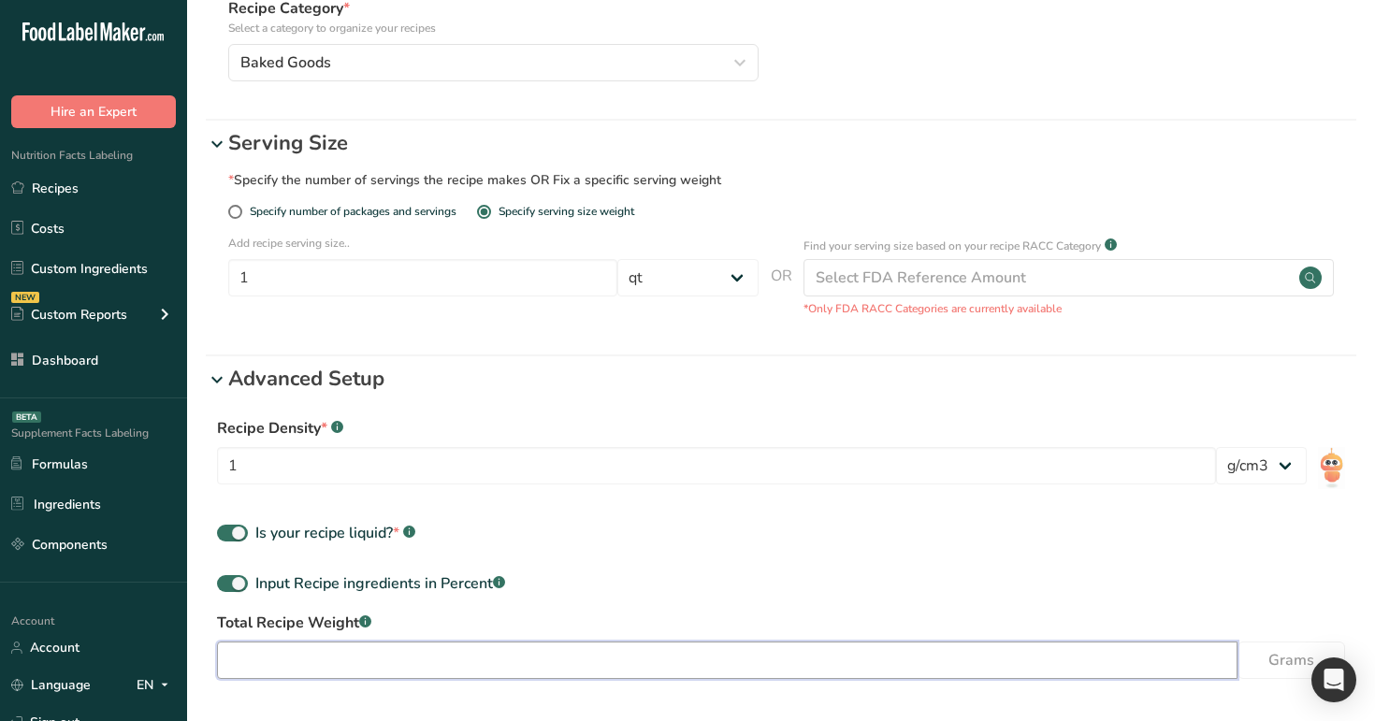
click at [675, 660] on input "number" at bounding box center [727, 660] width 1020 height 37
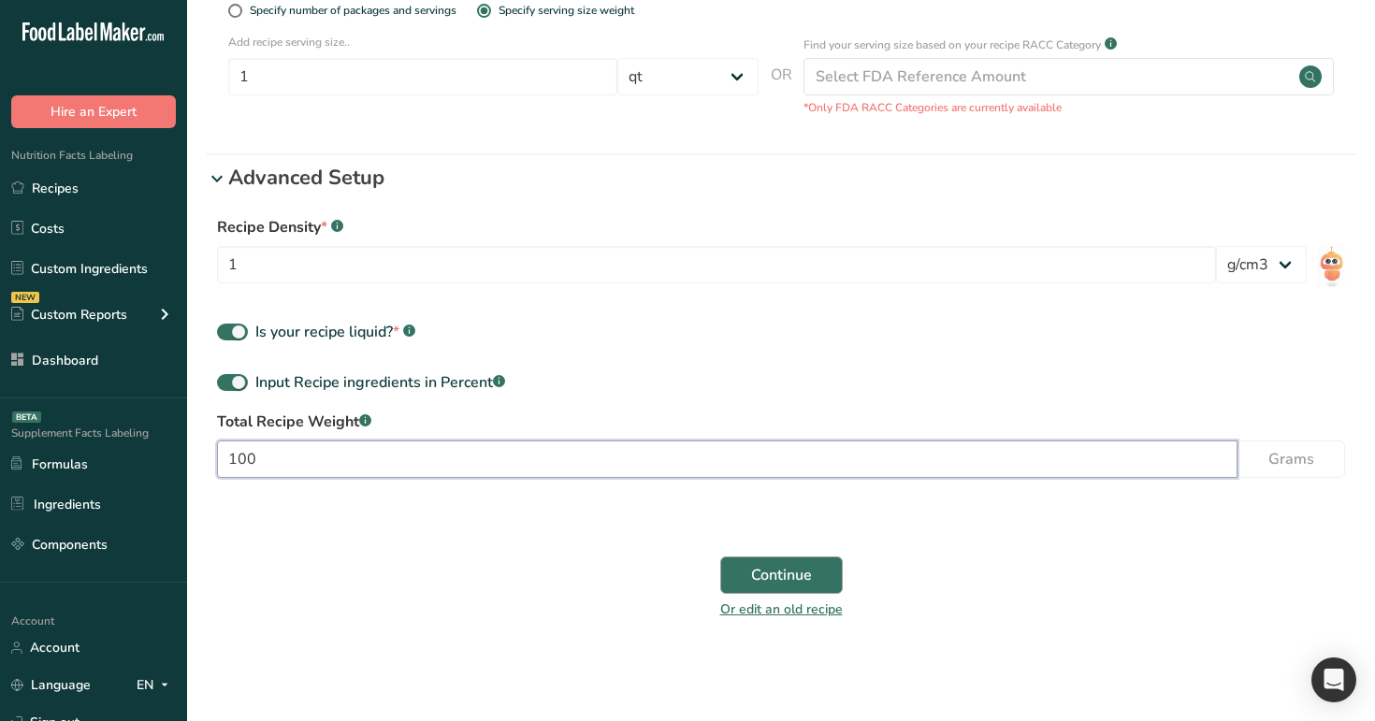
type input "100"
click at [807, 568] on span "Continue" at bounding box center [781, 575] width 61 height 22
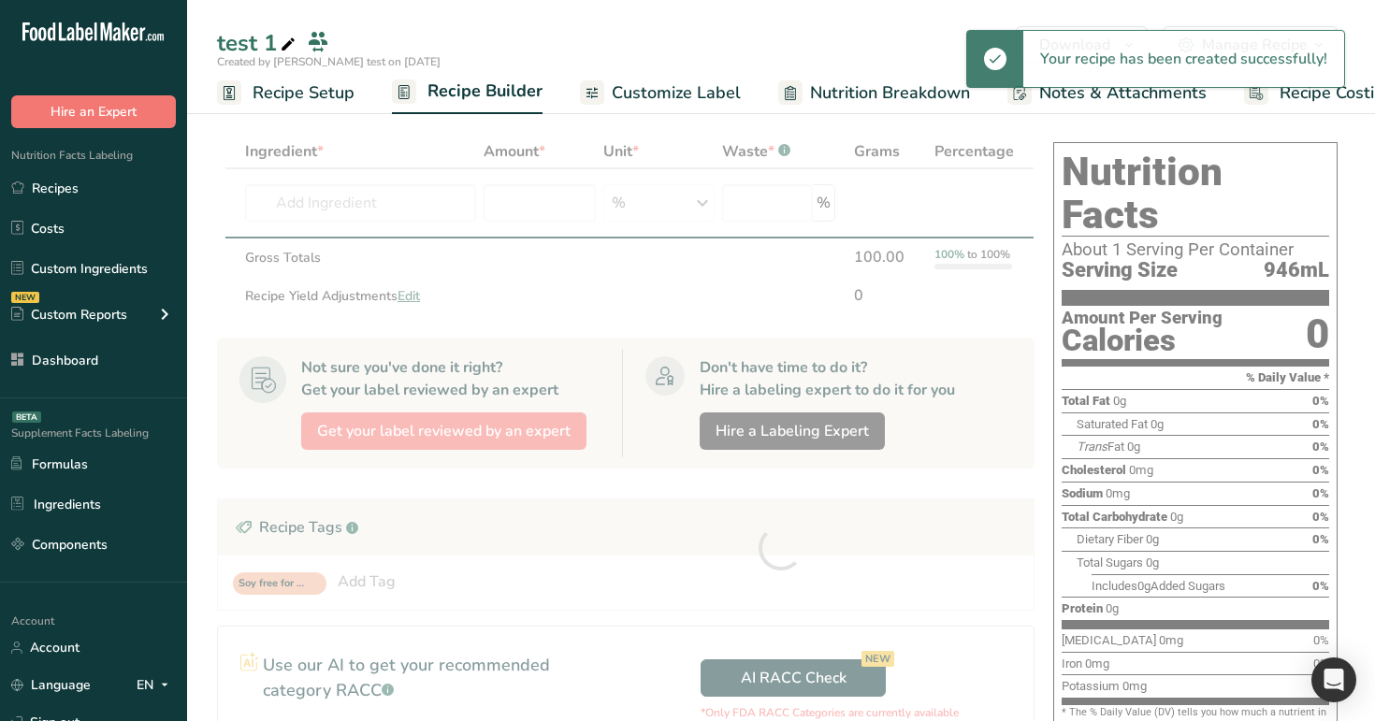
scroll to position [269, 0]
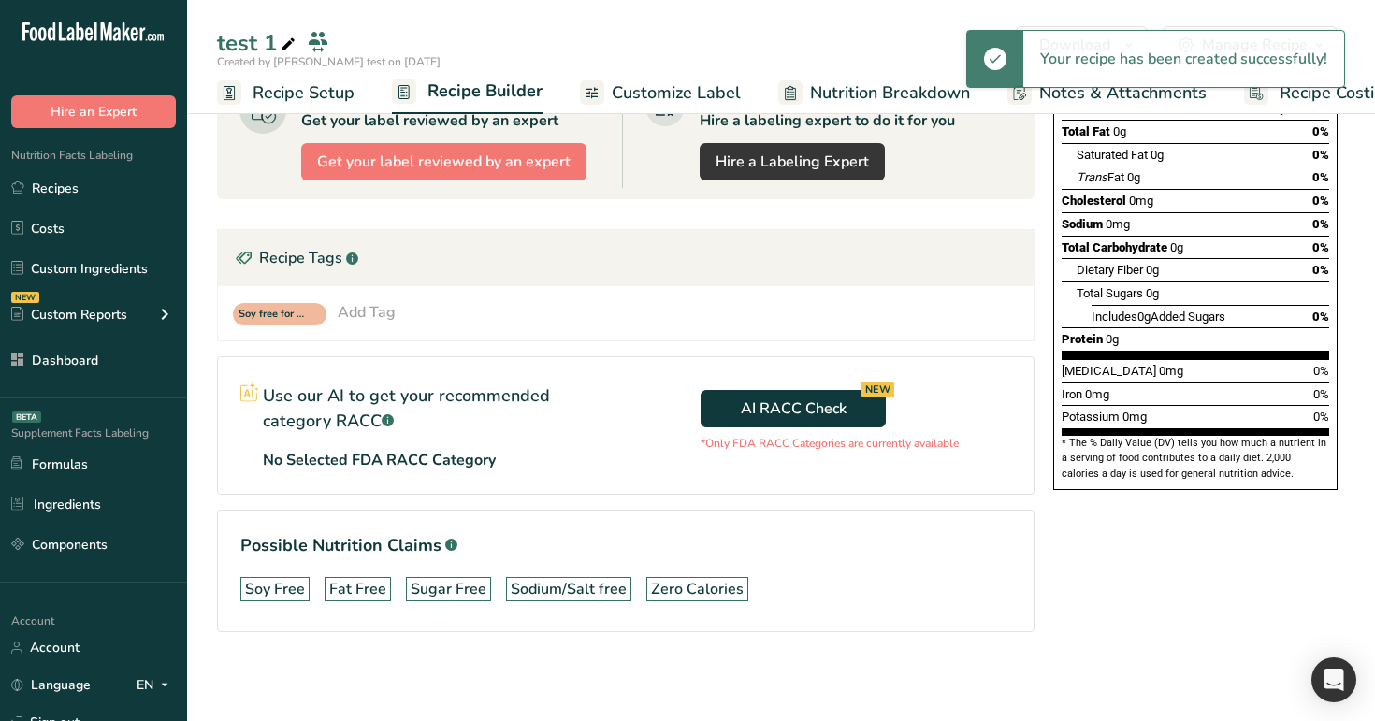
click at [269, 87] on span "Recipe Setup" at bounding box center [303, 92] width 102 height 25
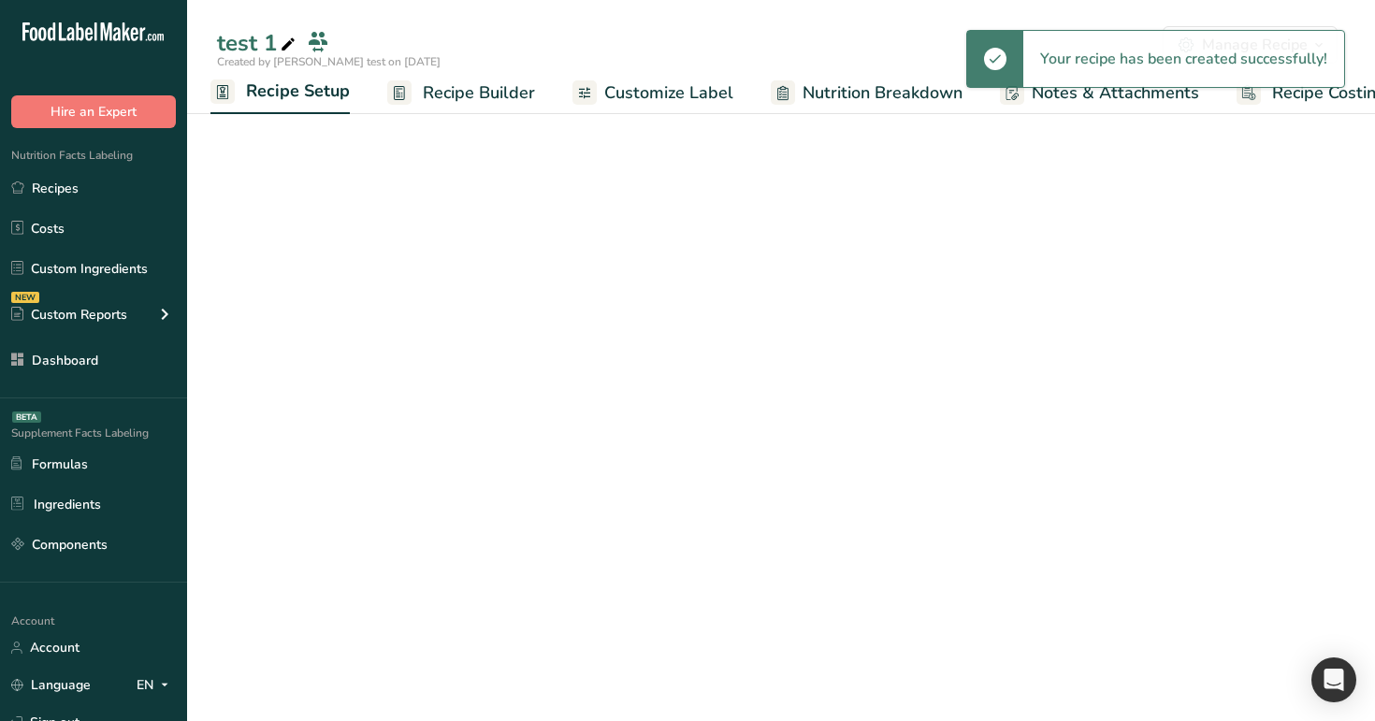
select select "13"
select select "29"
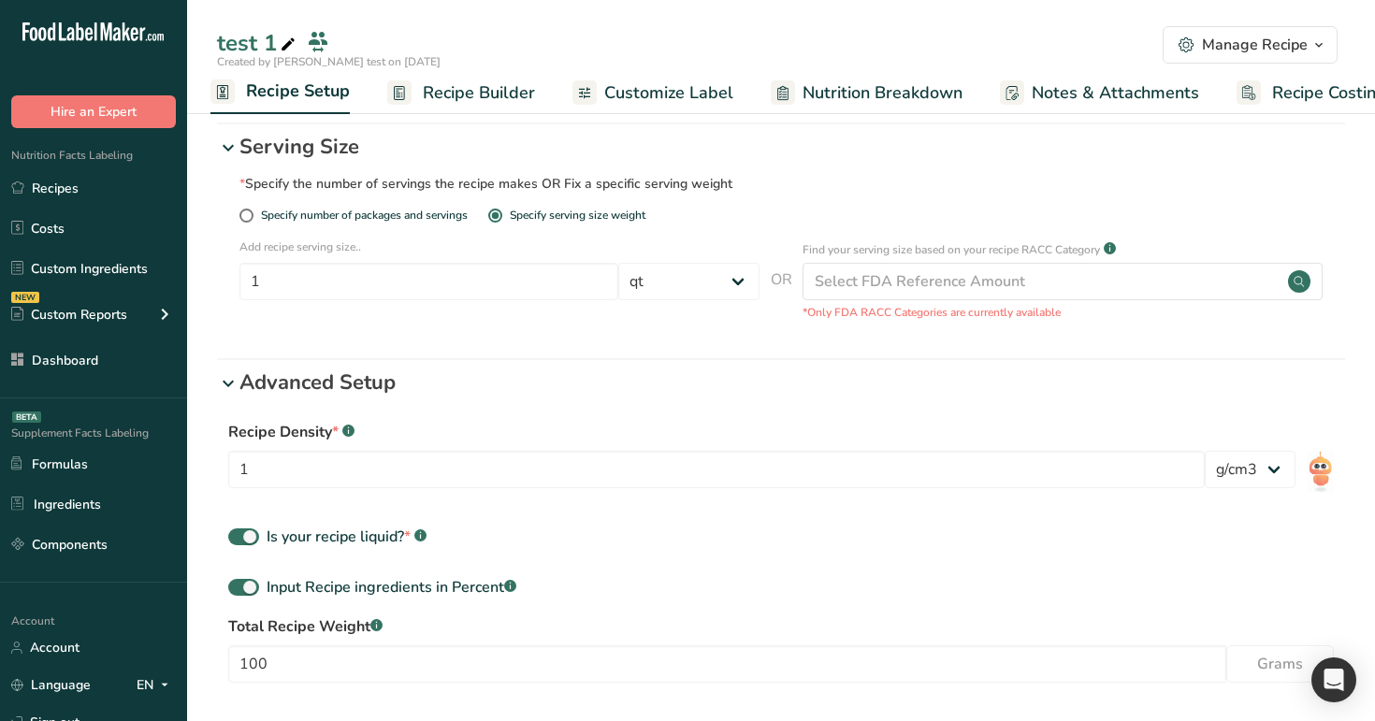
scroll to position [433, 0]
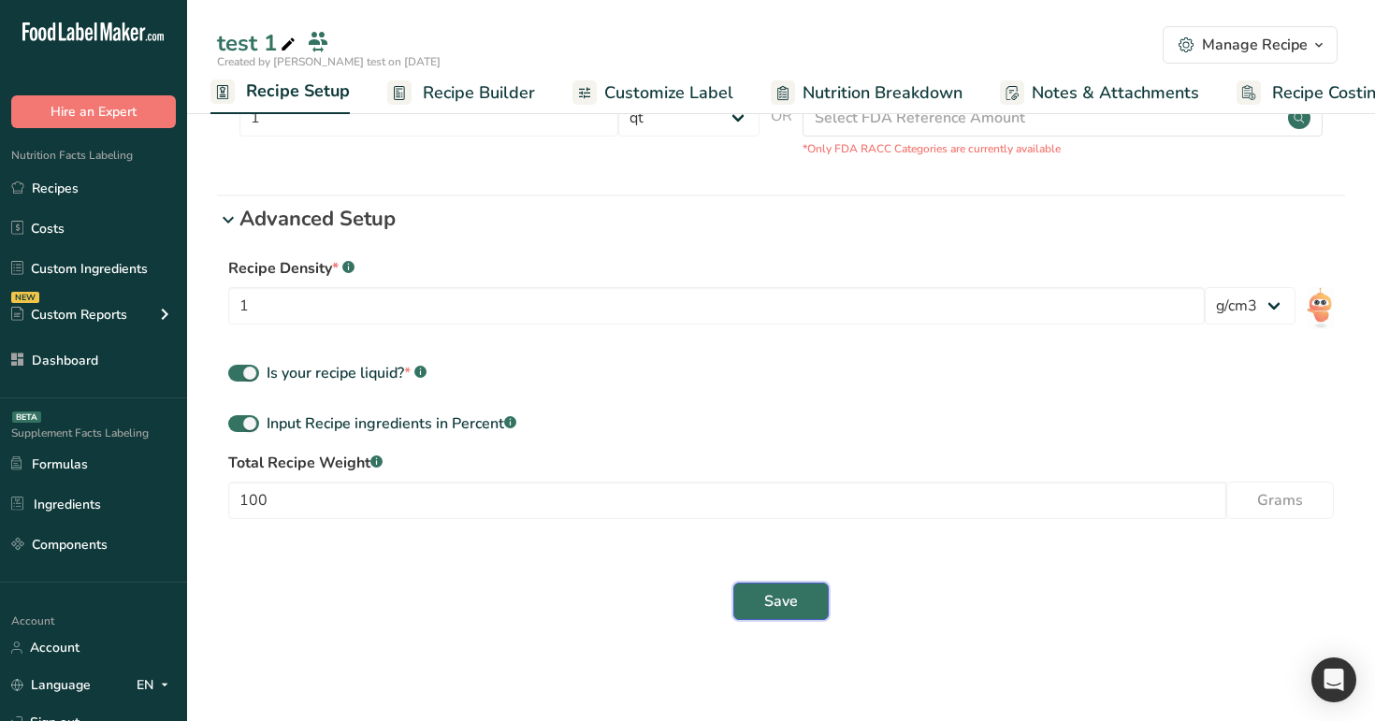
click at [790, 612] on span "Save" at bounding box center [781, 601] width 34 height 22
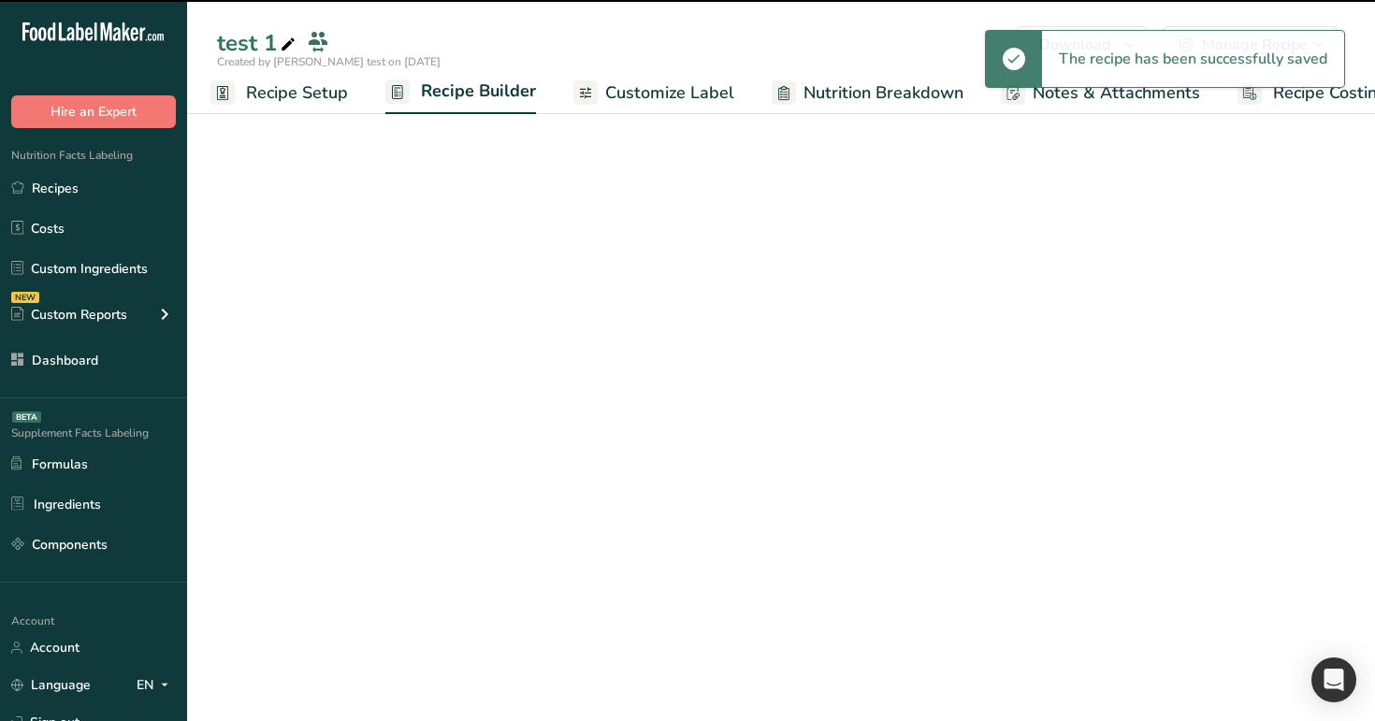
scroll to position [269, 0]
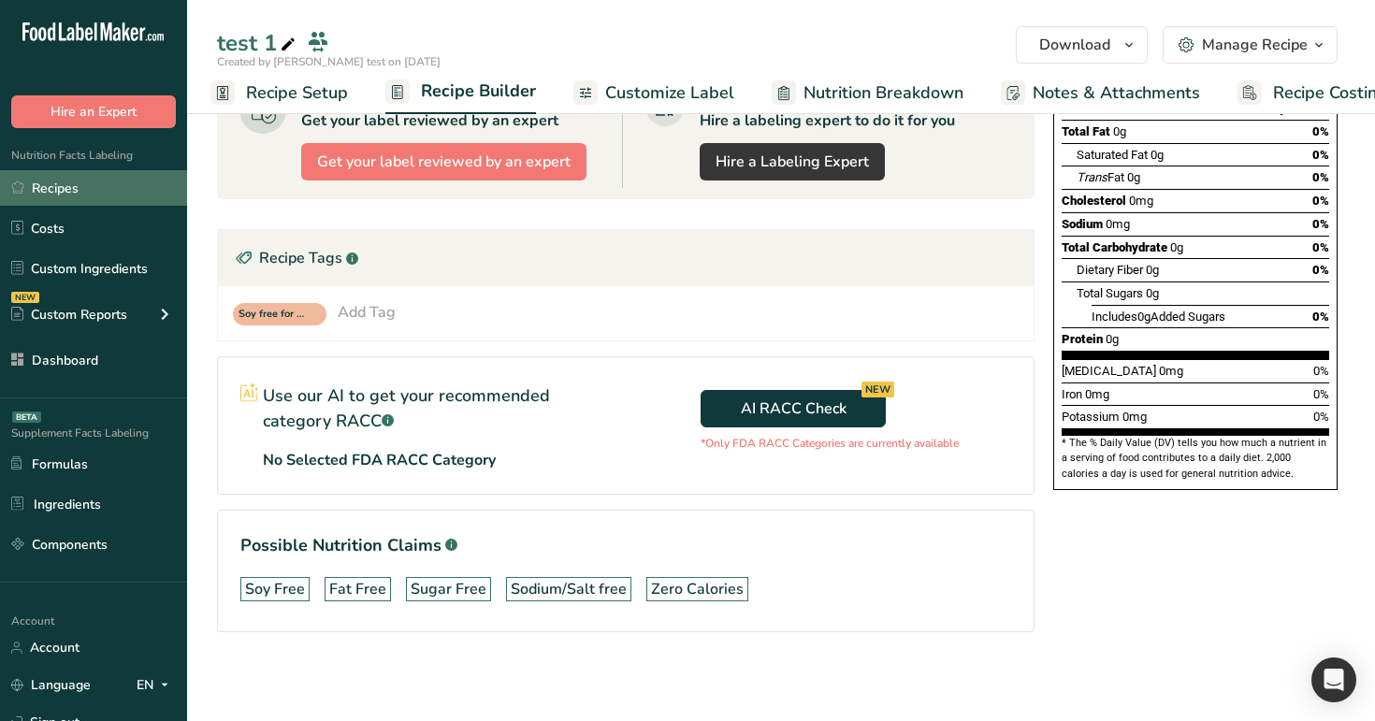
click at [80, 186] on link "Recipes" at bounding box center [93, 188] width 187 height 36
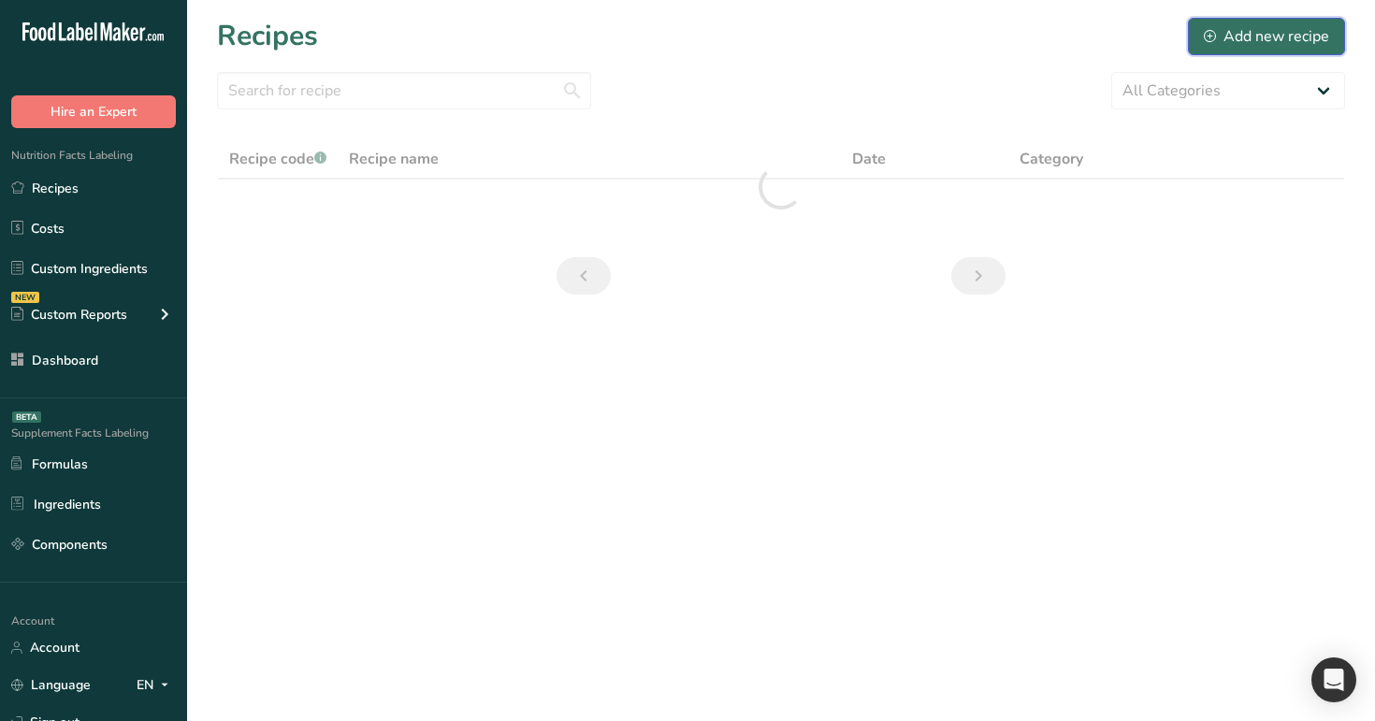
click at [1287, 34] on div "Add new recipe" at bounding box center [1266, 36] width 125 height 22
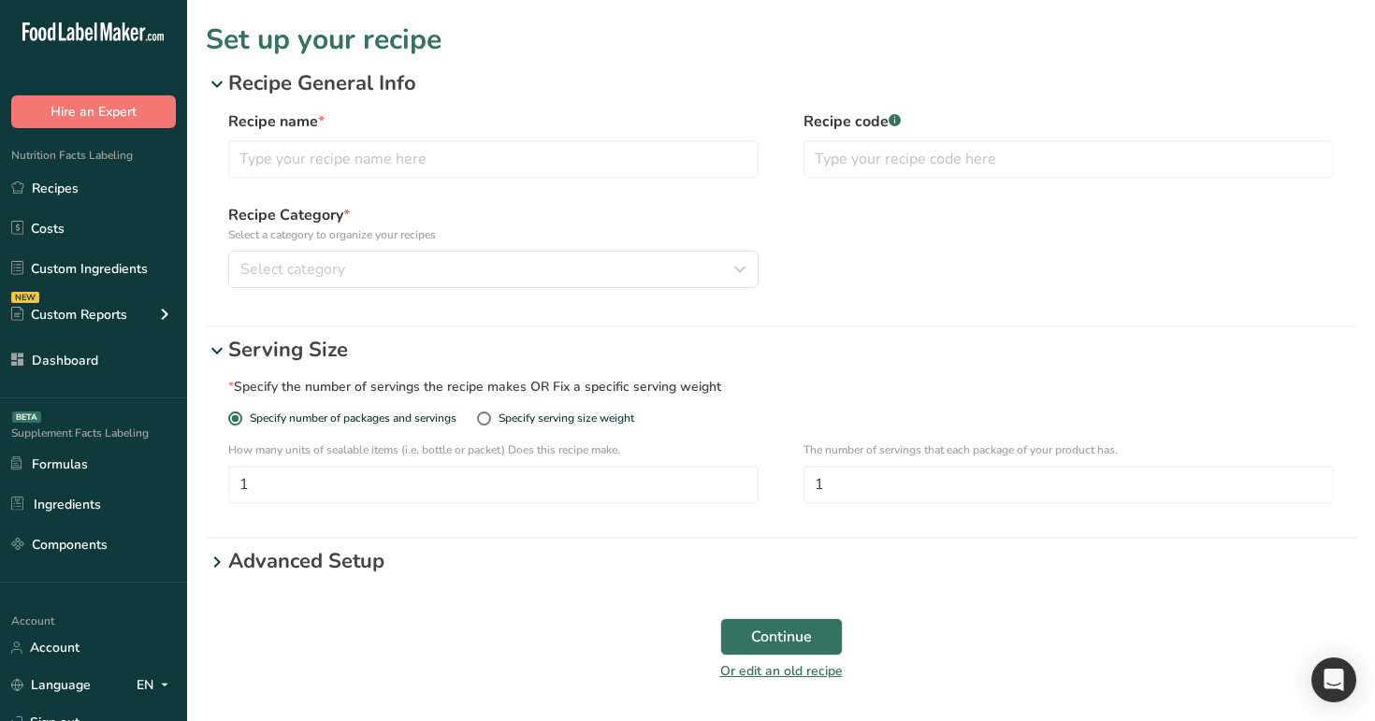
scroll to position [62, 0]
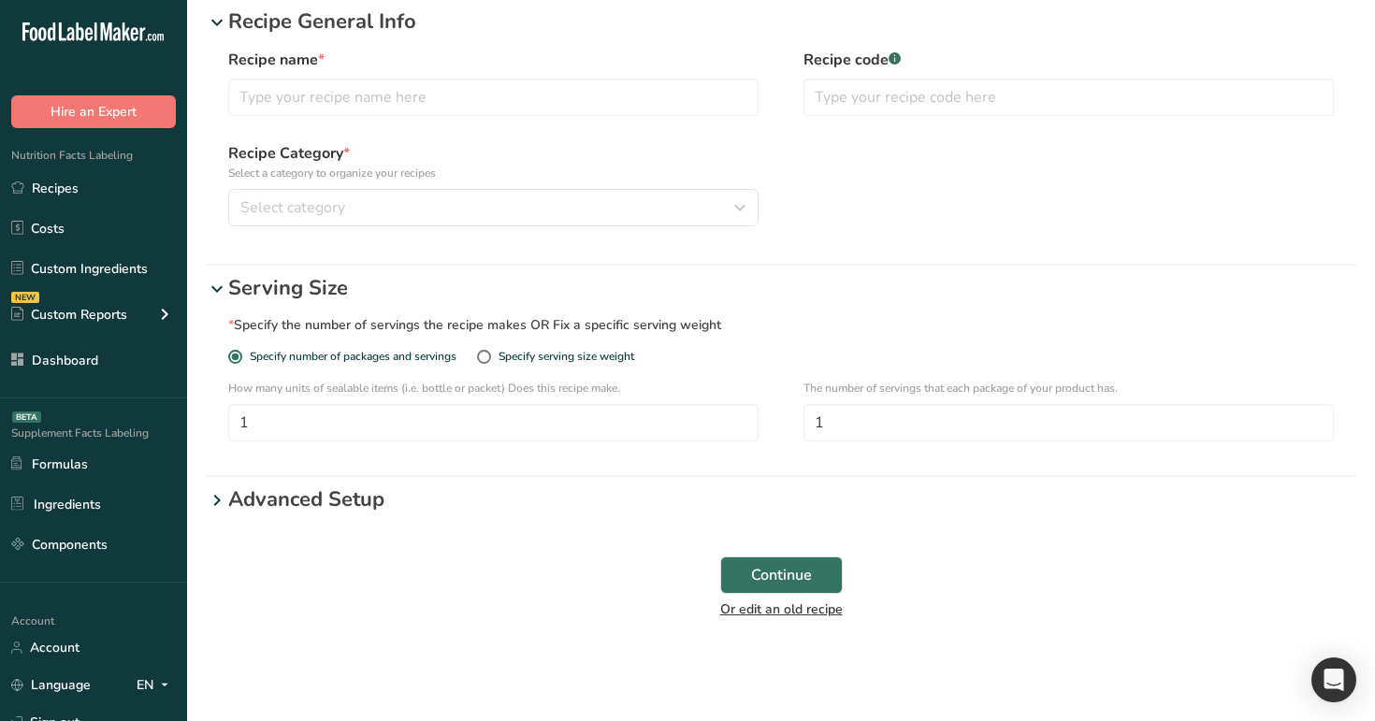
click at [773, 611] on link "Or edit an old recipe" at bounding box center [781, 609] width 123 height 18
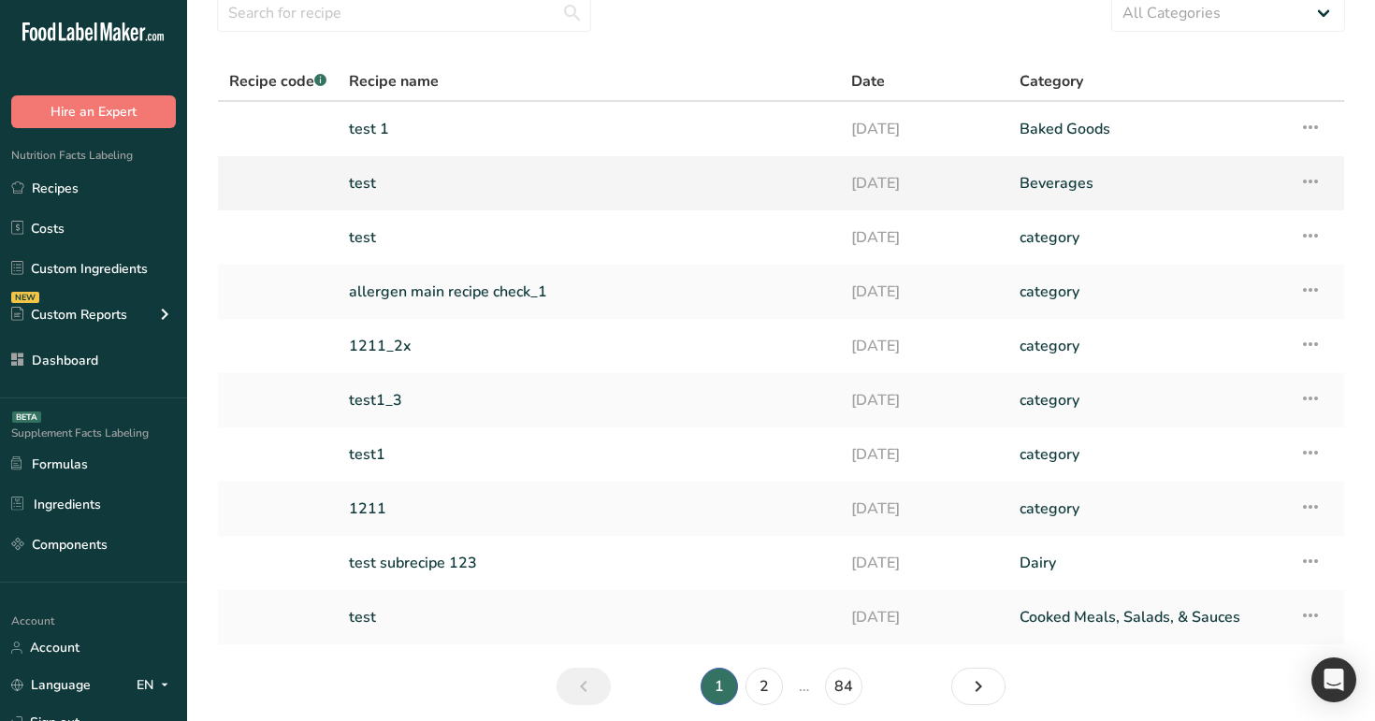
scroll to position [151, 0]
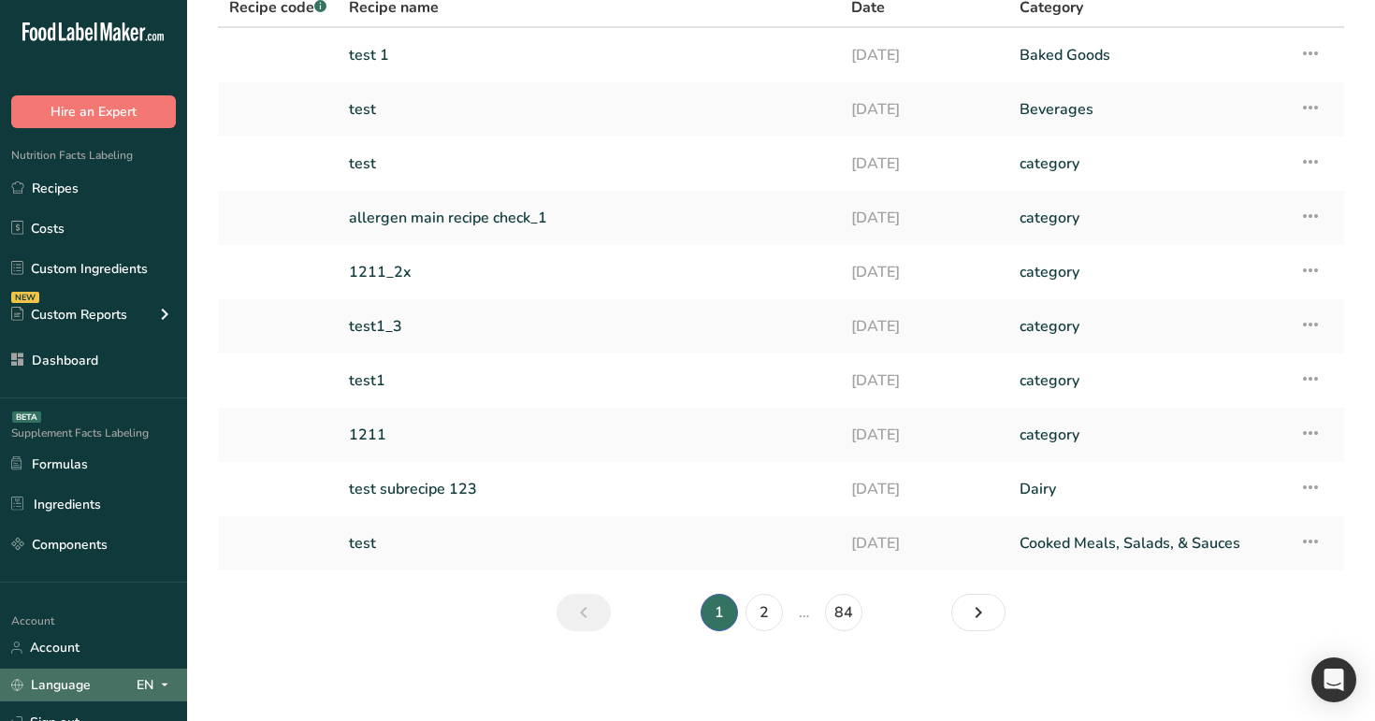
click at [143, 687] on div "EN" at bounding box center [156, 685] width 39 height 22
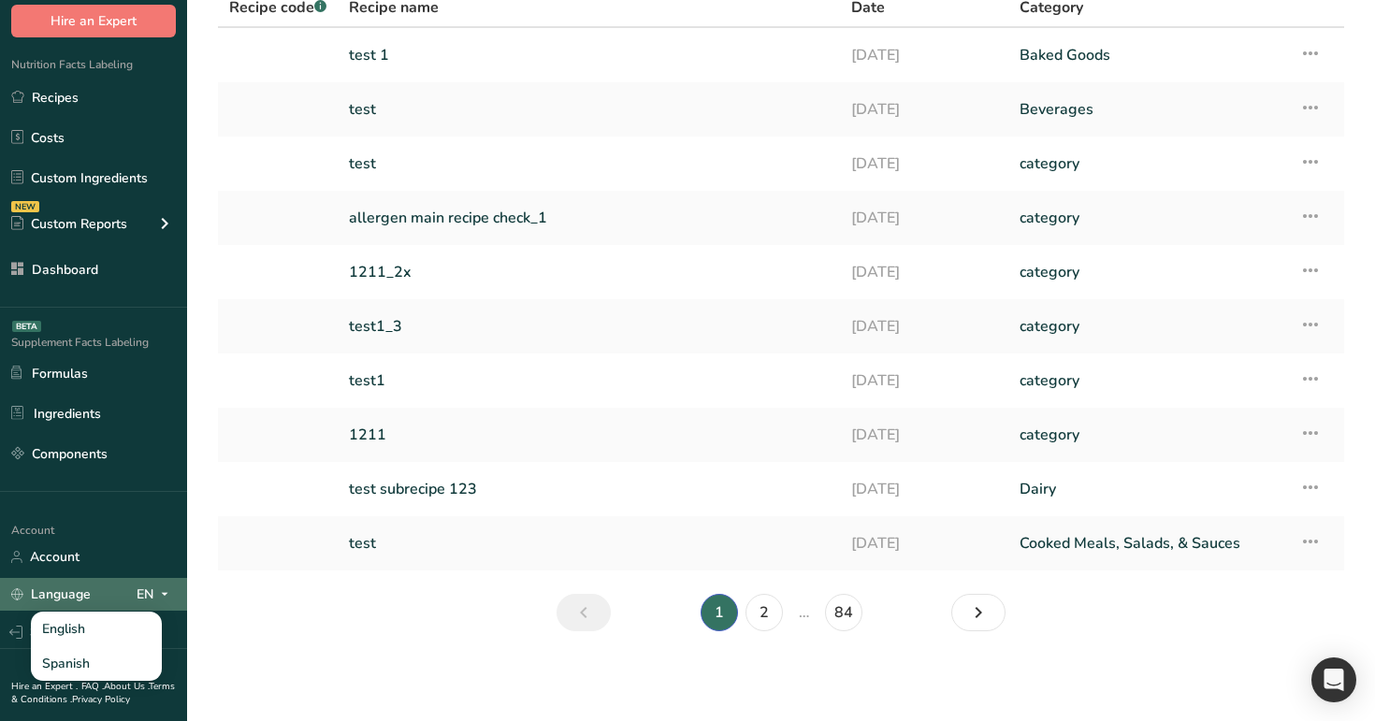
scroll to position [142, 0]
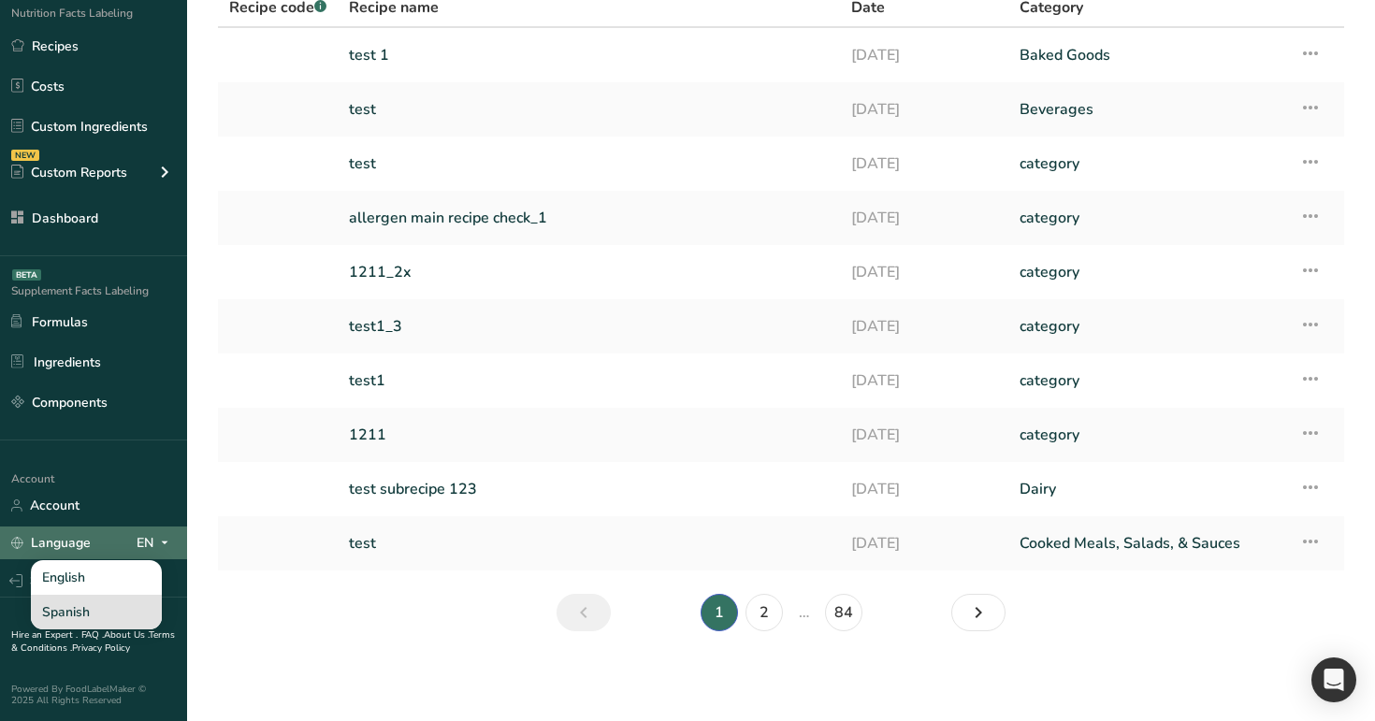
click at [108, 613] on div "Spanish" at bounding box center [96, 612] width 131 height 35
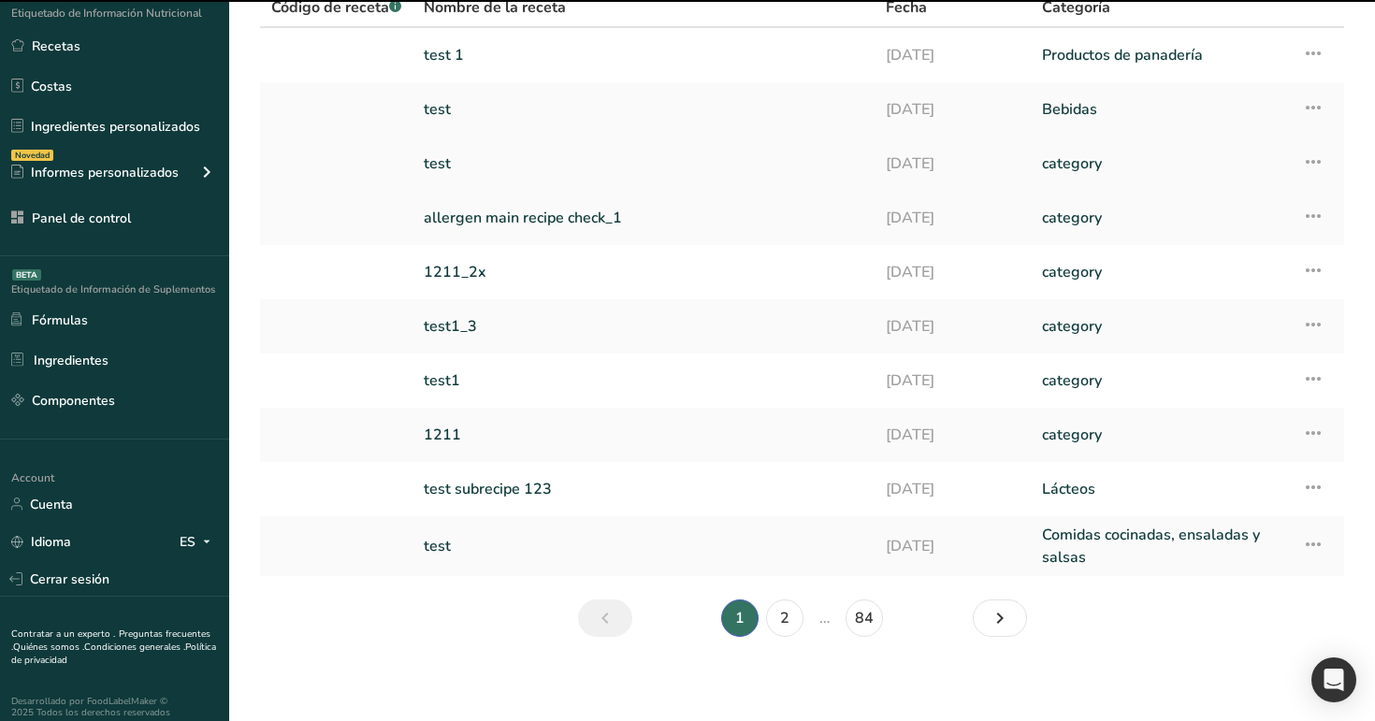
scroll to position [0, 0]
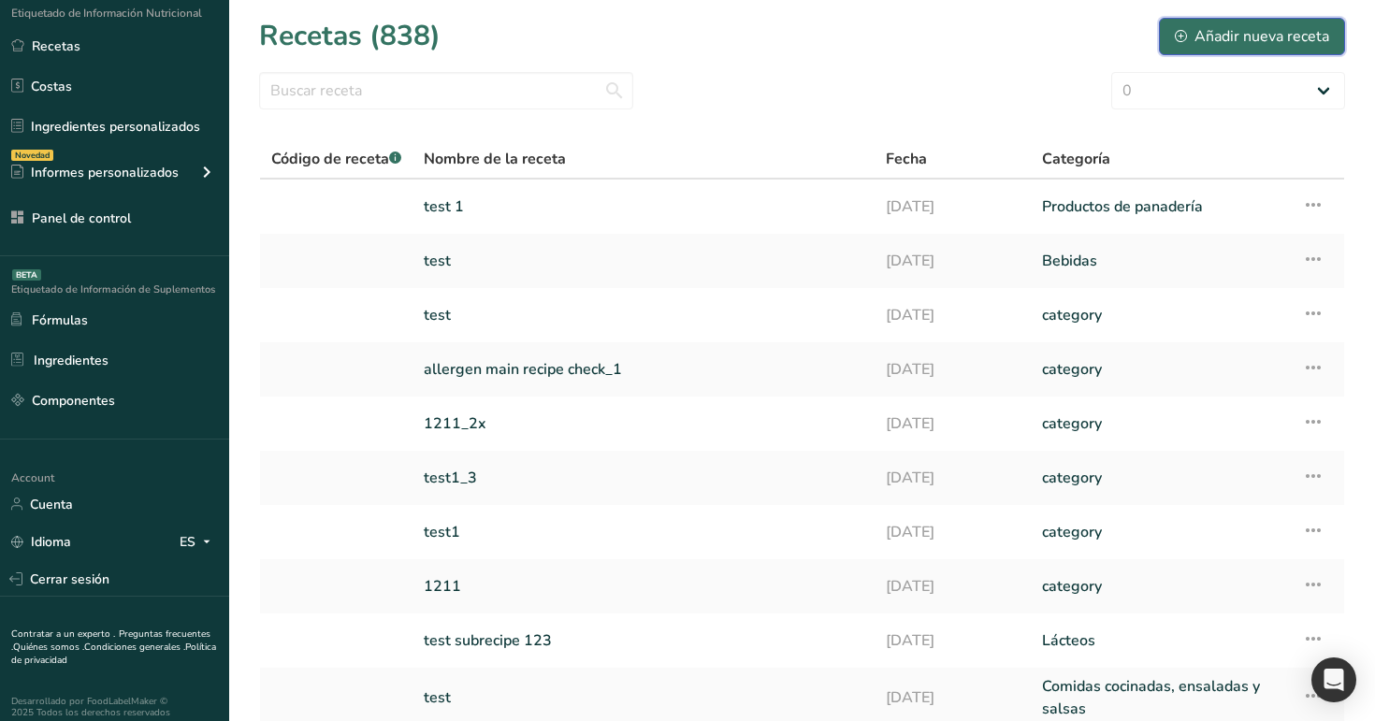
click at [1165, 23] on button "Añadir nueva receta" at bounding box center [1252, 36] width 186 height 37
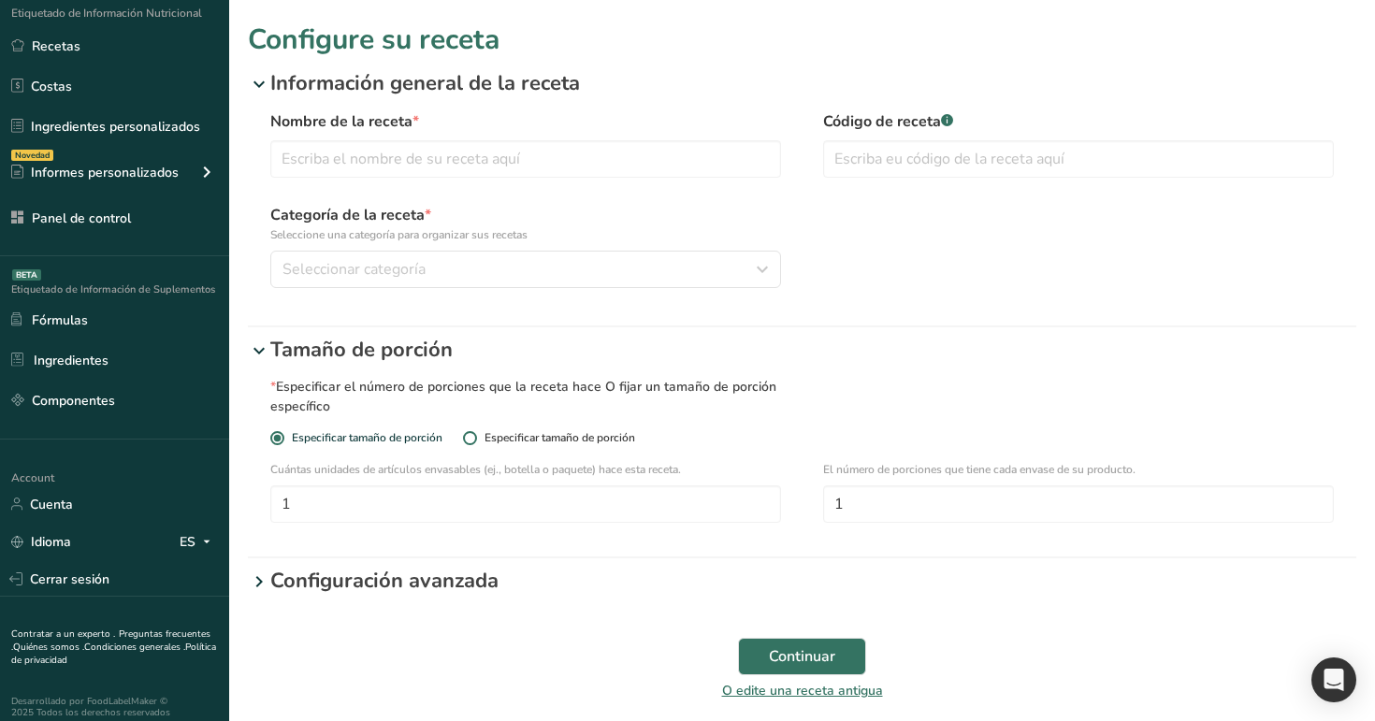
scroll to position [81, 0]
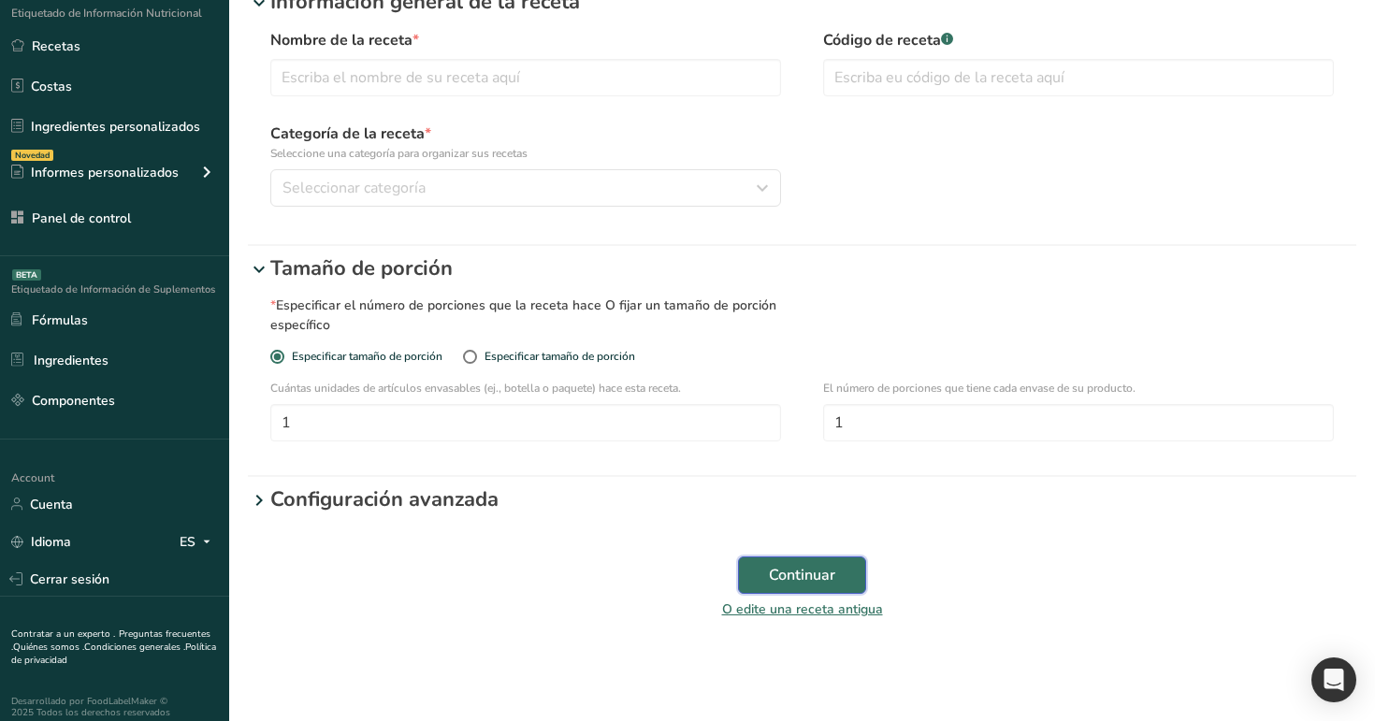
click at [792, 573] on span "Continuar" at bounding box center [802, 575] width 66 height 22
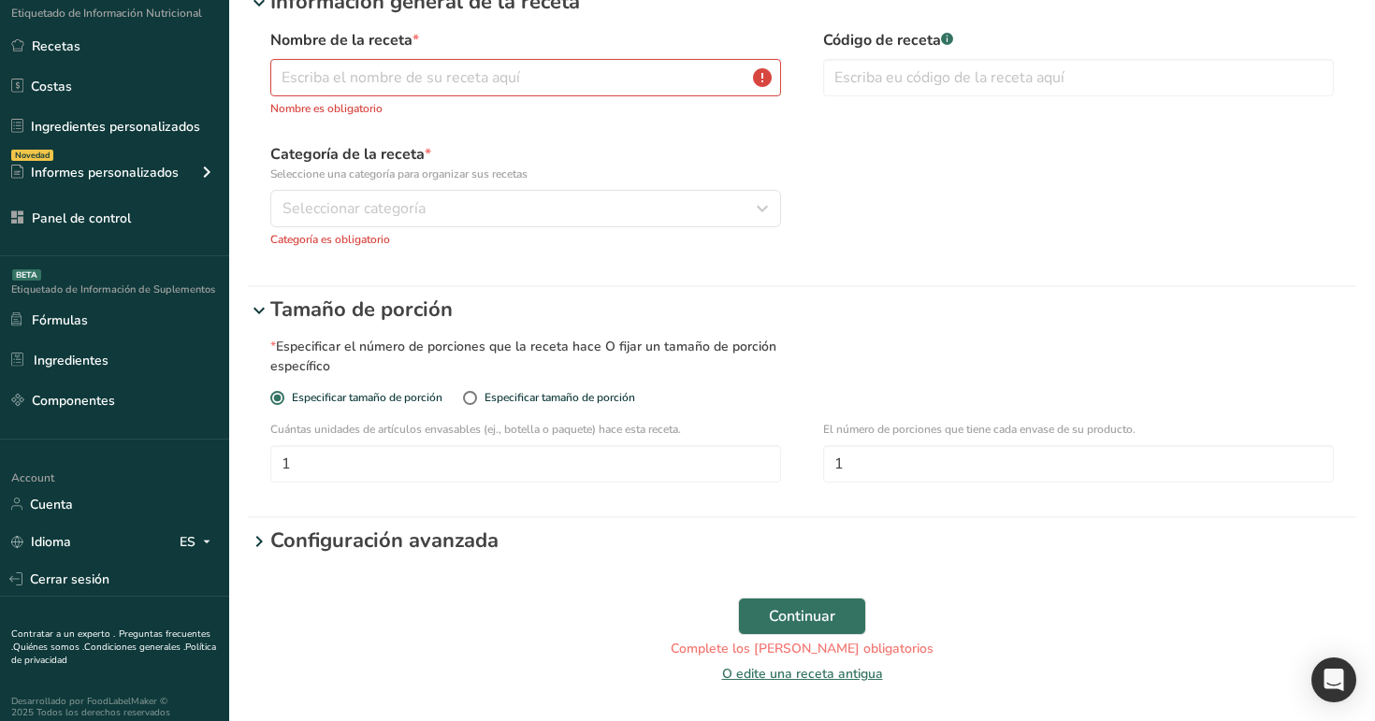
click at [332, 536] on p "Configuración avanzada" at bounding box center [813, 541] width 1086 height 31
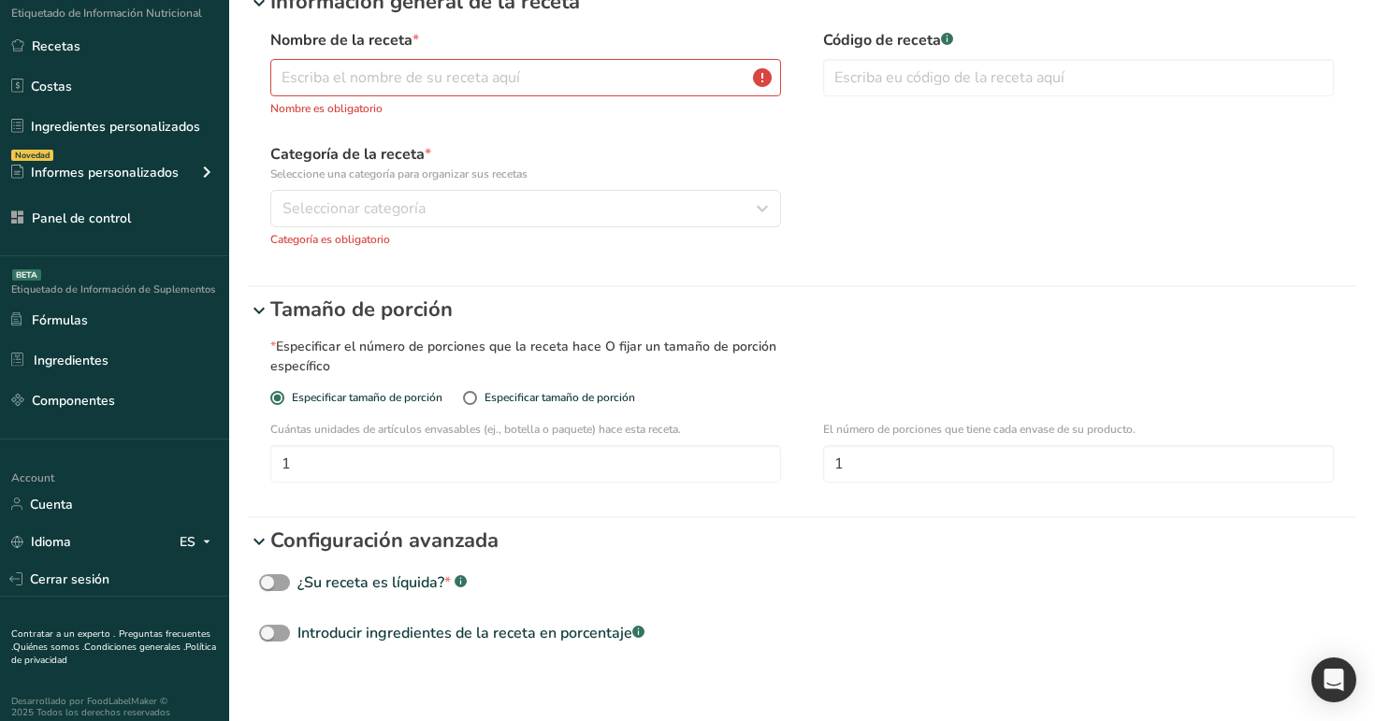
scroll to position [231, 0]
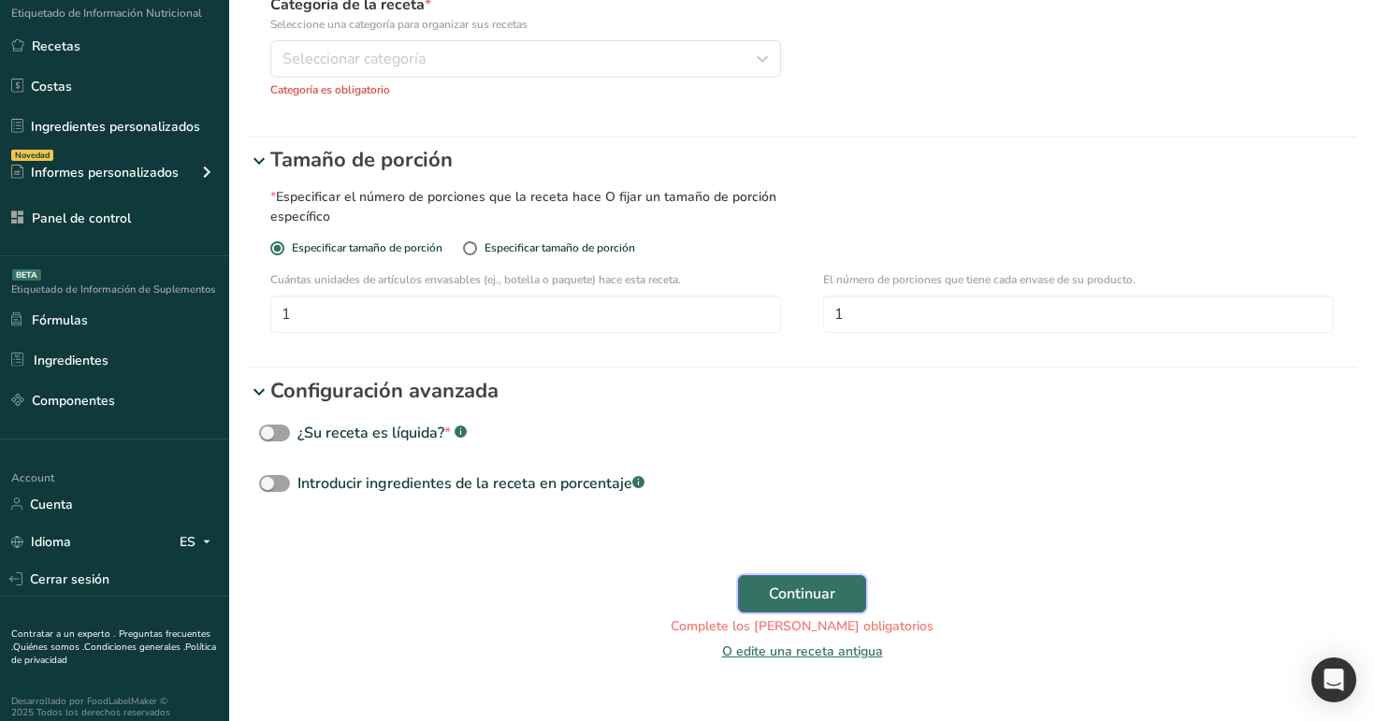
click at [819, 597] on span "Continuar" at bounding box center [802, 594] width 66 height 22
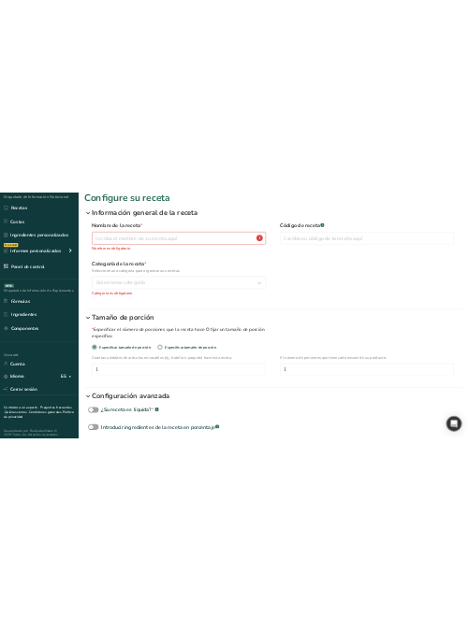
scroll to position [30, 0]
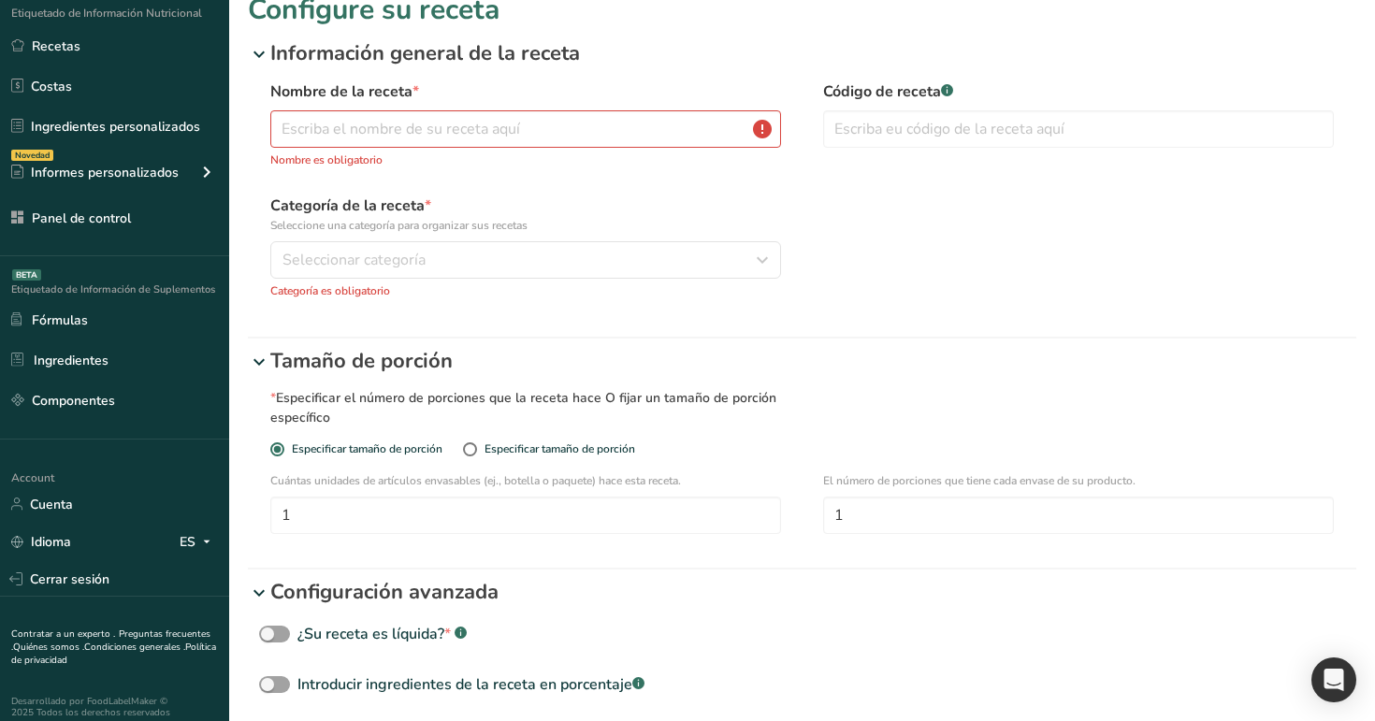
click at [578, 440] on div "* Especificar el número de porciones que la receta hace O fijar un tamaño de po…" at bounding box center [801, 466] width 1063 height 157
click at [577, 456] on div "Especificar tamaño de porción" at bounding box center [559, 449] width 151 height 14
click at [475, 455] on input "Especificar tamaño de porción" at bounding box center [469, 449] width 12 height 12
radio input "true"
radio input "false"
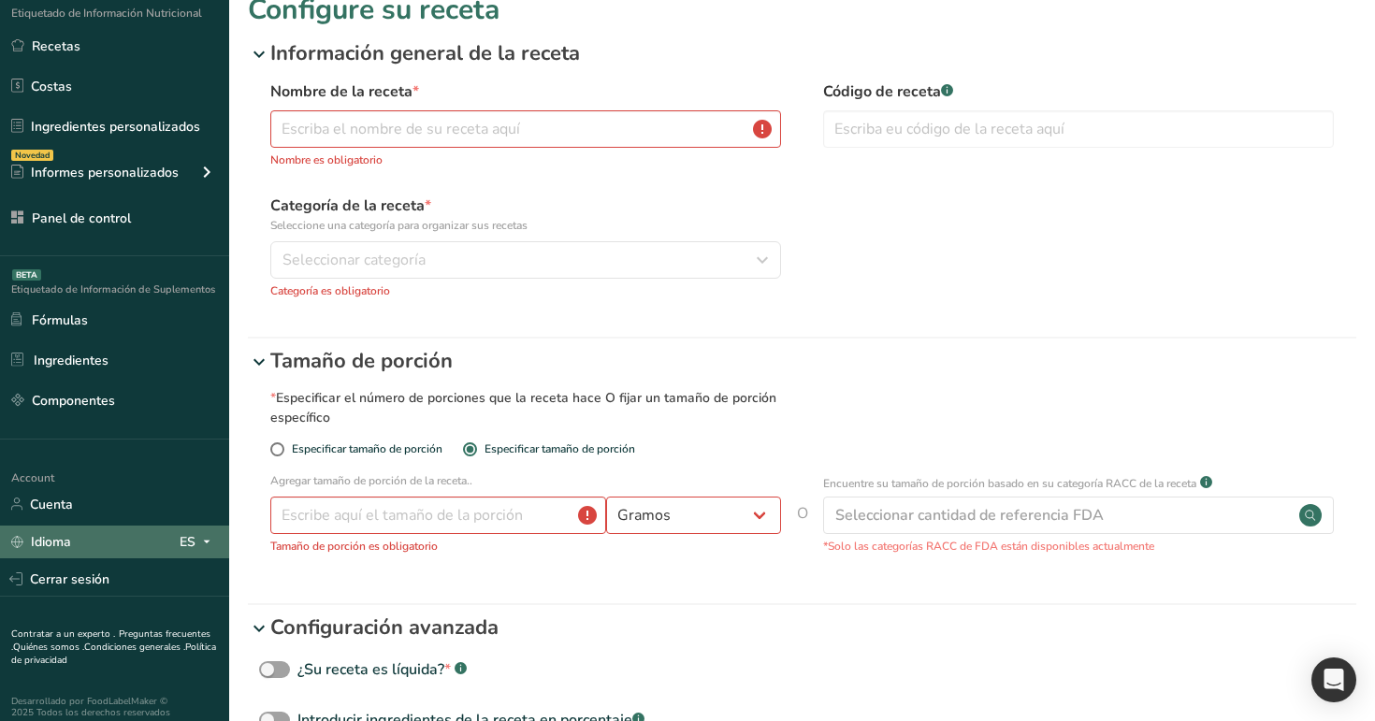
click at [187, 545] on div "ES" at bounding box center [199, 541] width 38 height 22
click at [150, 573] on div "English" at bounding box center [101, 575] width 131 height 35
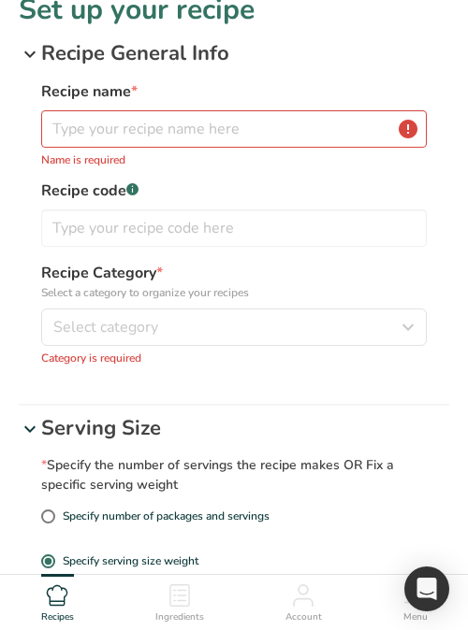
click at [26, 52] on icon at bounding box center [30, 54] width 22 height 34
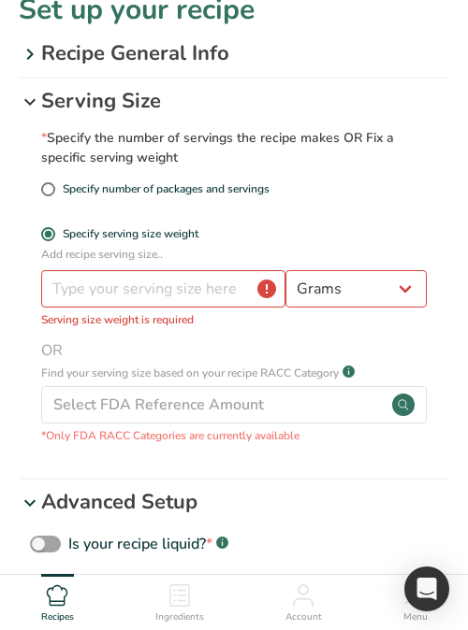
click at [26, 103] on icon at bounding box center [30, 102] width 22 height 34
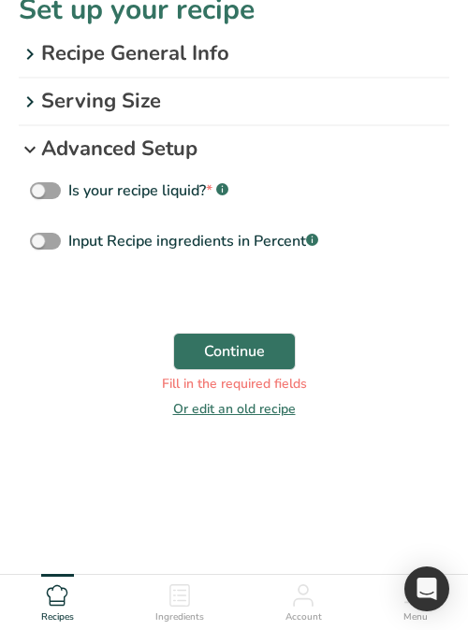
click at [34, 144] on icon at bounding box center [30, 150] width 22 height 34
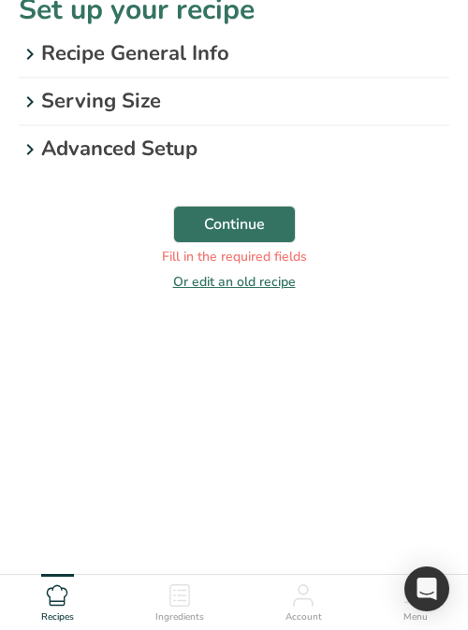
scroll to position [0, 0]
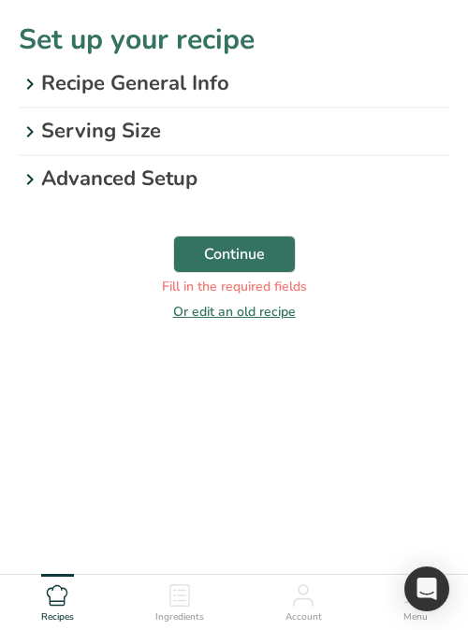
click at [60, 612] on span "Recipes" at bounding box center [57, 618] width 33 height 14
click at [217, 312] on link "Or edit an old recipe" at bounding box center [234, 312] width 123 height 18
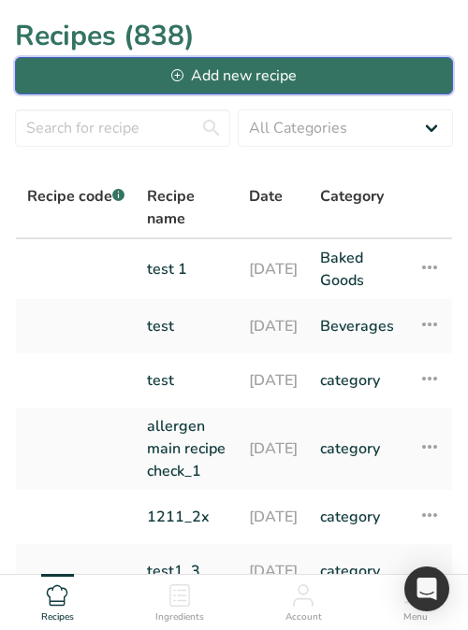
click at [246, 79] on div "Add new recipe" at bounding box center [233, 76] width 125 height 22
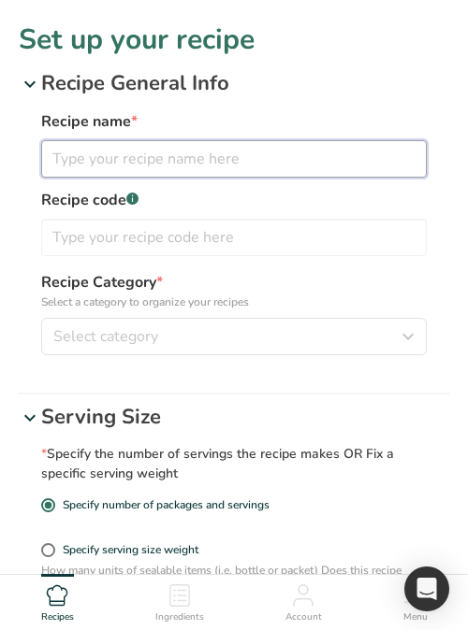
click at [148, 160] on input "text" at bounding box center [233, 158] width 385 height 37
type input "test 1"
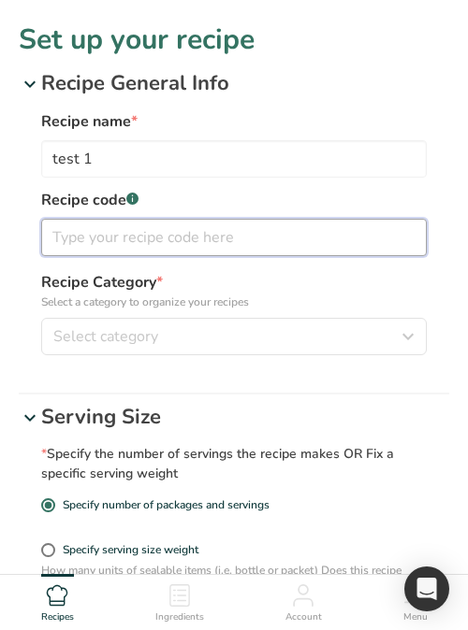
click at [193, 243] on input "text" at bounding box center [233, 237] width 385 height 37
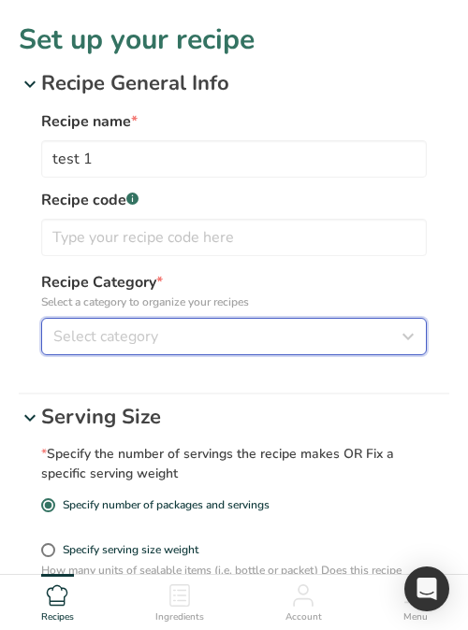
click at [159, 330] on div "Select category" at bounding box center [228, 336] width 350 height 22
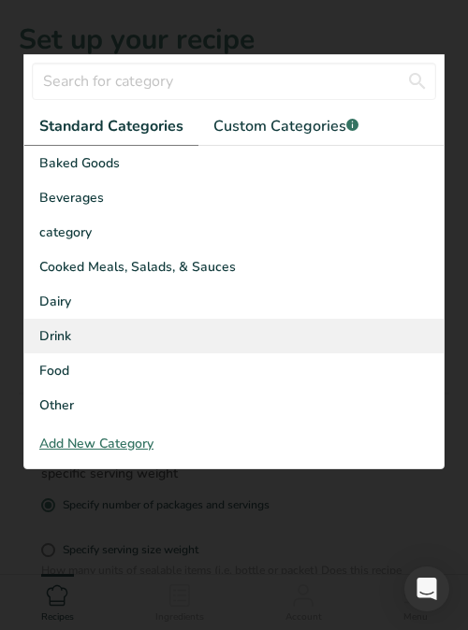
click at [151, 325] on div "Drink" at bounding box center [233, 336] width 419 height 35
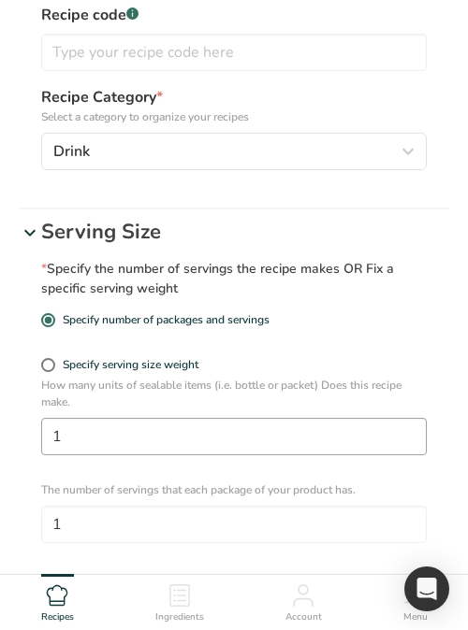
scroll to position [434, 0]
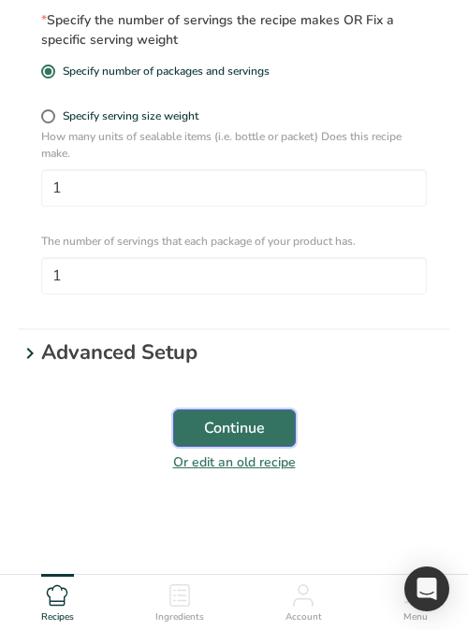
click at [254, 436] on span "Continue" at bounding box center [234, 428] width 61 height 22
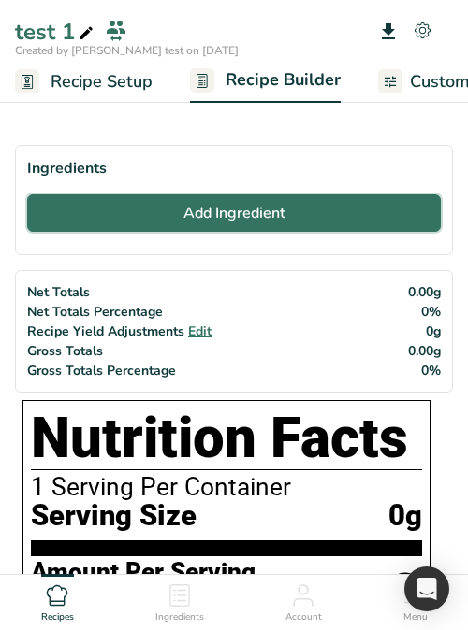
click at [164, 229] on button "Add Ingredient" at bounding box center [233, 213] width 413 height 37
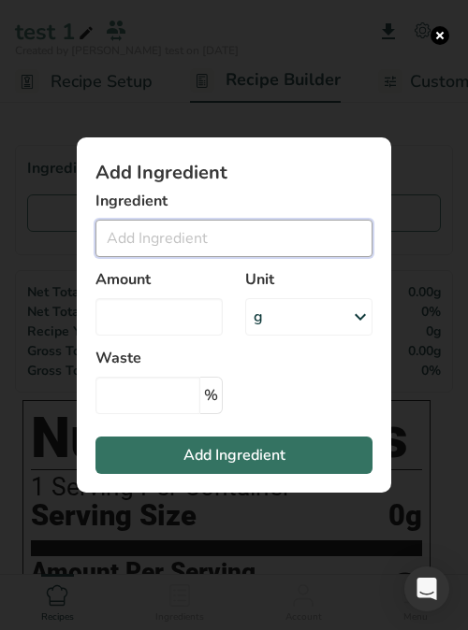
click at [165, 242] on input "Add ingredient modal" at bounding box center [233, 238] width 277 height 37
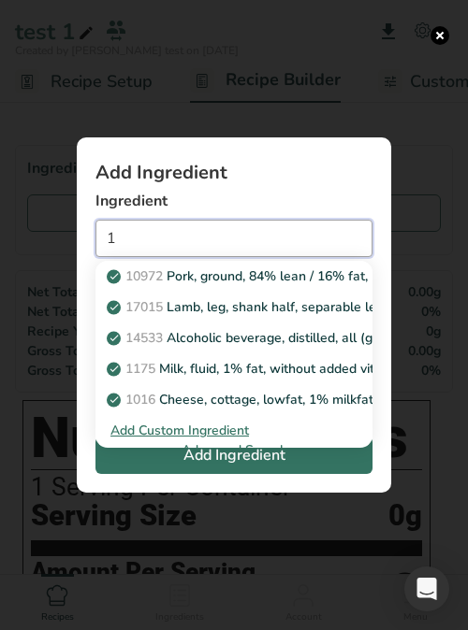
scroll to position [18, 0]
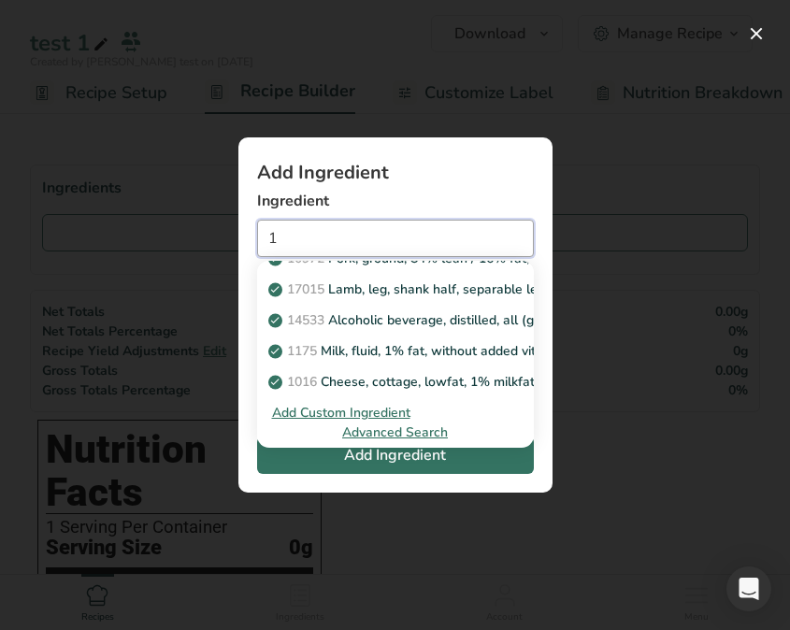
type input "1"
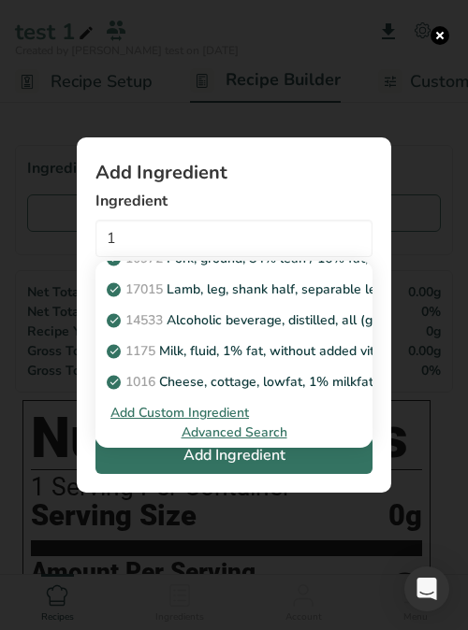
click at [255, 433] on div "Advanced Search" at bounding box center [233, 433] width 247 height 20
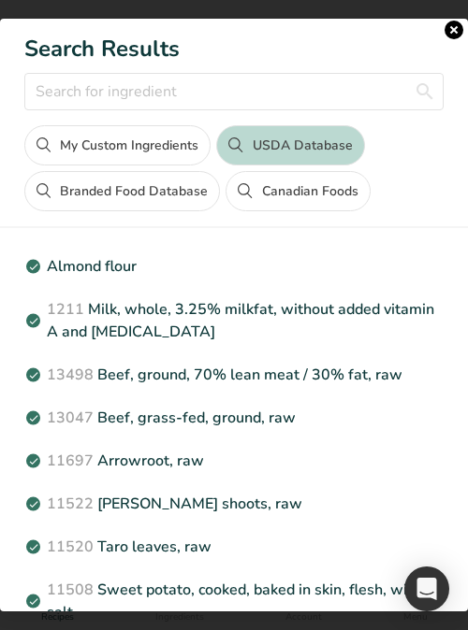
scroll to position [0, 0]
click at [448, 28] on button "close" at bounding box center [453, 30] width 19 height 19
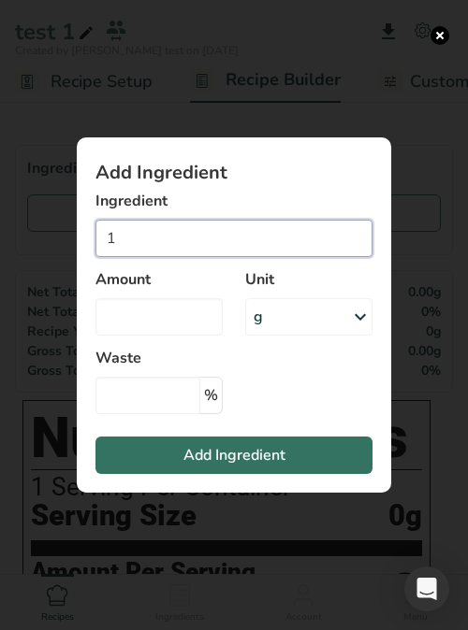
click at [169, 237] on input "1" at bounding box center [233, 238] width 277 height 37
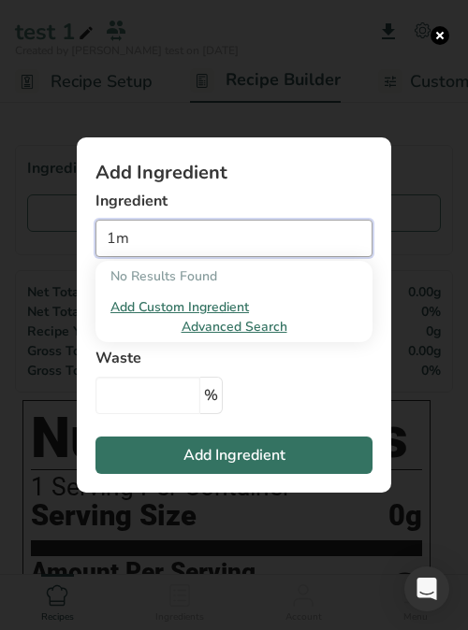
type input "1m"
click at [224, 323] on div "Advanced Search" at bounding box center [233, 327] width 247 height 20
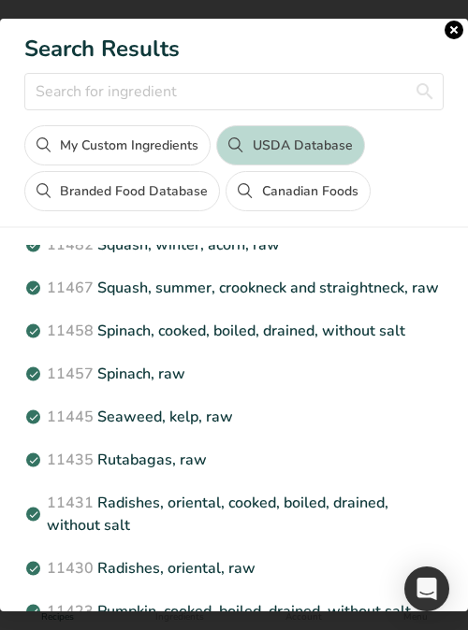
scroll to position [608, 0]
click at [213, 92] on input "Search results modal" at bounding box center [233, 91] width 419 height 37
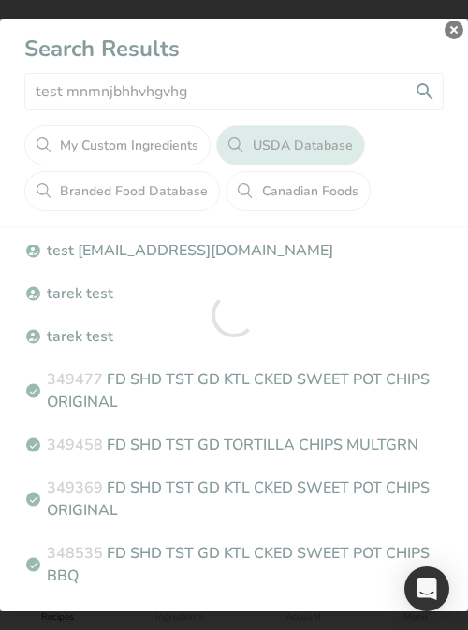
scroll to position [0, 0]
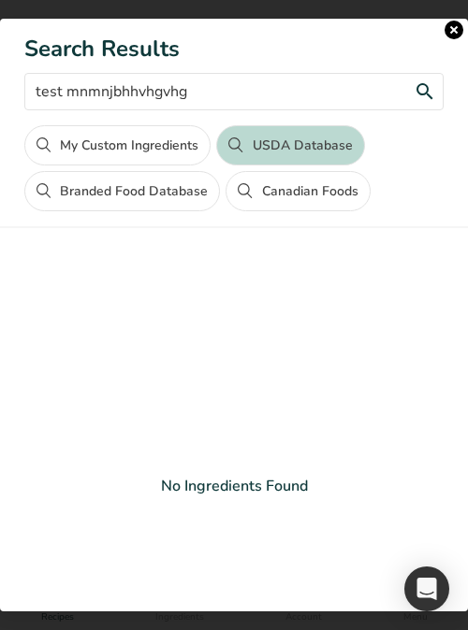
type input "test mnmnjbhhvhgvhg"
click at [94, 146] on button "My Custom Ingredients" at bounding box center [117, 145] width 186 height 40
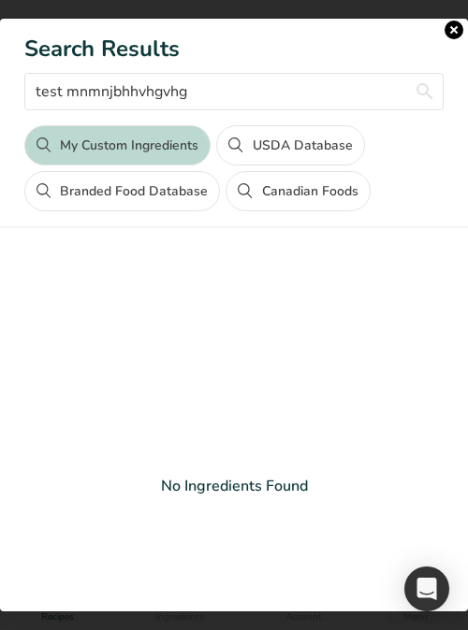
click at [137, 201] on button "Branded Food Database" at bounding box center [121, 191] width 195 height 40
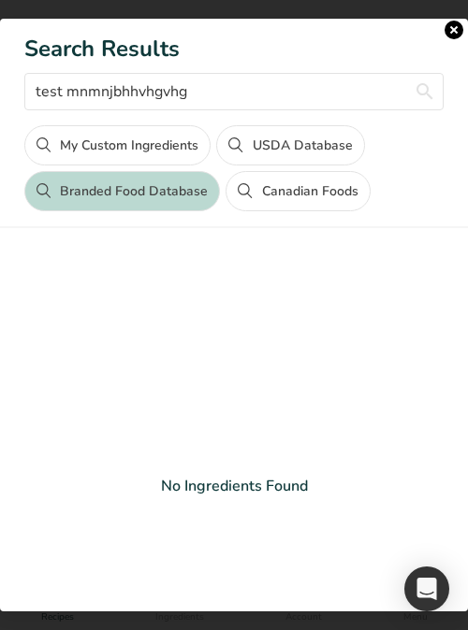
click at [295, 190] on button "Canadian Foods" at bounding box center [297, 191] width 144 height 40
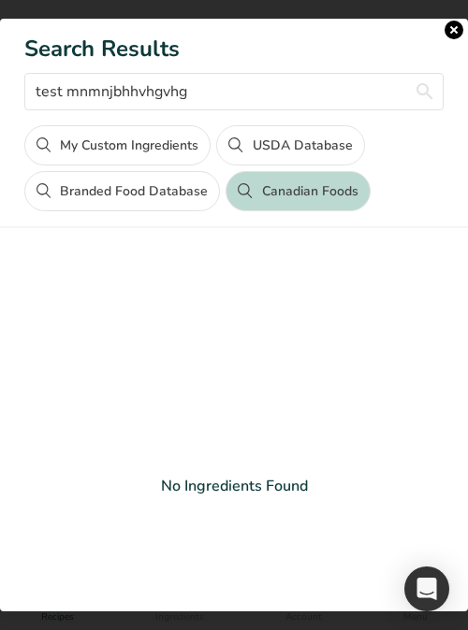
click at [454, 30] on button "close" at bounding box center [453, 30] width 19 height 19
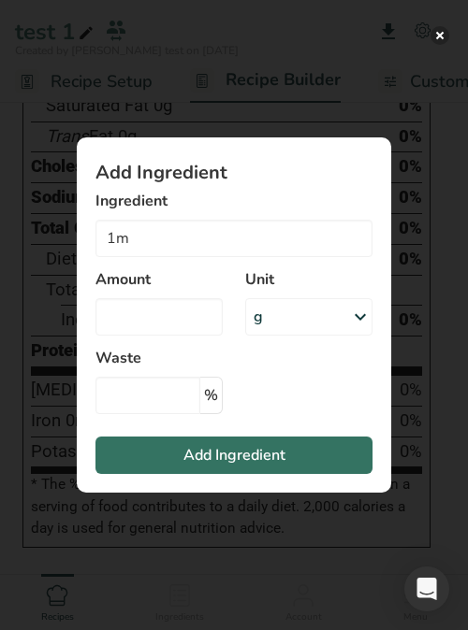
click at [443, 36] on button "Add ingredient modal" at bounding box center [439, 35] width 19 height 19
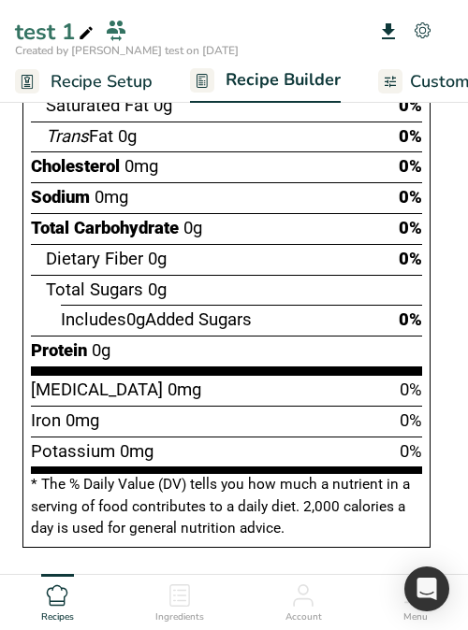
click at [421, 28] on icon at bounding box center [422, 30] width 16 height 16
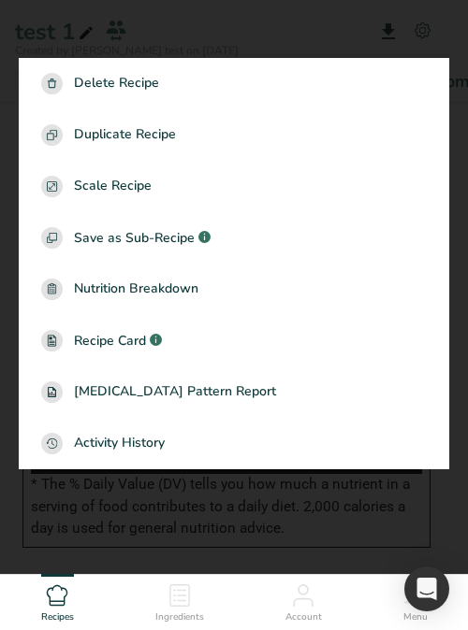
click at [350, 40] on div at bounding box center [234, 315] width 468 height 630
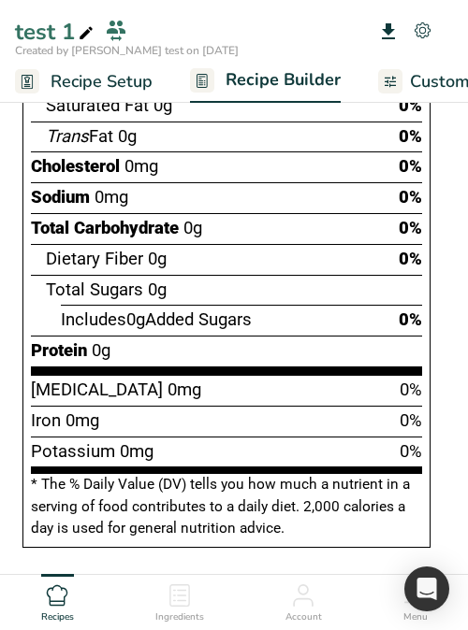
click at [396, 28] on icon at bounding box center [388, 32] width 22 height 34
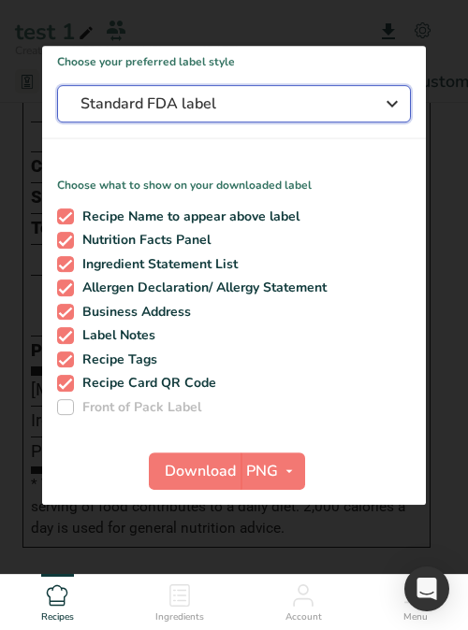
click at [363, 99] on div "Standard FDA label" at bounding box center [233, 104] width 307 height 22
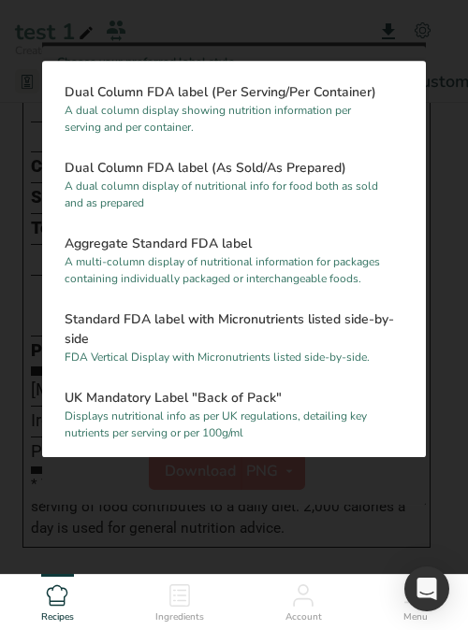
scroll to position [315, 0]
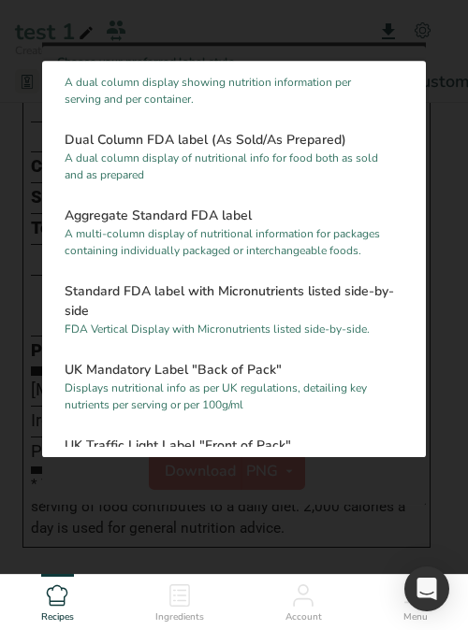
click at [315, 527] on div at bounding box center [234, 315] width 468 height 630
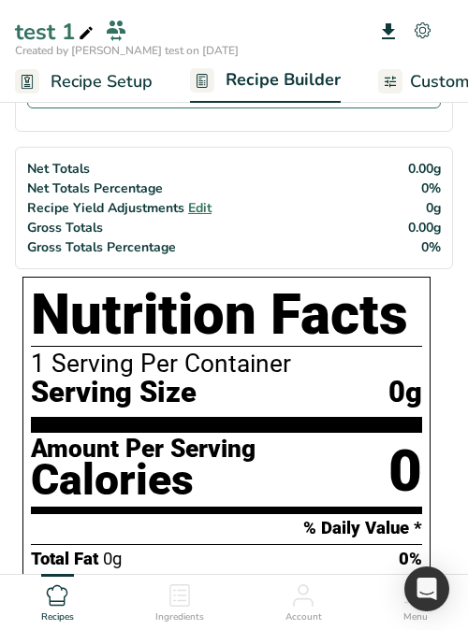
scroll to position [0, 0]
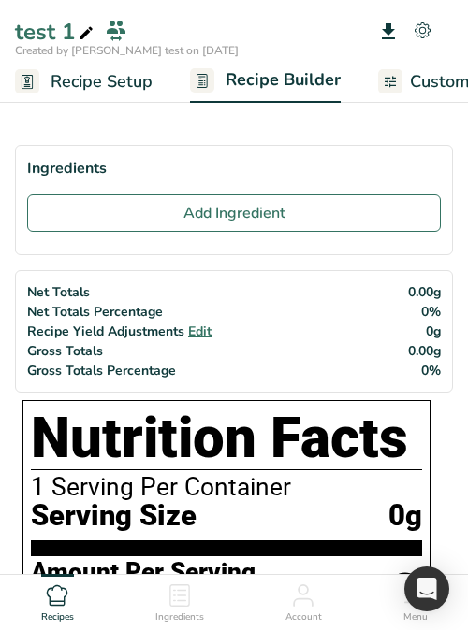
click at [412, 80] on span "Customize Label" at bounding box center [474, 81] width 129 height 25
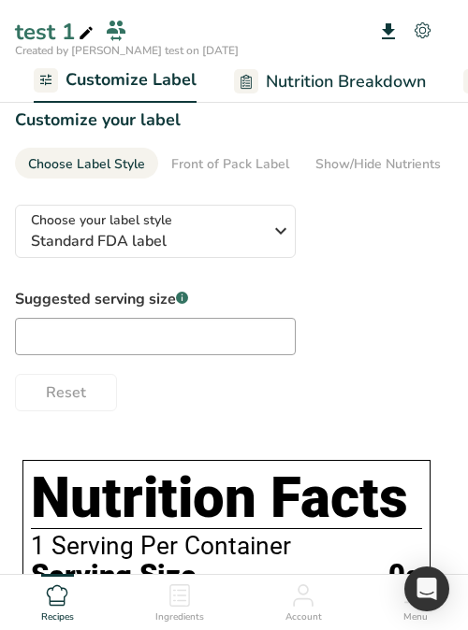
scroll to position [0, 349]
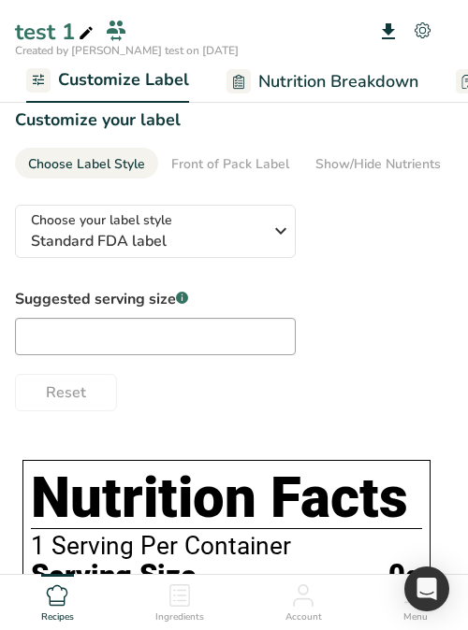
click at [350, 84] on span "Nutrition Breakdown" at bounding box center [338, 81] width 160 height 25
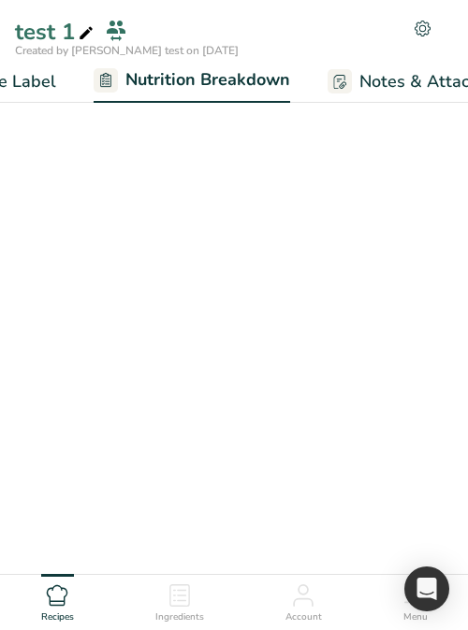
select select "Calories"
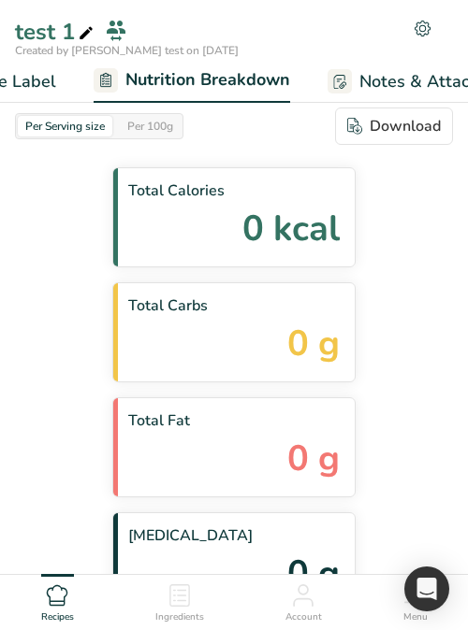
scroll to position [0, 545]
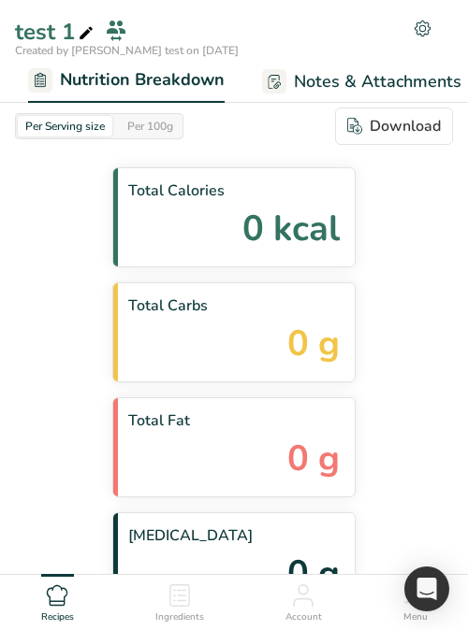
click at [368, 79] on span "Notes & Attachments" at bounding box center [377, 81] width 167 height 25
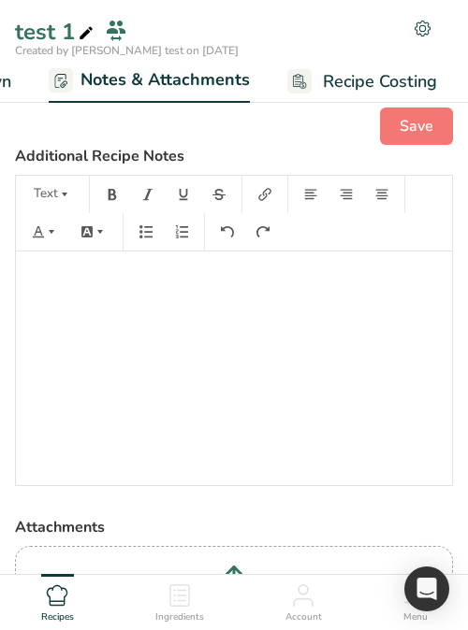
click at [366, 71] on span "Recipe Costing" at bounding box center [380, 81] width 114 height 25
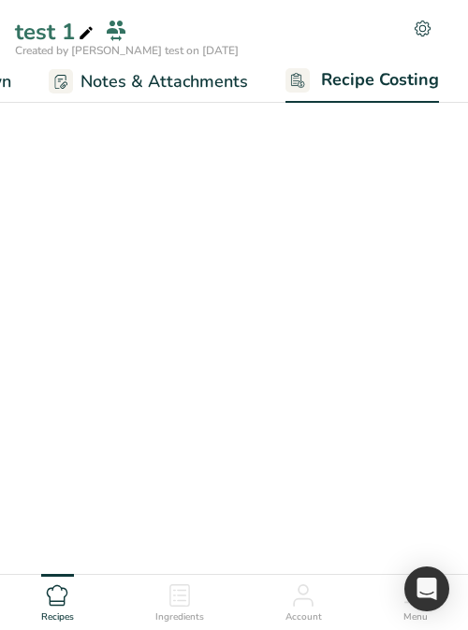
scroll to position [0, 753]
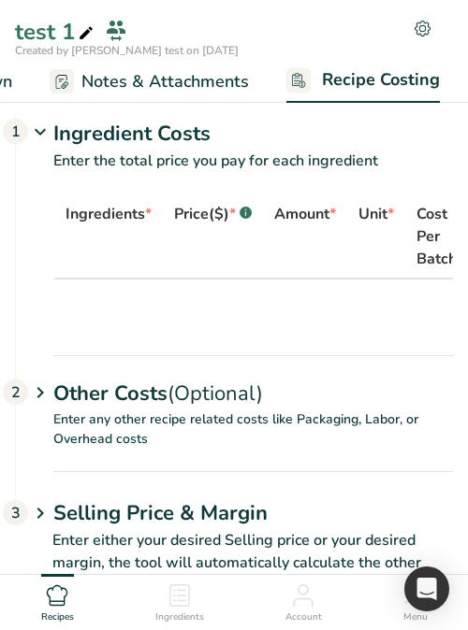
click at [417, 31] on icon at bounding box center [422, 29] width 16 height 16
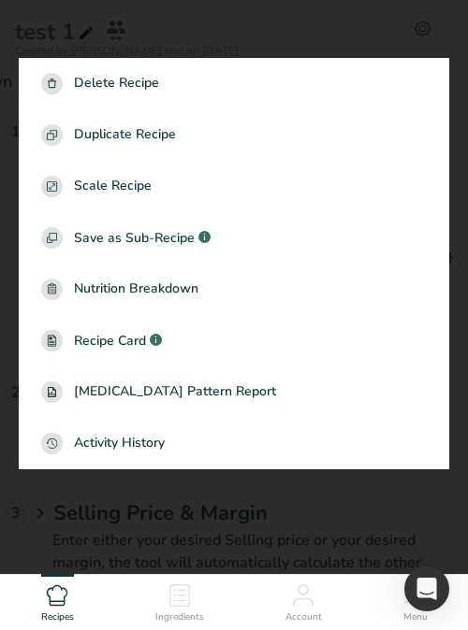
click at [304, 22] on div at bounding box center [234, 315] width 468 height 630
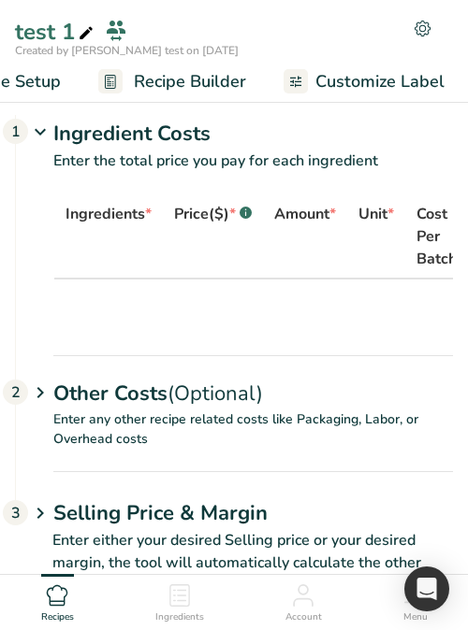
scroll to position [0, 0]
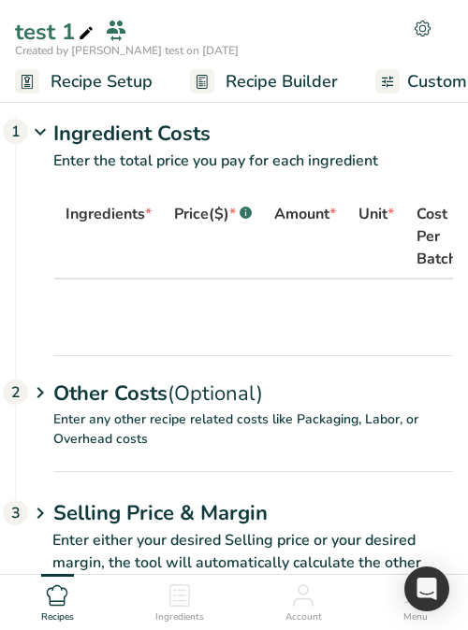
click at [119, 67] on link "Recipe Setup" at bounding box center [83, 82] width 137 height 42
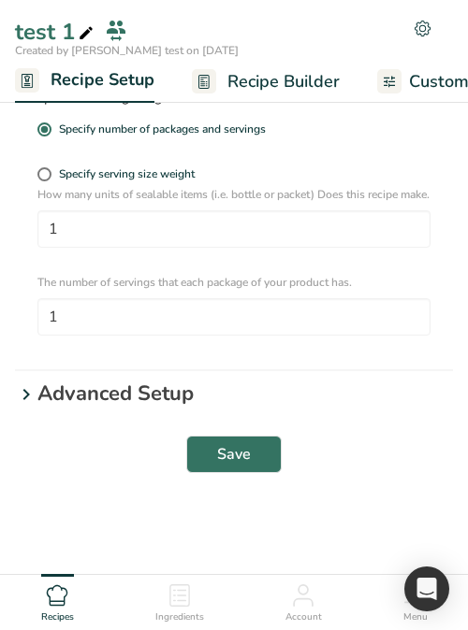
scroll to position [440, 0]
click at [252, 67] on link "Recipe Builder" at bounding box center [266, 82] width 148 height 42
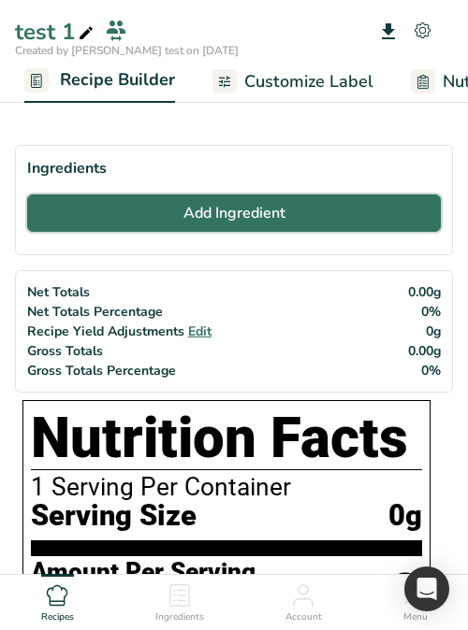
click at [253, 221] on span "Add Ingredient" at bounding box center [234, 213] width 102 height 22
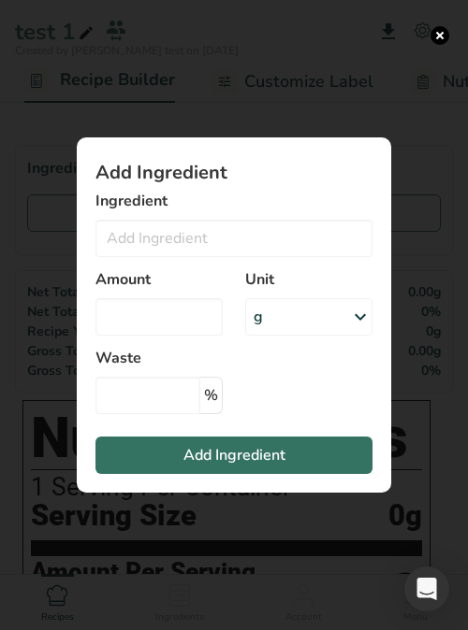
click at [271, 315] on div "g" at bounding box center [308, 316] width 127 height 37
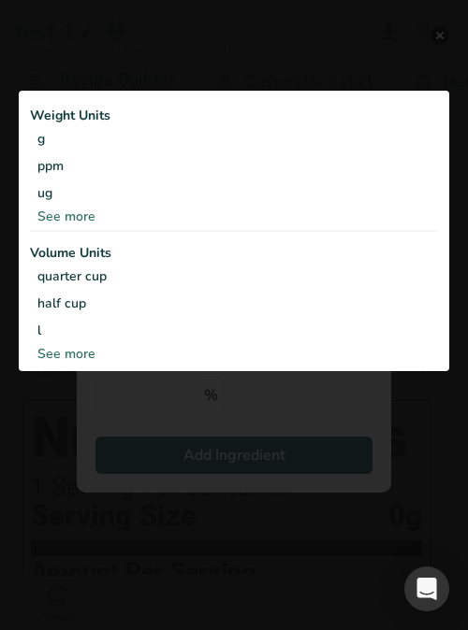
click at [51, 353] on div "See more" at bounding box center [234, 354] width 408 height 20
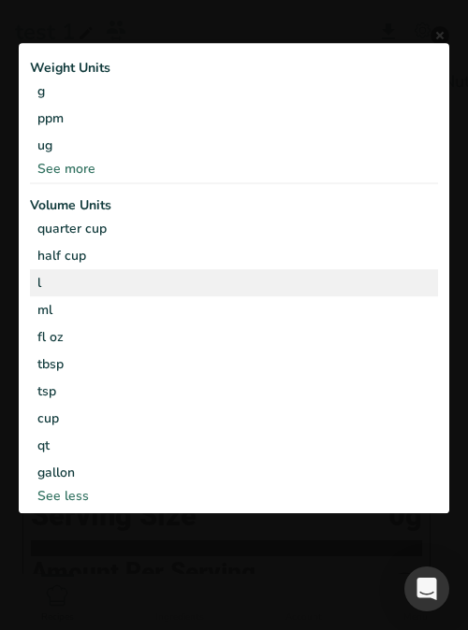
click at [70, 282] on div "l" at bounding box center [233, 283] width 393 height 20
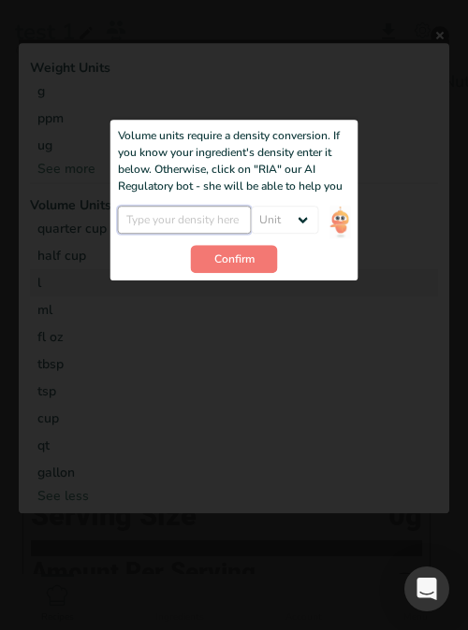
click at [181, 218] on input "Add ingredient modal" at bounding box center [185, 221] width 134 height 28
type input "5"
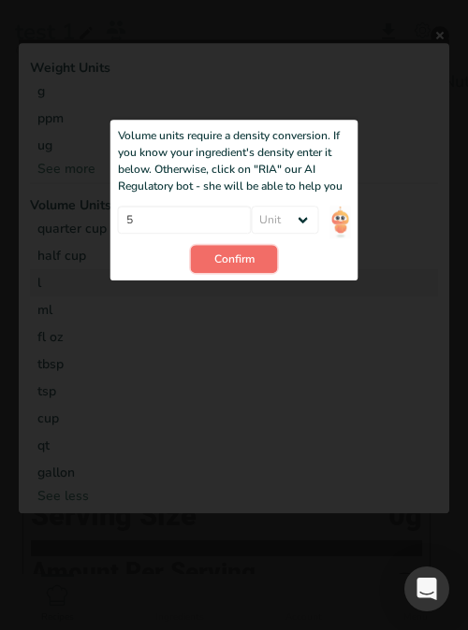
click at [224, 256] on span "Confirm" at bounding box center [234, 260] width 40 height 17
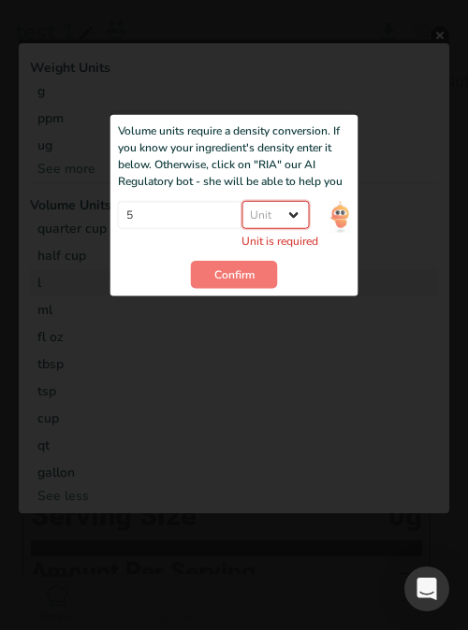
click at [271, 212] on select "Unit lb/ft3 g/cm3" at bounding box center [274, 215] width 67 height 28
select select "29"
click at [250, 206] on select "Unit lb/ft3 g/cm3" at bounding box center [274, 215] width 67 height 28
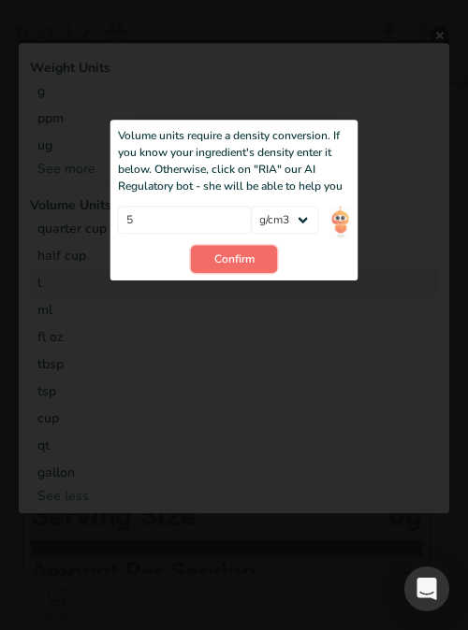
click at [248, 262] on span "Confirm" at bounding box center [234, 260] width 40 height 17
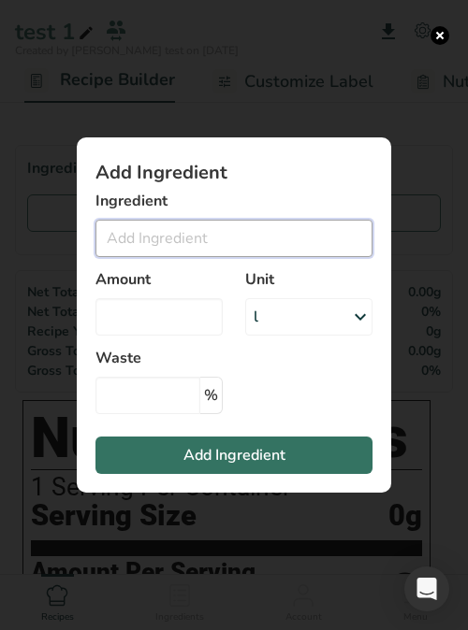
click at [227, 238] on input "Add ingredient modal" at bounding box center [233, 238] width 277 height 37
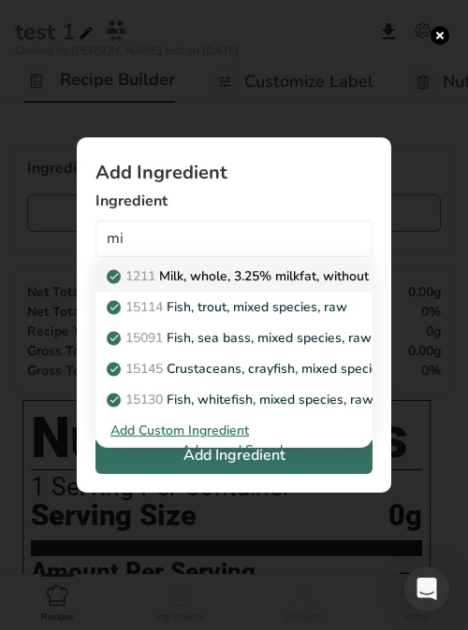
click at [222, 276] on p "1211 Milk, whole, 3.25% milkfat, without added vitamin A and [MEDICAL_DATA]" at bounding box center [359, 277] width 498 height 20
type input "Milk, whole, 3.25% milkfat, without added vitamin A and [MEDICAL_DATA]"
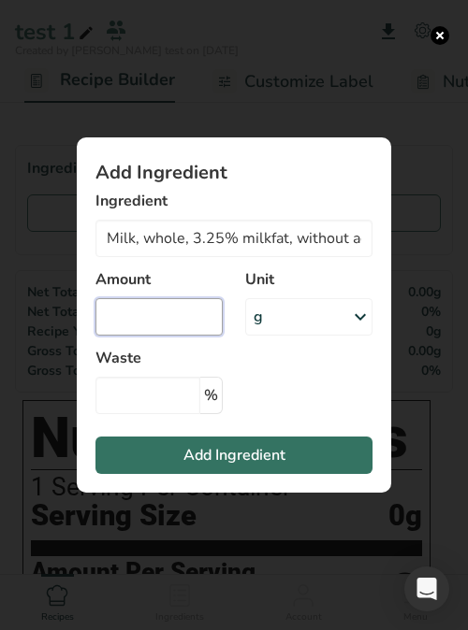
click at [173, 319] on input "Add ingredient modal" at bounding box center [158, 316] width 127 height 37
type input "0.1"
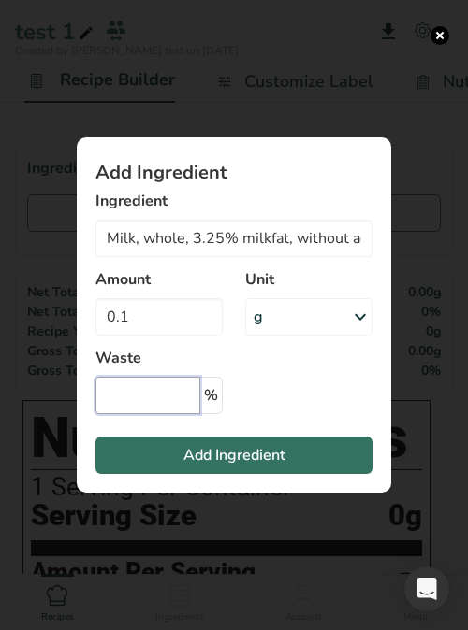
click at [144, 396] on input "Add ingredient modal" at bounding box center [147, 395] width 105 height 37
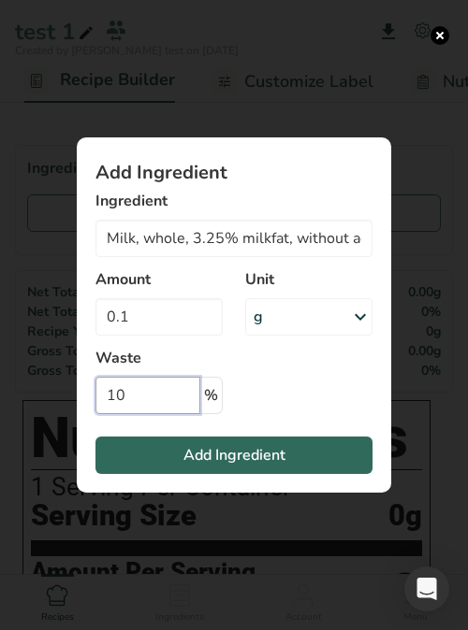
type input "10"
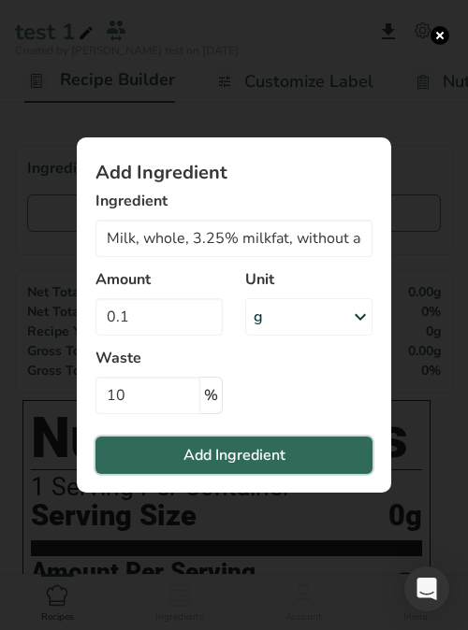
click at [173, 463] on button "Add Ingredient" at bounding box center [233, 455] width 277 height 37
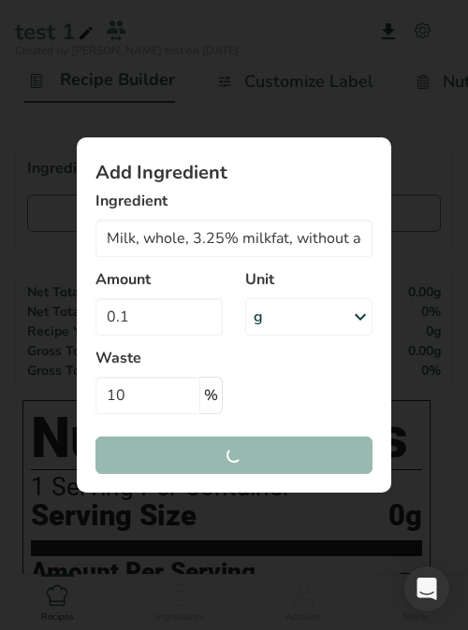
click at [173, 463] on section "Add Ingredient Ingredient Milk, whole, 3.25% milkfat, without added vitamin A a…" at bounding box center [234, 314] width 314 height 355
click at [79, 152] on section "Add Ingredient Ingredient Milk, whole, 3.25% milkfat, without added vitamin A a…" at bounding box center [234, 314] width 314 height 355
click at [48, 143] on div "Add Ingredient Ingredient Milk, whole, 3.25% milkfat, without added vitamin A a…" at bounding box center [234, 315] width 374 height 415
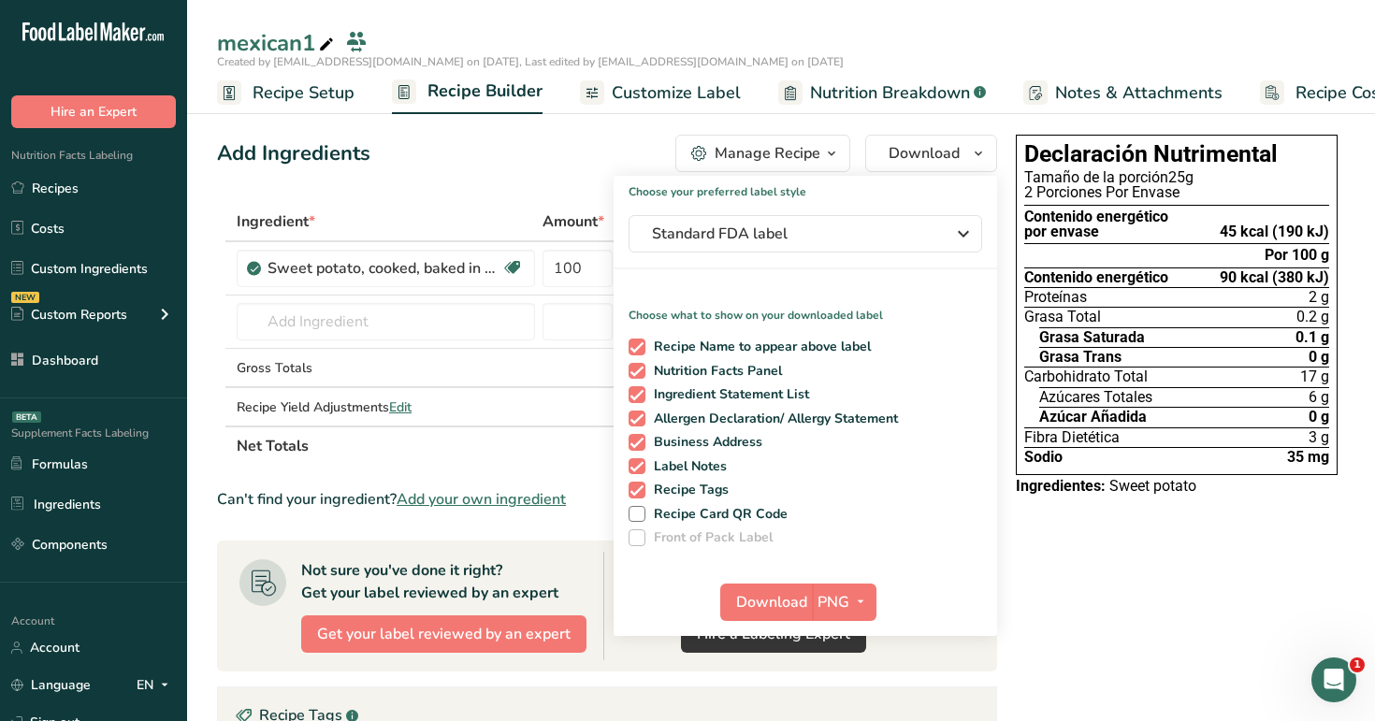
click at [96, 186] on link "Recipes" at bounding box center [93, 188] width 187 height 36
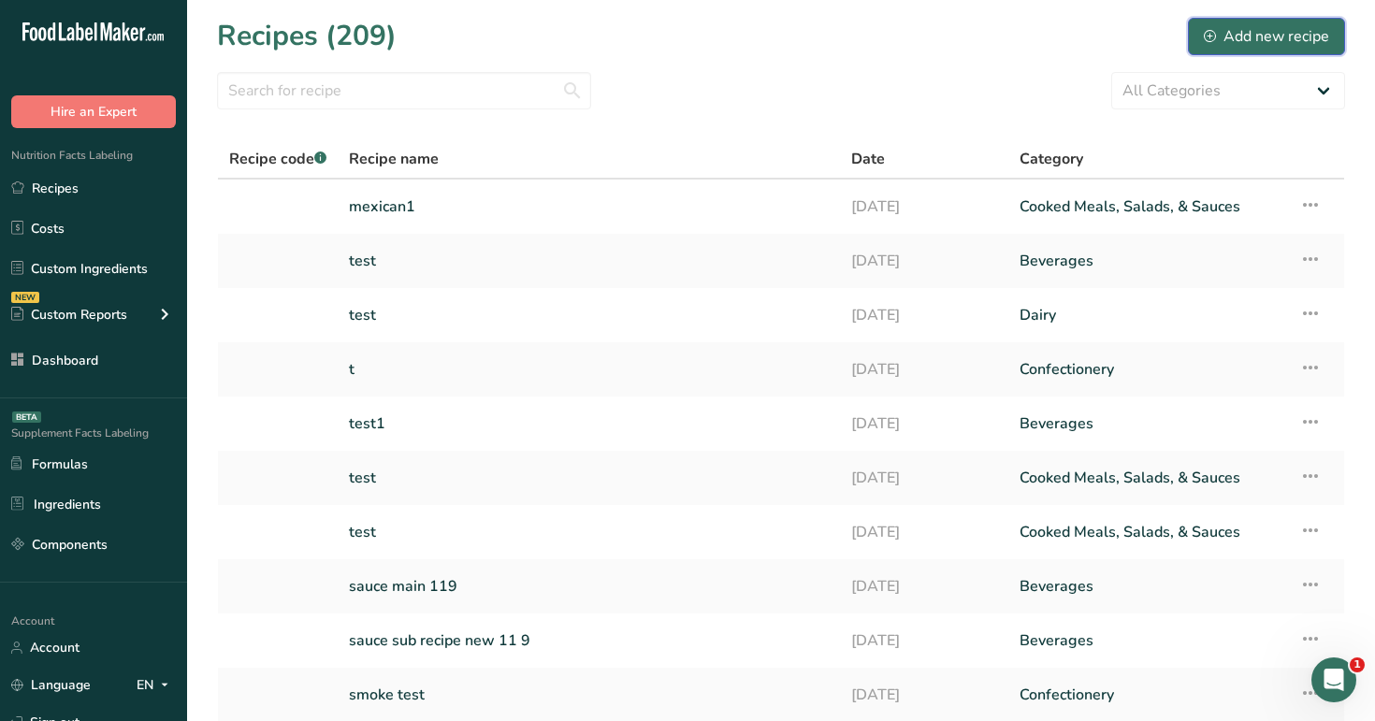
click at [1230, 29] on div "Add new recipe" at bounding box center [1266, 36] width 125 height 22
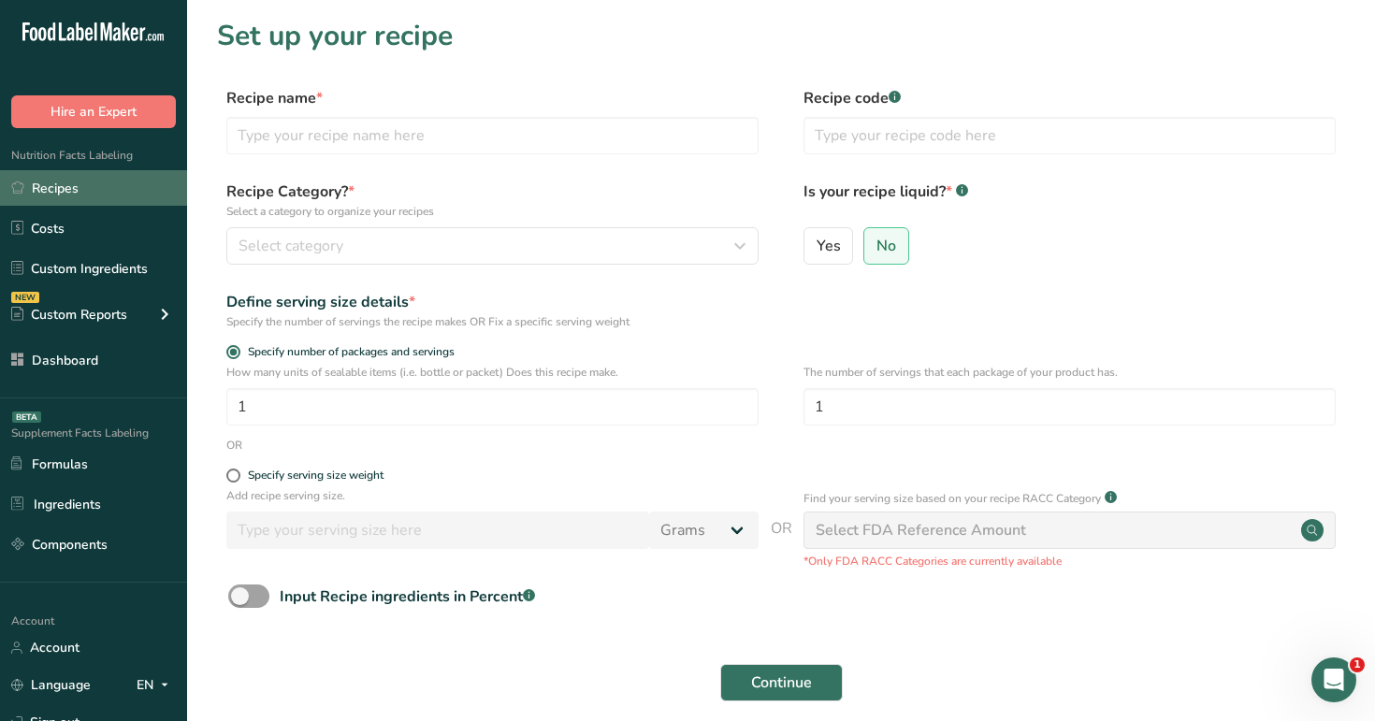
click at [82, 183] on link "Recipes" at bounding box center [93, 188] width 187 height 36
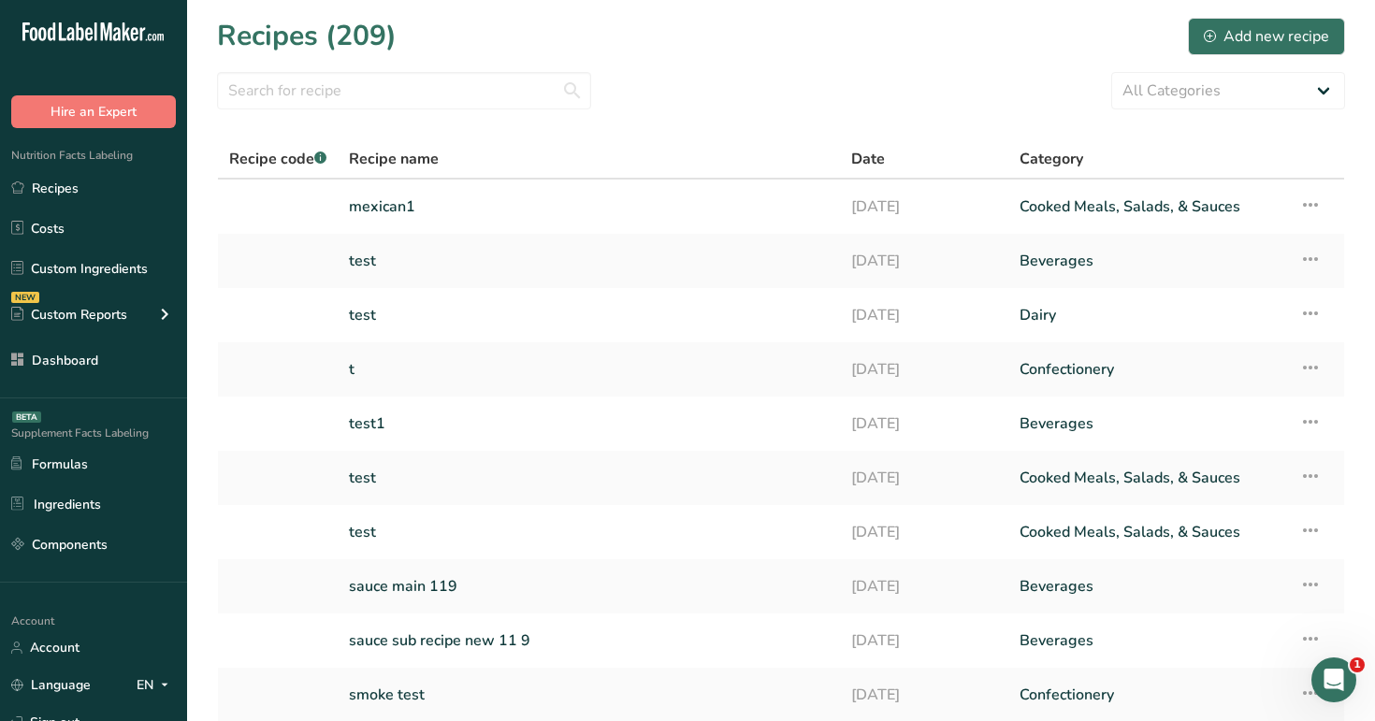
click at [497, 256] on link "test" at bounding box center [589, 260] width 480 height 39
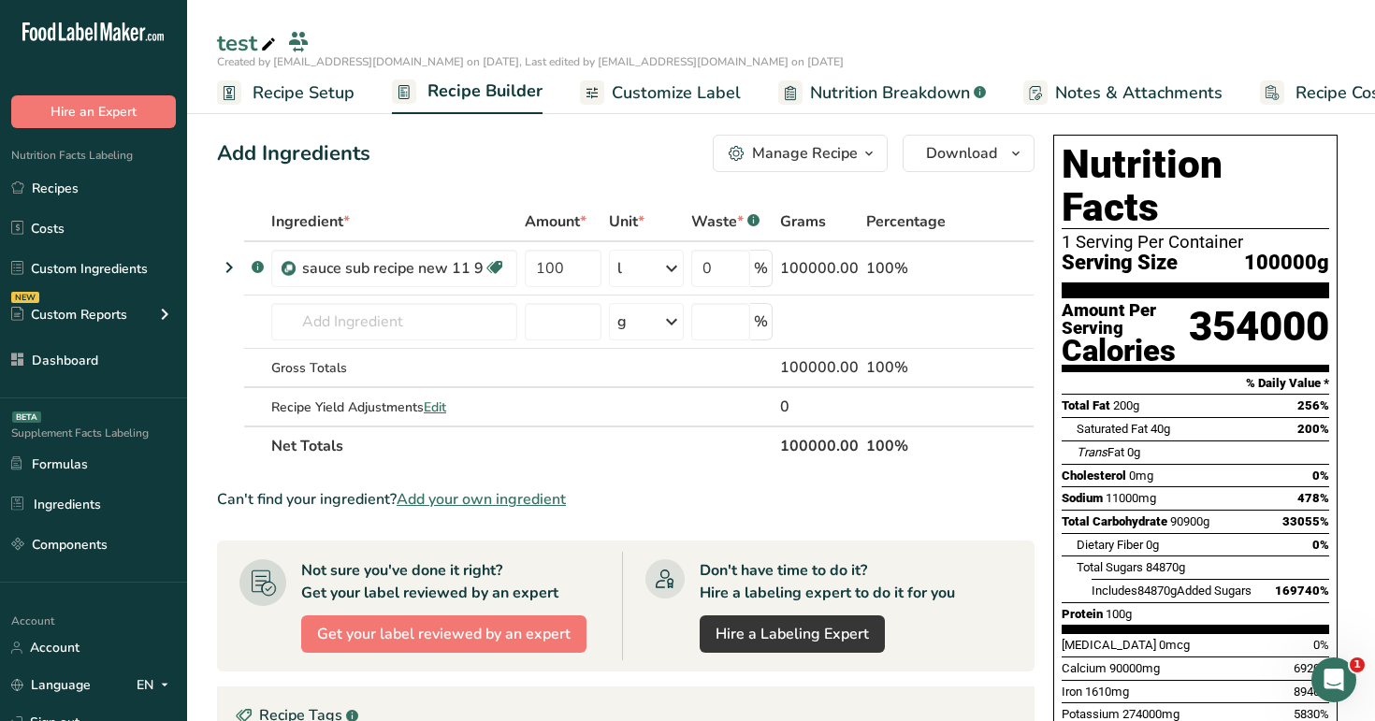
click at [326, 96] on span "Recipe Setup" at bounding box center [303, 92] width 102 height 25
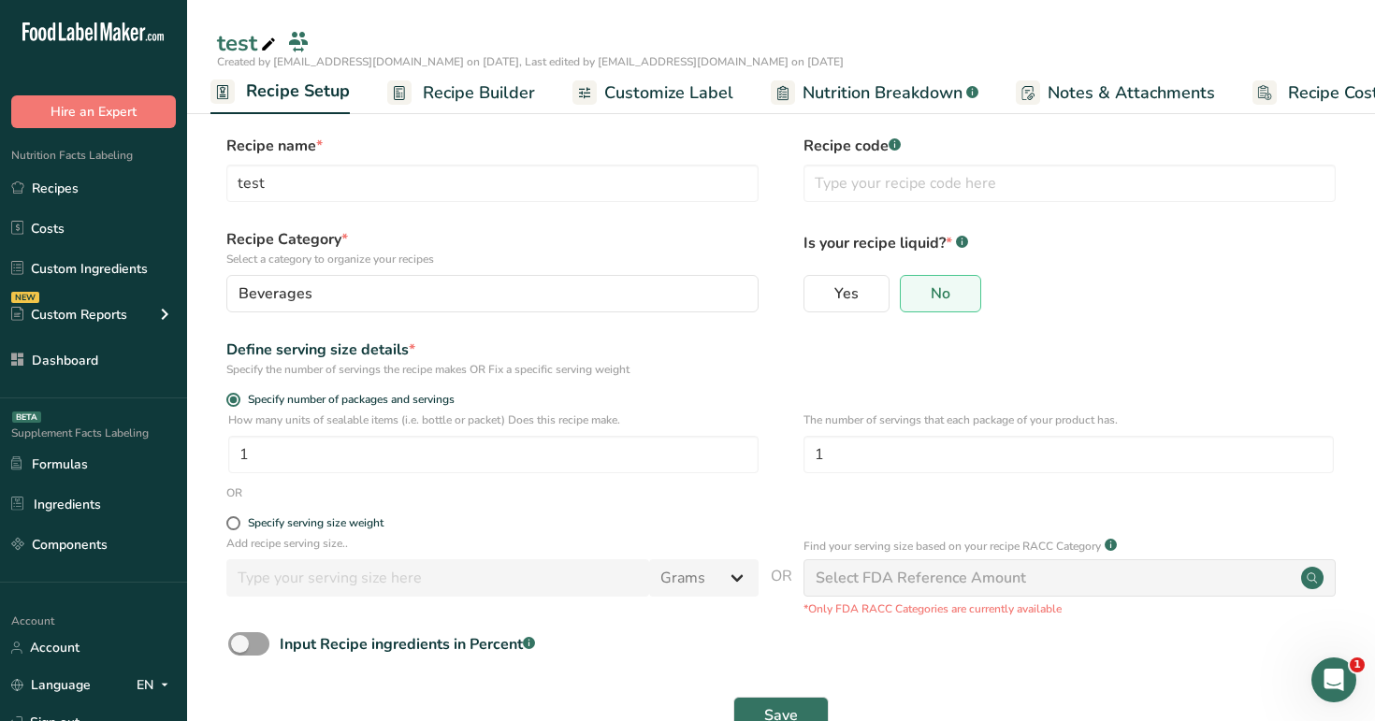
scroll to position [54, 0]
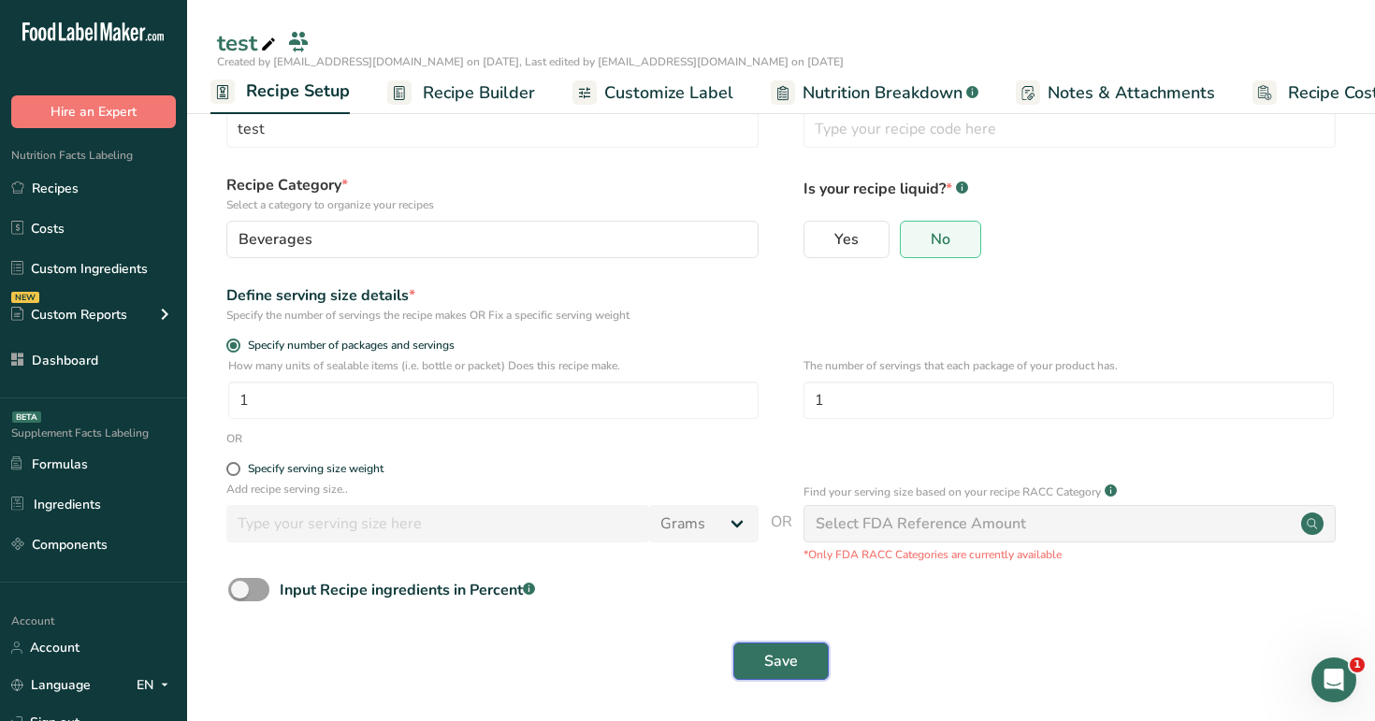
click at [806, 657] on button "Save" at bounding box center [780, 660] width 95 height 37
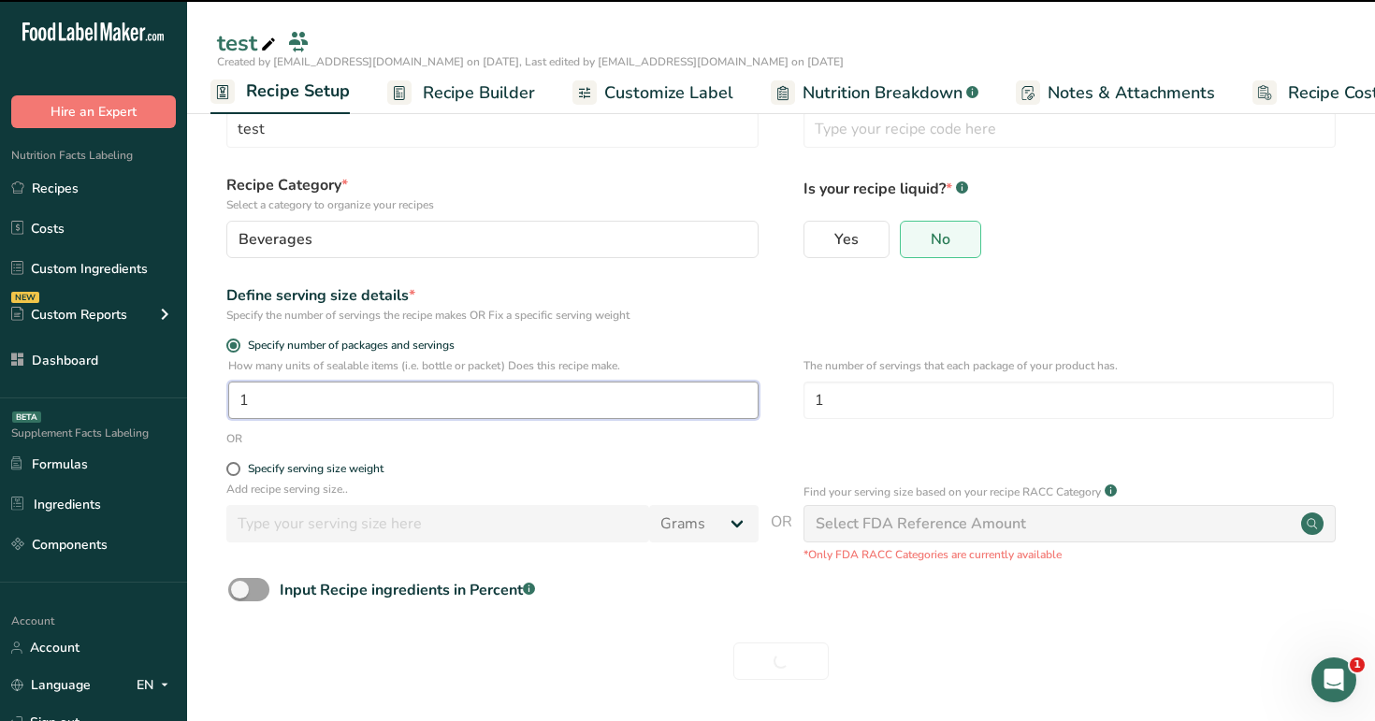
drag, startPoint x: 332, startPoint y: 406, endPoint x: 219, endPoint y: 392, distance: 114.0
click at [219, 392] on div "How many units of sealable items (i.e. bottle or packet) Does this recipe make.…" at bounding box center [781, 393] width 1128 height 73
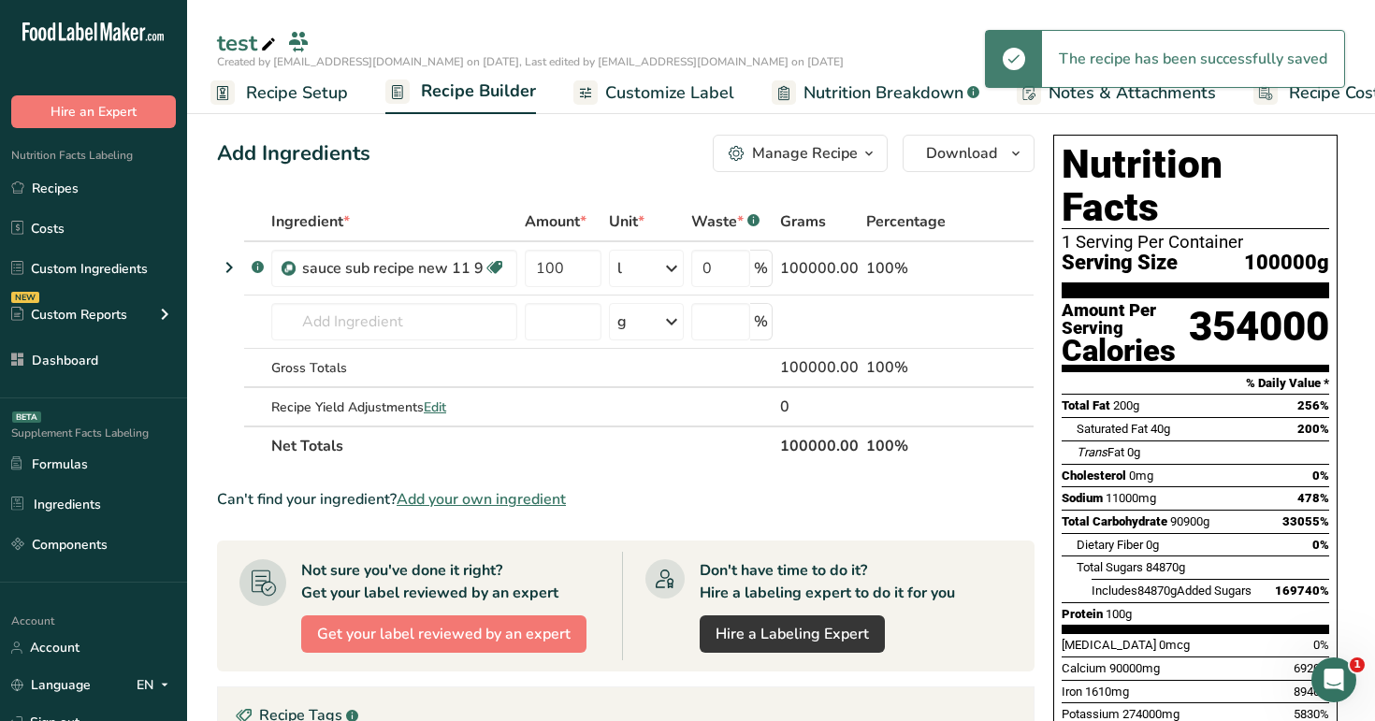
click at [301, 103] on span "Recipe Setup" at bounding box center [297, 92] width 102 height 25
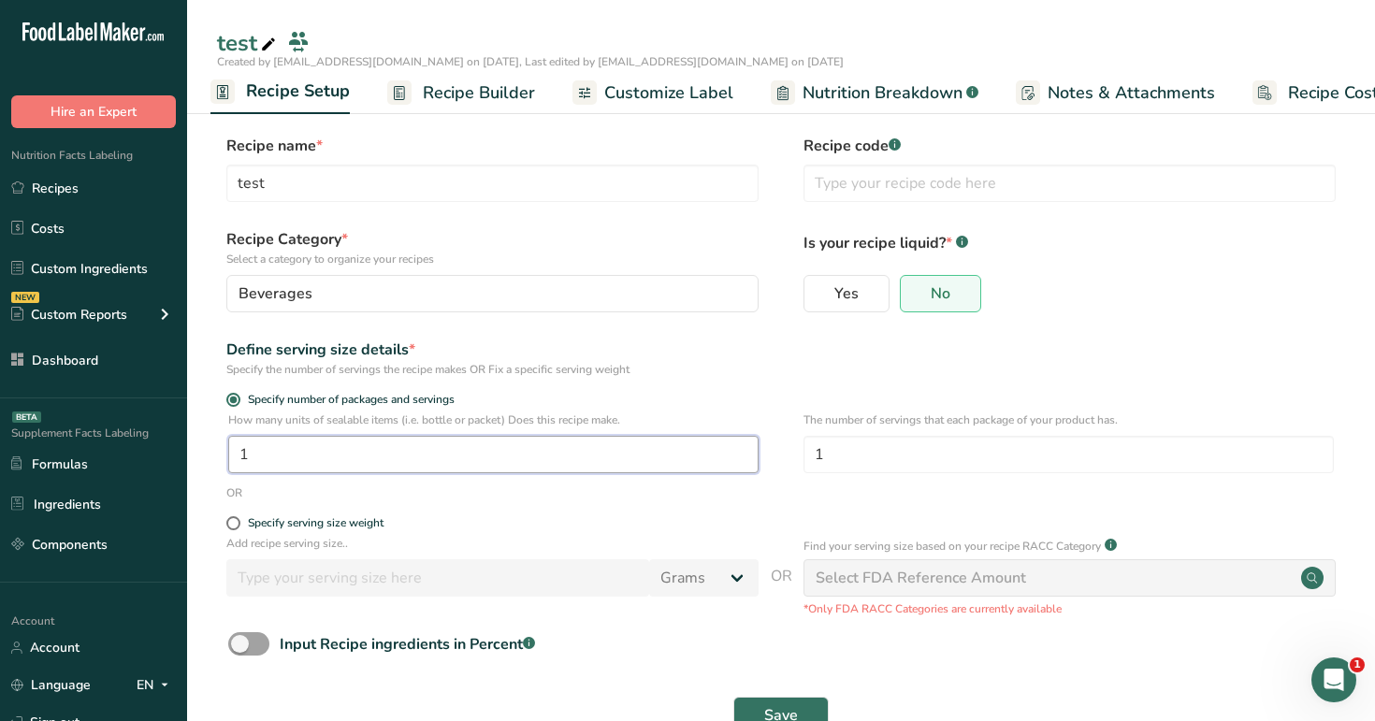
drag, startPoint x: 284, startPoint y: 447, endPoint x: 226, endPoint y: 447, distance: 58.0
click at [228, 447] on input "1" at bounding box center [493, 454] width 530 height 37
click at [844, 464] on input "1" at bounding box center [1068, 454] width 530 height 37
drag, startPoint x: 844, startPoint y: 464, endPoint x: 809, endPoint y: 464, distance: 35.5
click at [809, 464] on input "1" at bounding box center [1068, 454] width 530 height 37
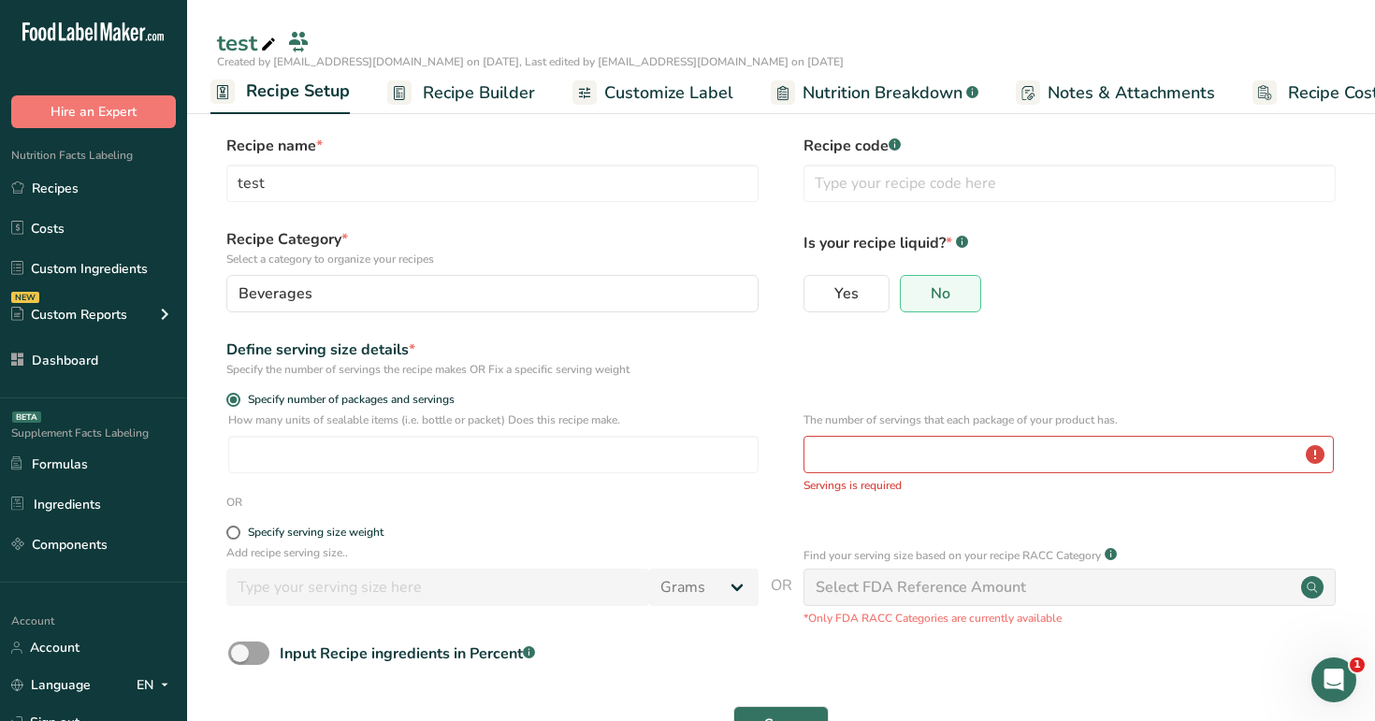
click at [798, 555] on div "Add recipe serving size.. Grams kg mg mcg lb oz l mL fl oz tbsp tsp cup qt gall…" at bounding box center [781, 585] width 1128 height 82
click at [440, 100] on span "Recipe Builder" at bounding box center [479, 92] width 112 height 25
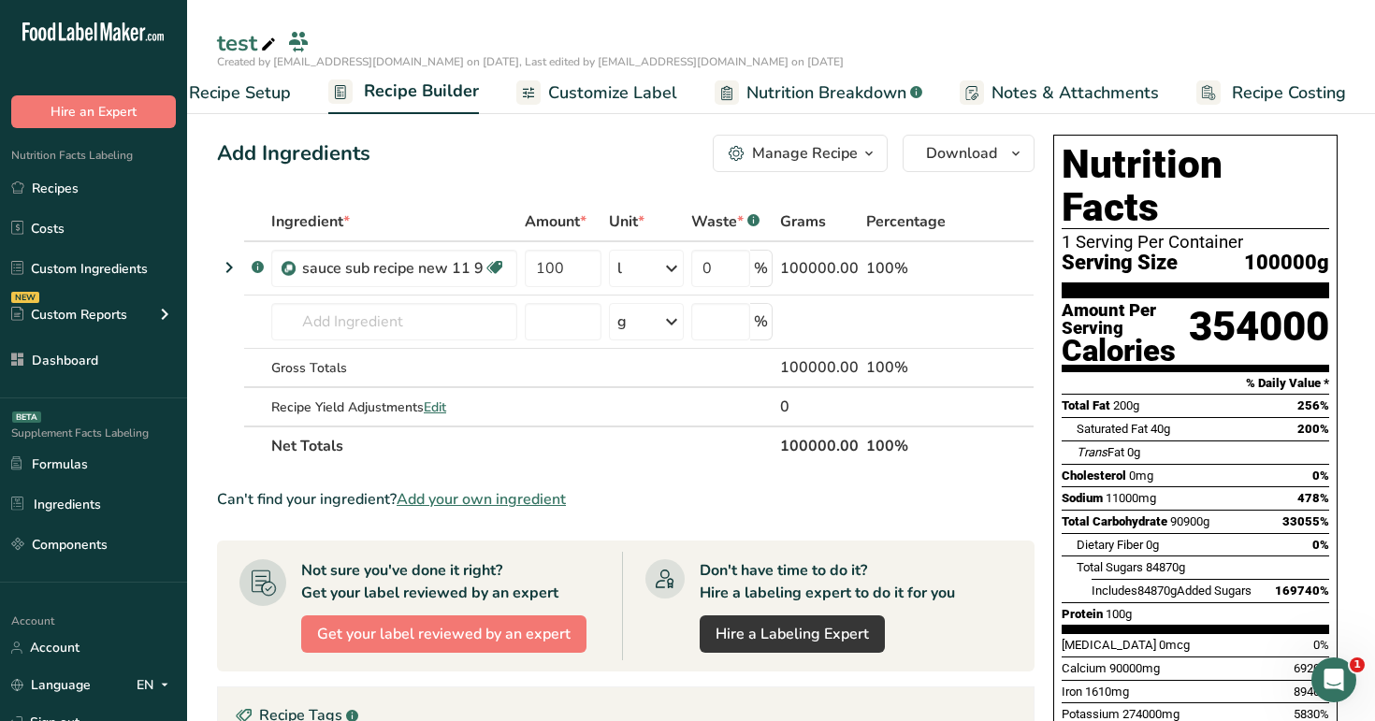
click at [279, 83] on span "Recipe Setup" at bounding box center [240, 92] width 102 height 25
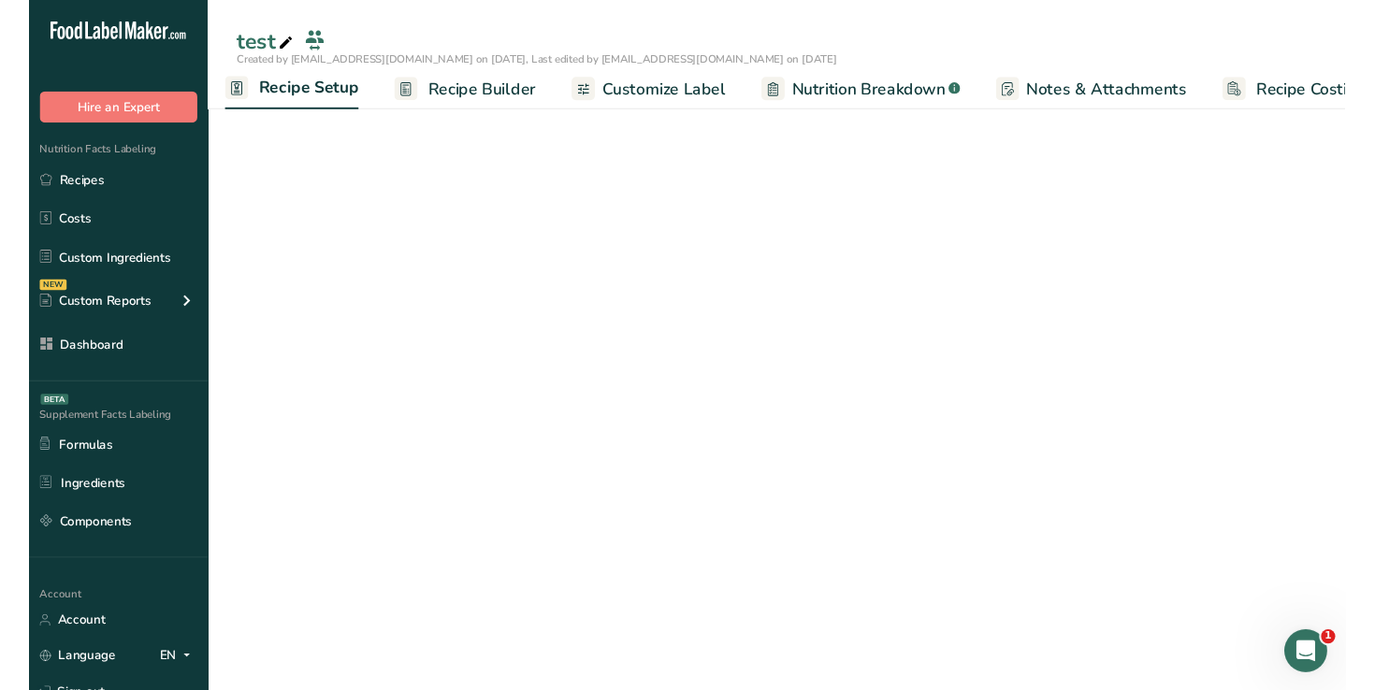
scroll to position [0, 7]
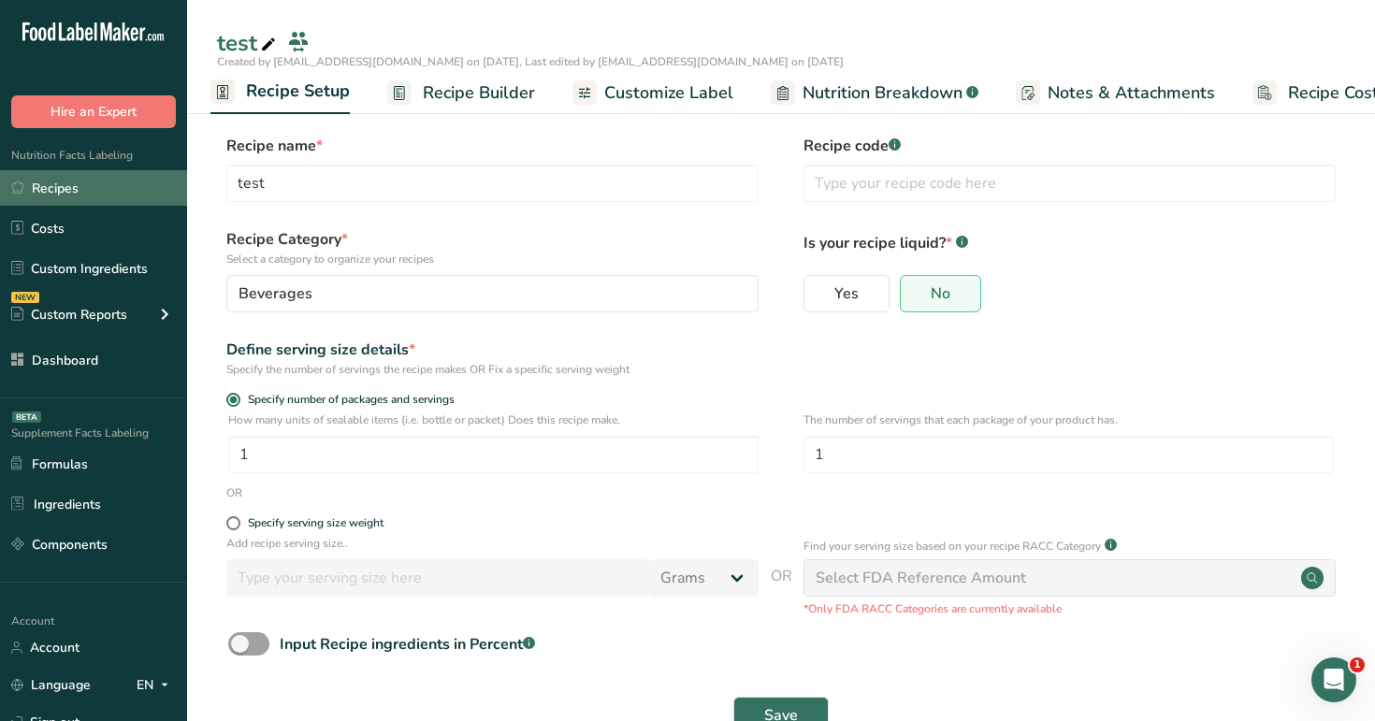
click at [94, 183] on link "Recipes" at bounding box center [93, 188] width 187 height 36
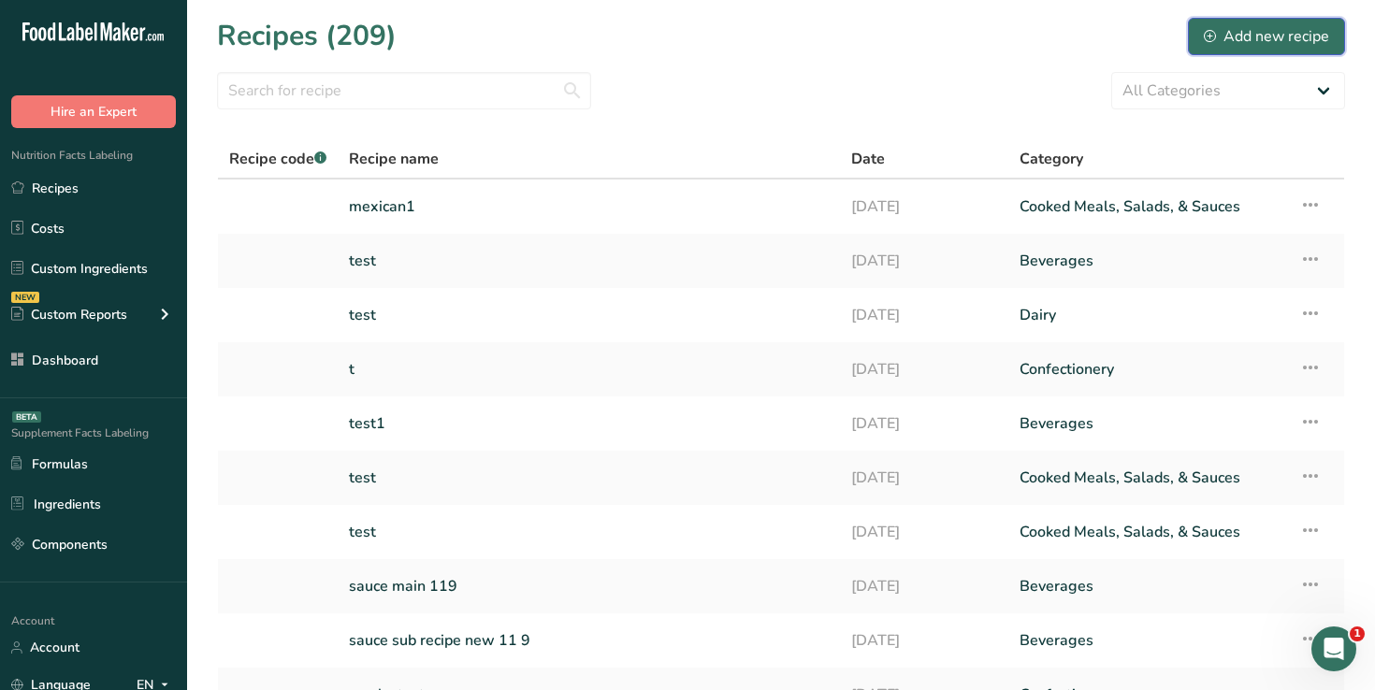
click at [1225, 32] on div "Add new recipe" at bounding box center [1266, 36] width 125 height 22
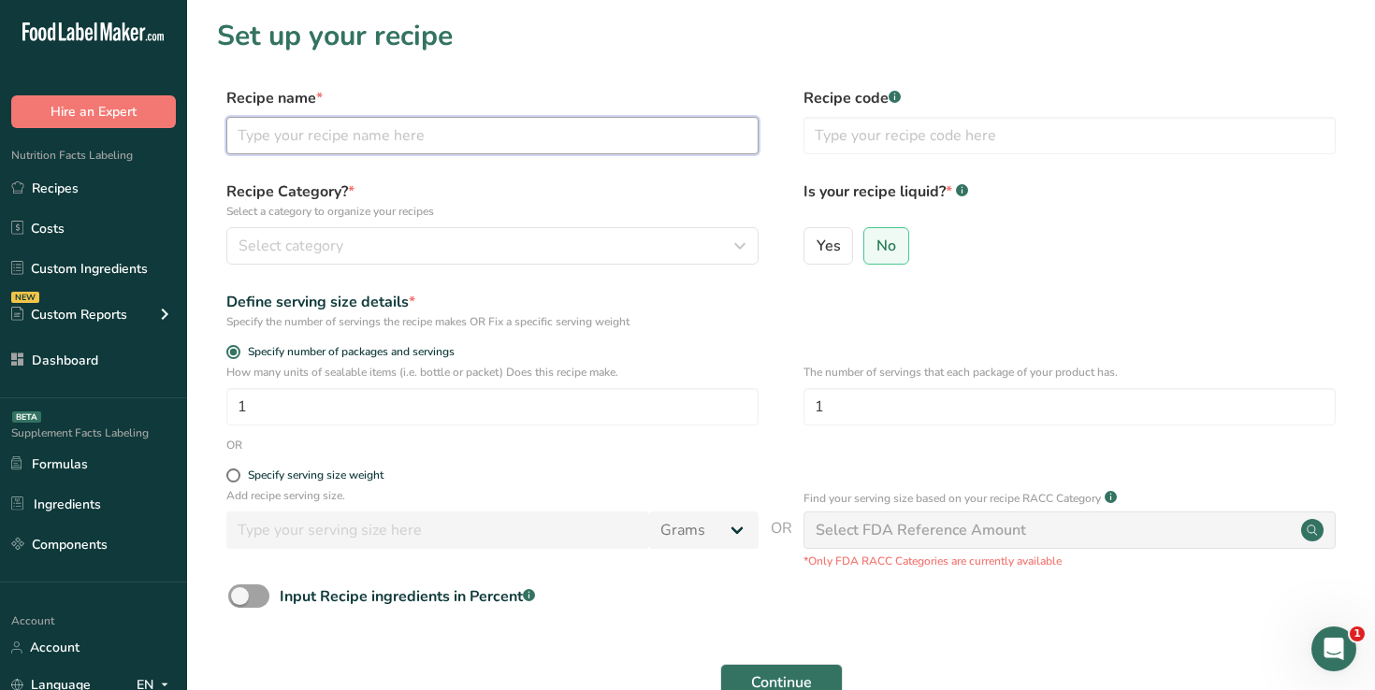
click at [552, 146] on input "text" at bounding box center [492, 135] width 532 height 37
type input "testk"
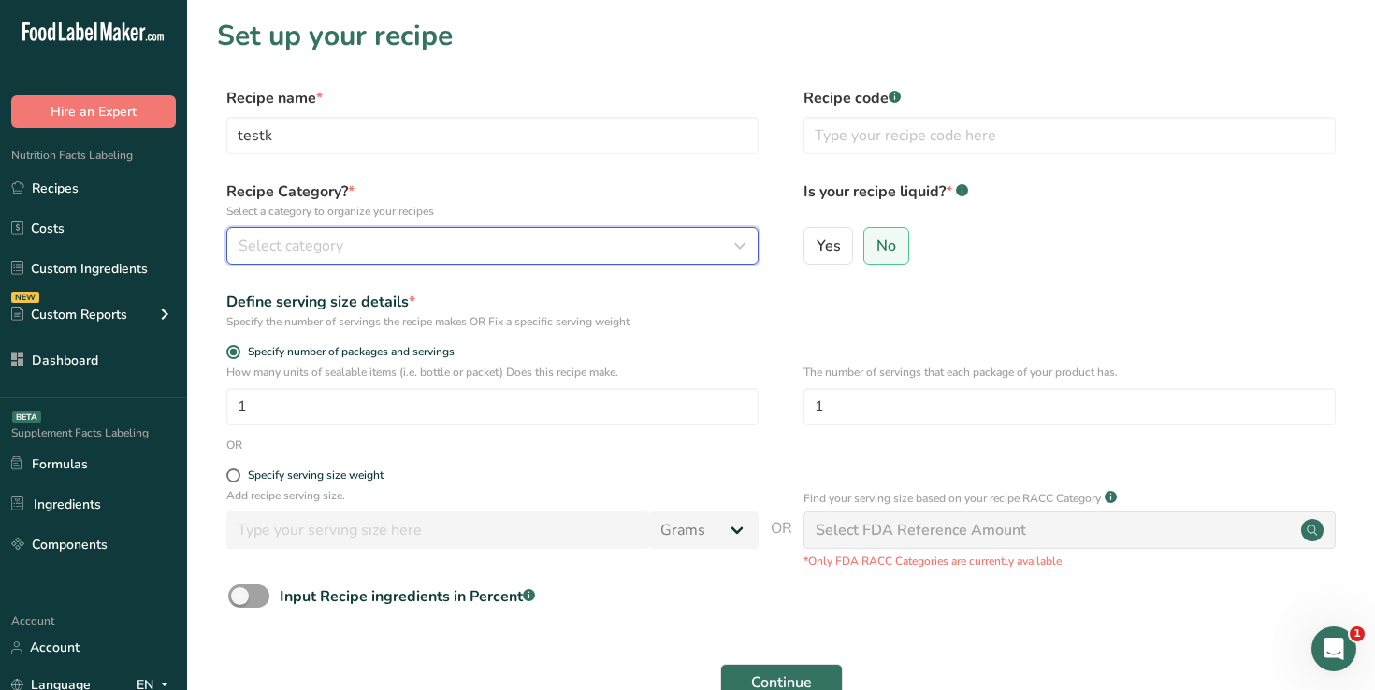
click at [520, 239] on div "Select category" at bounding box center [486, 246] width 497 height 22
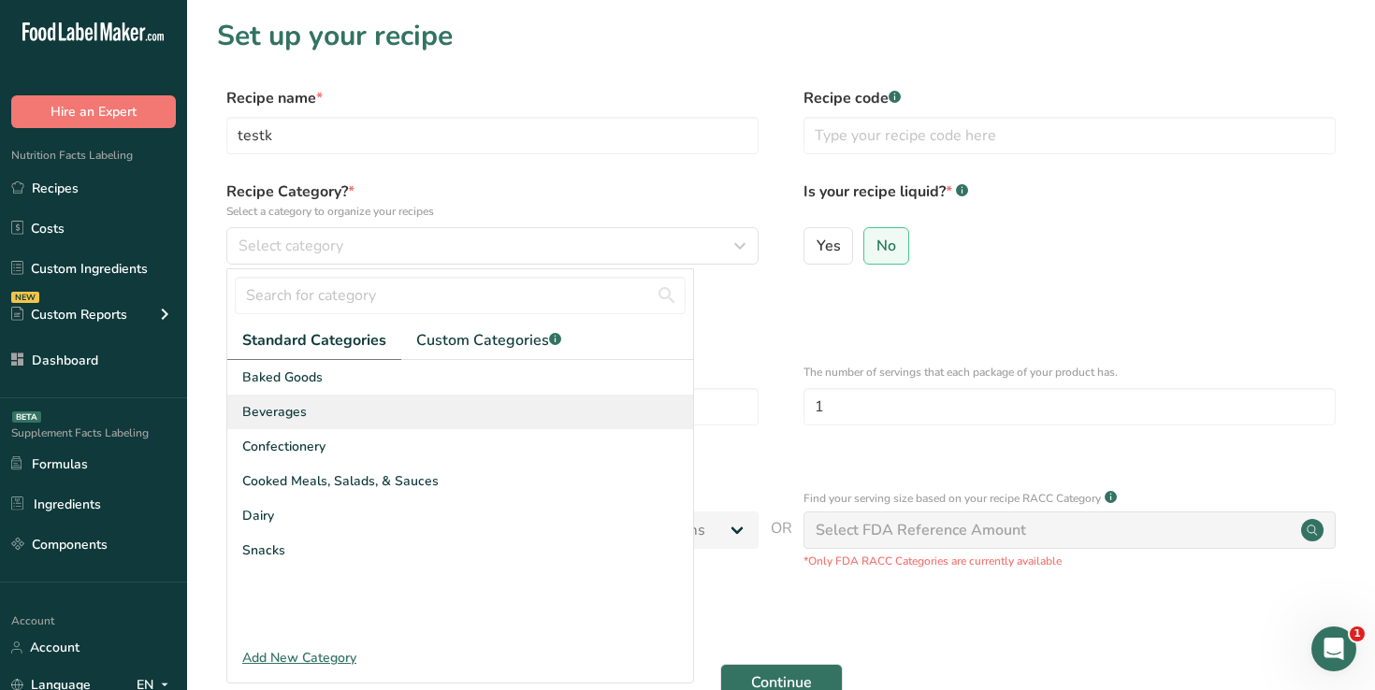
click at [521, 400] on div "Beverages" at bounding box center [460, 412] width 466 height 35
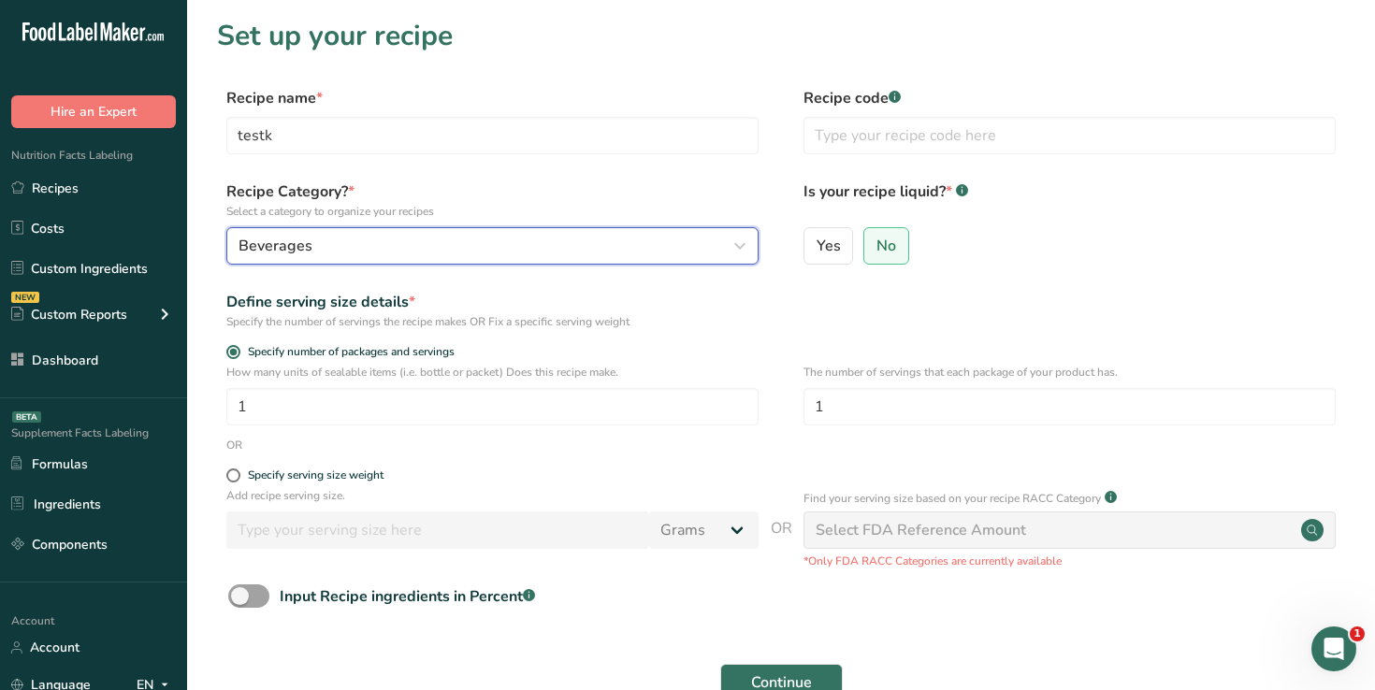
click at [444, 246] on div "Beverages" at bounding box center [486, 246] width 497 height 22
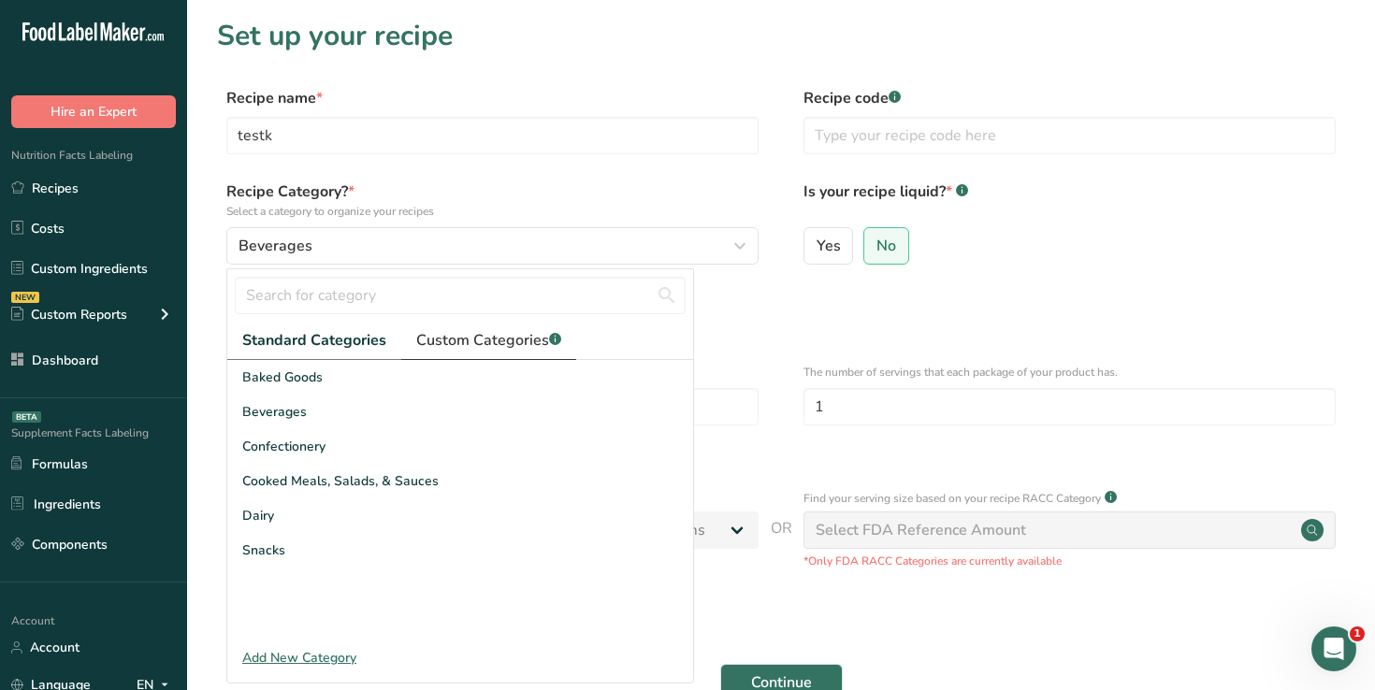
click at [480, 350] on span "Custom Categories .a-a{fill:#347362;}.b-a{fill:#fff;}" at bounding box center [488, 340] width 145 height 22
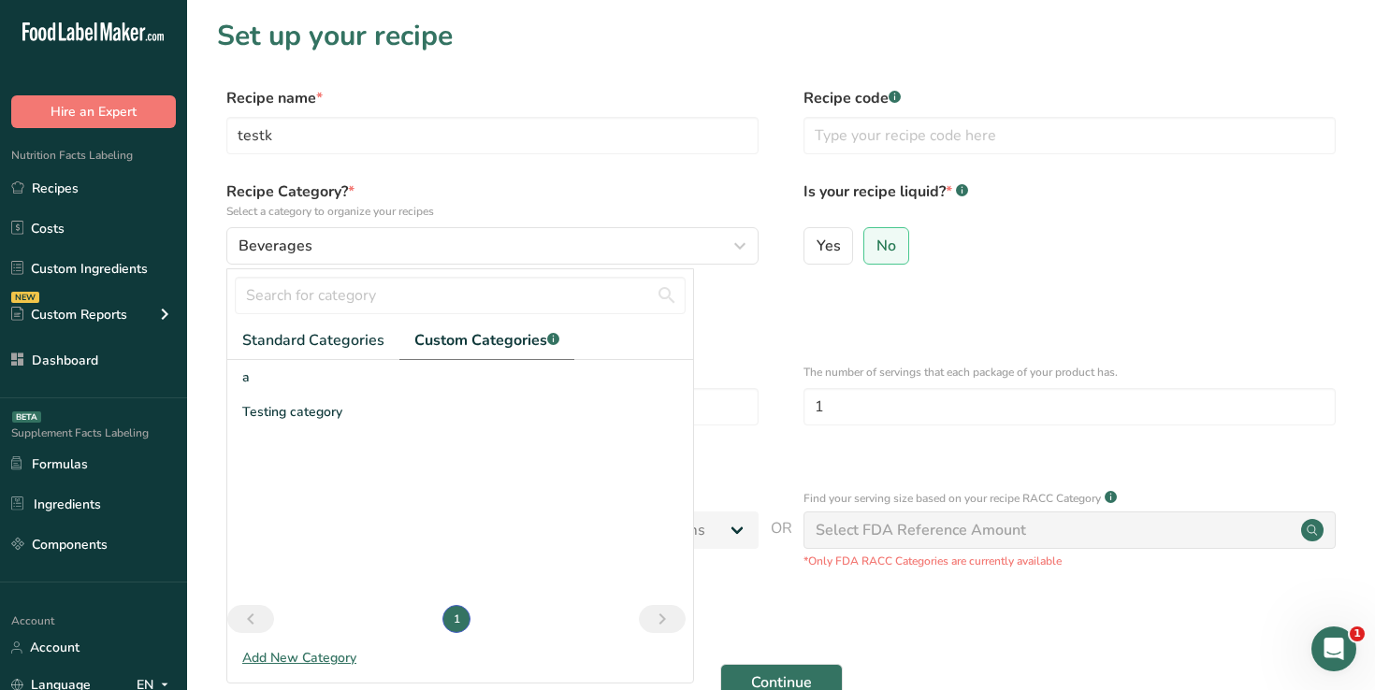
click at [804, 296] on div "Define serving size details * Specify the number of servings the recipe makes O…" at bounding box center [781, 310] width 1128 height 39
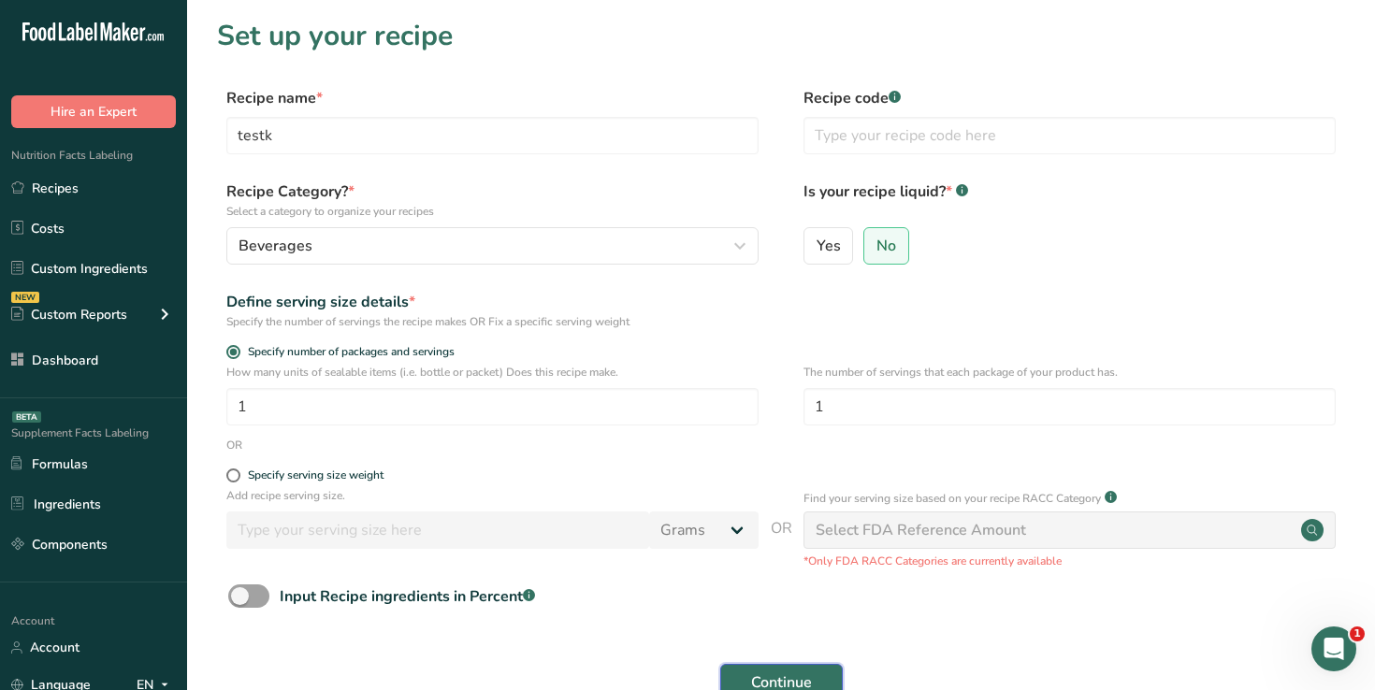
click at [771, 666] on button "Continue" at bounding box center [781, 682] width 123 height 37
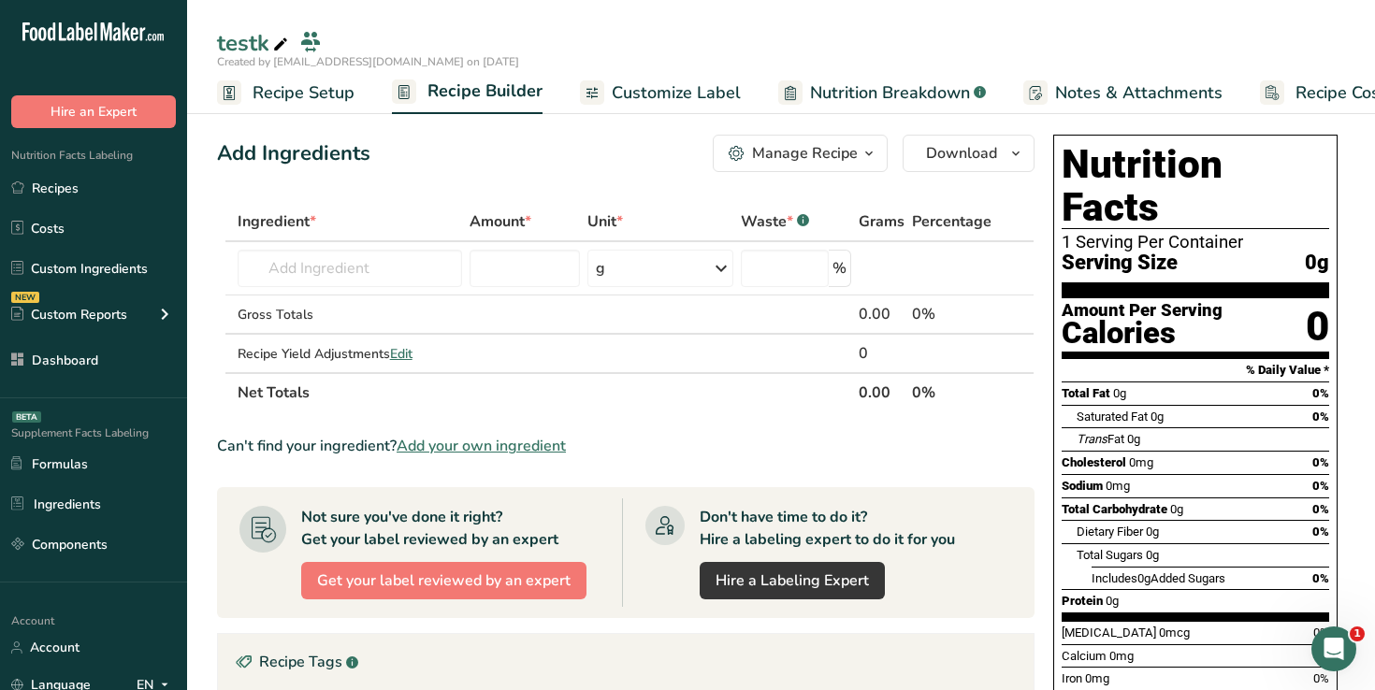
click at [656, 101] on span "Customize Label" at bounding box center [676, 92] width 129 height 25
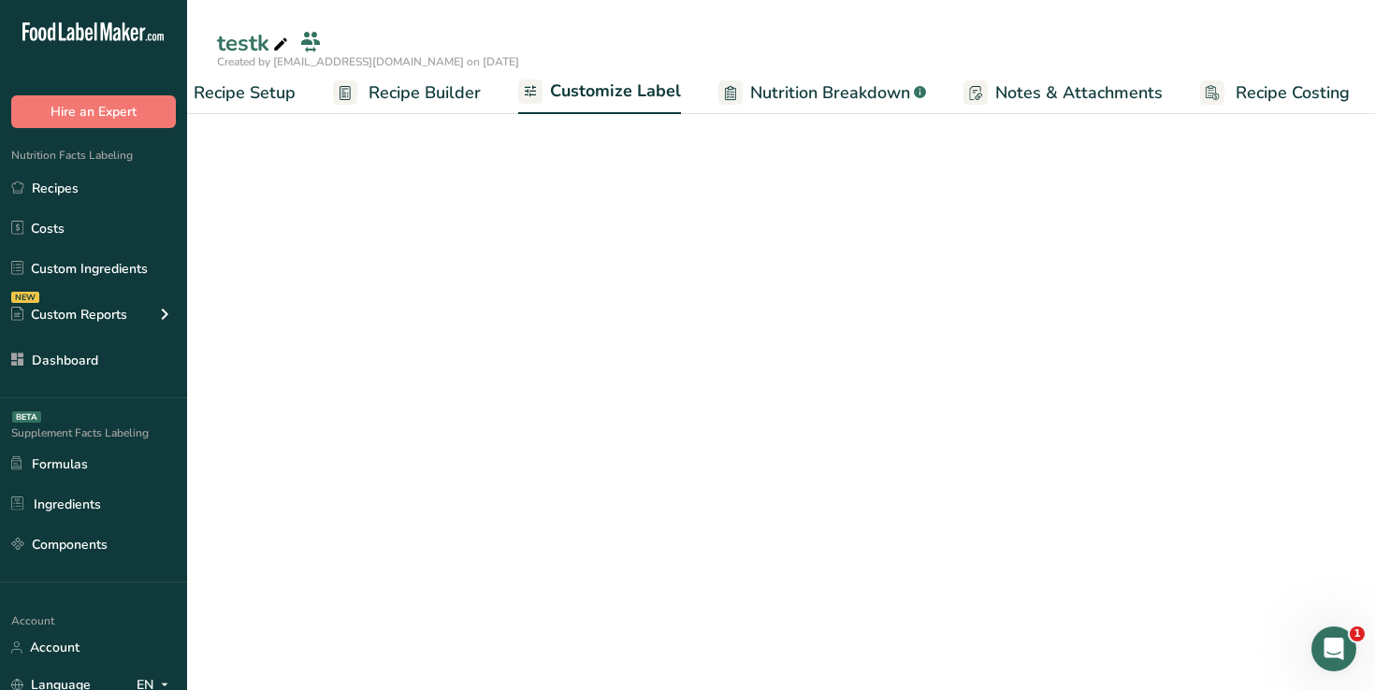
scroll to position [0, 64]
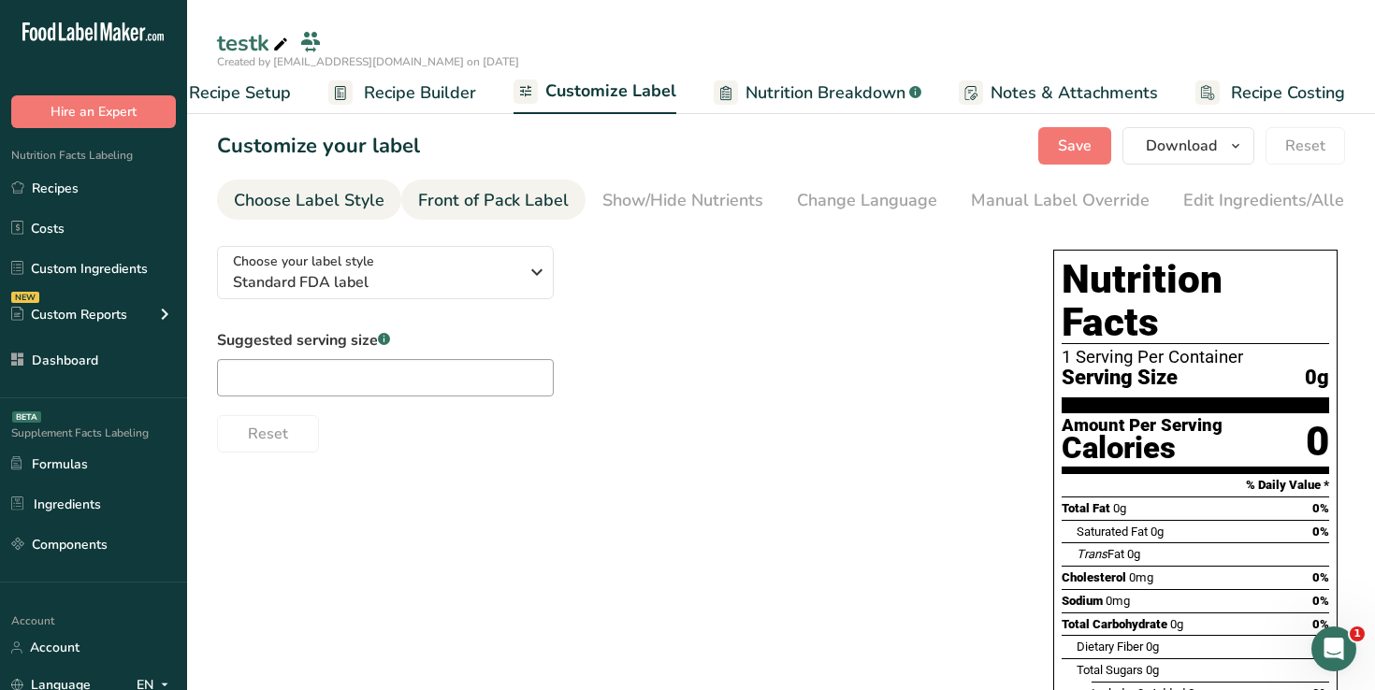
click at [490, 190] on div "Front of Pack Label" at bounding box center [493, 200] width 151 height 25
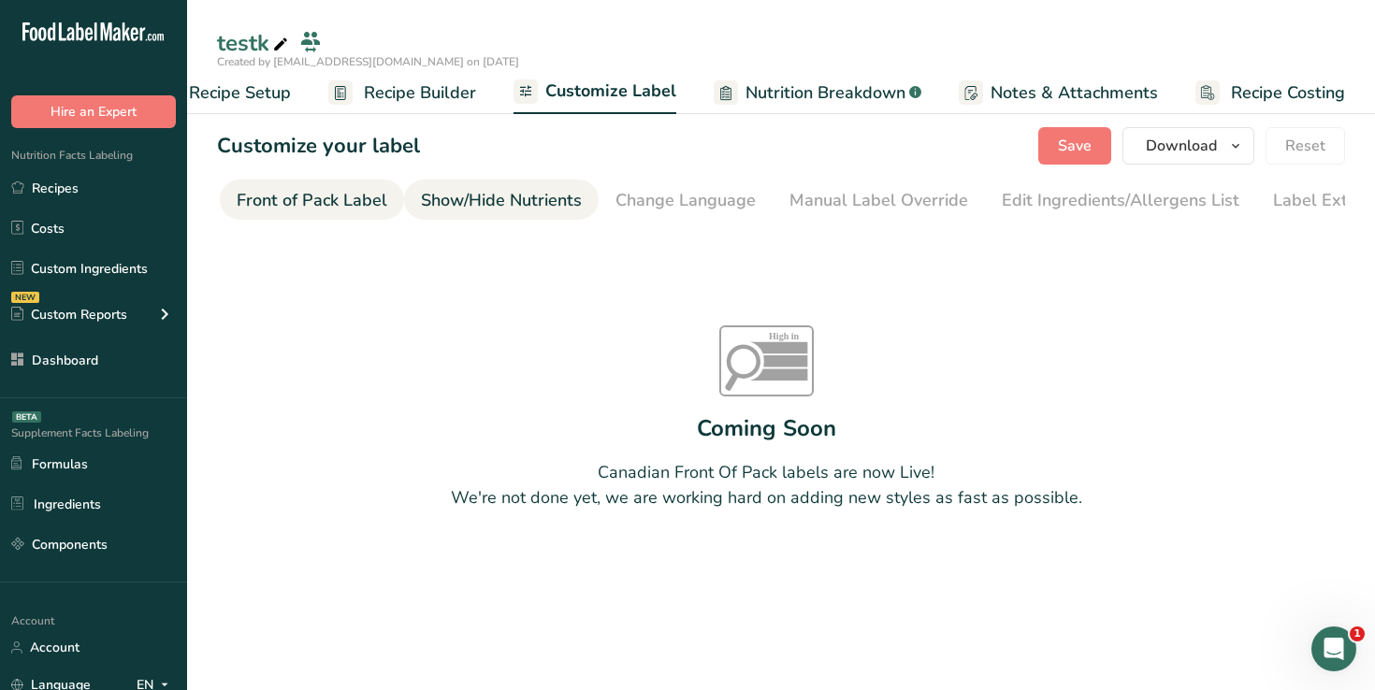
click at [553, 196] on div "Show/Hide Nutrients" at bounding box center [501, 200] width 161 height 25
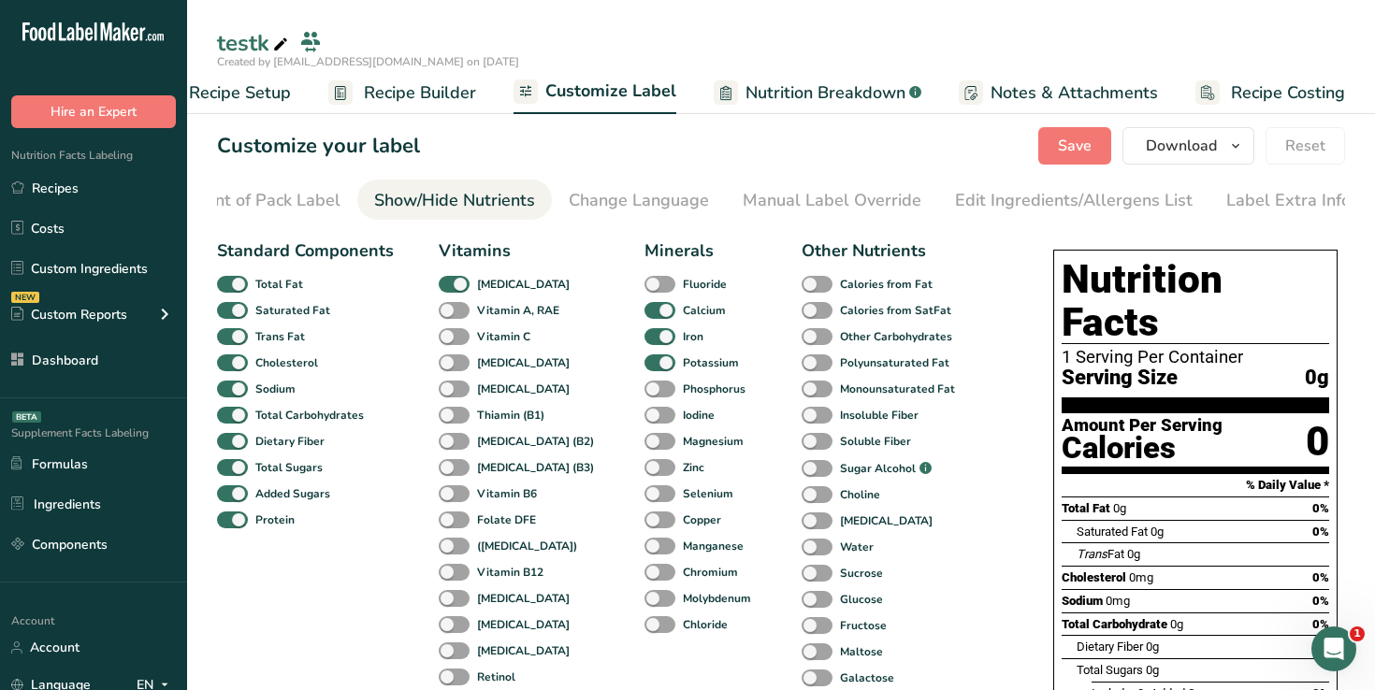
scroll to position [0, 231]
click at [594, 196] on div "Change Language" at bounding box center [636, 200] width 140 height 25
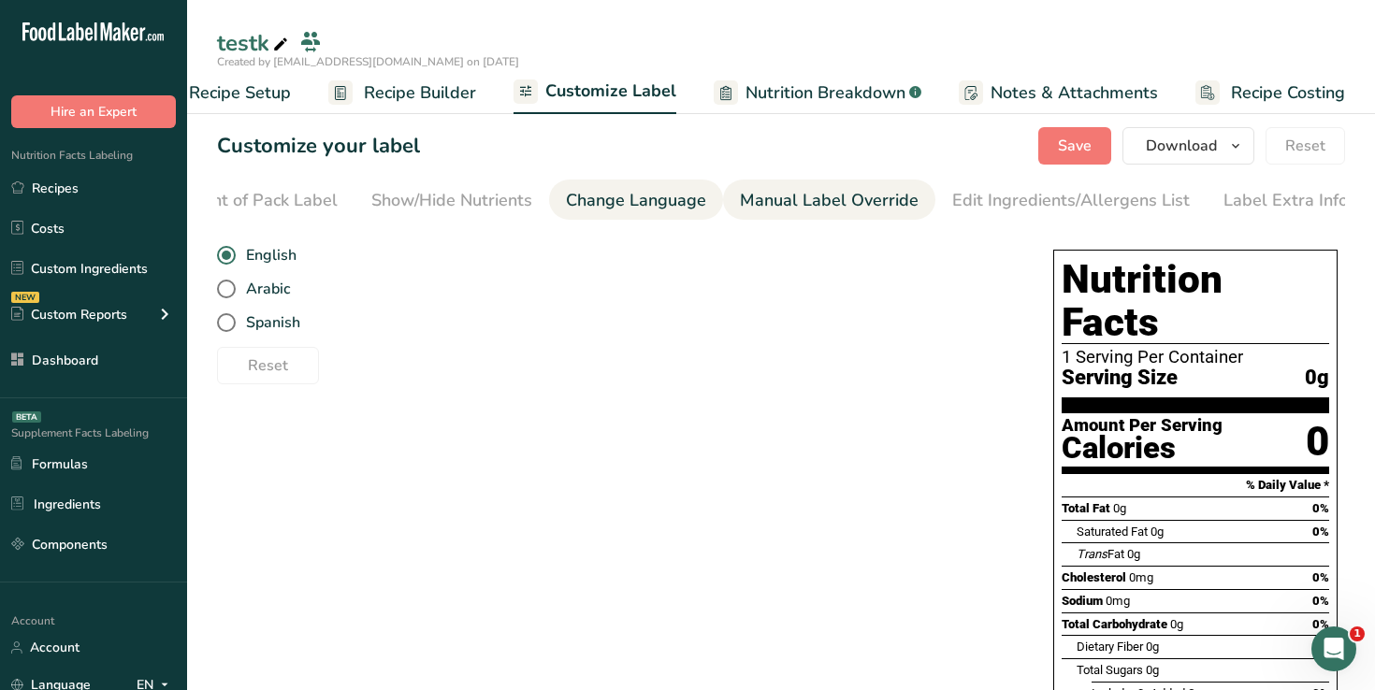
click at [799, 187] on link "Manual Label Override" at bounding box center [829, 201] width 179 height 42
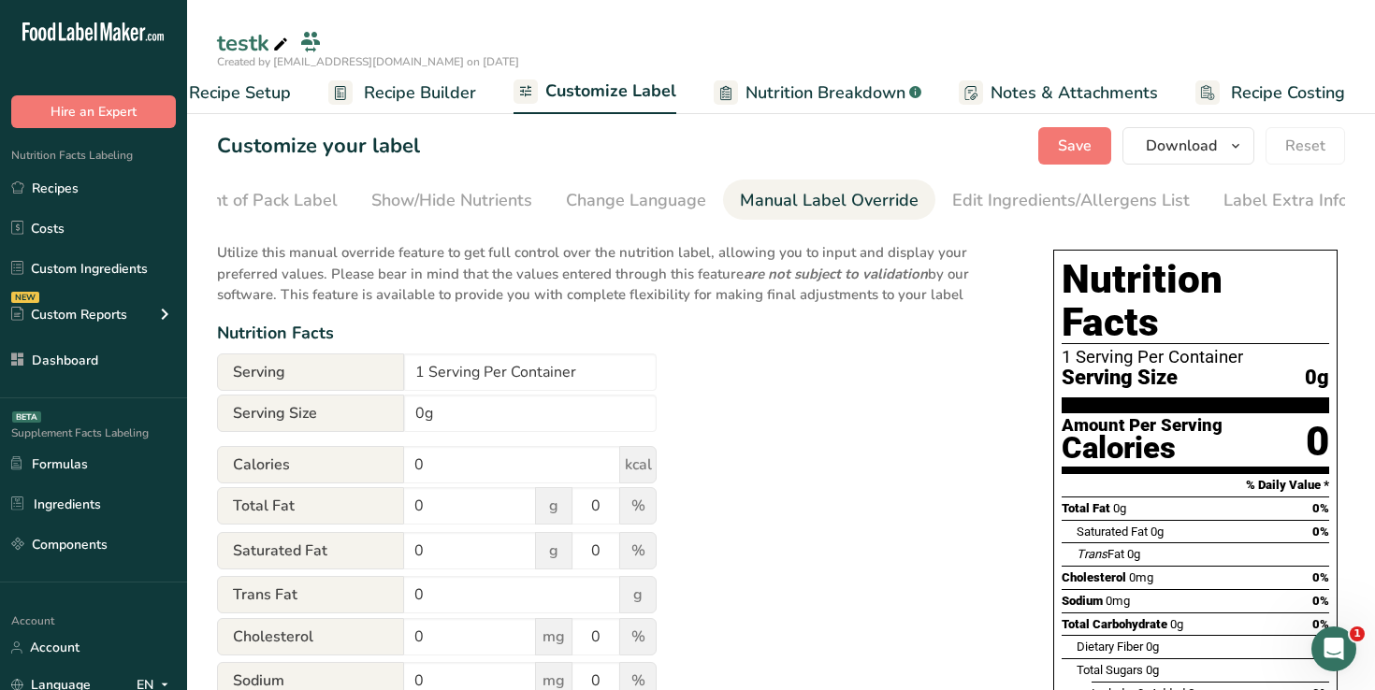
click at [369, 94] on span "Recipe Builder" at bounding box center [420, 92] width 112 height 25
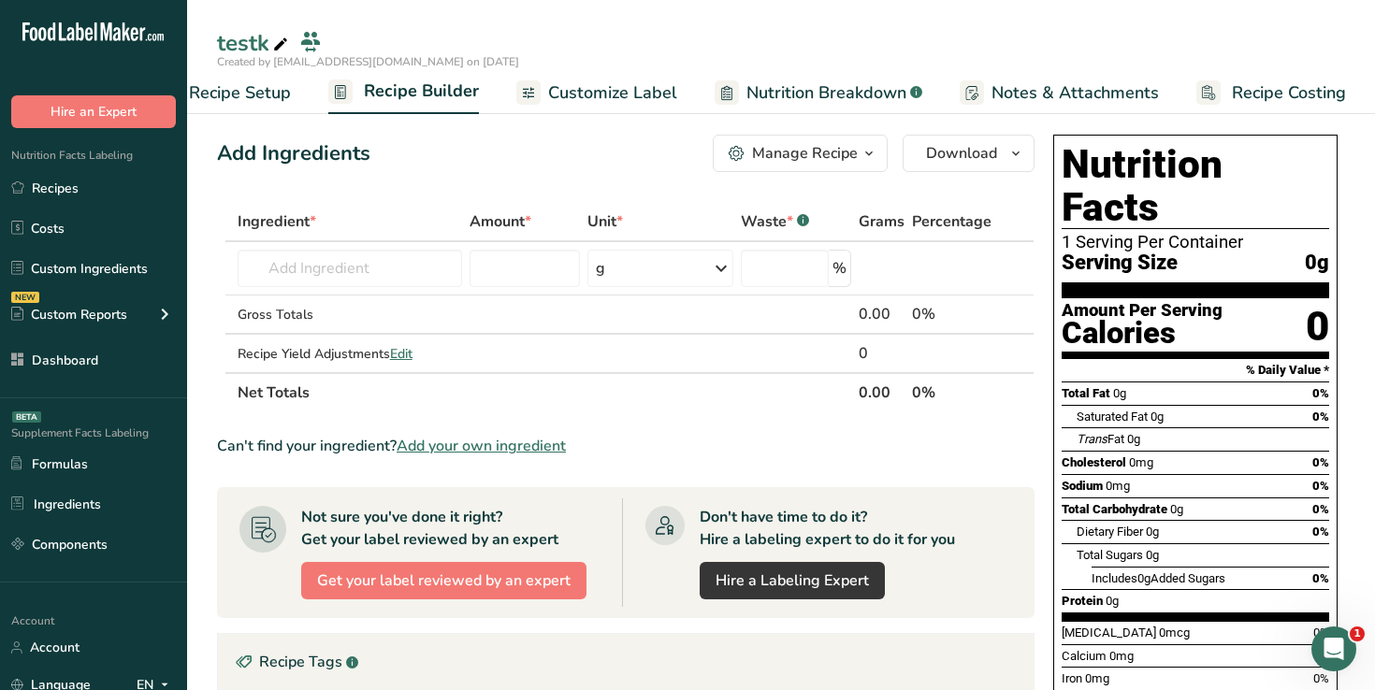
click at [279, 90] on span "Recipe Setup" at bounding box center [240, 92] width 102 height 25
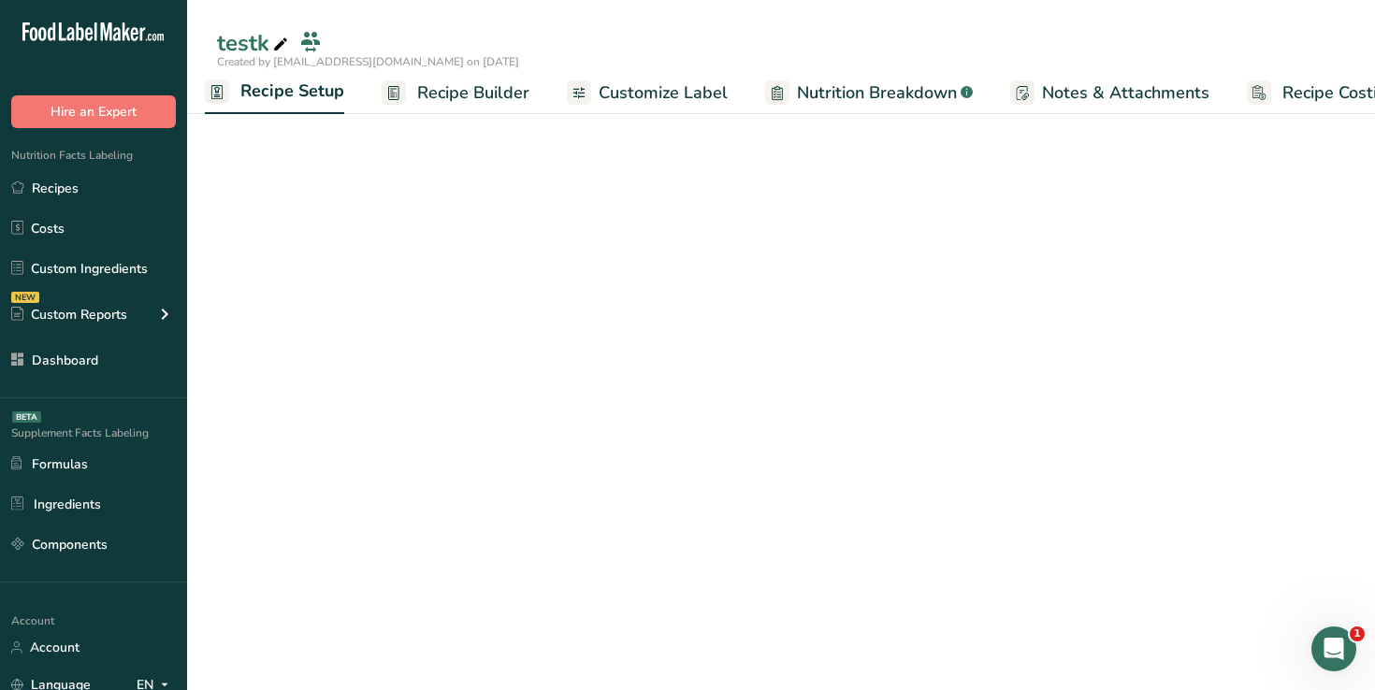
scroll to position [0, 7]
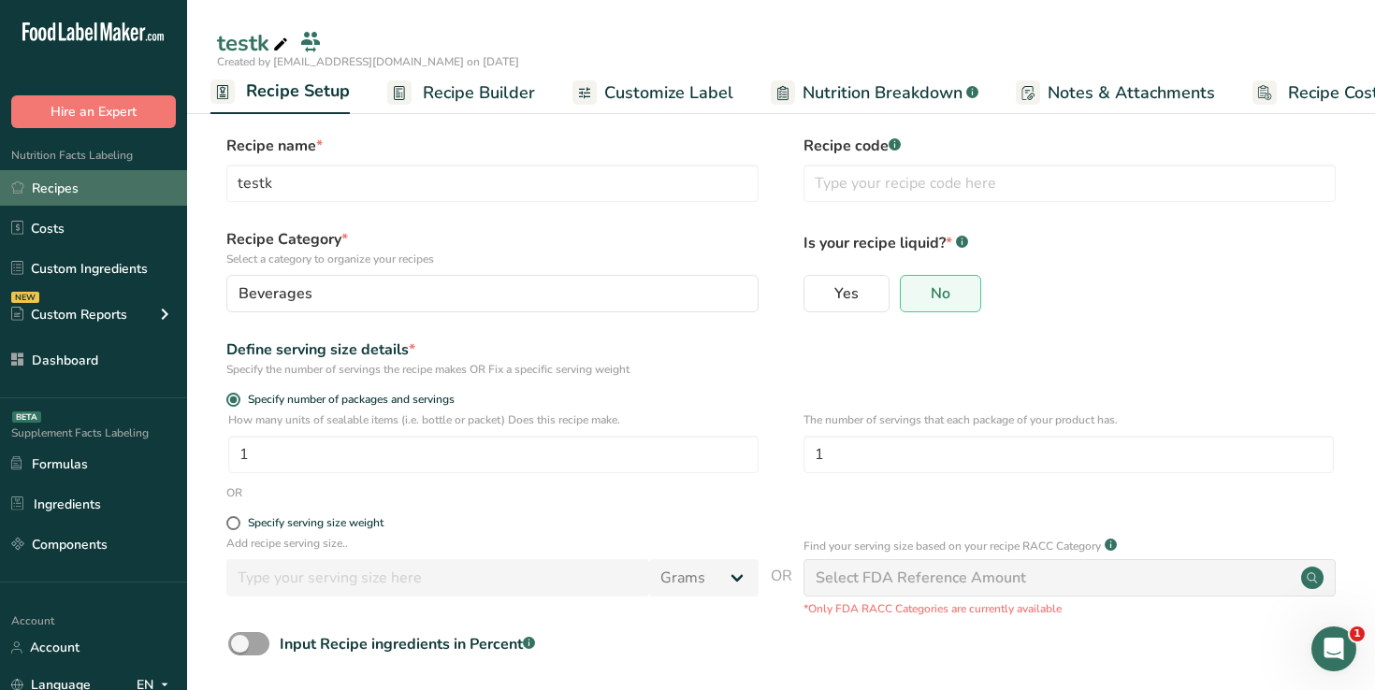
click at [107, 200] on link "Recipes" at bounding box center [93, 188] width 187 height 36
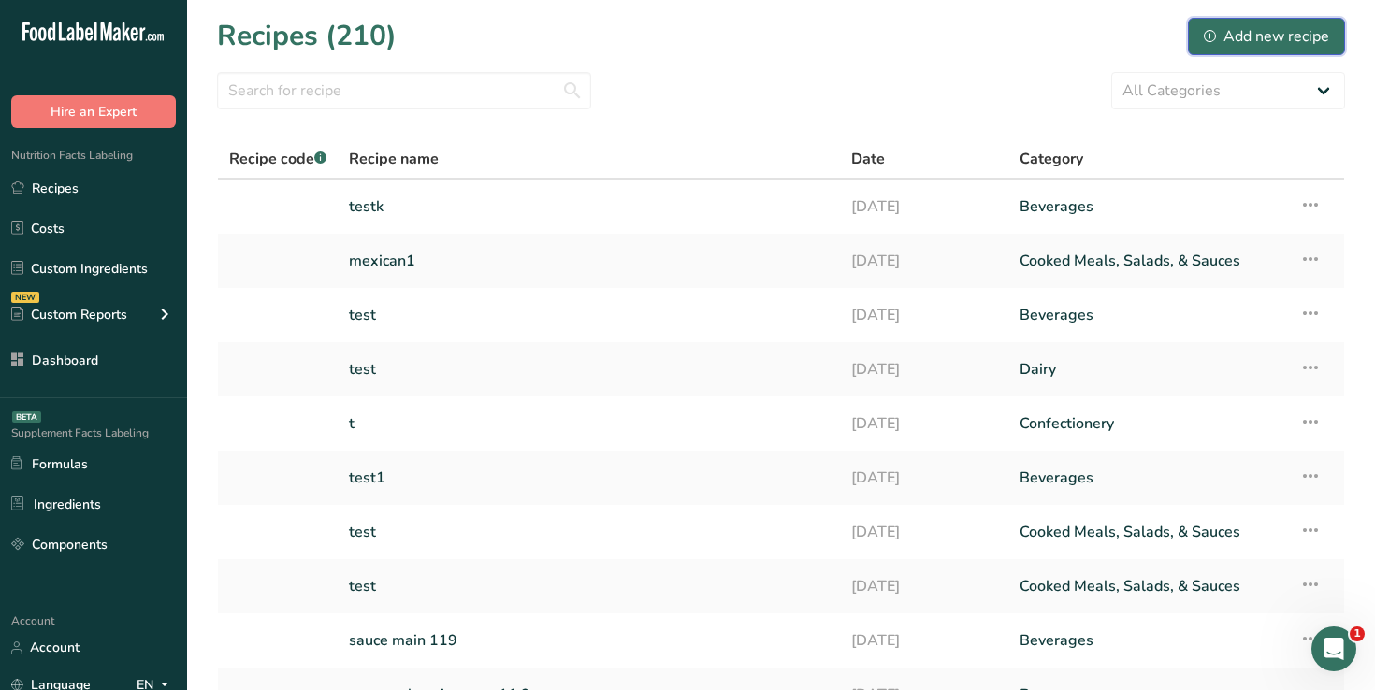
click at [1228, 32] on div "Add new recipe" at bounding box center [1266, 36] width 125 height 22
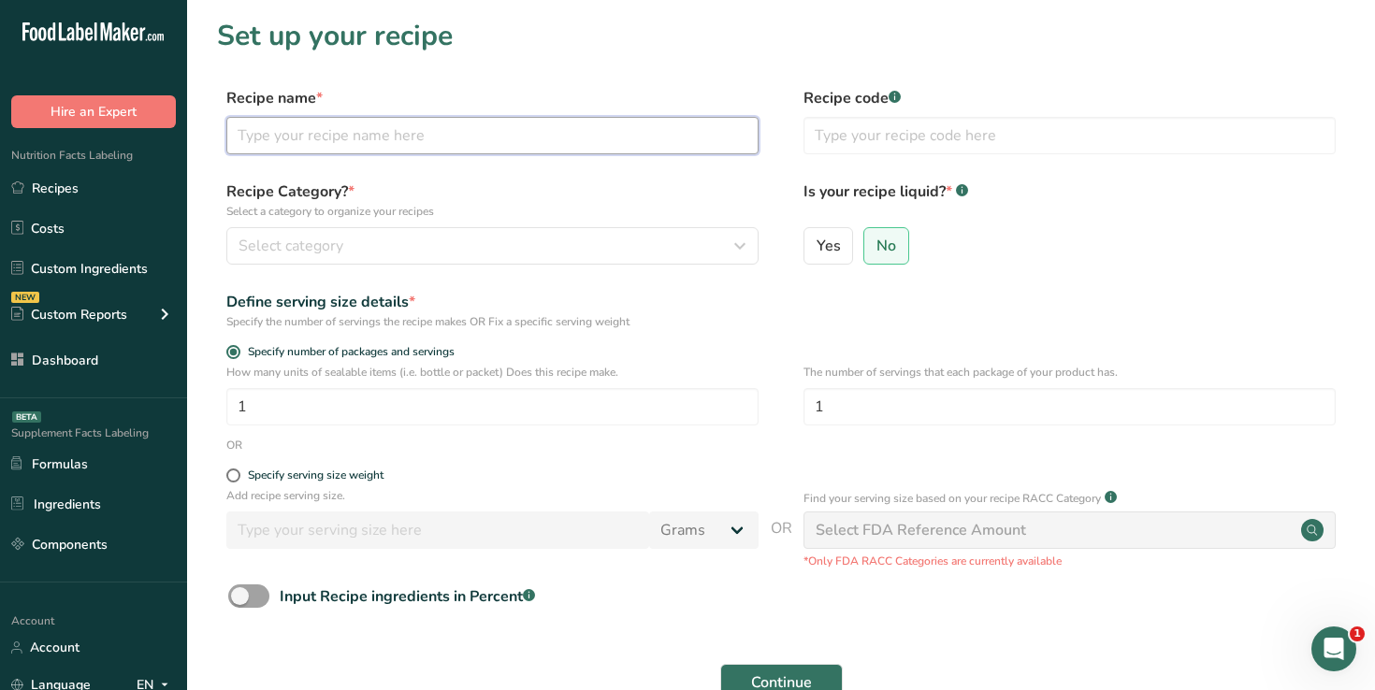
click at [599, 127] on input "text" at bounding box center [492, 135] width 532 height 37
paste input "test recipe 1 tags"
type input "test recipe 1 tags"
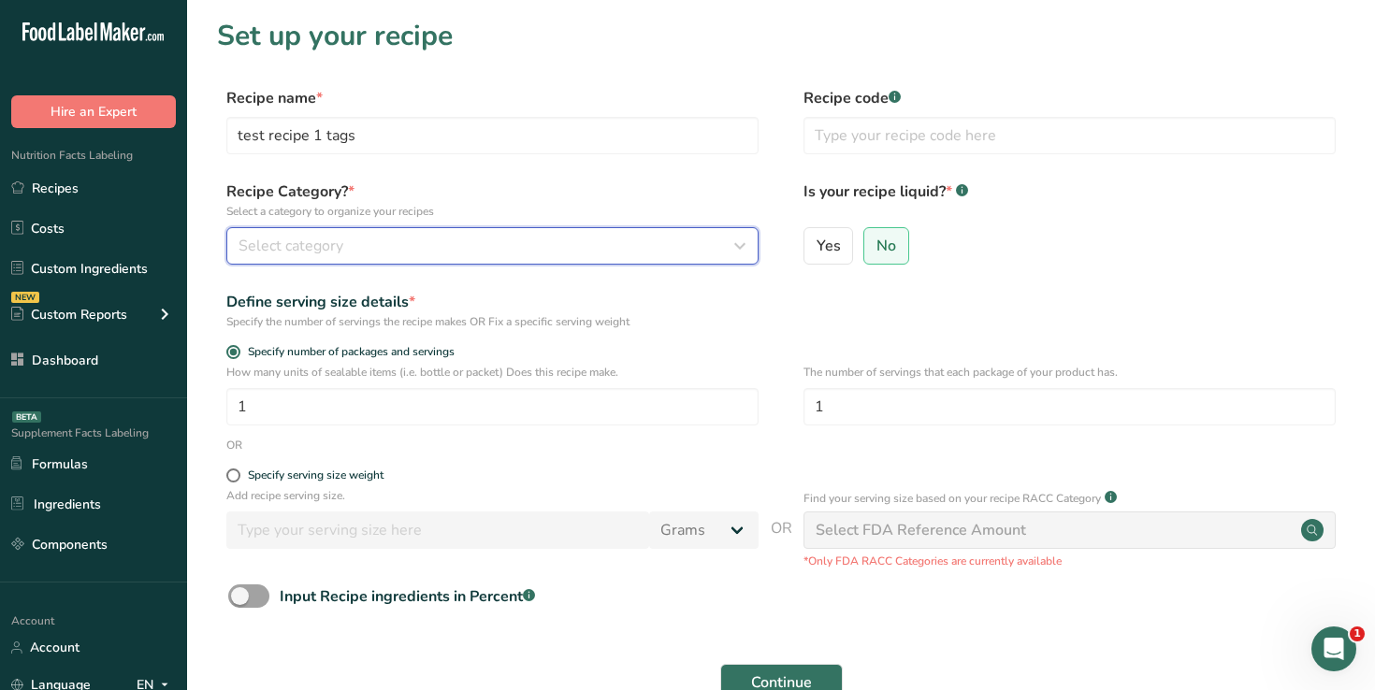
click at [578, 233] on button "Select category" at bounding box center [492, 245] width 532 height 37
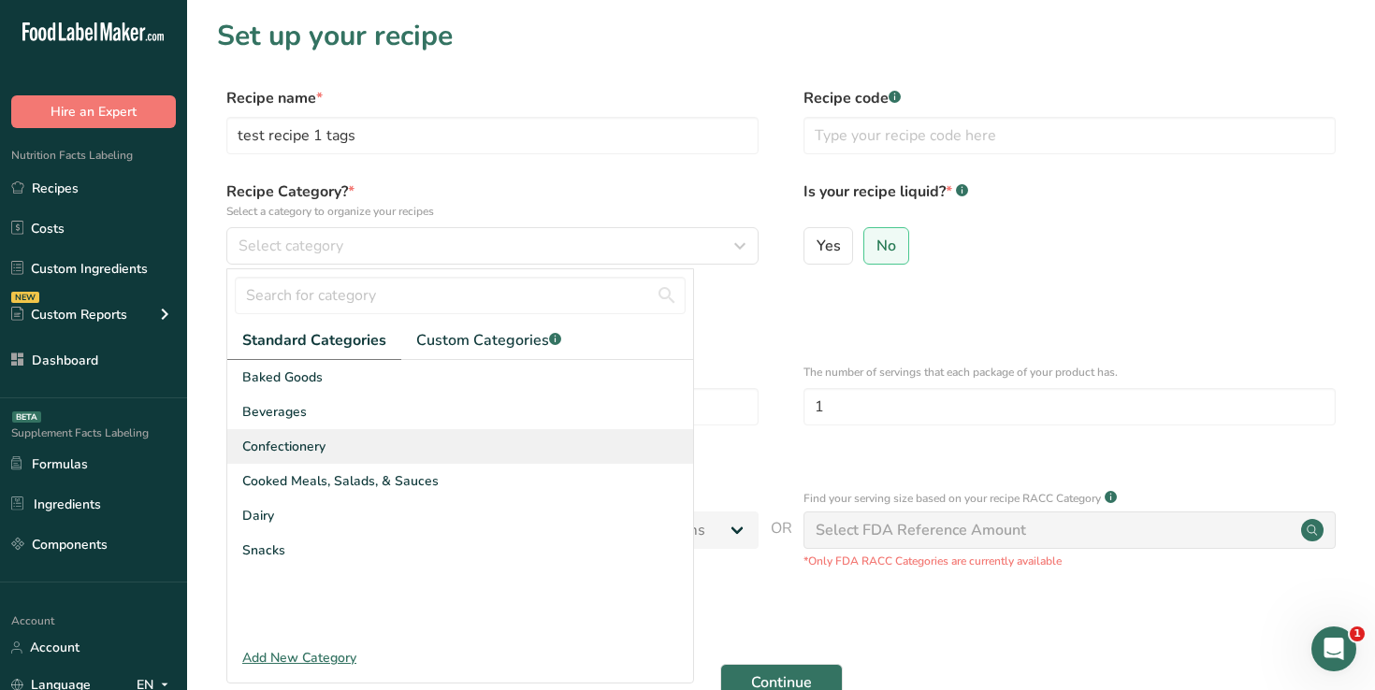
click at [558, 450] on div "Confectionery" at bounding box center [460, 446] width 466 height 35
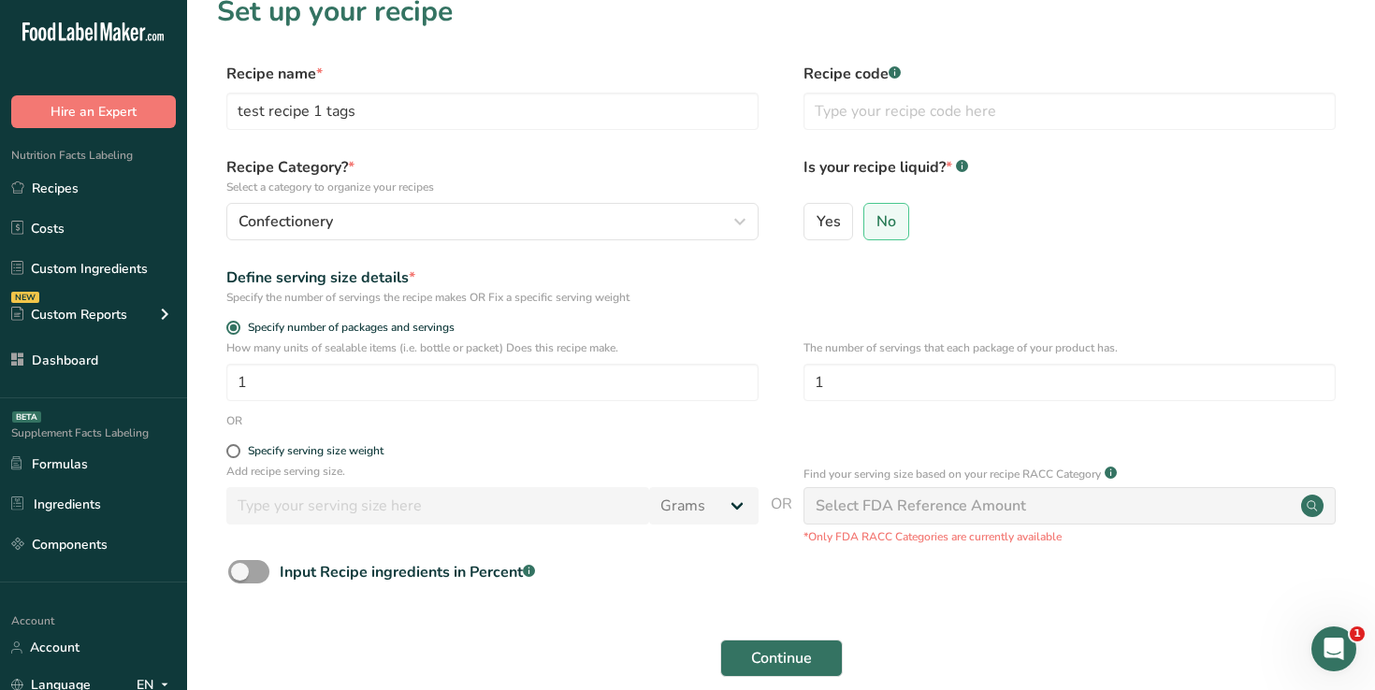
scroll to position [50, 0]
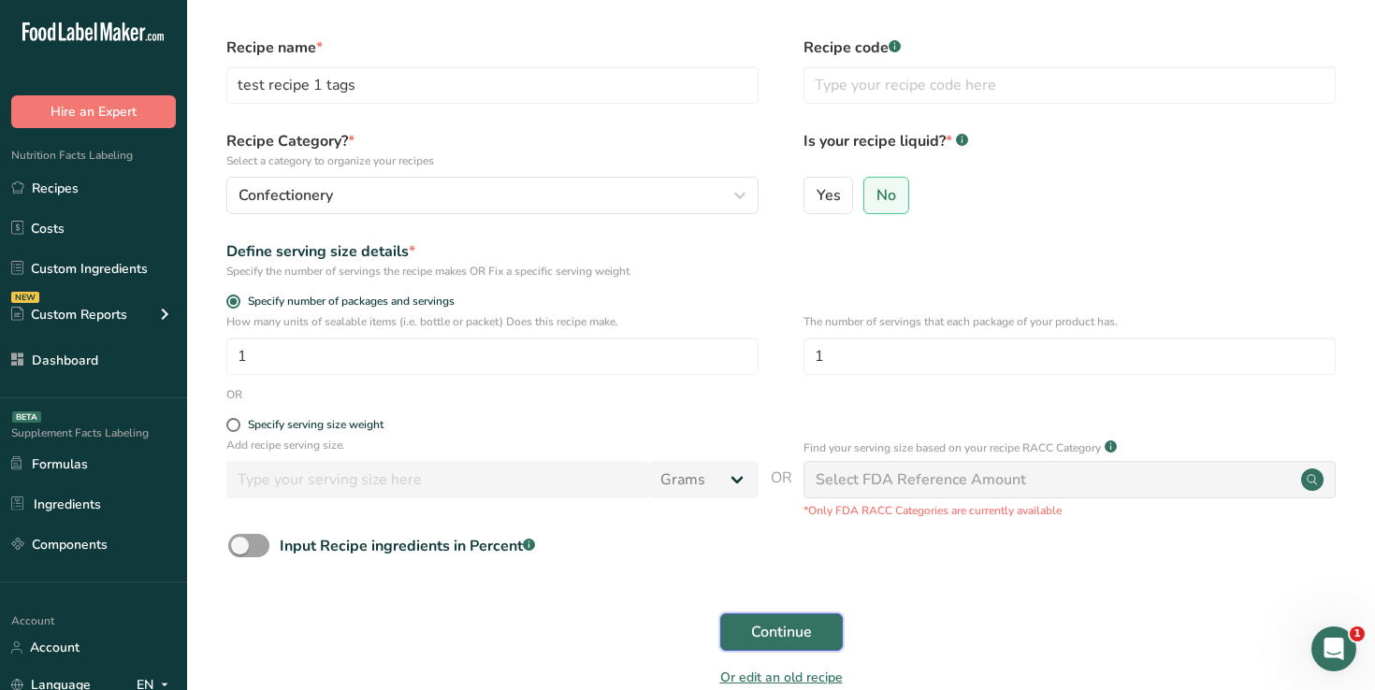
click at [792, 647] on button "Continue" at bounding box center [781, 631] width 123 height 37
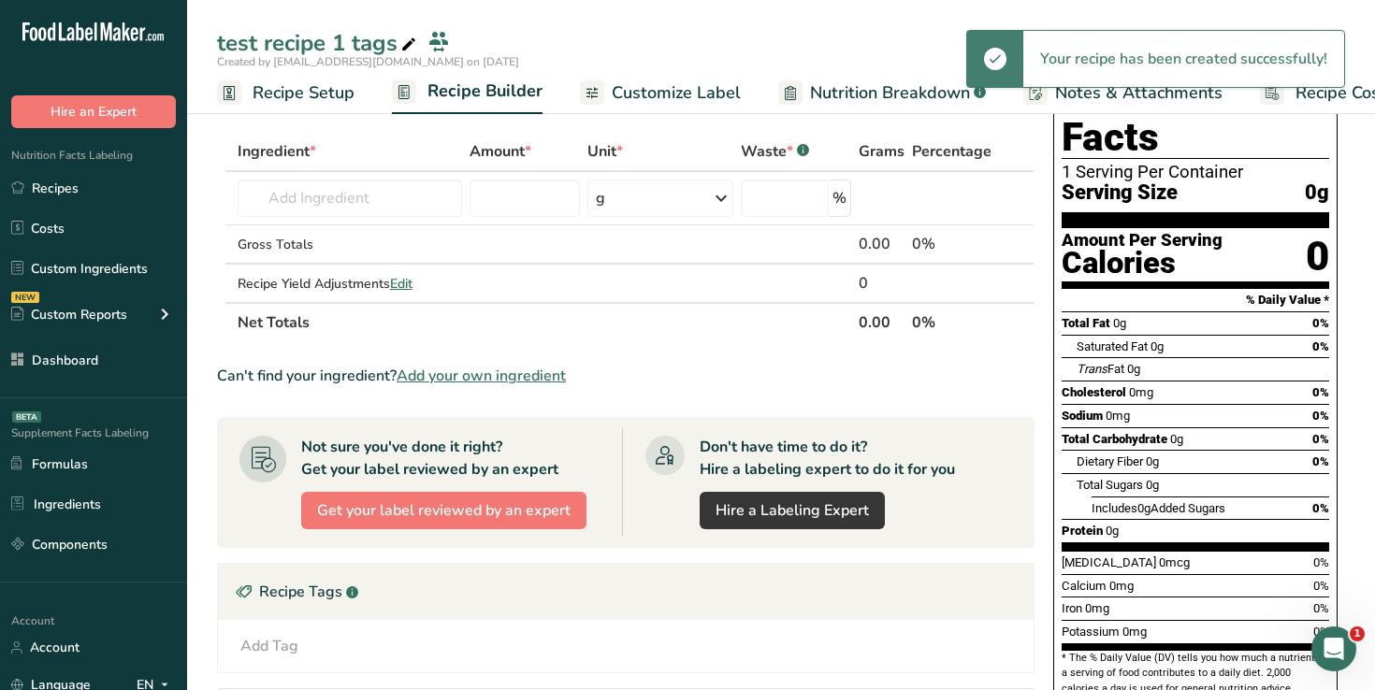
scroll to position [79, 0]
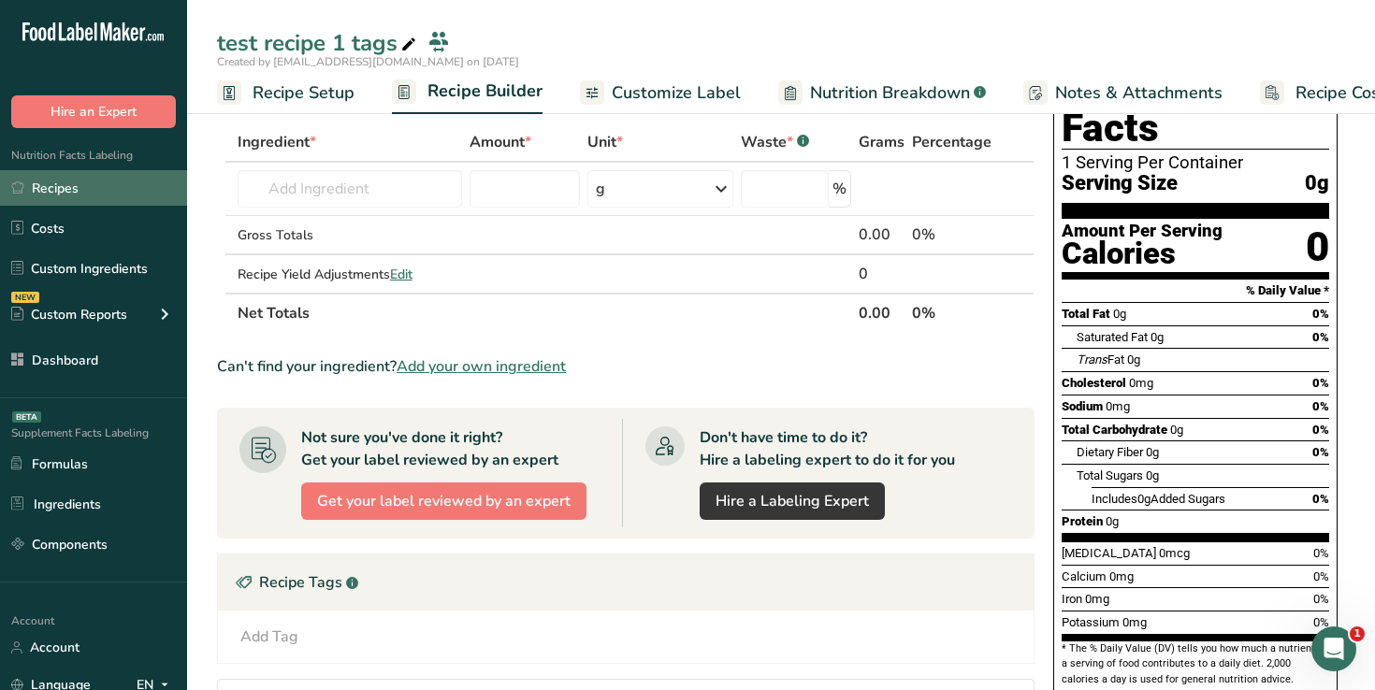
click at [95, 195] on link "Recipes" at bounding box center [93, 188] width 187 height 36
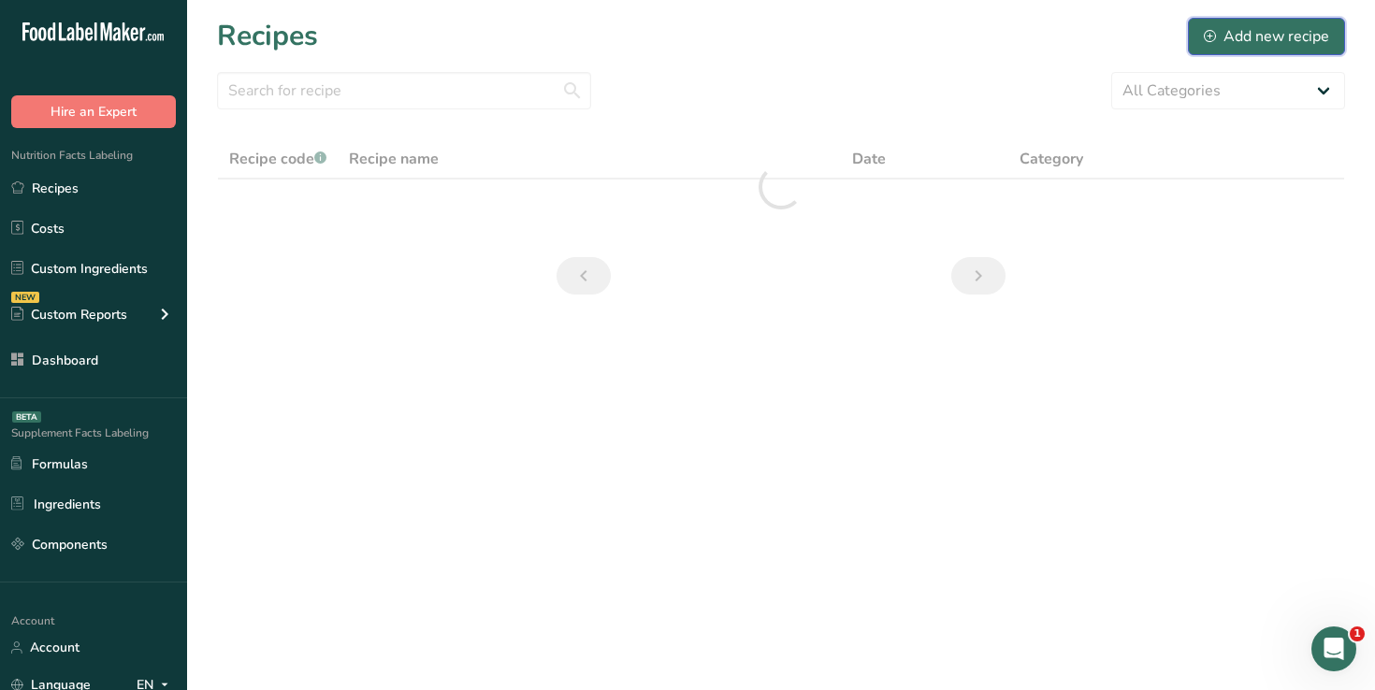
click at [1251, 36] on div "Add new recipe" at bounding box center [1266, 36] width 125 height 22
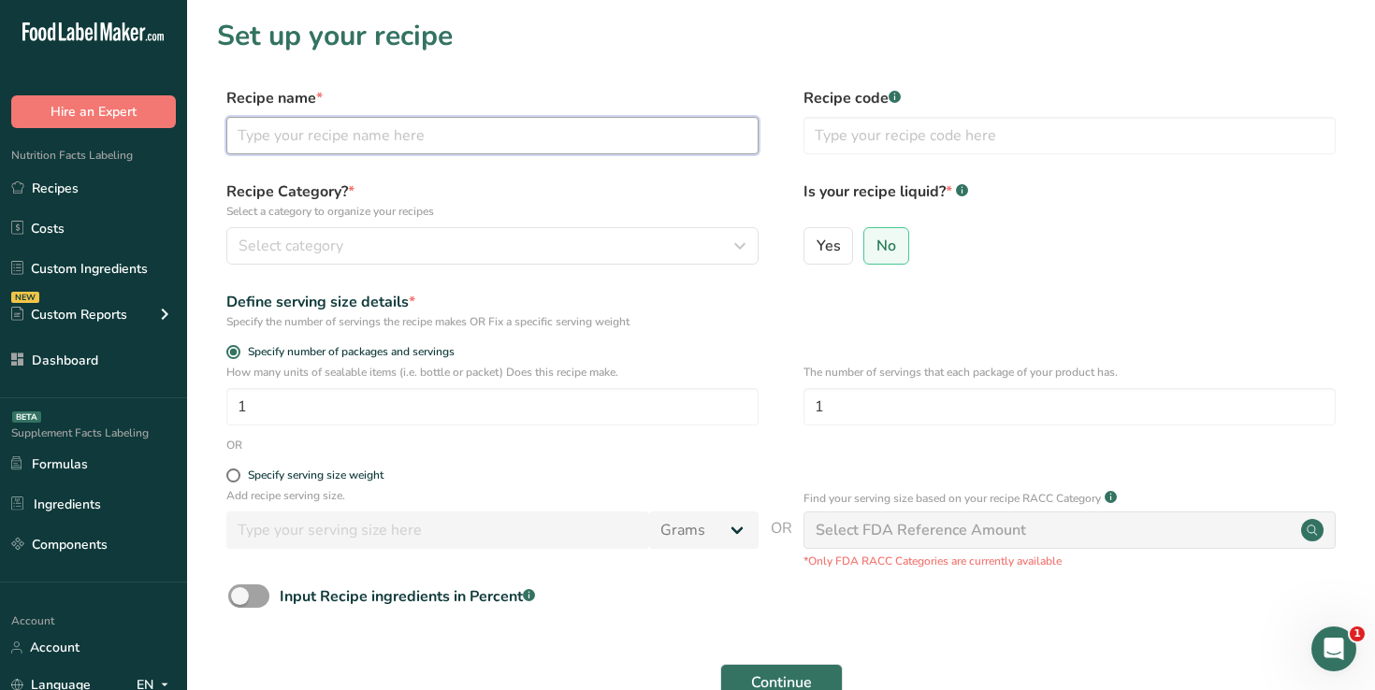
click at [382, 142] on input "text" at bounding box center [492, 135] width 532 height 37
paste input "test recipe 1 tags"
type input "ztest recipe 1 tags"
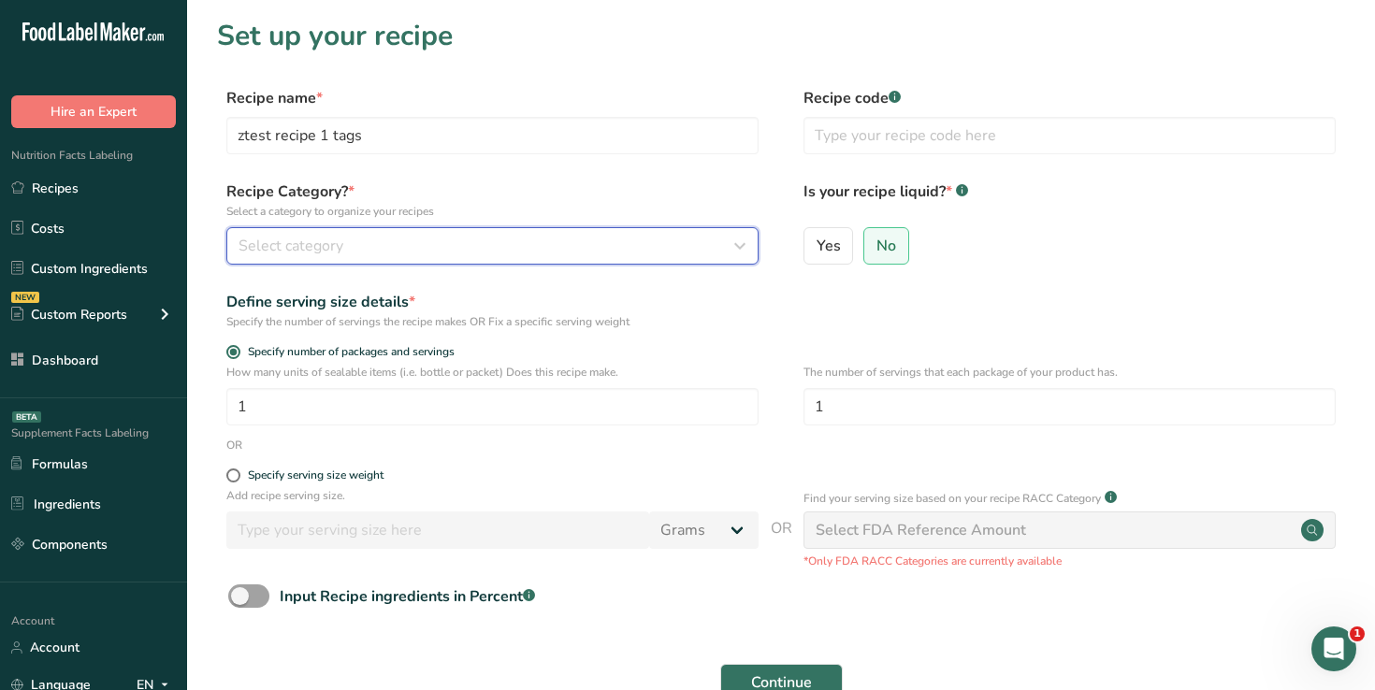
click at [422, 228] on button "Select category" at bounding box center [492, 245] width 532 height 37
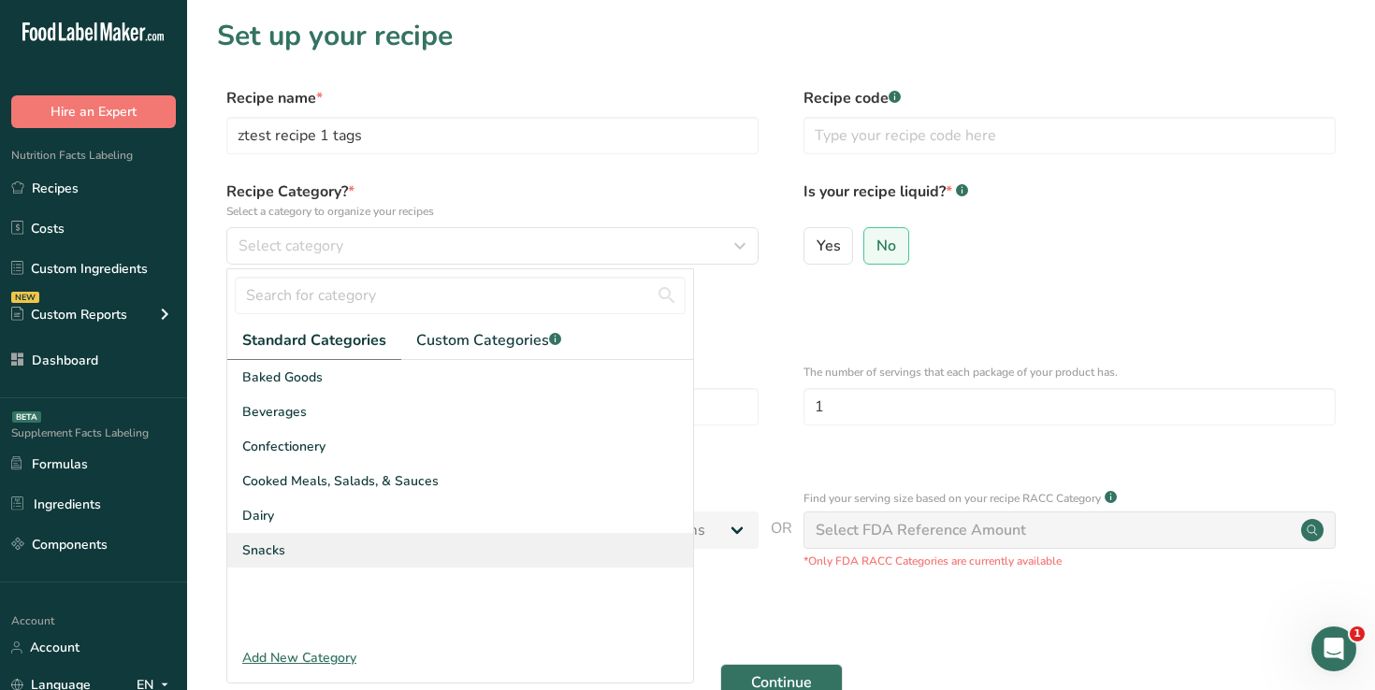
click at [415, 550] on div "Snacks" at bounding box center [460, 550] width 466 height 35
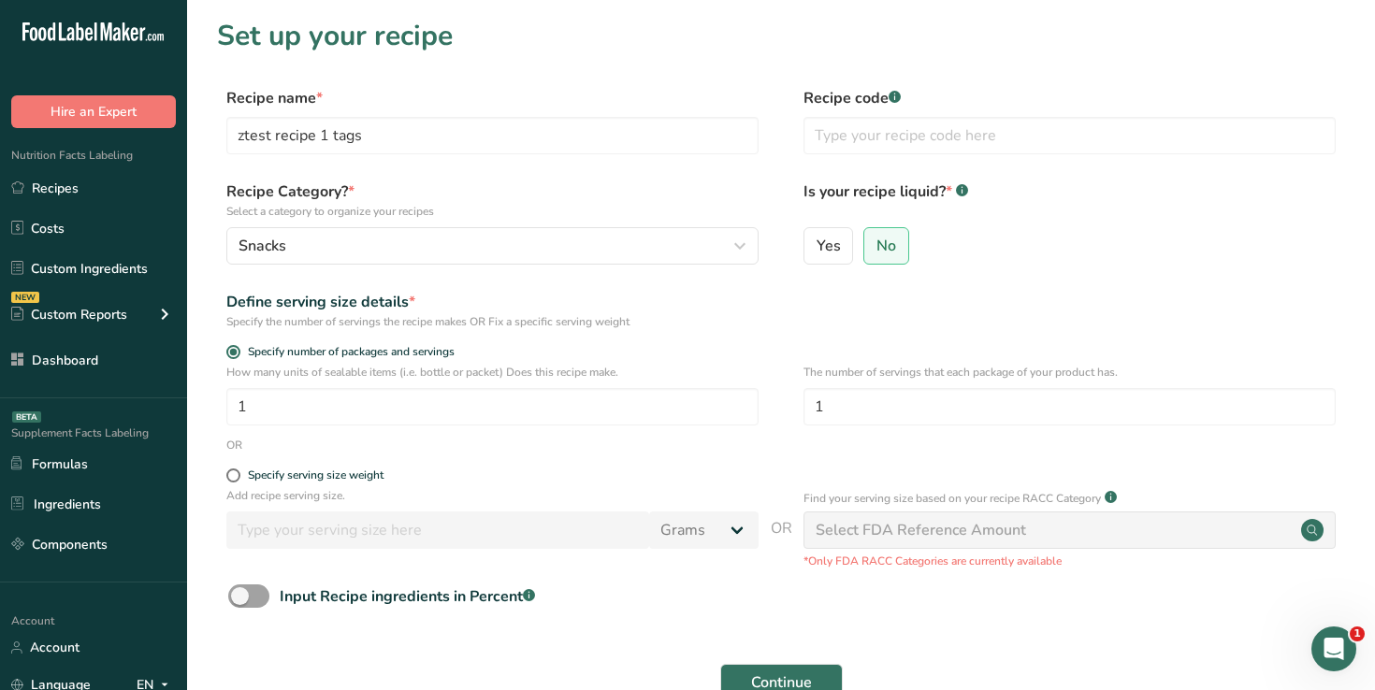
scroll to position [133, 0]
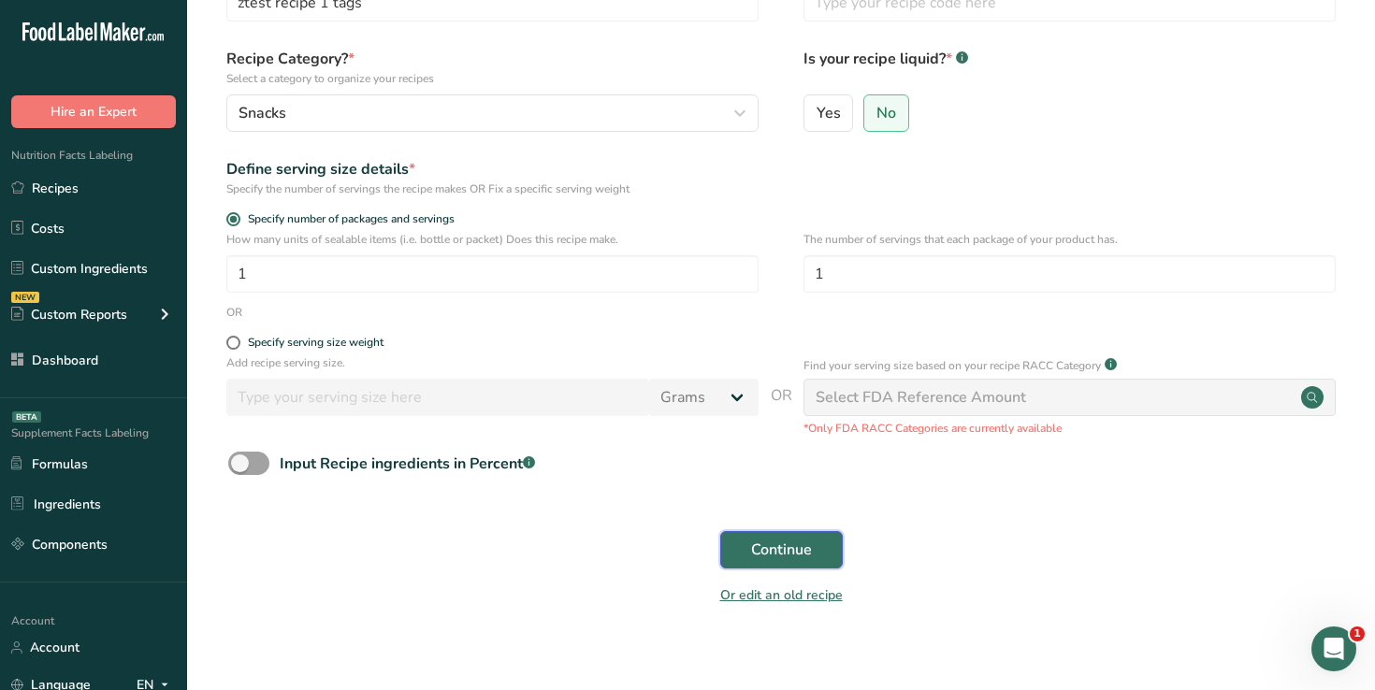
click at [793, 552] on span "Continue" at bounding box center [781, 550] width 61 height 22
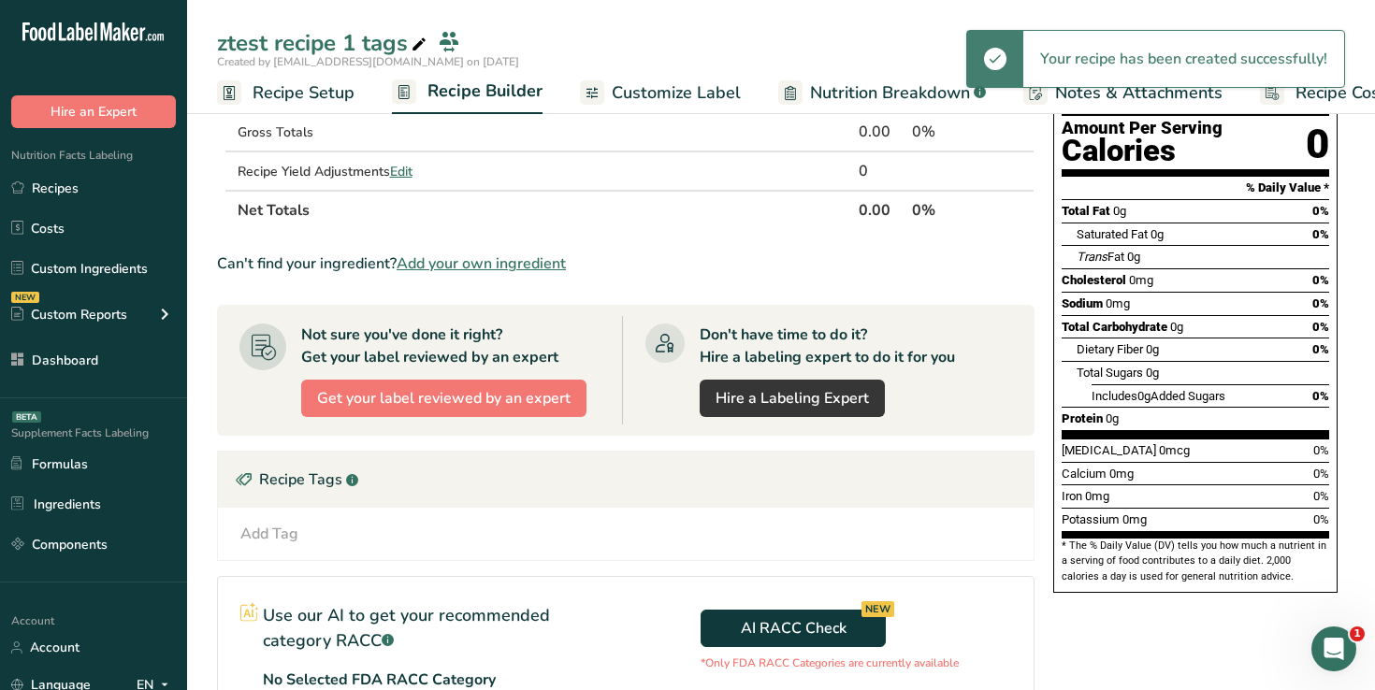
scroll to position [195, 0]
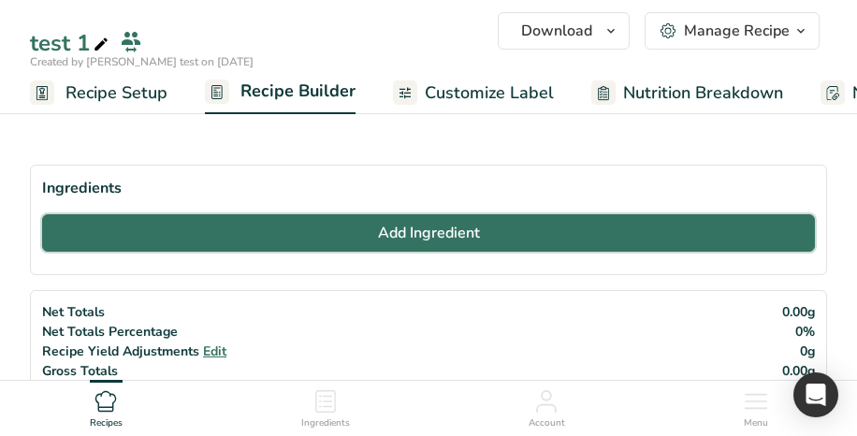
click at [422, 232] on span "Add Ingredient" at bounding box center [429, 233] width 102 height 22
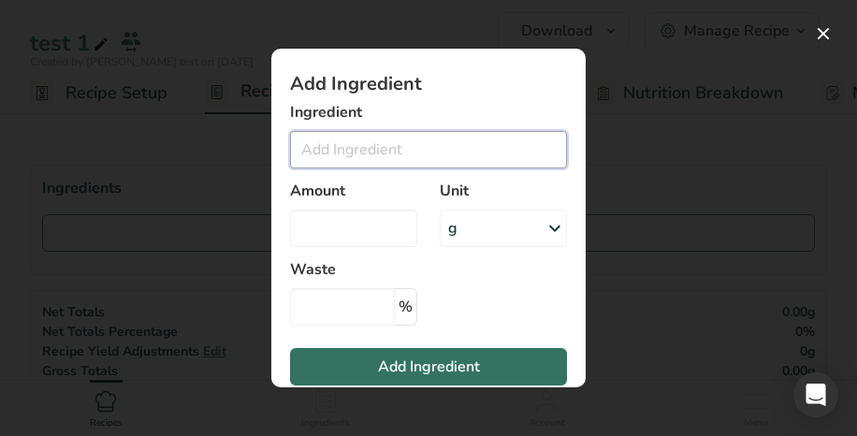
click at [382, 151] on input "Add ingredient modal" at bounding box center [428, 149] width 277 height 37
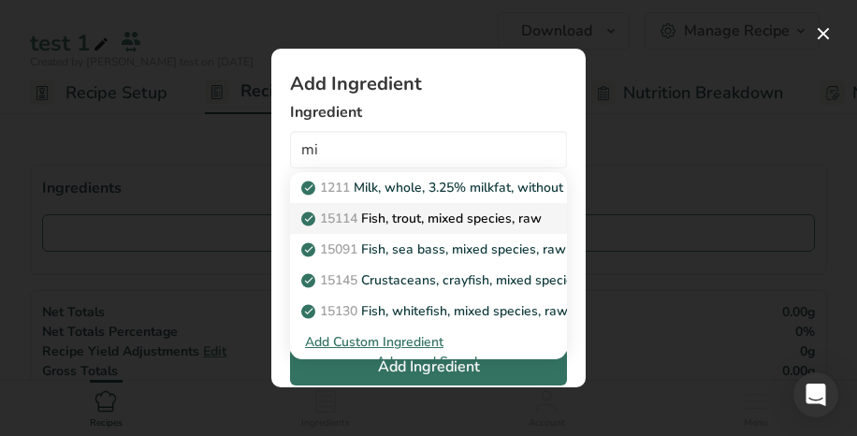
click at [386, 232] on link "15114 Fish, trout, mixed species, raw" at bounding box center [428, 218] width 277 height 31
type input "Fish, trout, mixed species, raw"
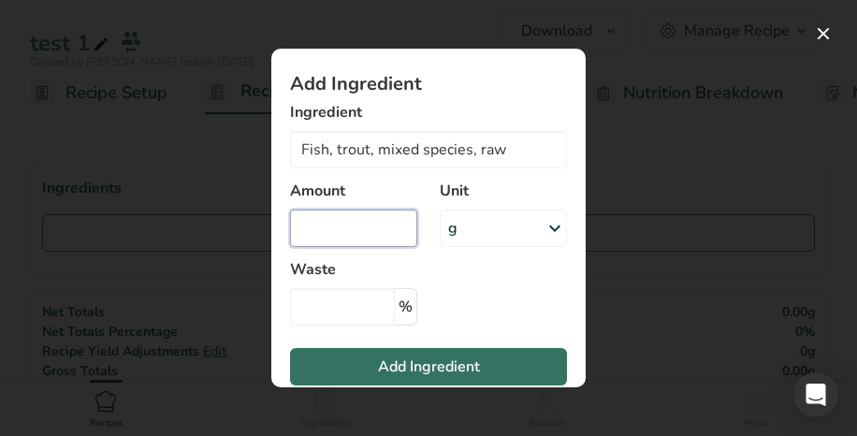
click at [377, 230] on input "Add ingredient modal" at bounding box center [353, 227] width 127 height 37
type input "1"
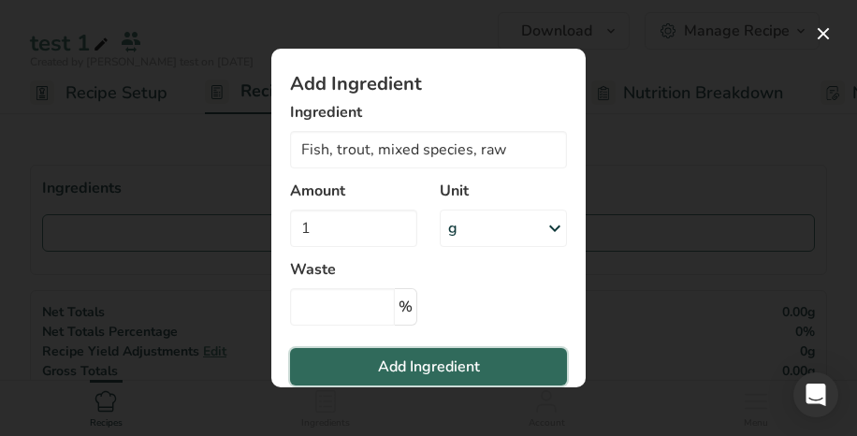
click at [397, 372] on span "Add Ingredient" at bounding box center [429, 366] width 102 height 22
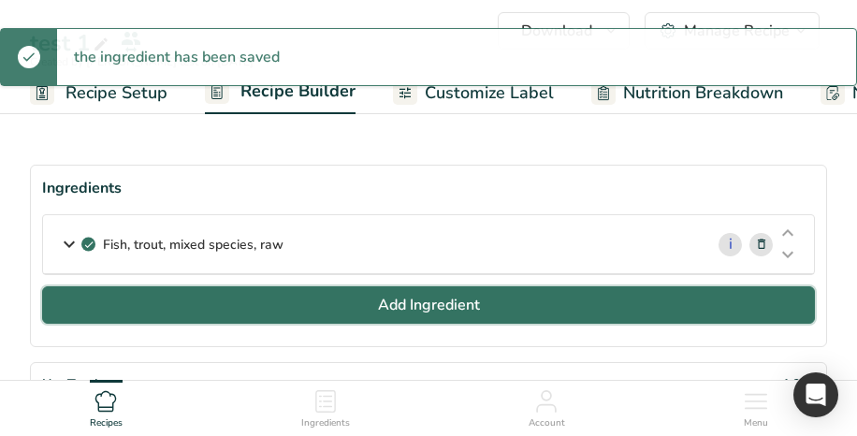
click at [469, 303] on span "Add Ingredient" at bounding box center [429, 305] width 102 height 22
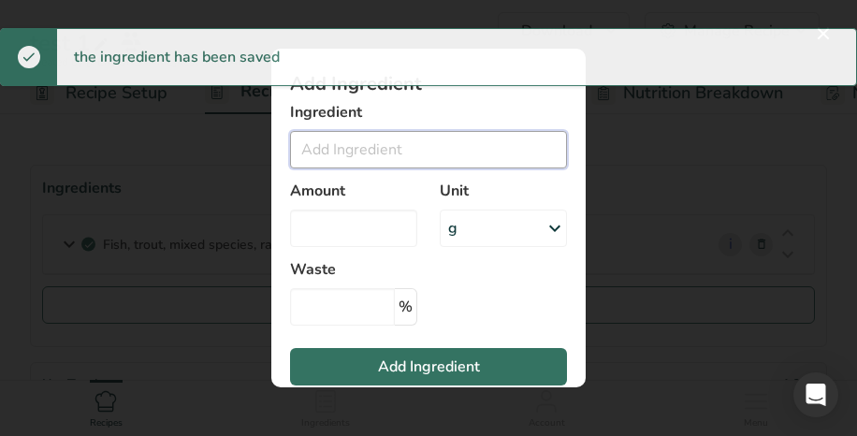
click at [407, 148] on input "Add ingredient modal" at bounding box center [428, 149] width 277 height 37
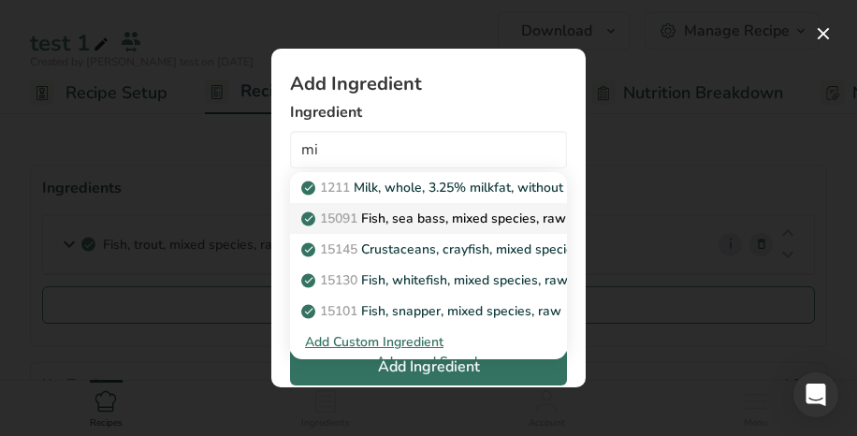
click at [438, 225] on p "15091 Fish, sea bass, mixed species, raw" at bounding box center [435, 219] width 261 height 20
type input "Fish, sea bass, mixed species, raw"
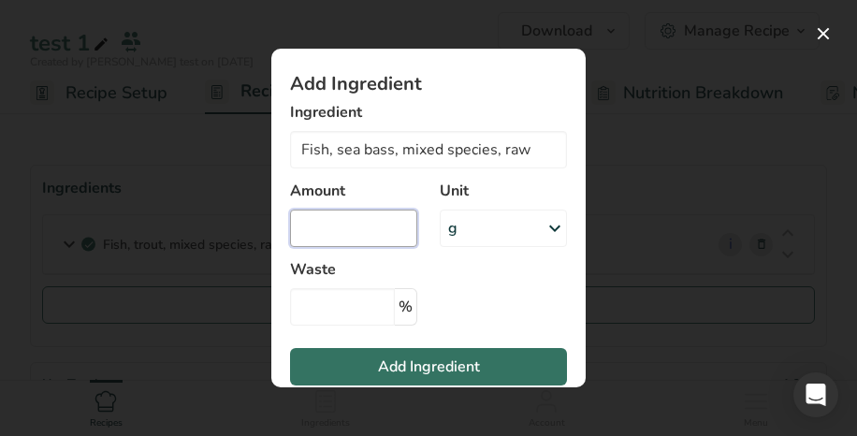
click at [355, 231] on input "Add ingredient modal" at bounding box center [353, 227] width 127 height 37
type input "8"
click at [482, 226] on div "g" at bounding box center [503, 227] width 127 height 37
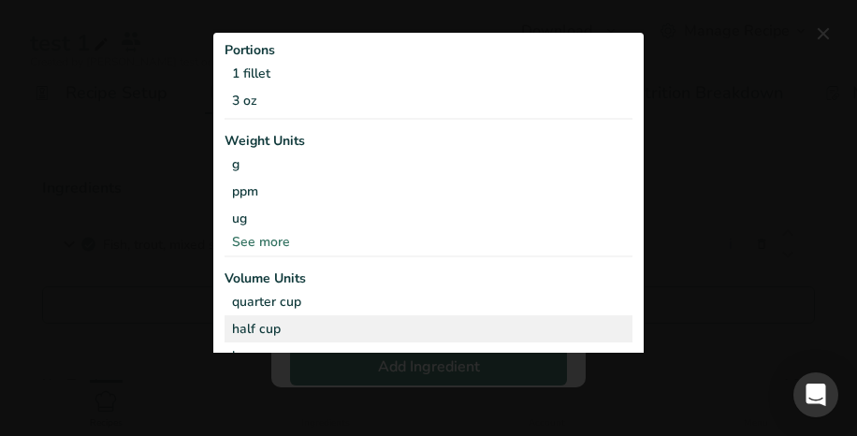
scroll to position [44, 0]
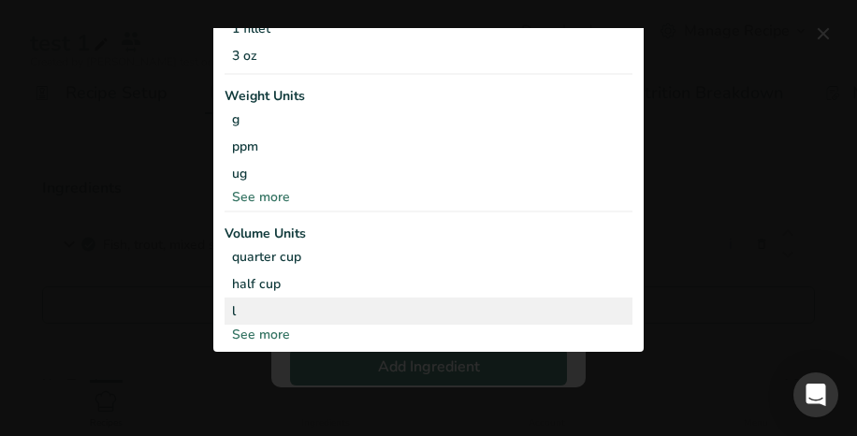
click at [368, 302] on div "l" at bounding box center [428, 311] width 393 height 20
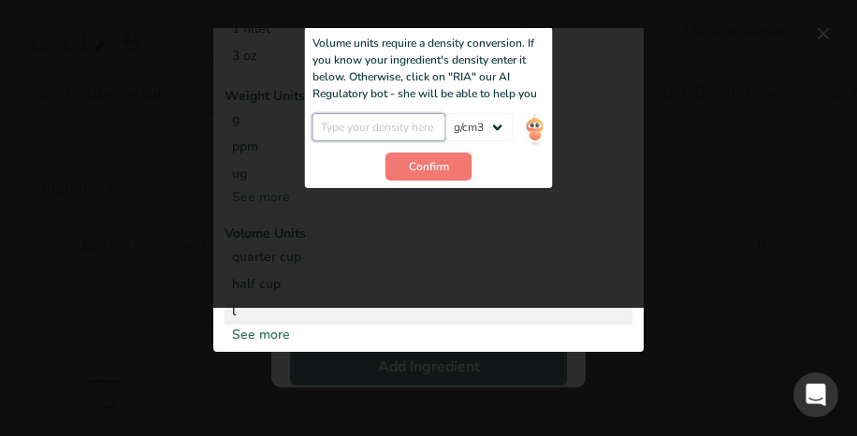
click at [407, 121] on input "Add ingredient modal" at bounding box center [379, 128] width 134 height 28
type input "0.0003"
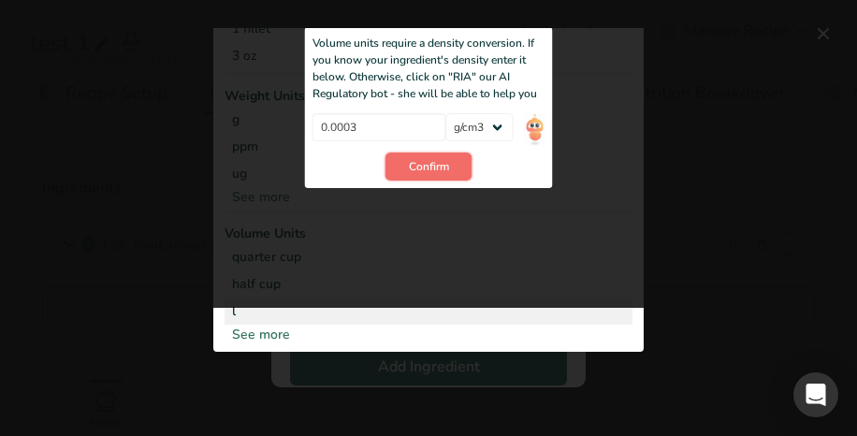
click at [425, 159] on span "Confirm" at bounding box center [429, 167] width 40 height 17
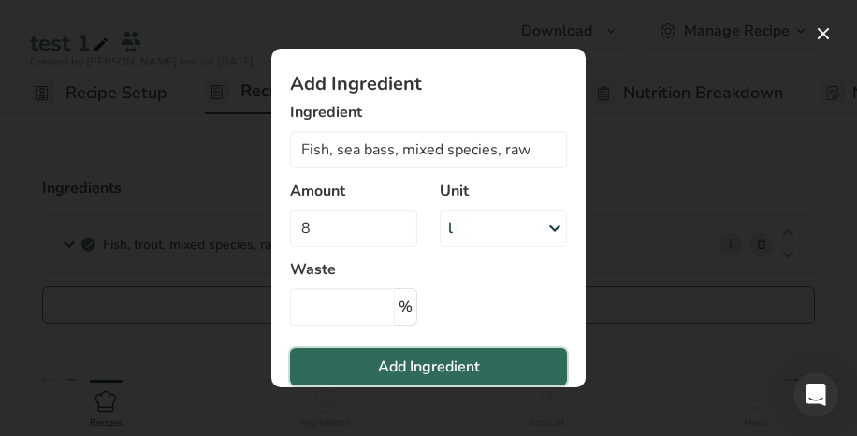
click at [458, 367] on span "Add Ingredient" at bounding box center [429, 366] width 102 height 22
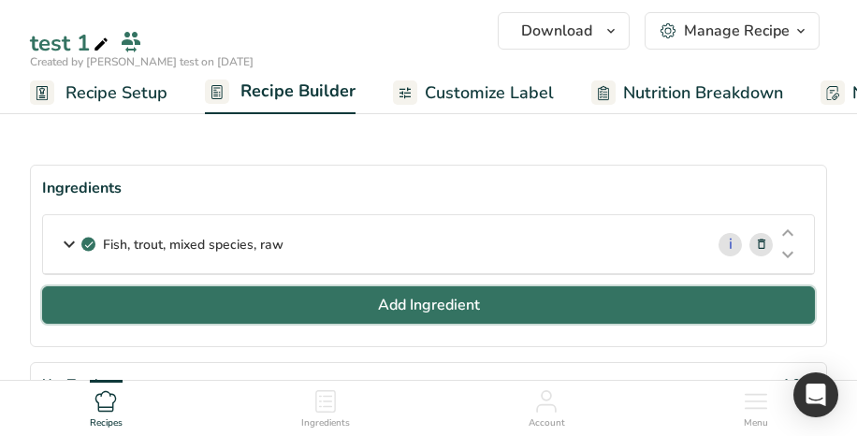
click at [538, 299] on button "Add Ingredient" at bounding box center [428, 304] width 772 height 37
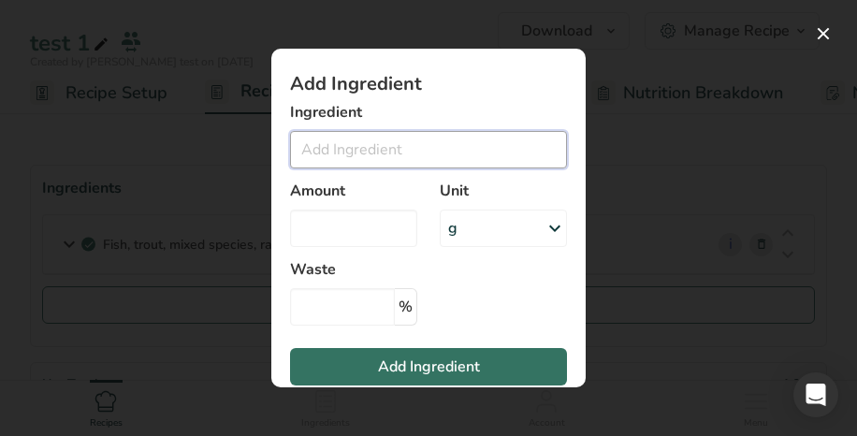
click at [425, 156] on input "Add ingredient modal" at bounding box center [428, 149] width 277 height 37
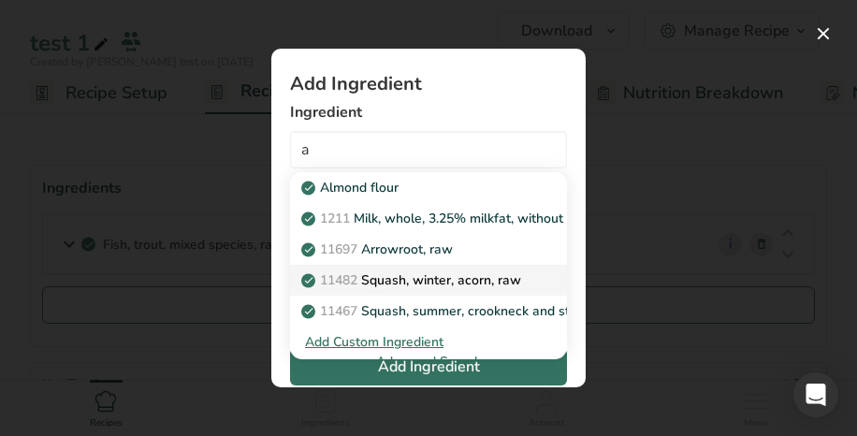
click at [448, 268] on link "11482 Squash, winter, acorn, raw" at bounding box center [428, 280] width 277 height 31
type input "Squash, winter, acorn, raw"
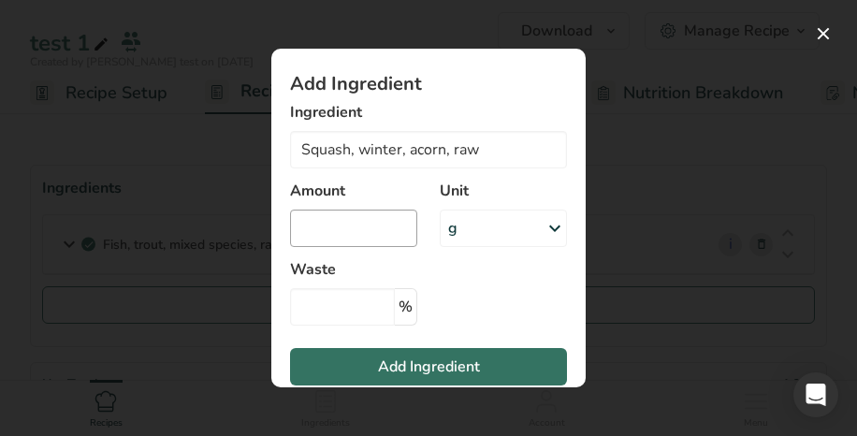
type input "1"
click at [373, 223] on input "Add ingredient modal" at bounding box center [353, 227] width 127 height 37
type input "1"
click at [475, 233] on div "g" at bounding box center [503, 227] width 127 height 37
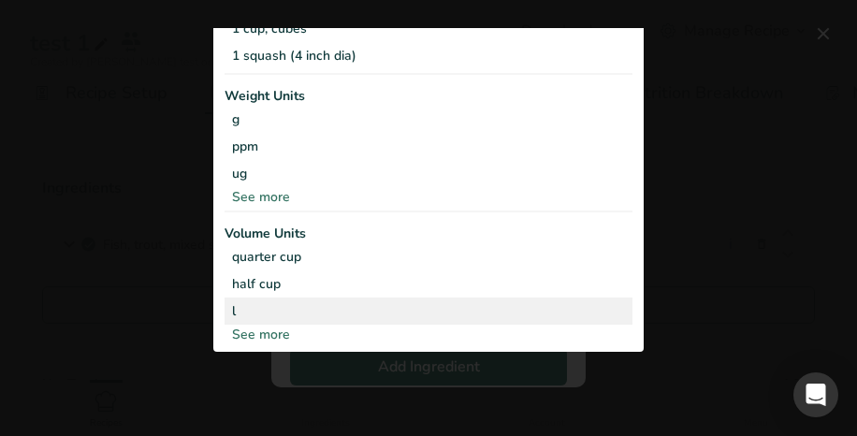
click at [446, 306] on div "l" at bounding box center [428, 311] width 393 height 20
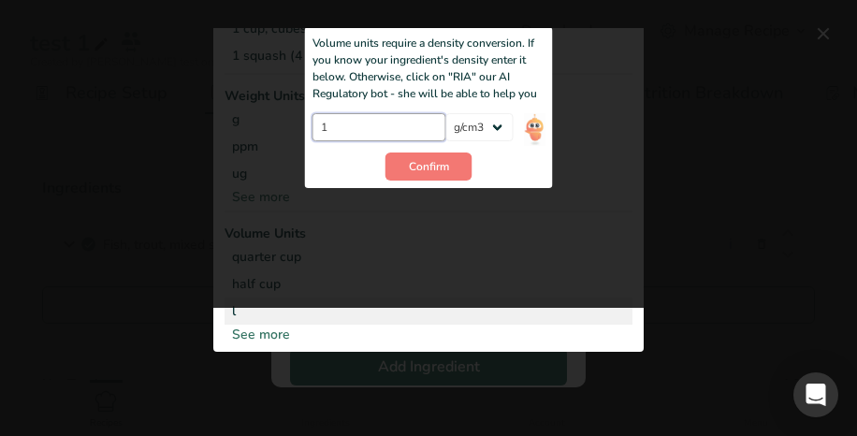
click at [390, 125] on input "1" at bounding box center [379, 128] width 134 height 28
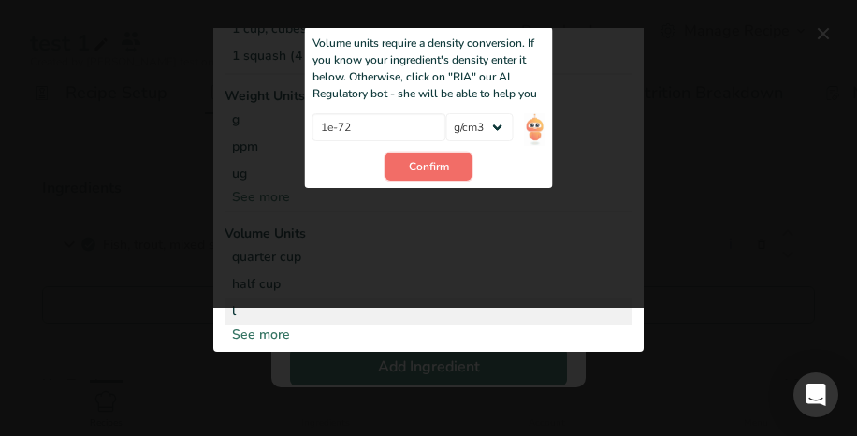
click at [436, 165] on span "Confirm" at bounding box center [429, 167] width 40 height 17
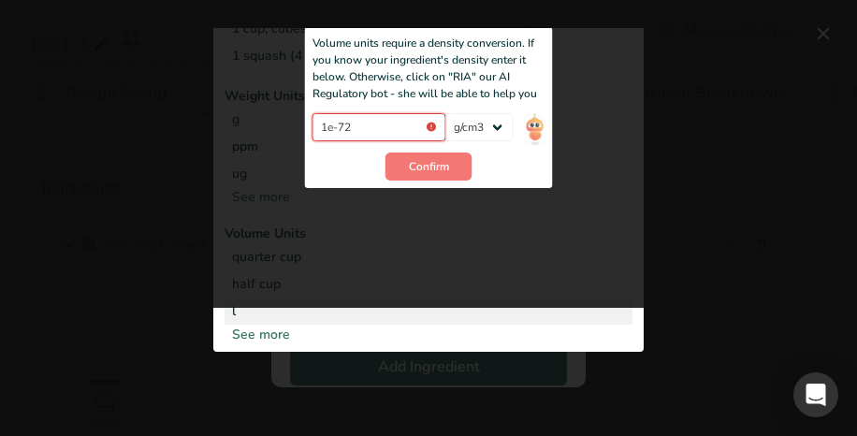
click at [394, 133] on input "1e-72" at bounding box center [379, 128] width 134 height 28
type input "1e-7"
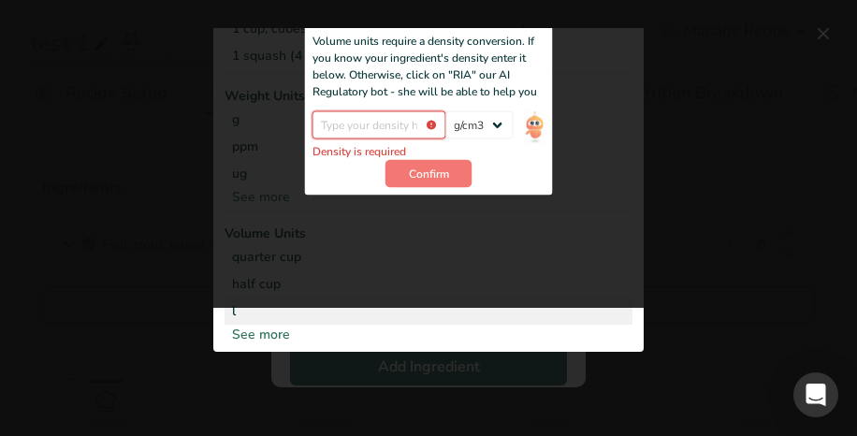
type input "1"
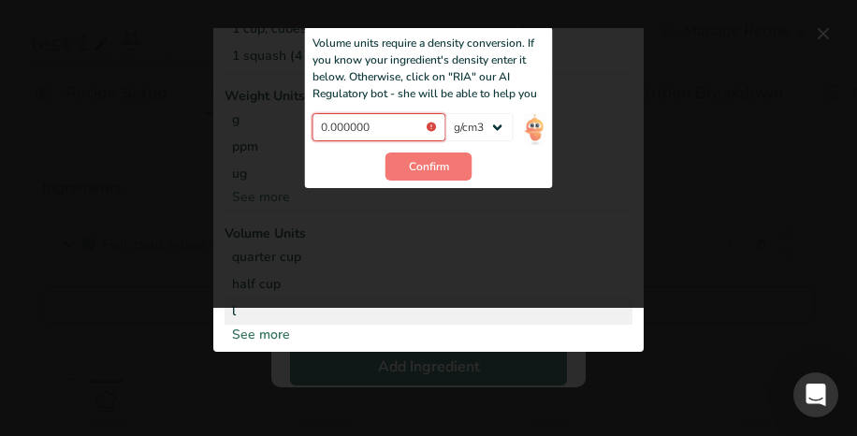
type input "1e-7"
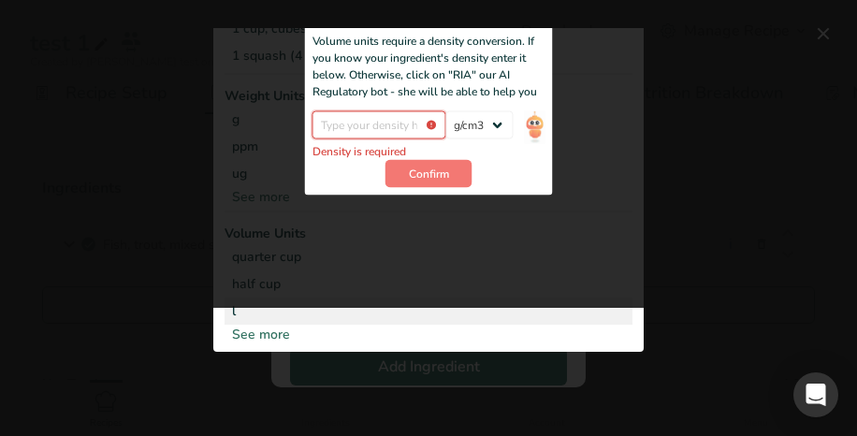
type input "1"
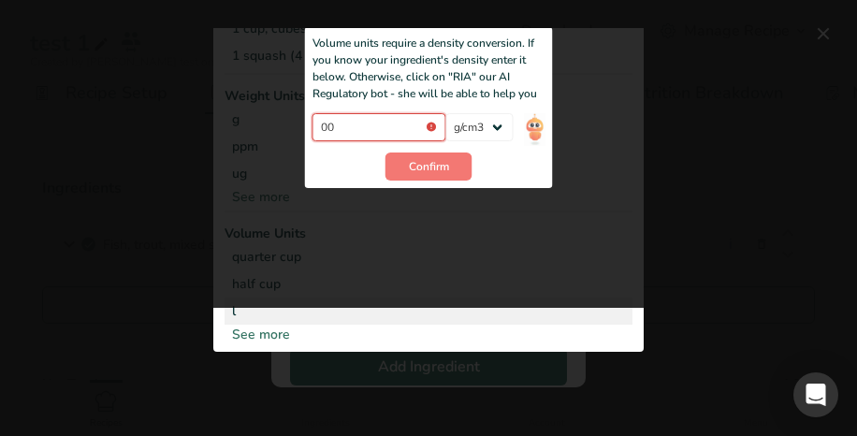
type input "1"
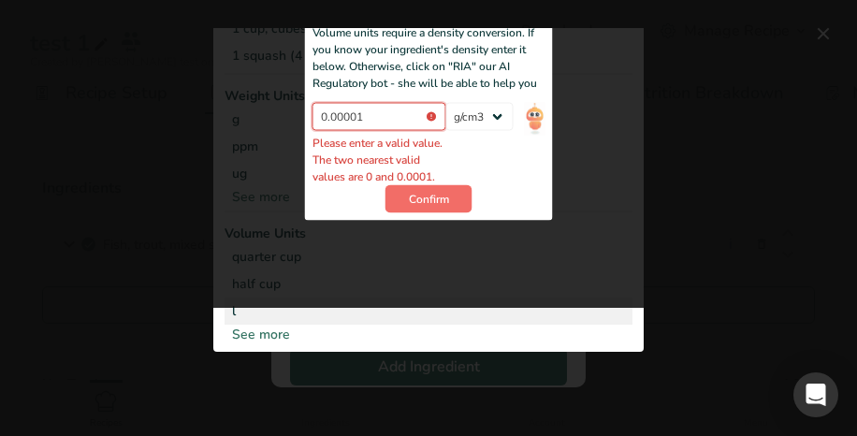
type input "0.00001"
click at [439, 208] on span "Confirm" at bounding box center [429, 199] width 40 height 17
click at [409, 201] on button "Confirm" at bounding box center [428, 199] width 87 height 28
click at [411, 208] on span "Confirm" at bounding box center [429, 199] width 40 height 17
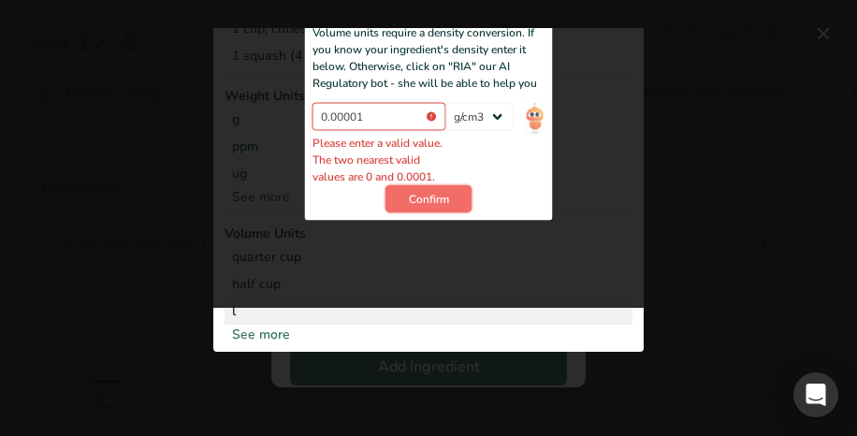
scroll to position [0, 0]
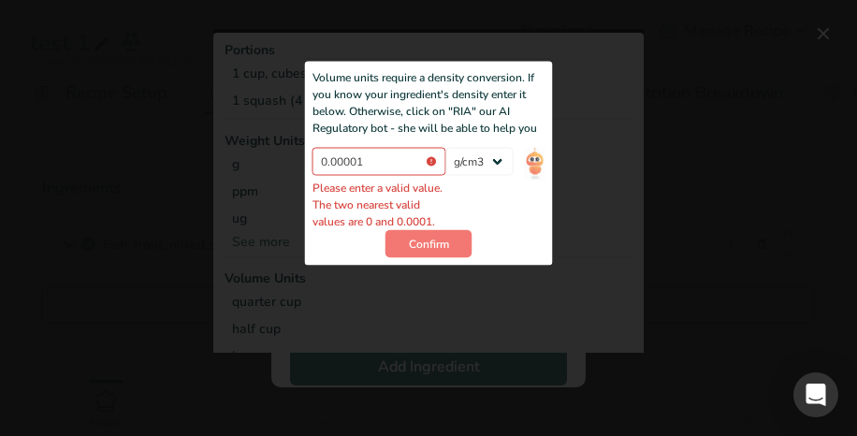
click at [693, 216] on div "Add ingredient modal" at bounding box center [428, 218] width 857 height 436
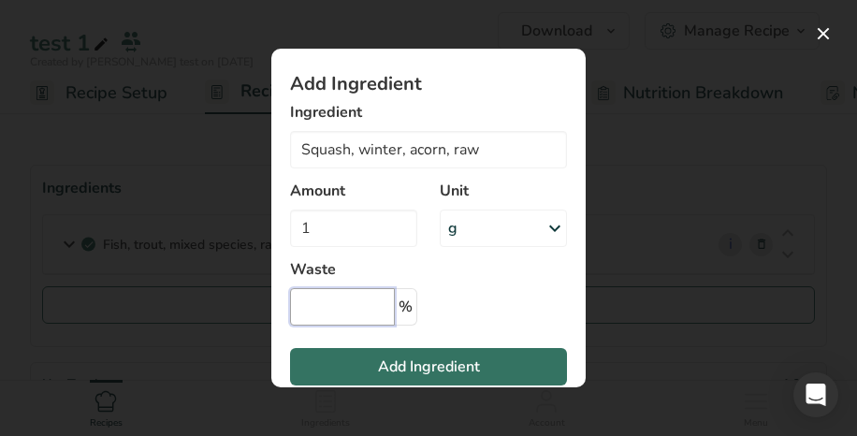
click at [357, 304] on input "Add ingredient modal" at bounding box center [342, 306] width 105 height 37
type input "99"
click at [500, 212] on div "g" at bounding box center [503, 227] width 127 height 37
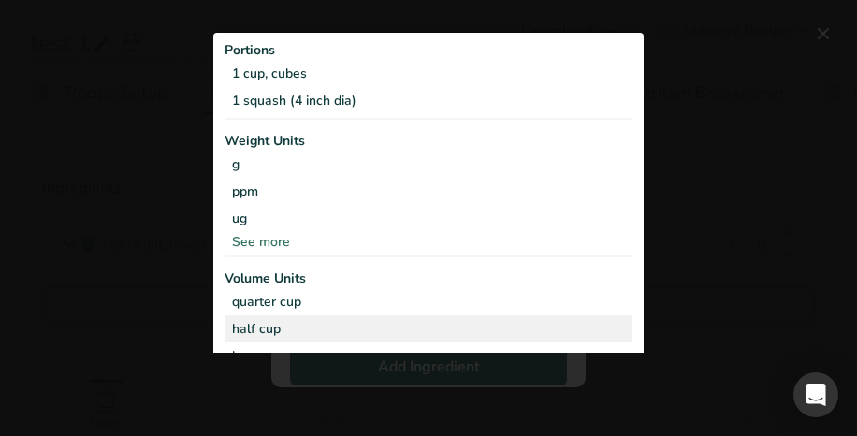
scroll to position [44, 0]
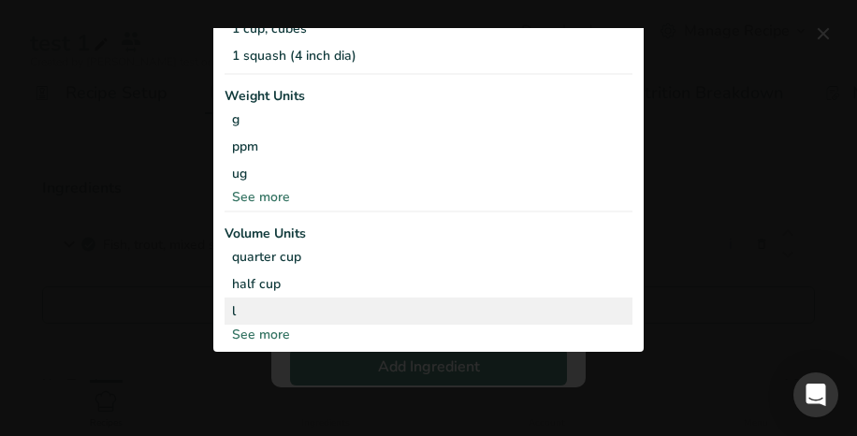
click at [417, 304] on div "l" at bounding box center [428, 311] width 393 height 20
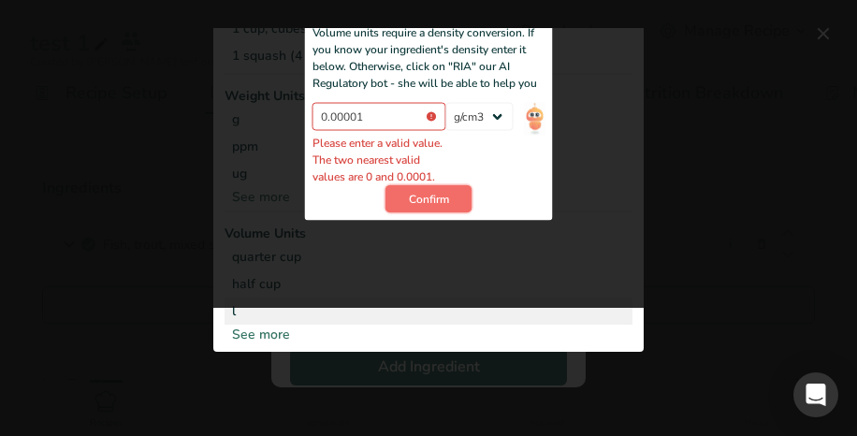
click at [442, 208] on span "Confirm" at bounding box center [429, 199] width 40 height 17
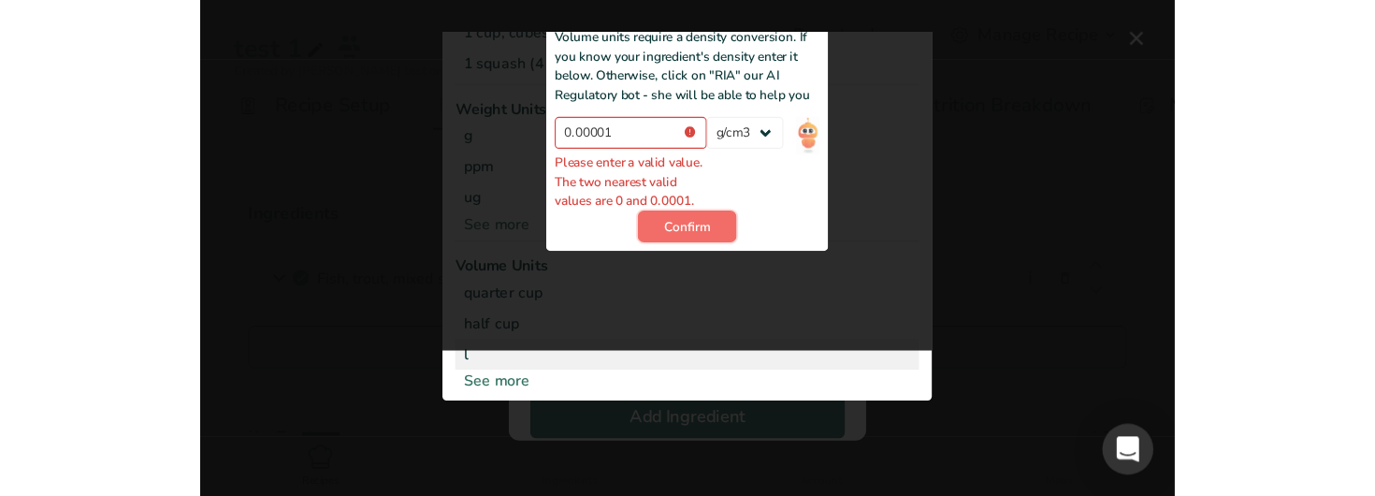
scroll to position [0, 0]
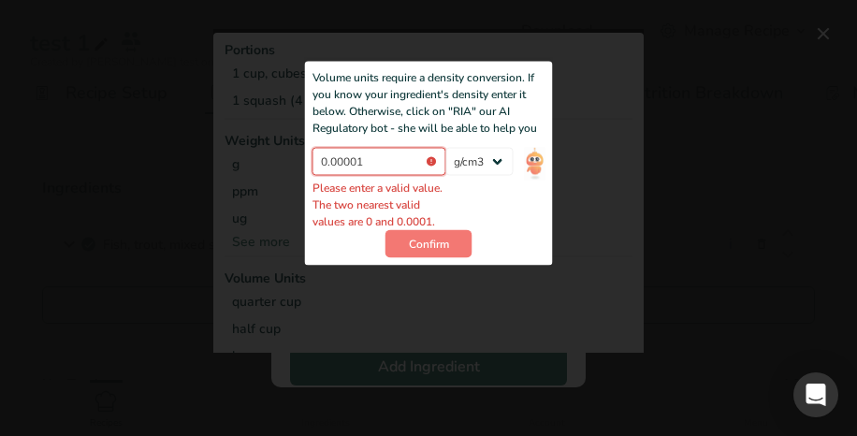
click at [373, 166] on input "0.00001" at bounding box center [379, 161] width 134 height 28
click at [353, 158] on input "0.00001" at bounding box center [379, 161] width 134 height 28
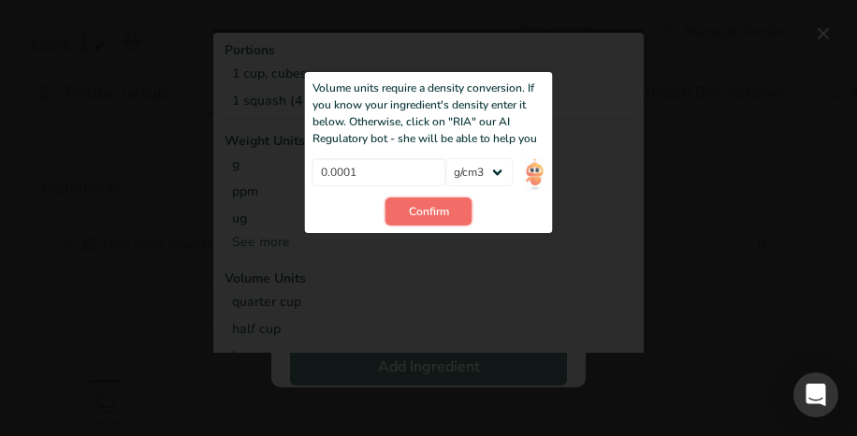
click at [406, 204] on button "Confirm" at bounding box center [428, 211] width 87 height 28
type input "1"
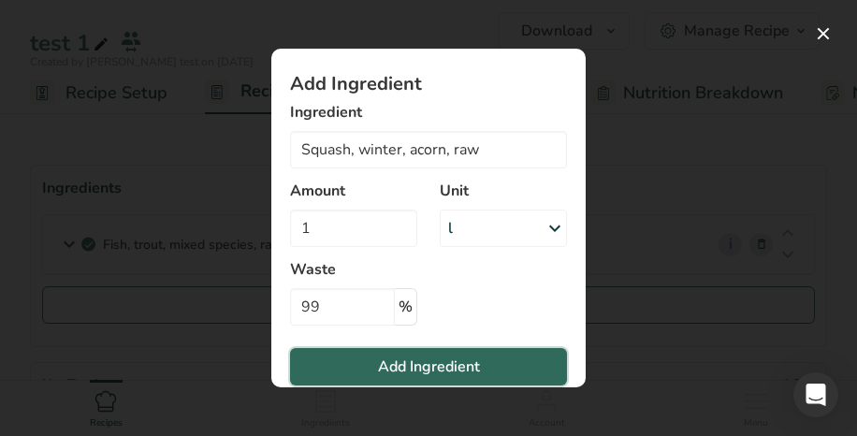
click at [492, 372] on button "Add Ingredient" at bounding box center [428, 366] width 277 height 37
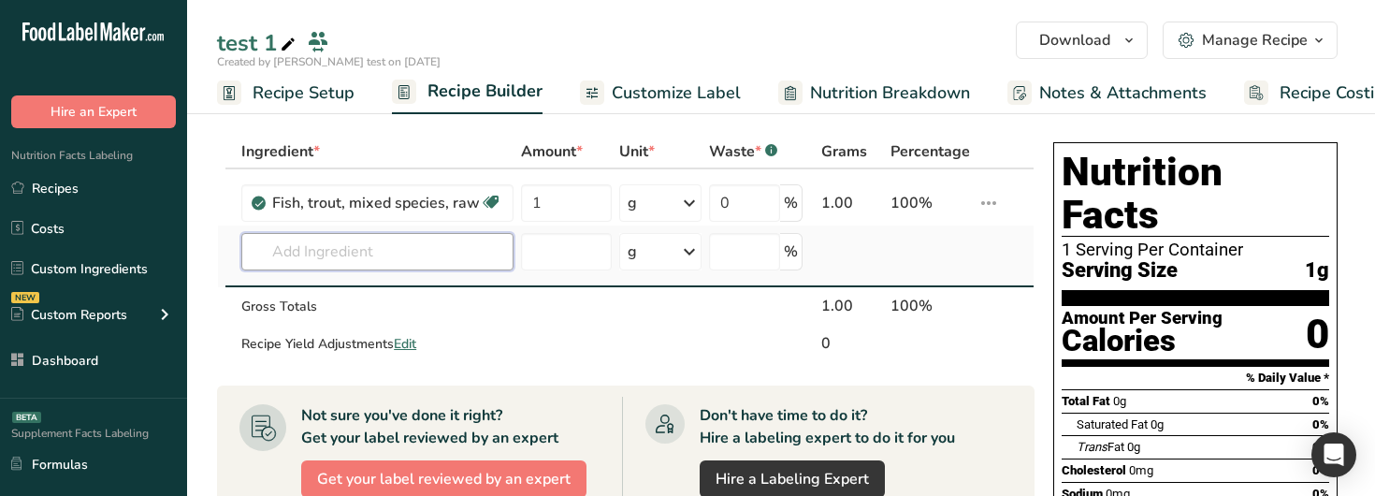
click at [426, 262] on input "text" at bounding box center [377, 251] width 272 height 37
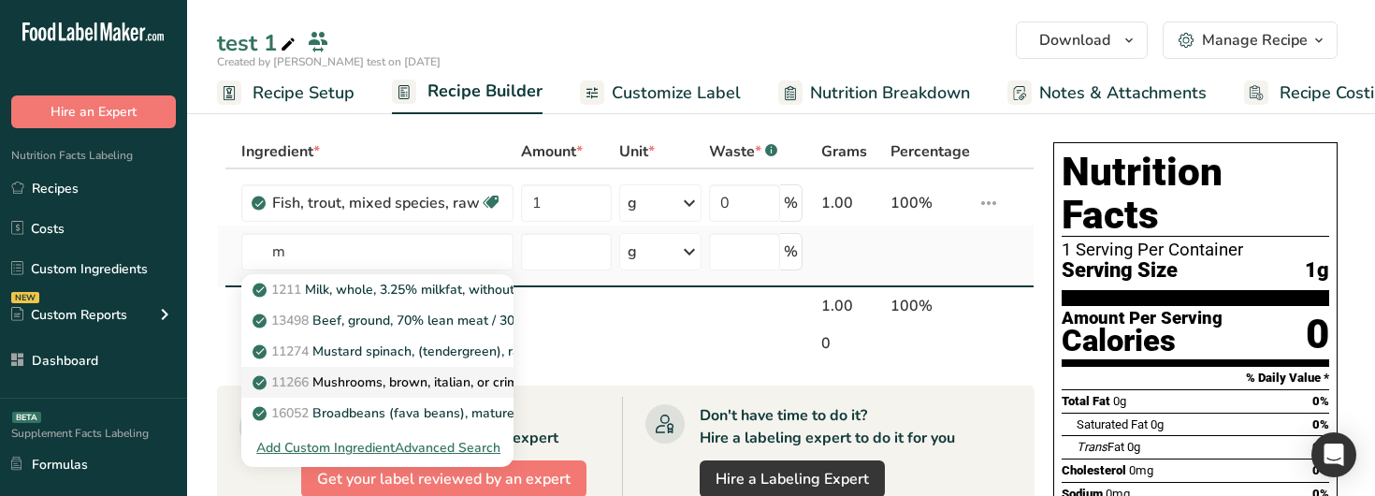
click at [427, 370] on link "11266 Mushrooms, brown, italian, or crimini, raw" at bounding box center [377, 382] width 272 height 31
type input "Mushrooms, brown, italian, or crimini, raw"
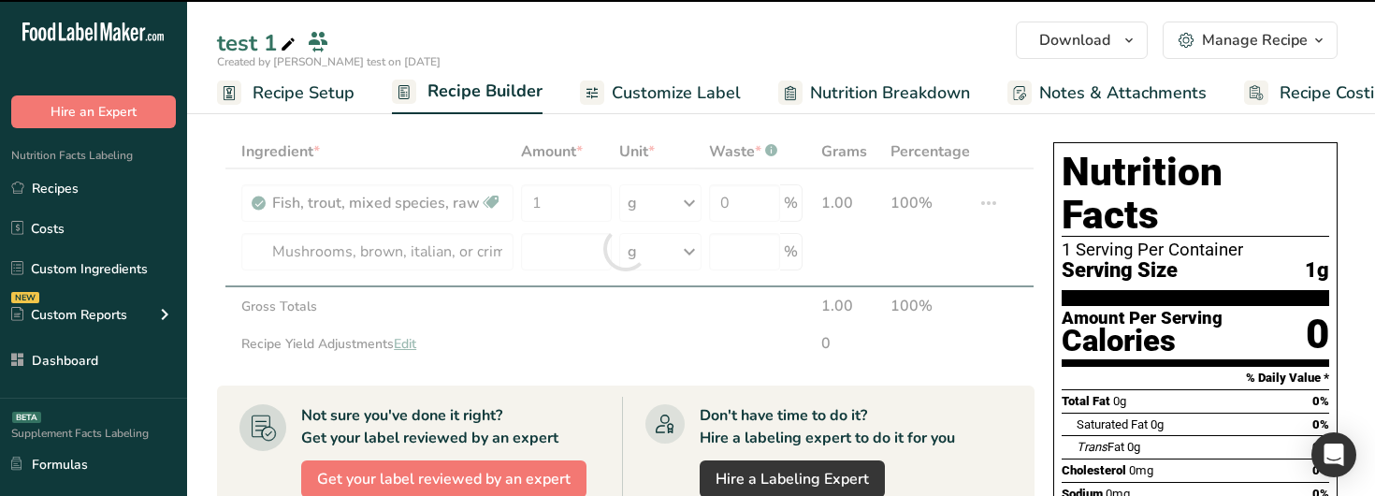
type input "0"
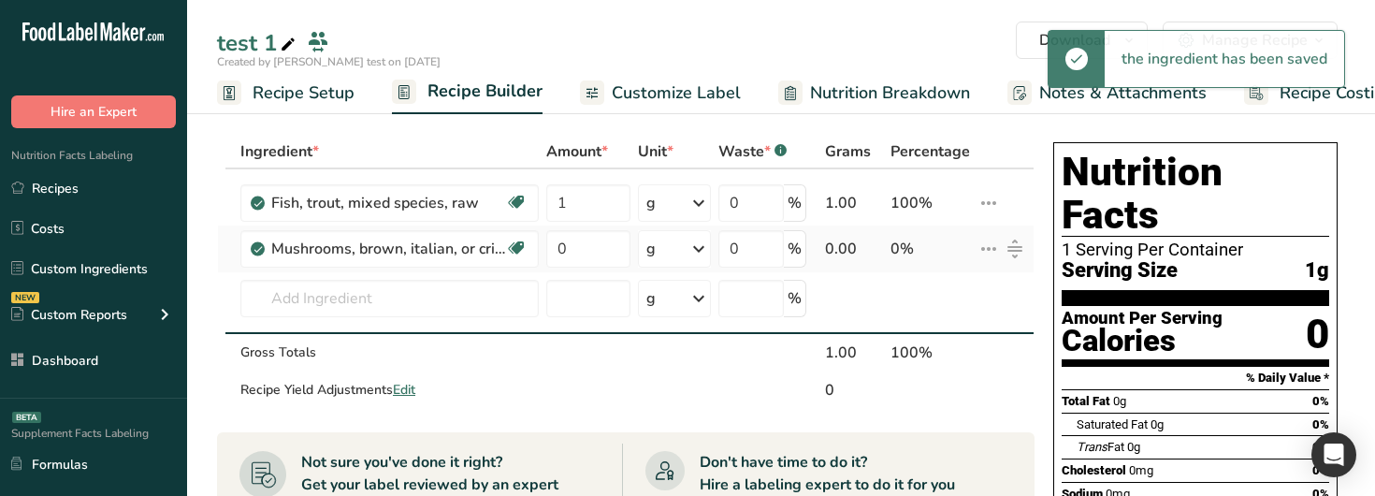
click at [683, 254] on div "g" at bounding box center [674, 248] width 73 height 37
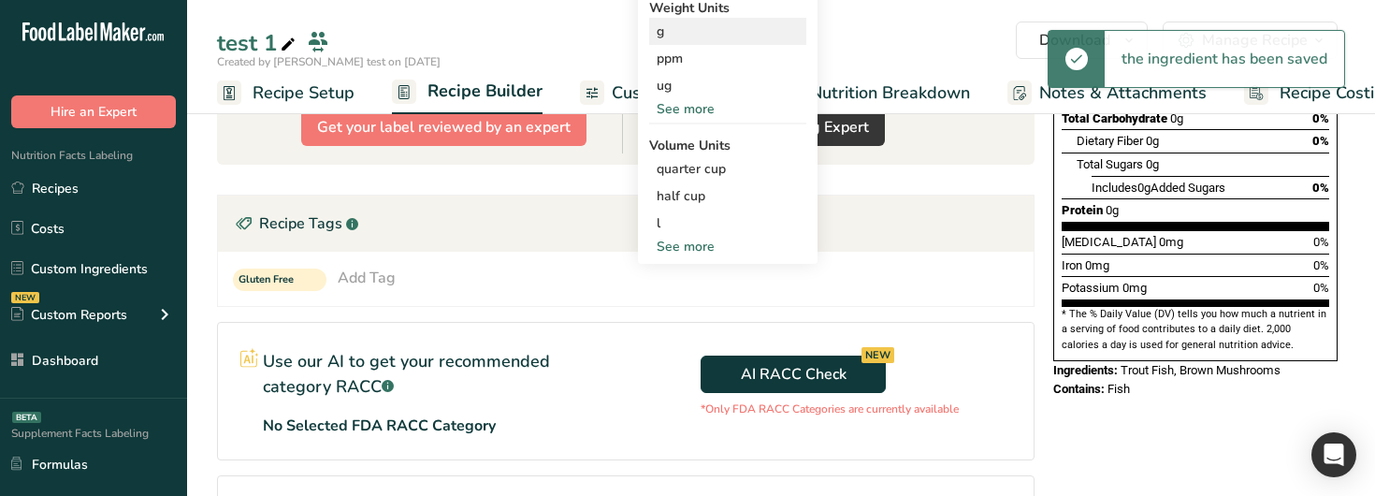
scroll to position [583, 0]
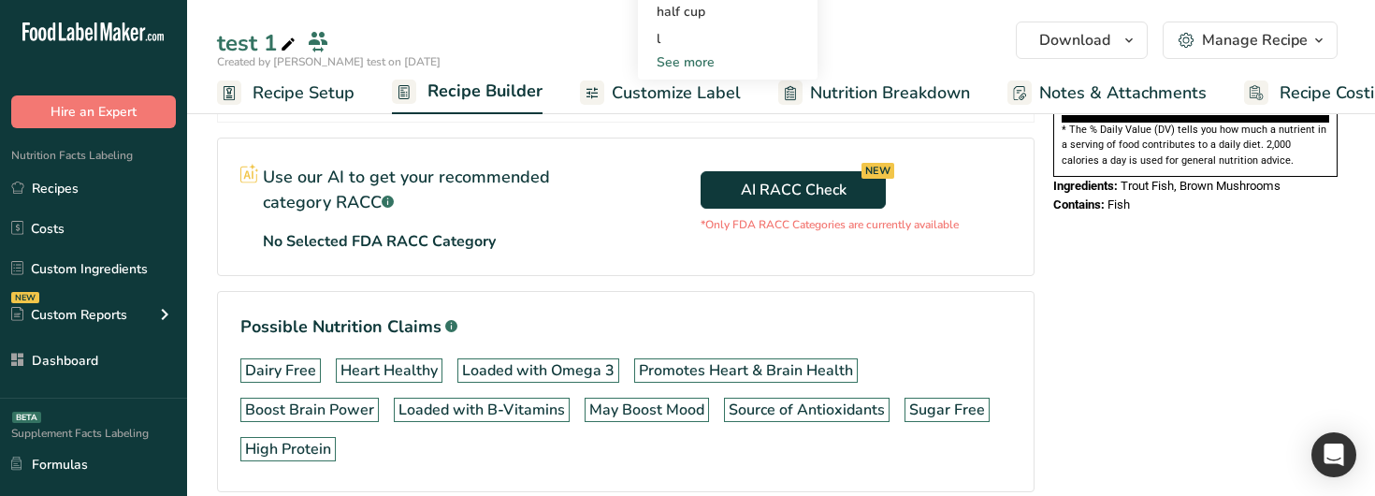
click at [849, 62] on div "Created by [PERSON_NAME] test on [DATE]" at bounding box center [781, 61] width 1188 height 17
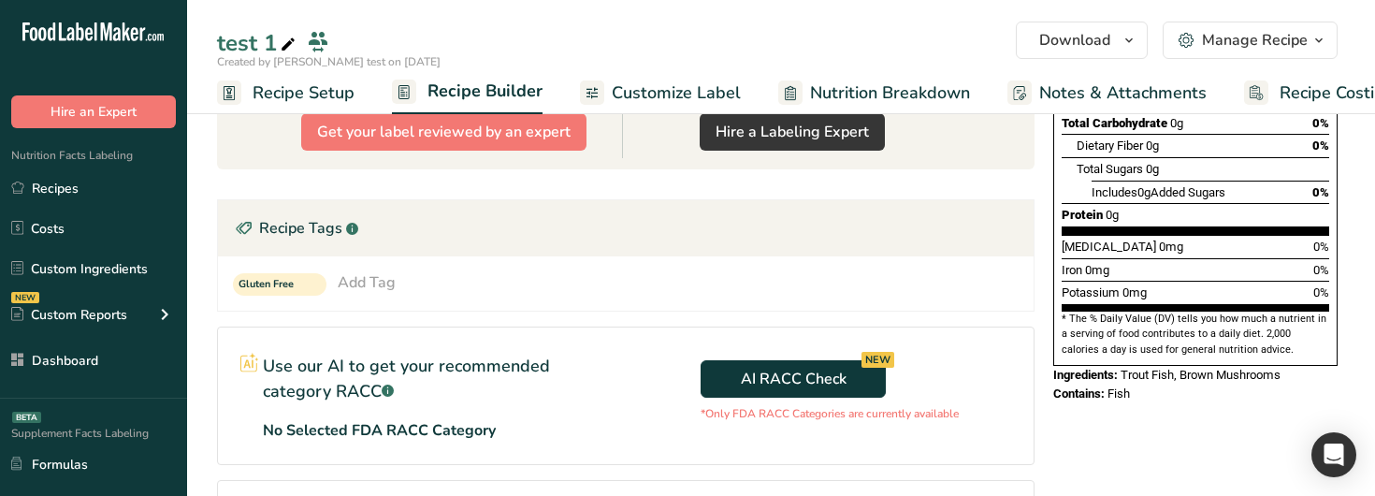
scroll to position [0, 0]
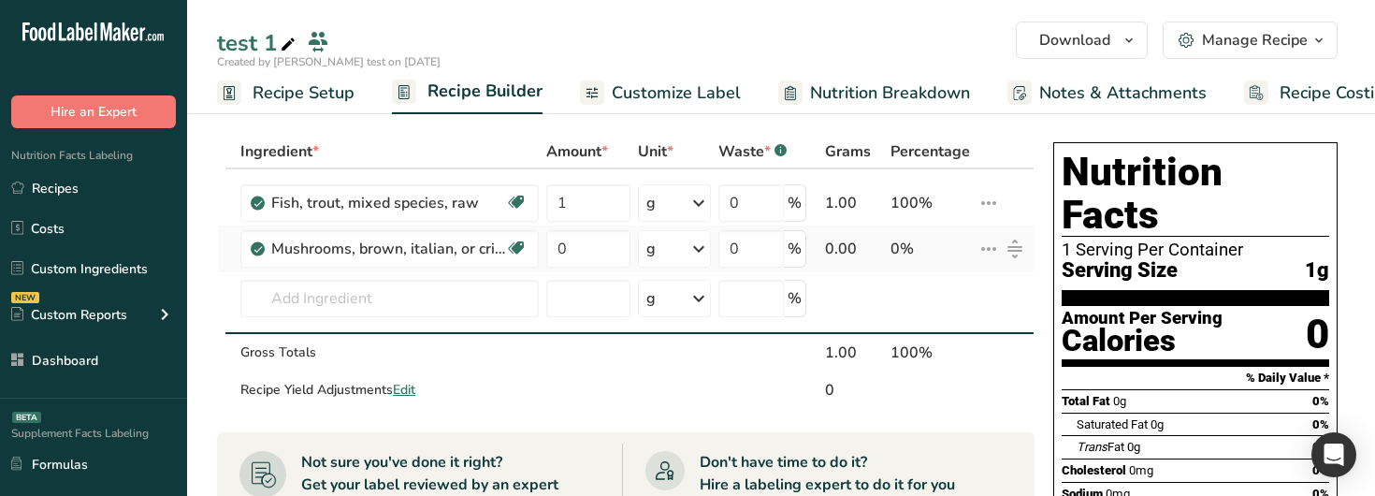
click at [693, 249] on icon at bounding box center [698, 249] width 22 height 34
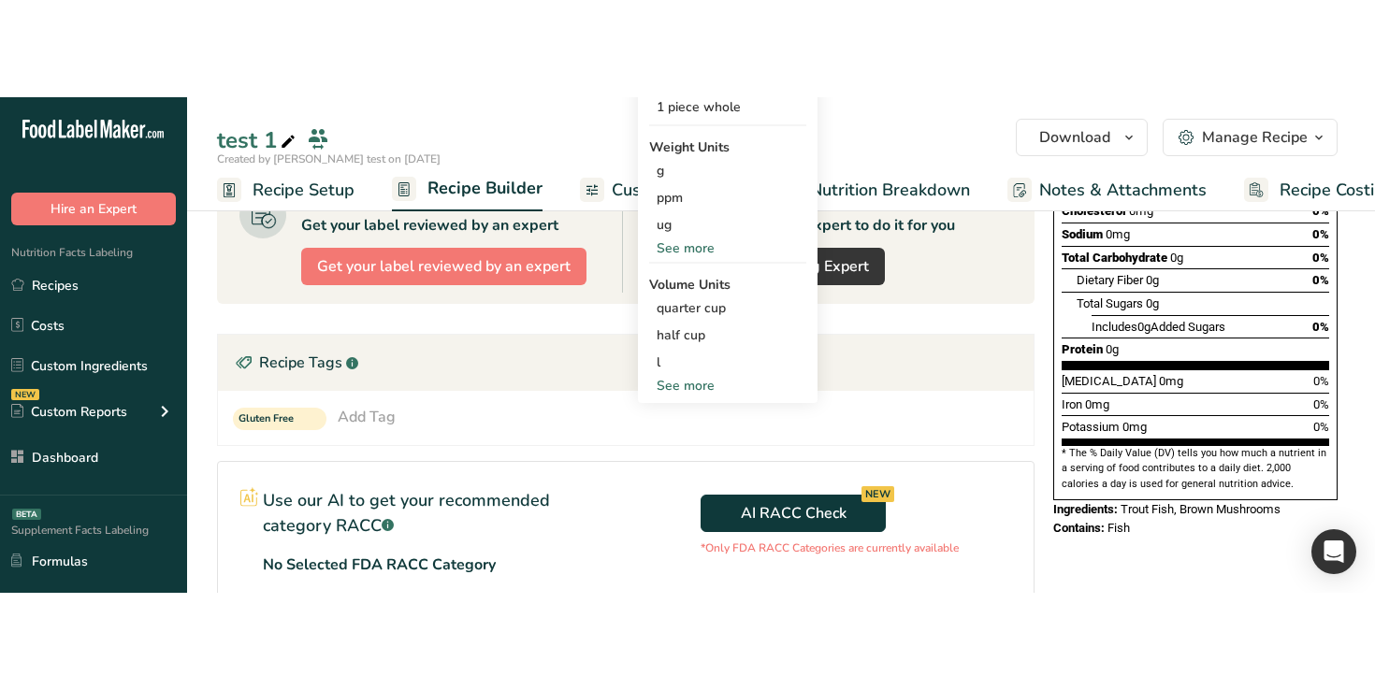
scroll to position [296, 0]
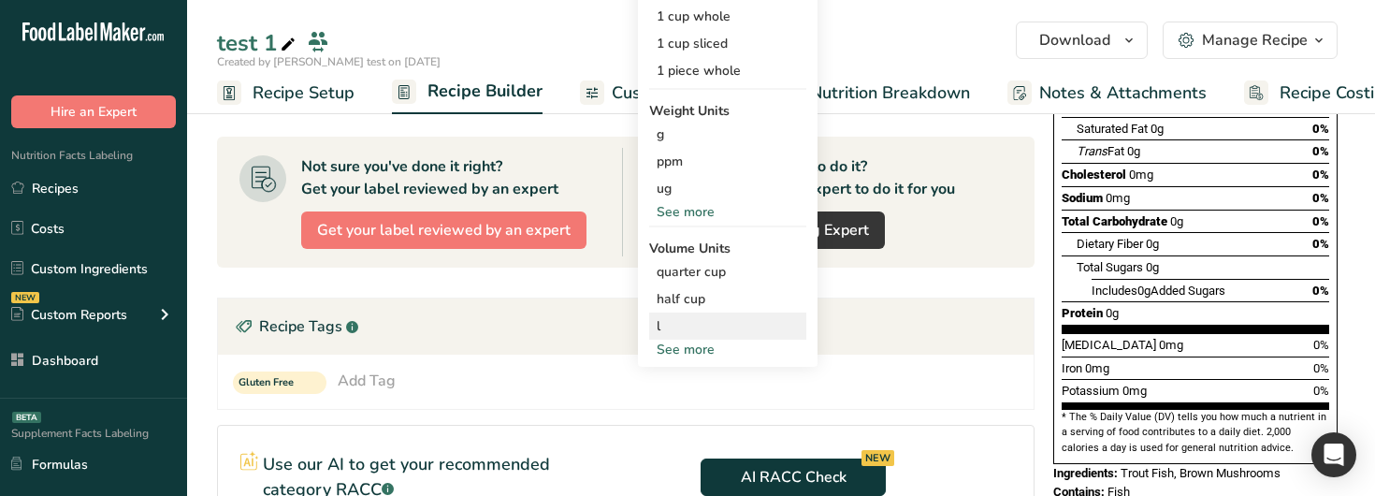
click at [718, 334] on div "l" at bounding box center [727, 326] width 142 height 20
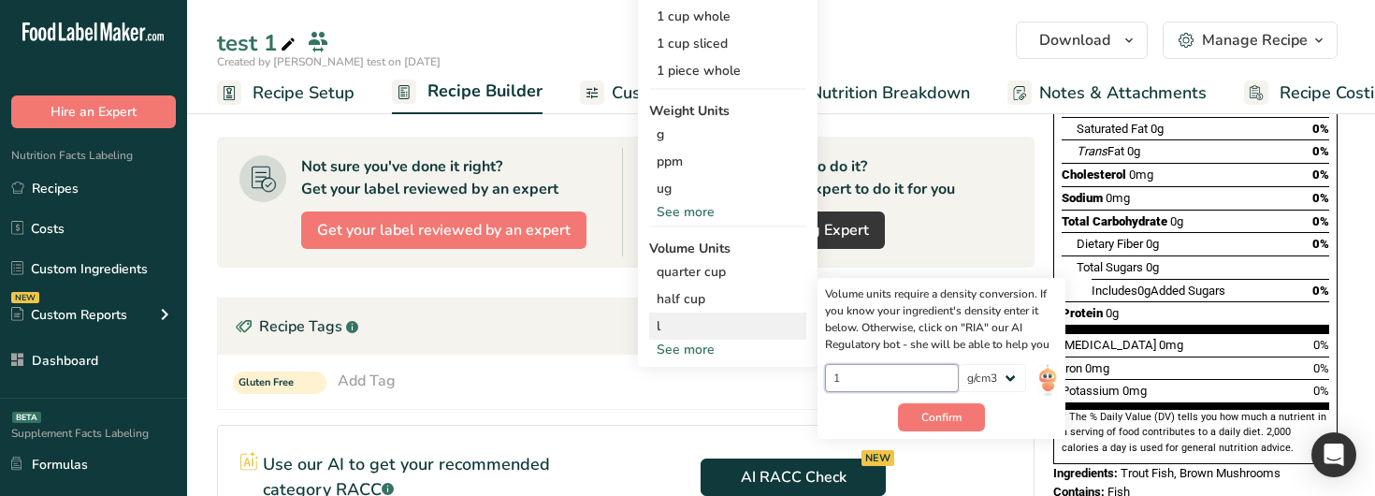
click at [856, 378] on input "1" at bounding box center [892, 378] width 134 height 28
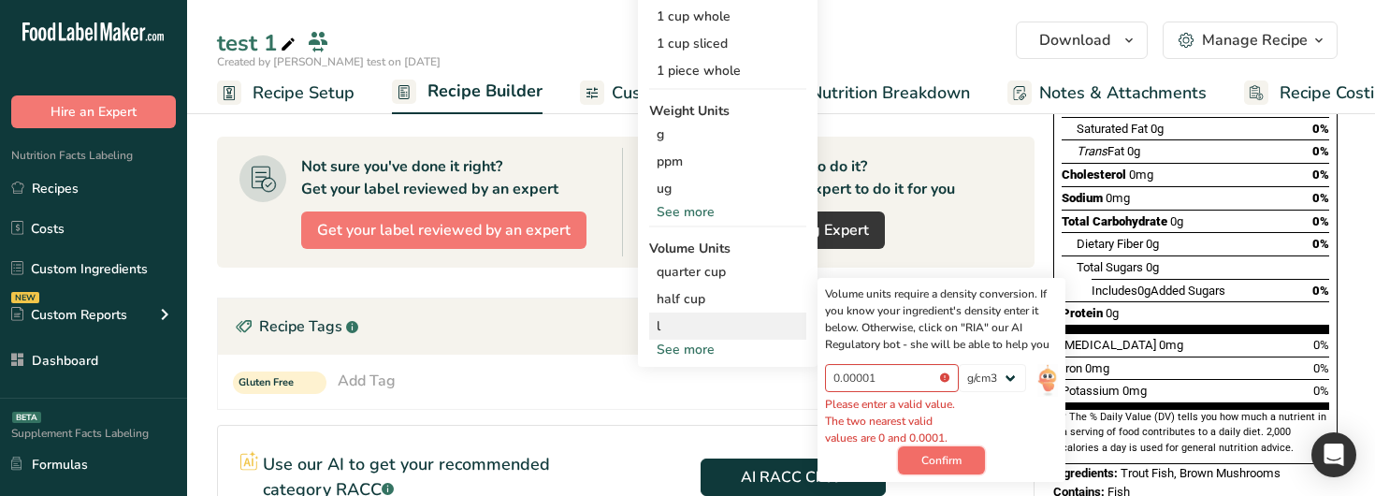
click at [856, 469] on span "Confirm" at bounding box center [941, 460] width 40 height 17
click at [856, 377] on input "0.00001" at bounding box center [892, 378] width 134 height 28
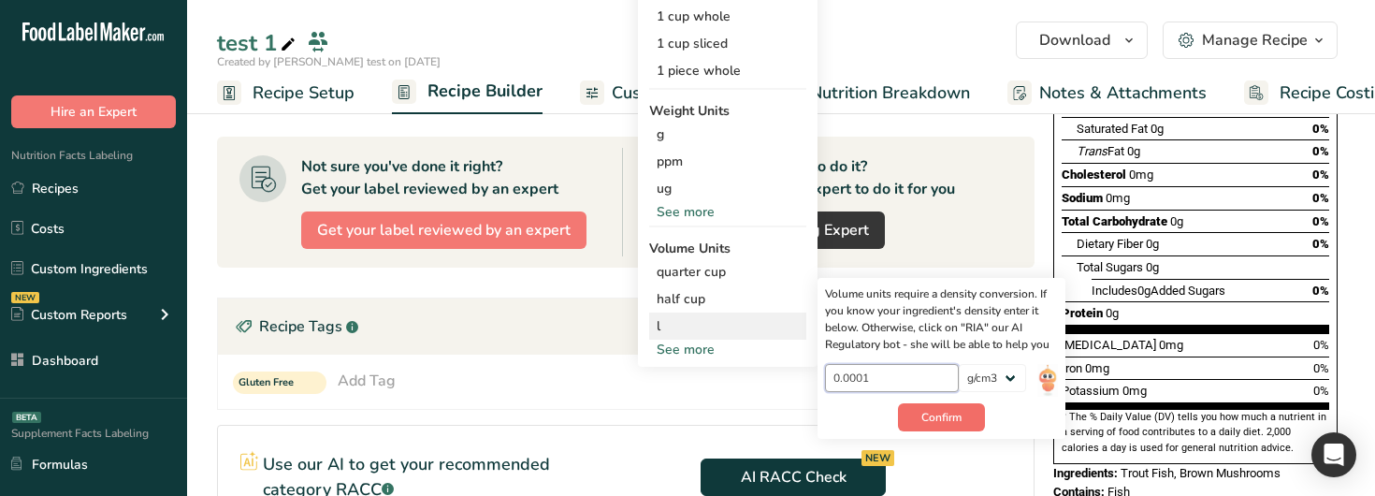
type input "0.0001"
click at [856, 416] on span "Confirm" at bounding box center [941, 417] width 40 height 17
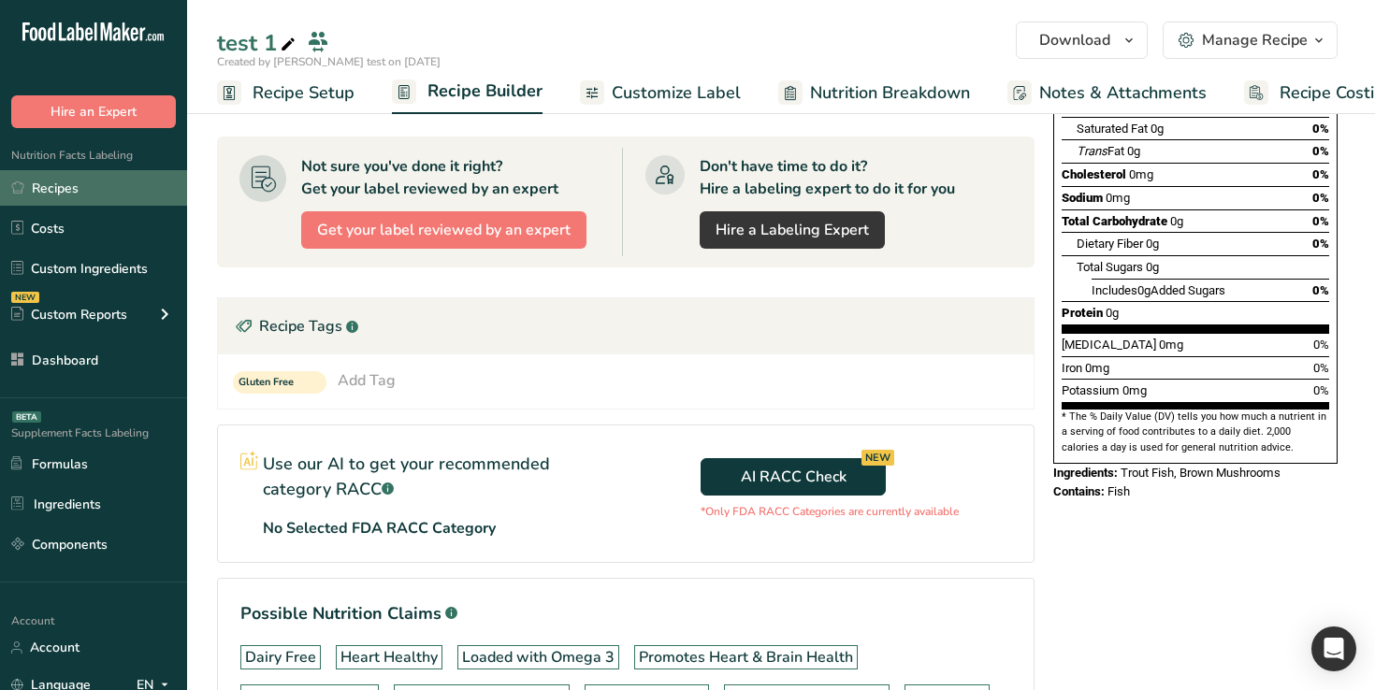
click at [97, 176] on link "Recipes" at bounding box center [93, 188] width 187 height 36
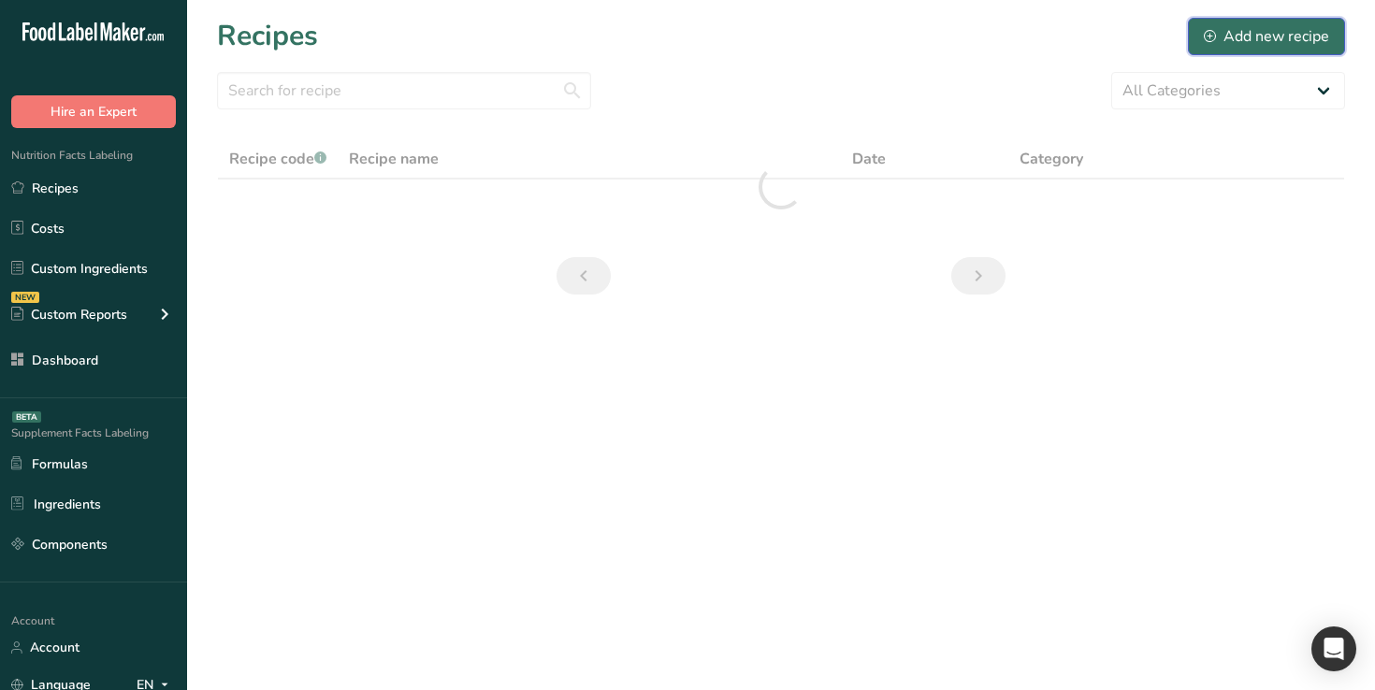
click at [856, 22] on button "Add new recipe" at bounding box center [1266, 36] width 157 height 37
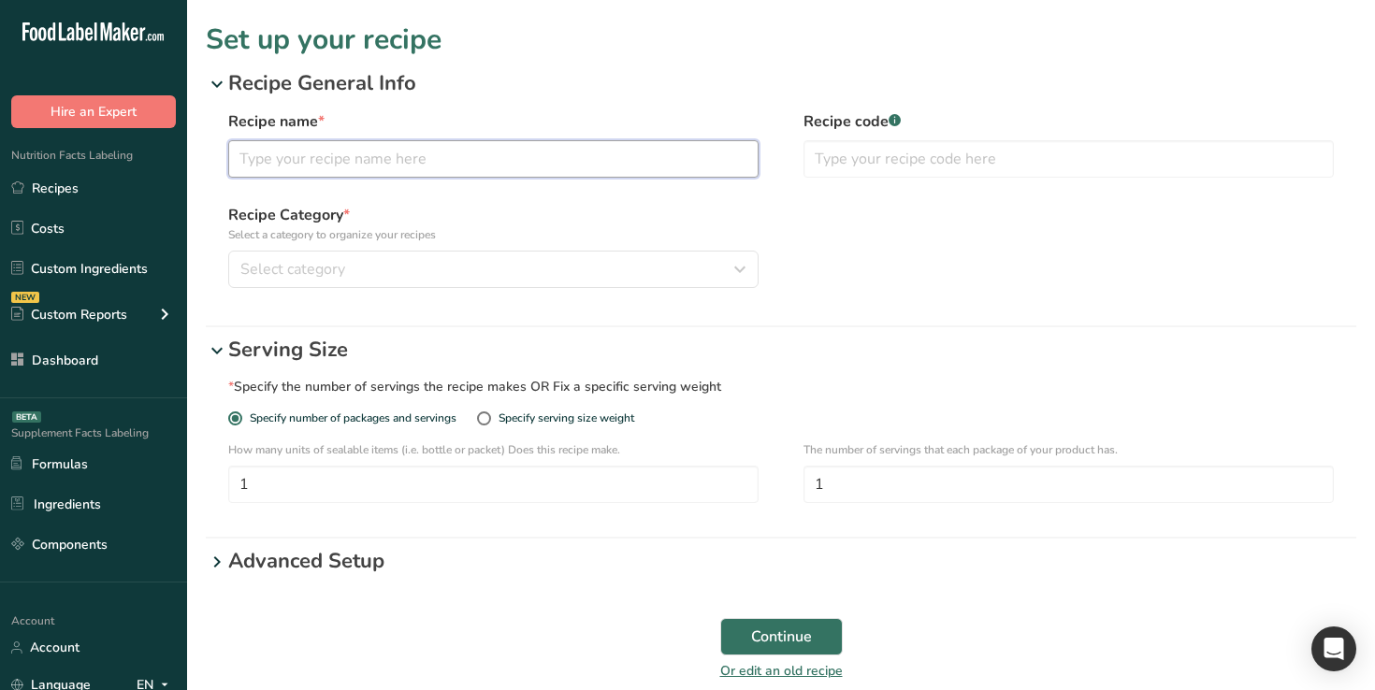
click at [526, 144] on input "text" at bounding box center [493, 158] width 530 height 37
type input "test recipe 1 tags"
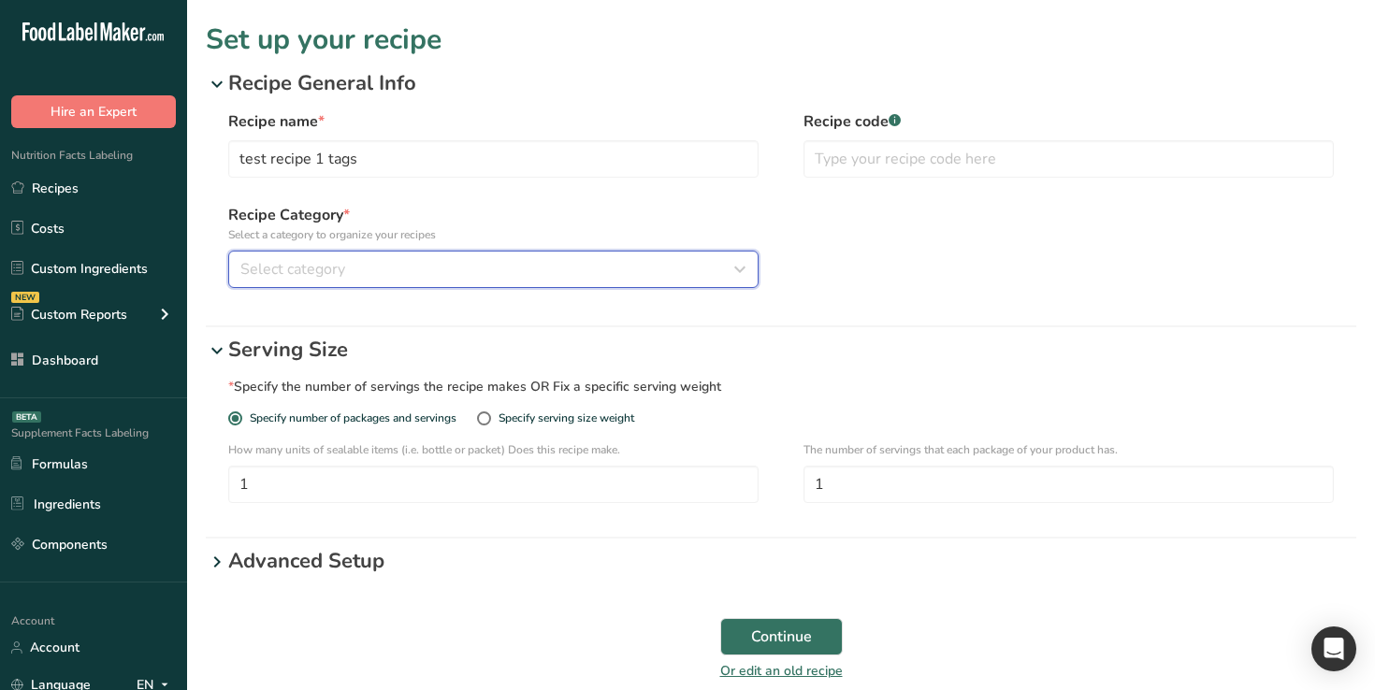
click at [521, 281] on button "Select category" at bounding box center [493, 269] width 530 height 37
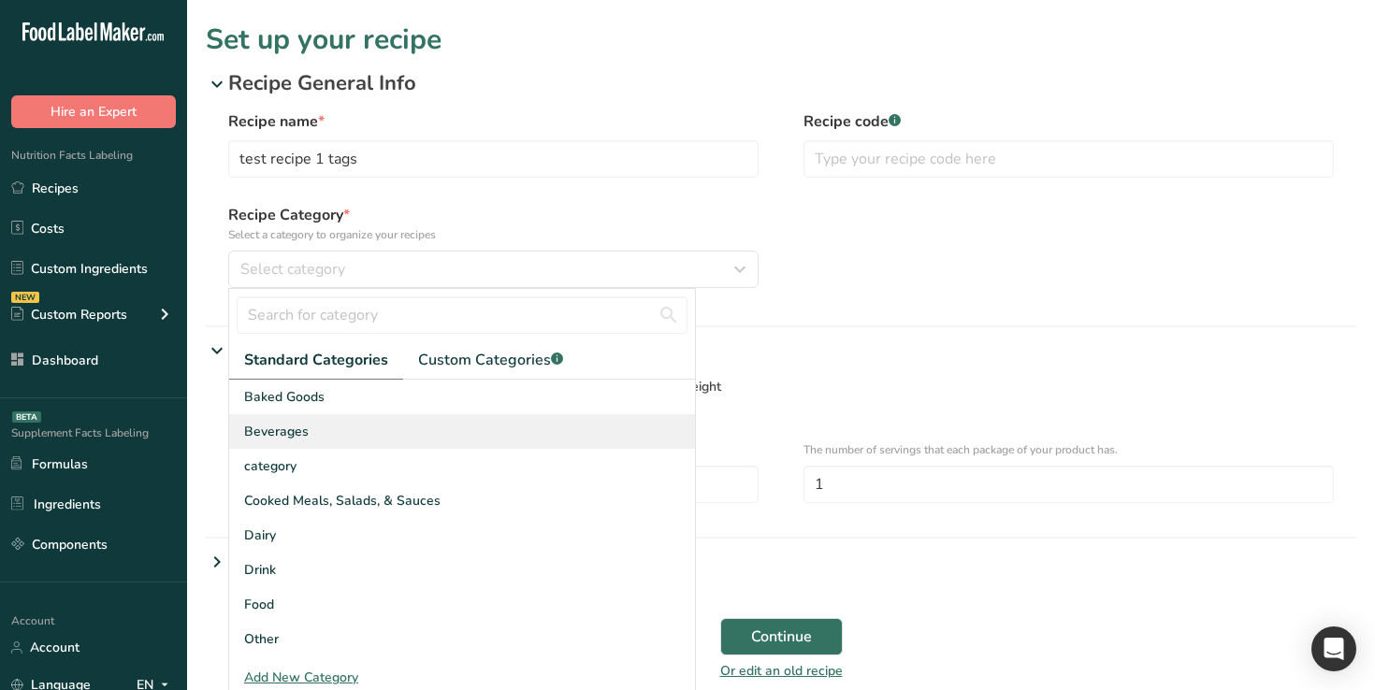
click at [533, 425] on div "Beverages" at bounding box center [462, 431] width 466 height 35
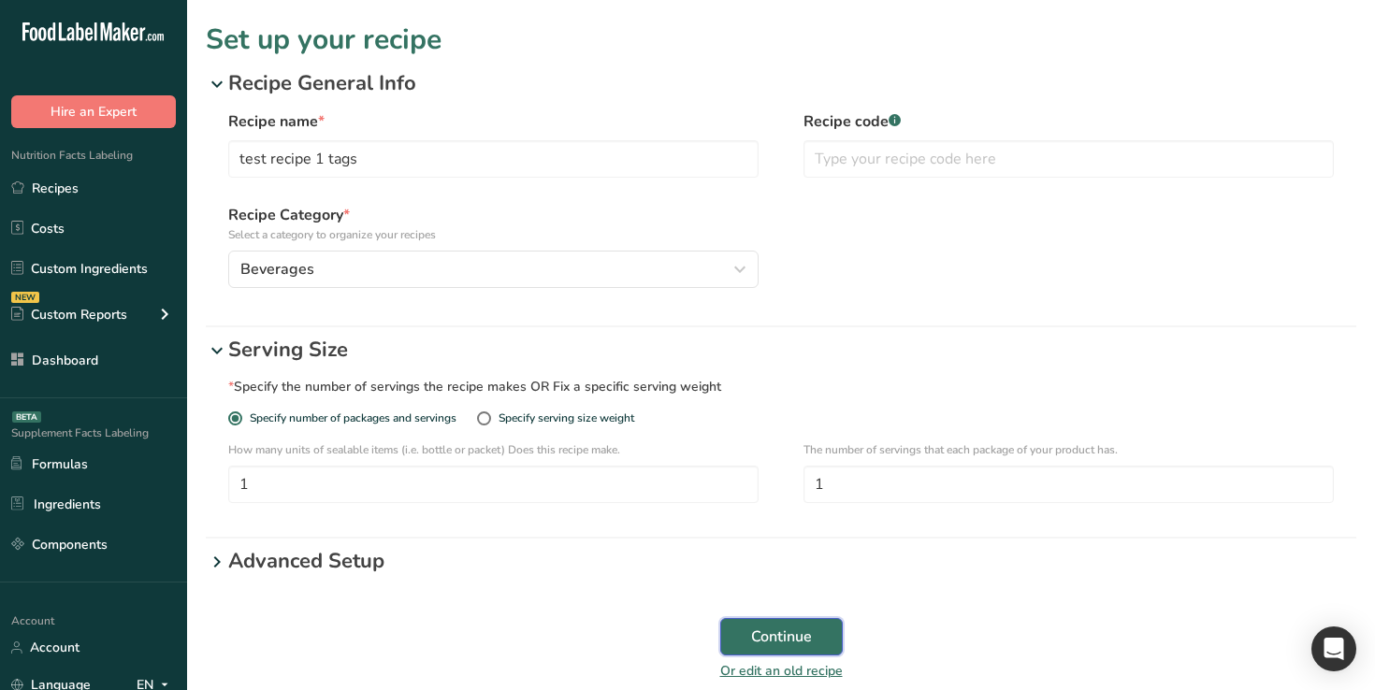
click at [786, 629] on span "Continue" at bounding box center [781, 637] width 61 height 22
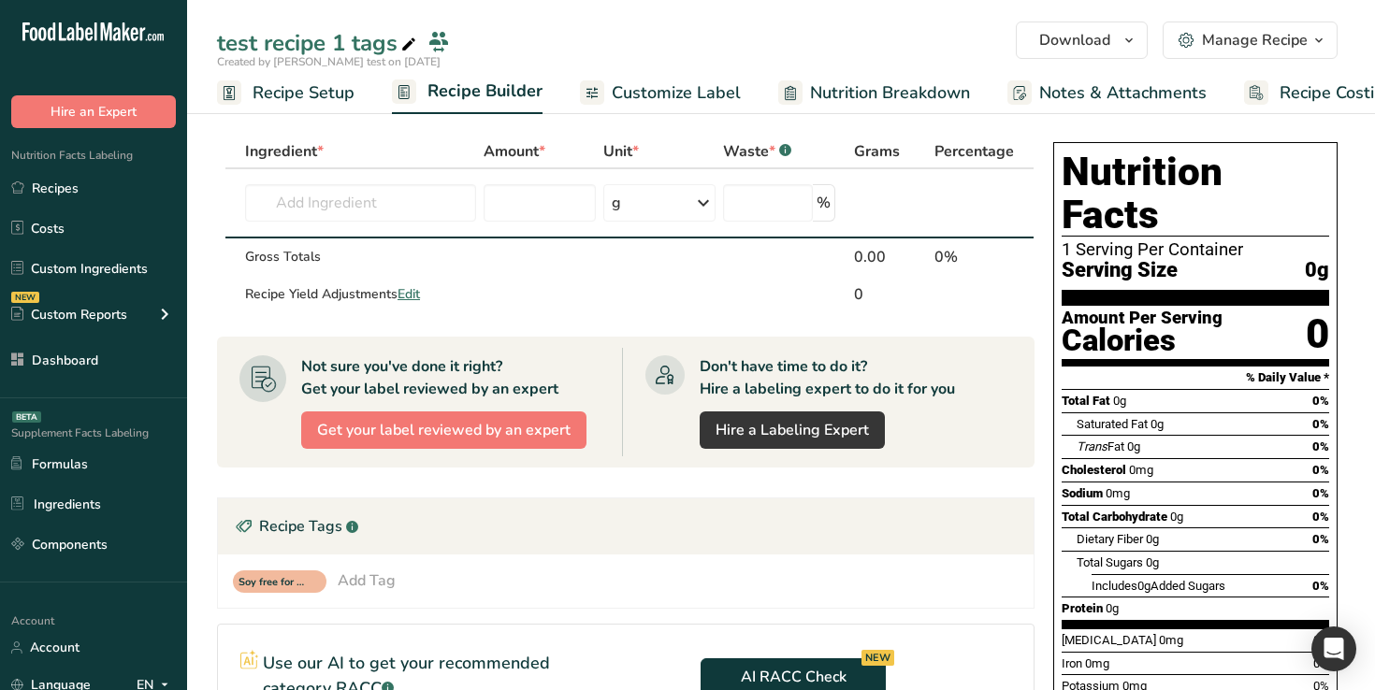
click at [324, 92] on span "Recipe Setup" at bounding box center [303, 92] width 102 height 25
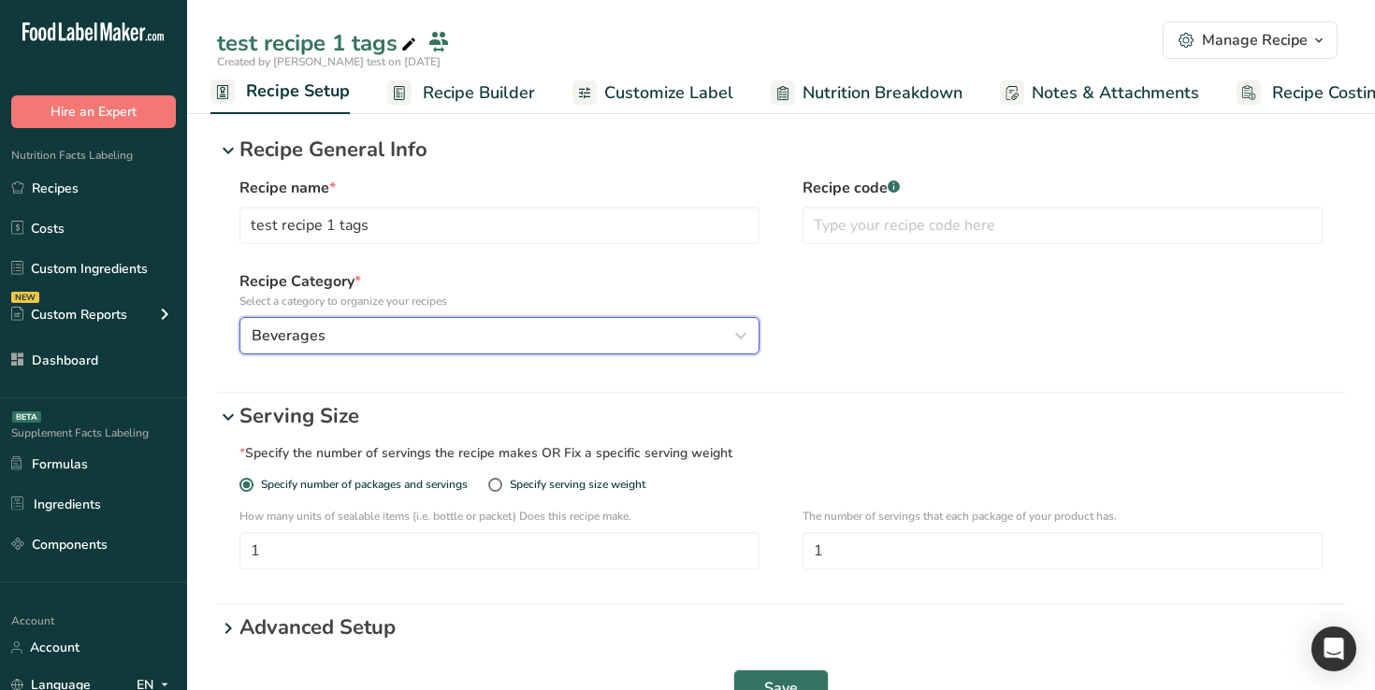
click at [463, 327] on div "Beverages" at bounding box center [494, 335] width 484 height 22
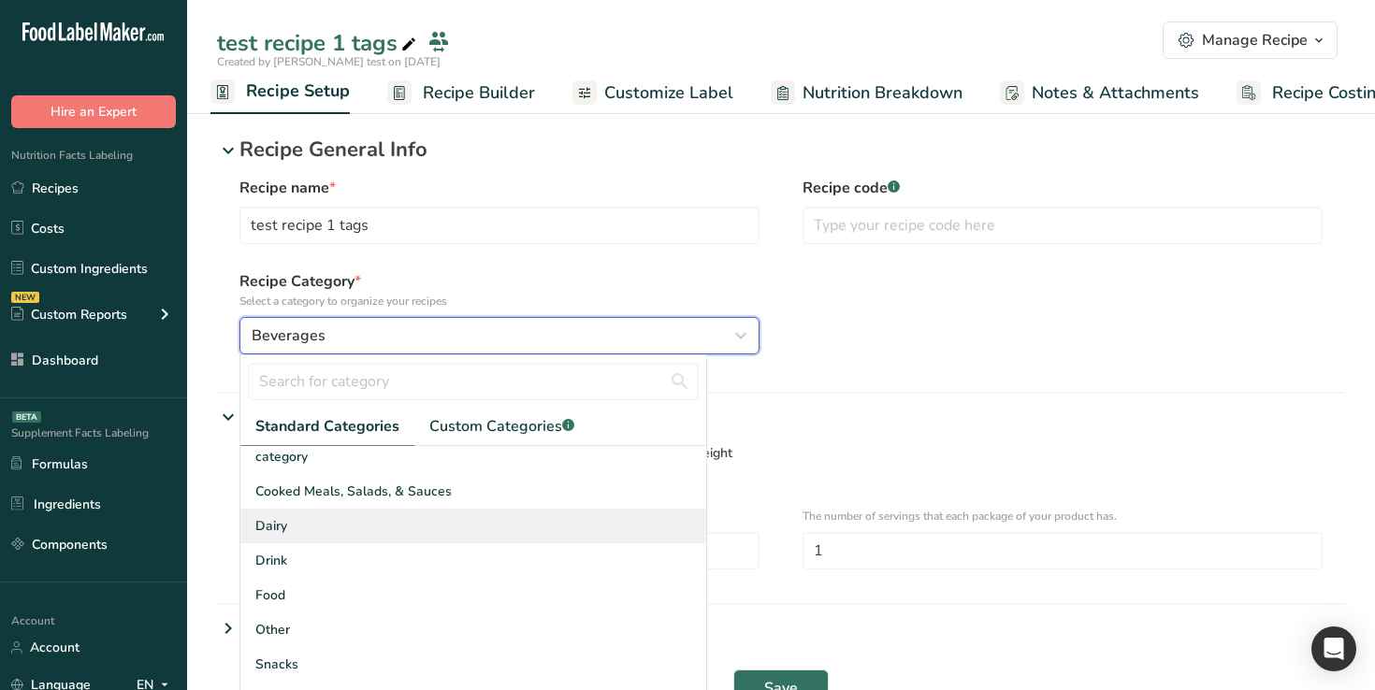
scroll to position [100, 0]
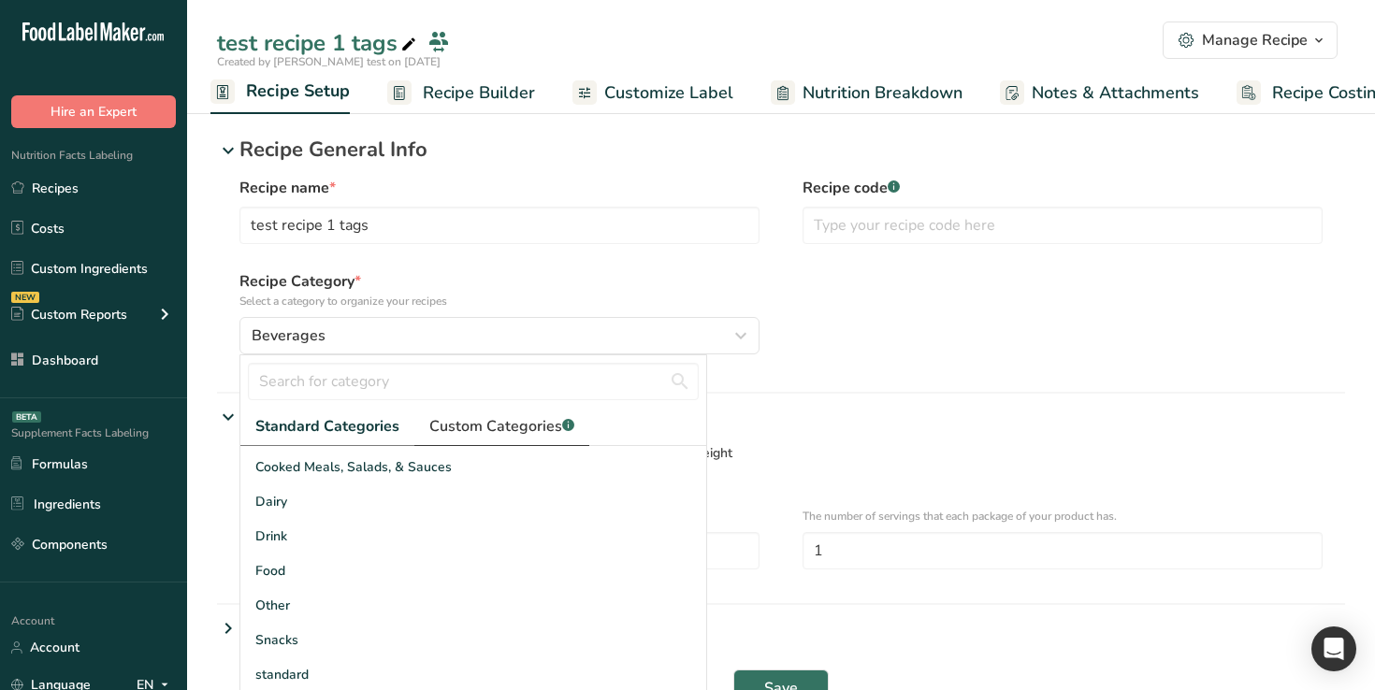
click at [497, 437] on span "Custom Categories .a-a{fill:#347362;}.b-a{fill:#fff;}" at bounding box center [501, 426] width 145 height 22
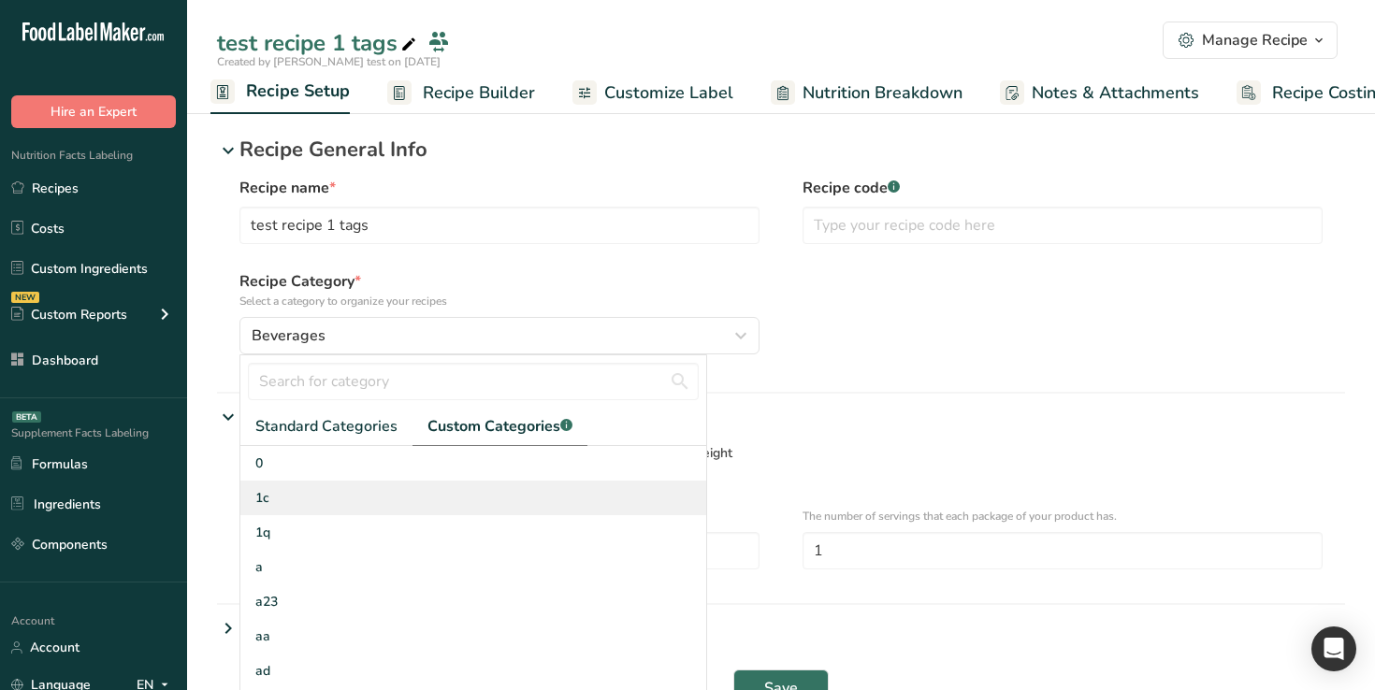
click at [416, 495] on div "1c" at bounding box center [473, 498] width 466 height 35
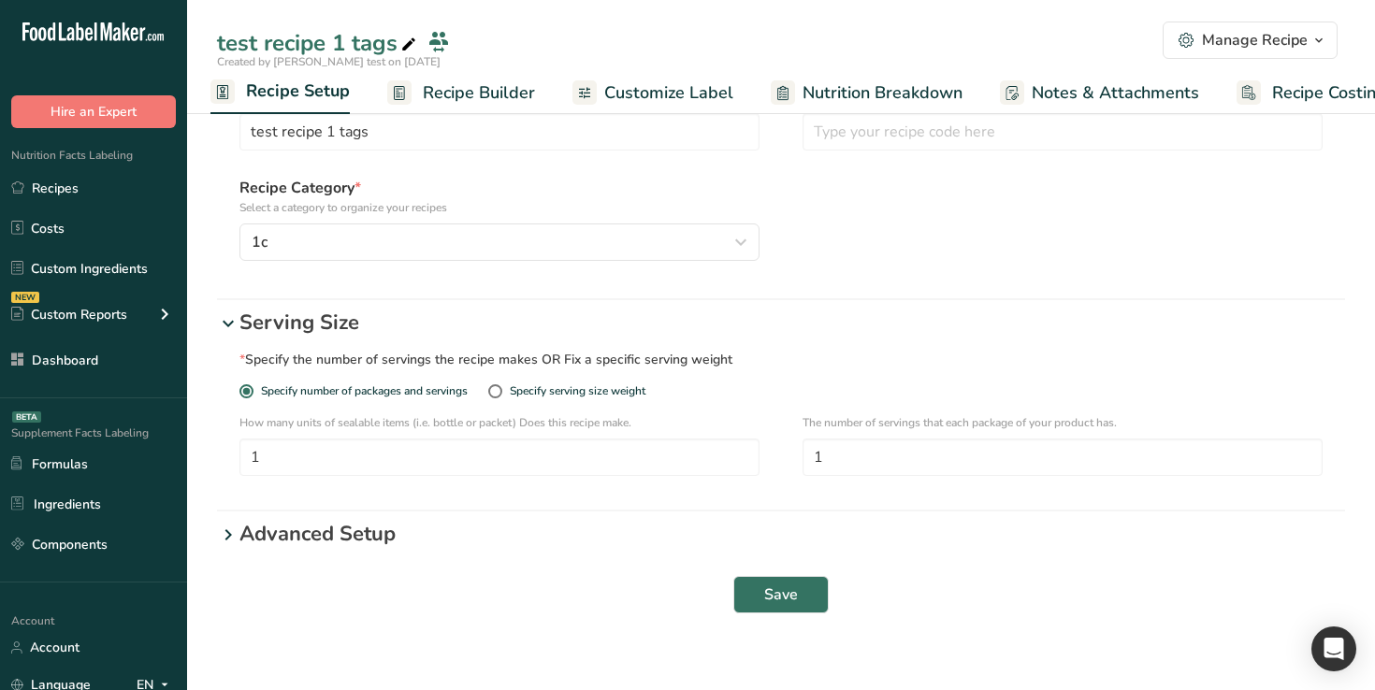
scroll to position [118, 0]
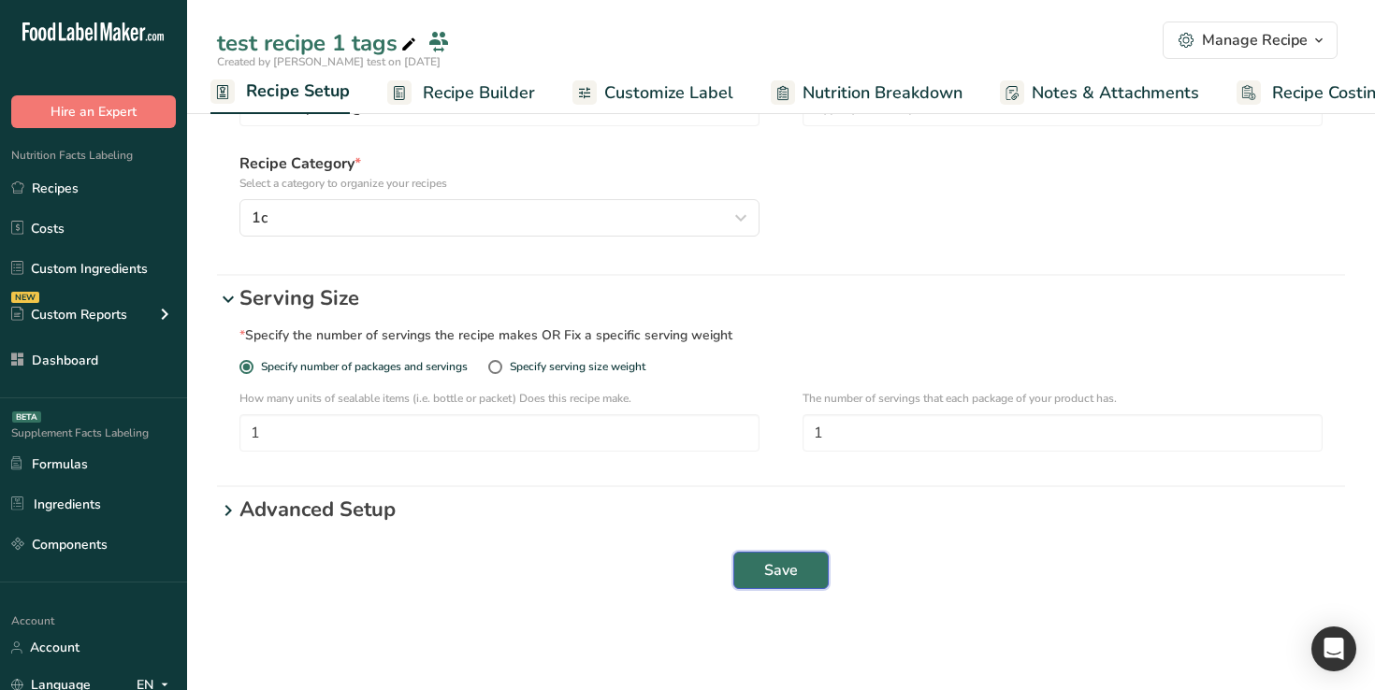
click at [798, 570] on button "Save" at bounding box center [780, 570] width 95 height 37
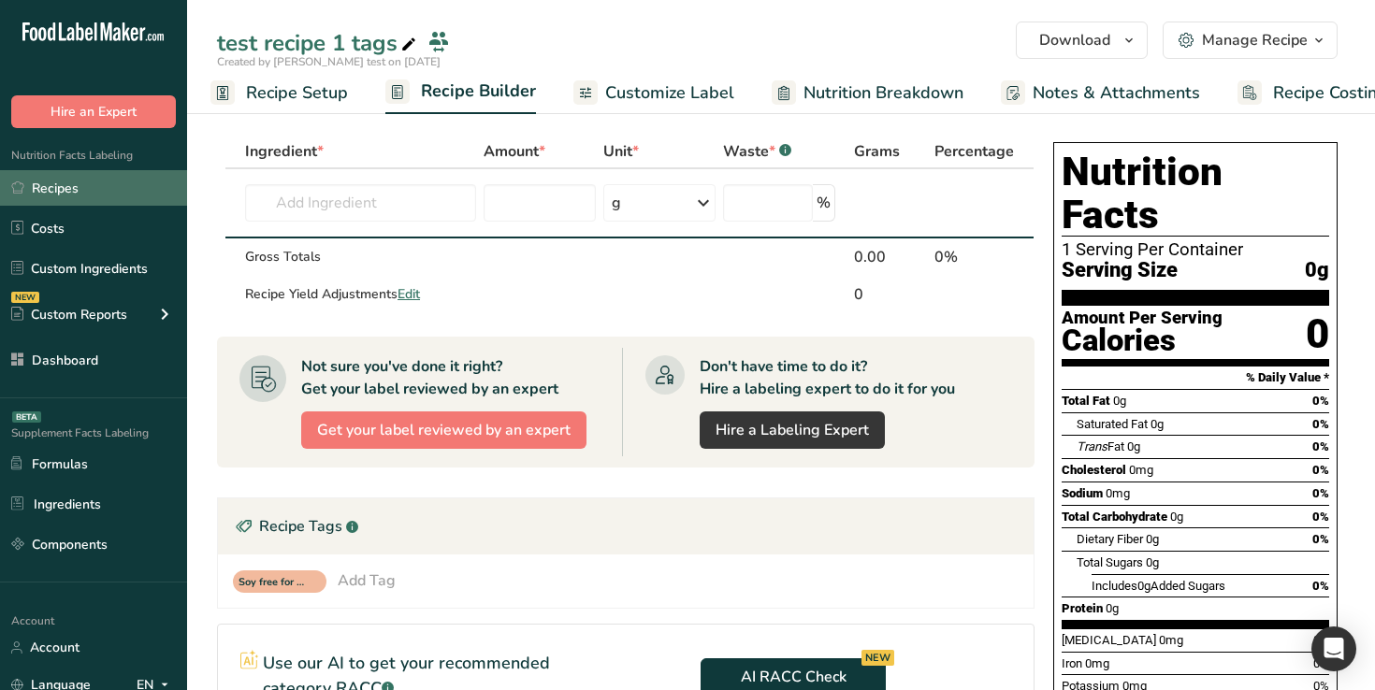
click at [87, 175] on link "Recipes" at bounding box center [93, 188] width 187 height 36
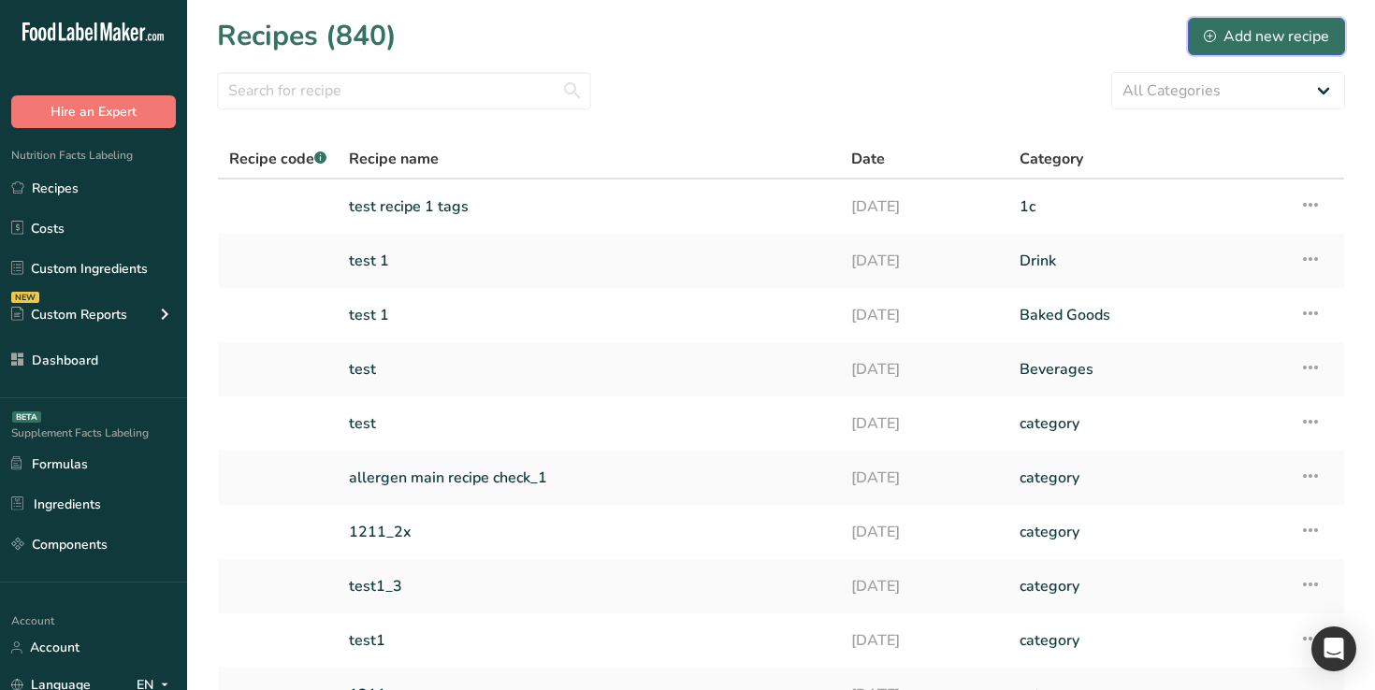
click at [856, 38] on div "Add new recipe" at bounding box center [1266, 36] width 125 height 22
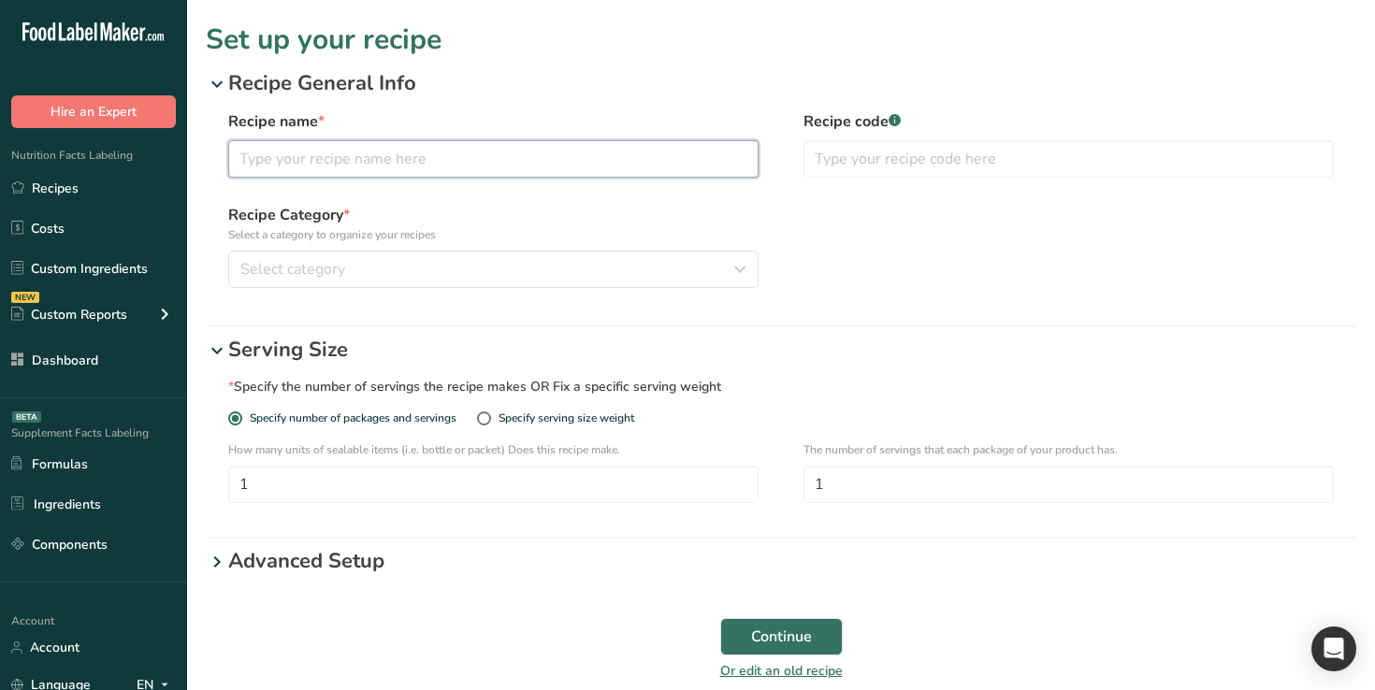
click at [410, 146] on input "text" at bounding box center [493, 158] width 530 height 37
paste input "test recipe 1 tags"
type input "xtest recipe 1 tags"
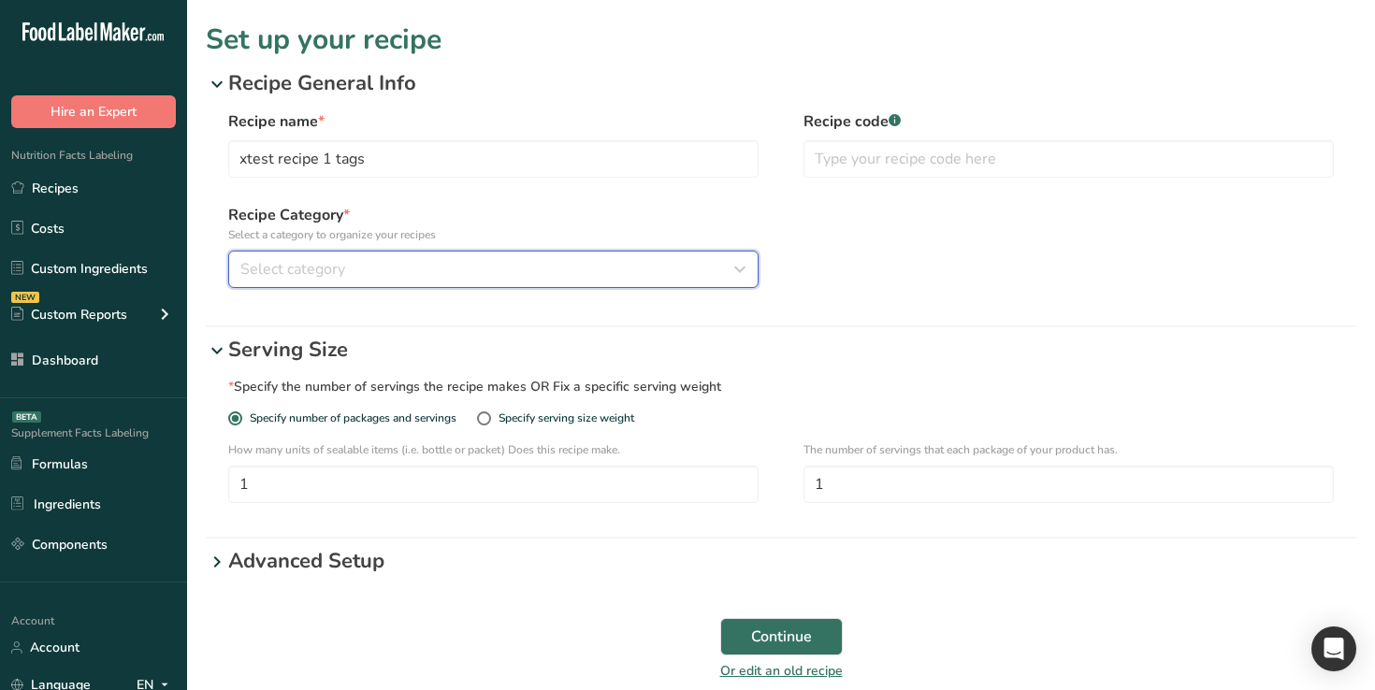
click at [381, 276] on div "Select category" at bounding box center [487, 269] width 495 height 22
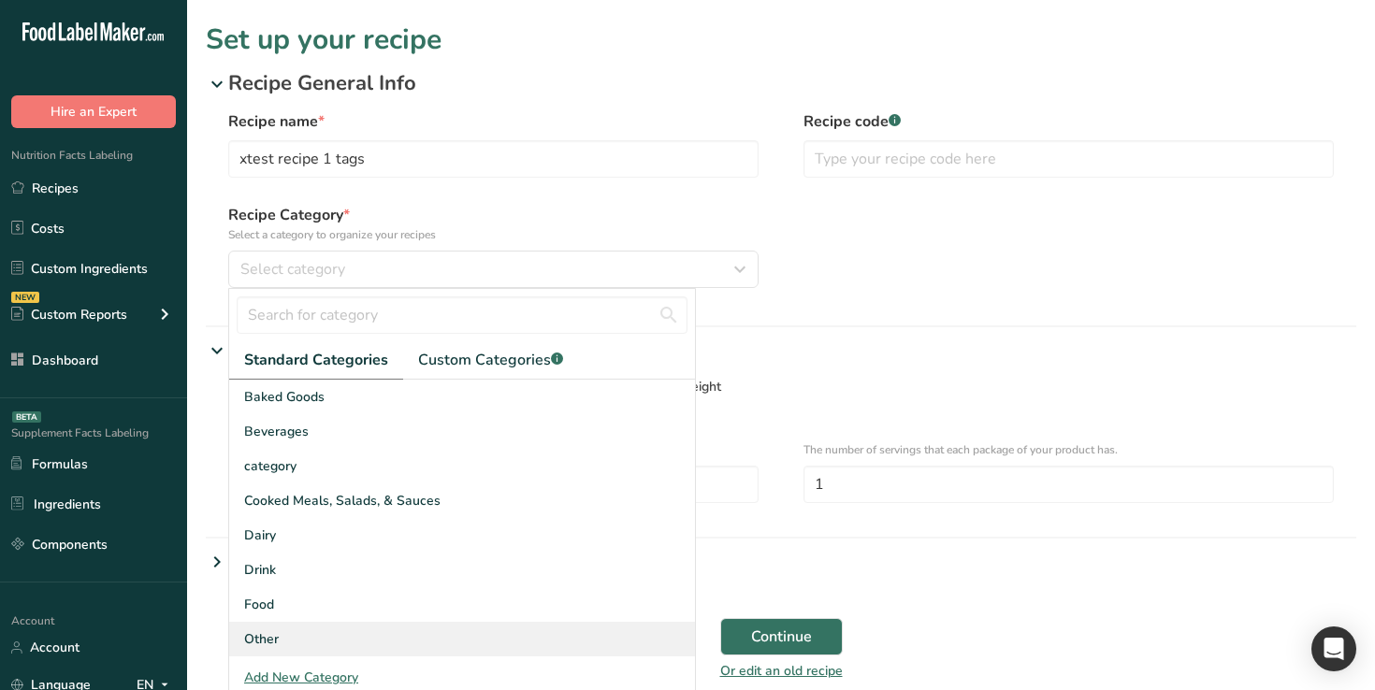
click at [406, 629] on div "Other" at bounding box center [462, 639] width 466 height 35
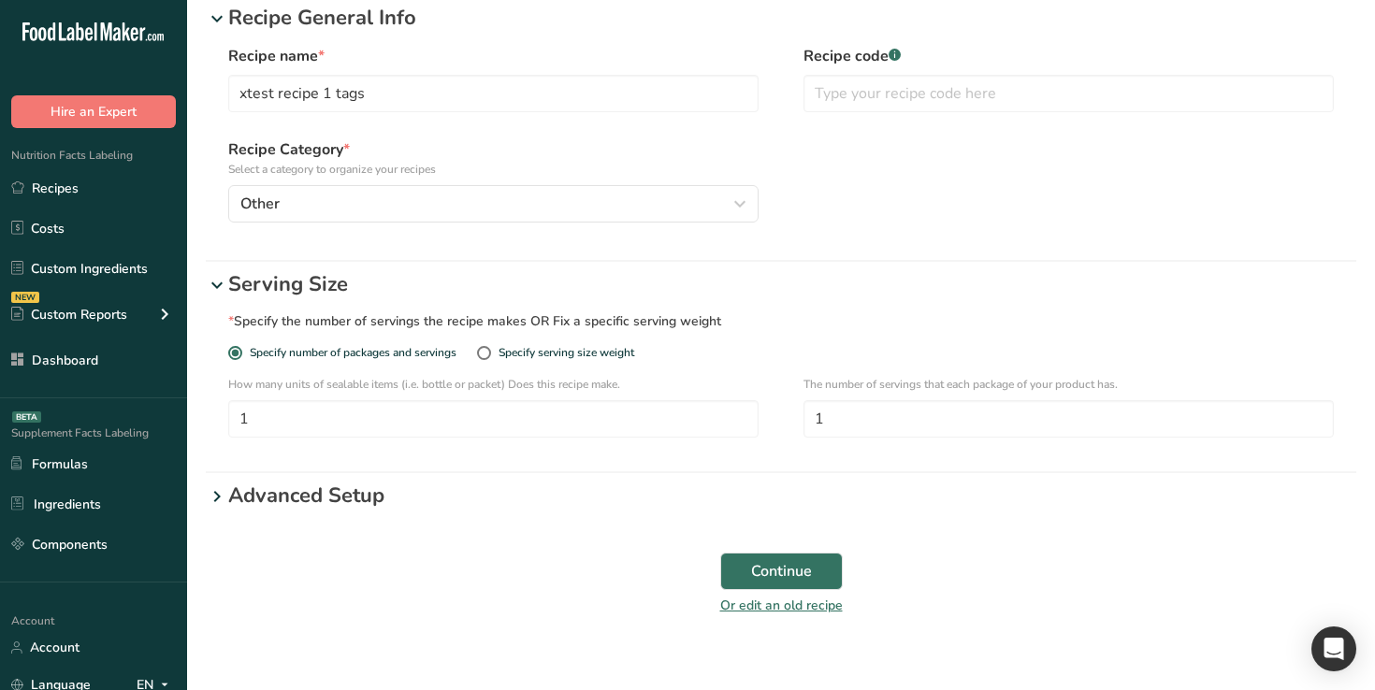
scroll to position [66, 0]
click at [757, 572] on span "Continue" at bounding box center [781, 570] width 61 height 22
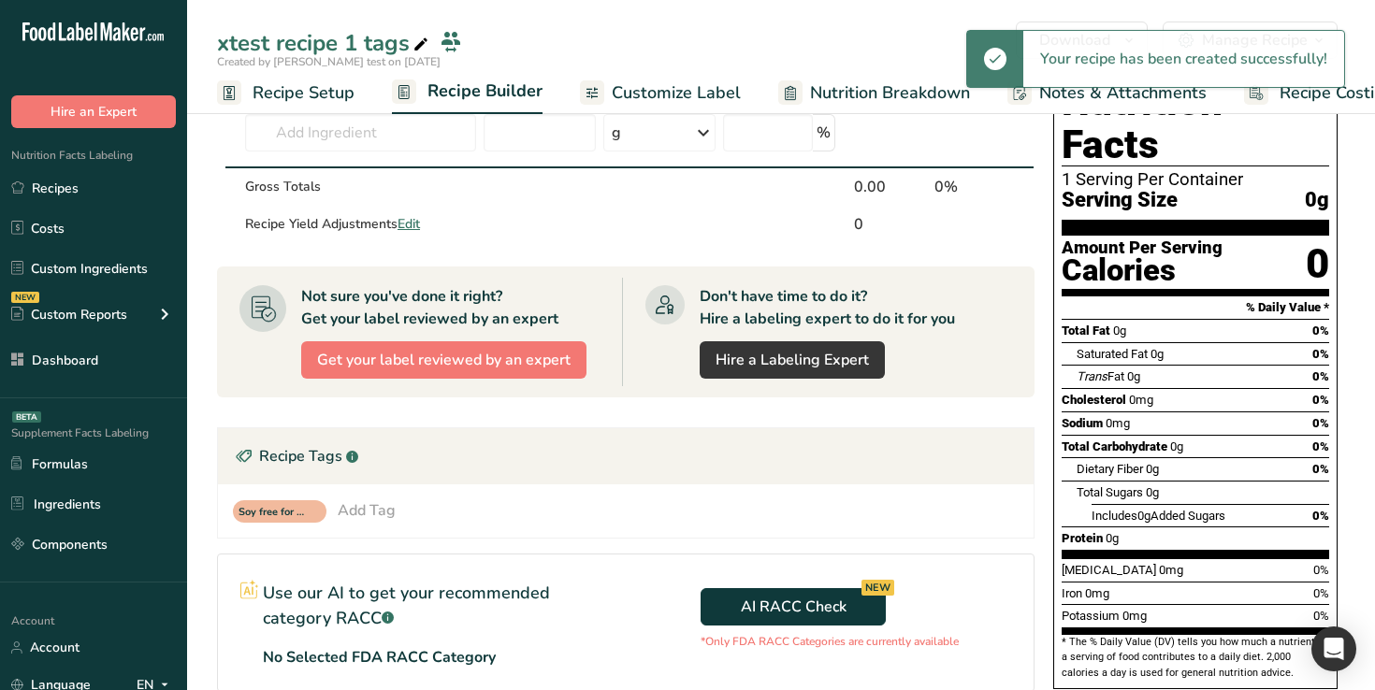
scroll to position [81, 0]
